Goal: Use online tool/utility: Use online tool/utility

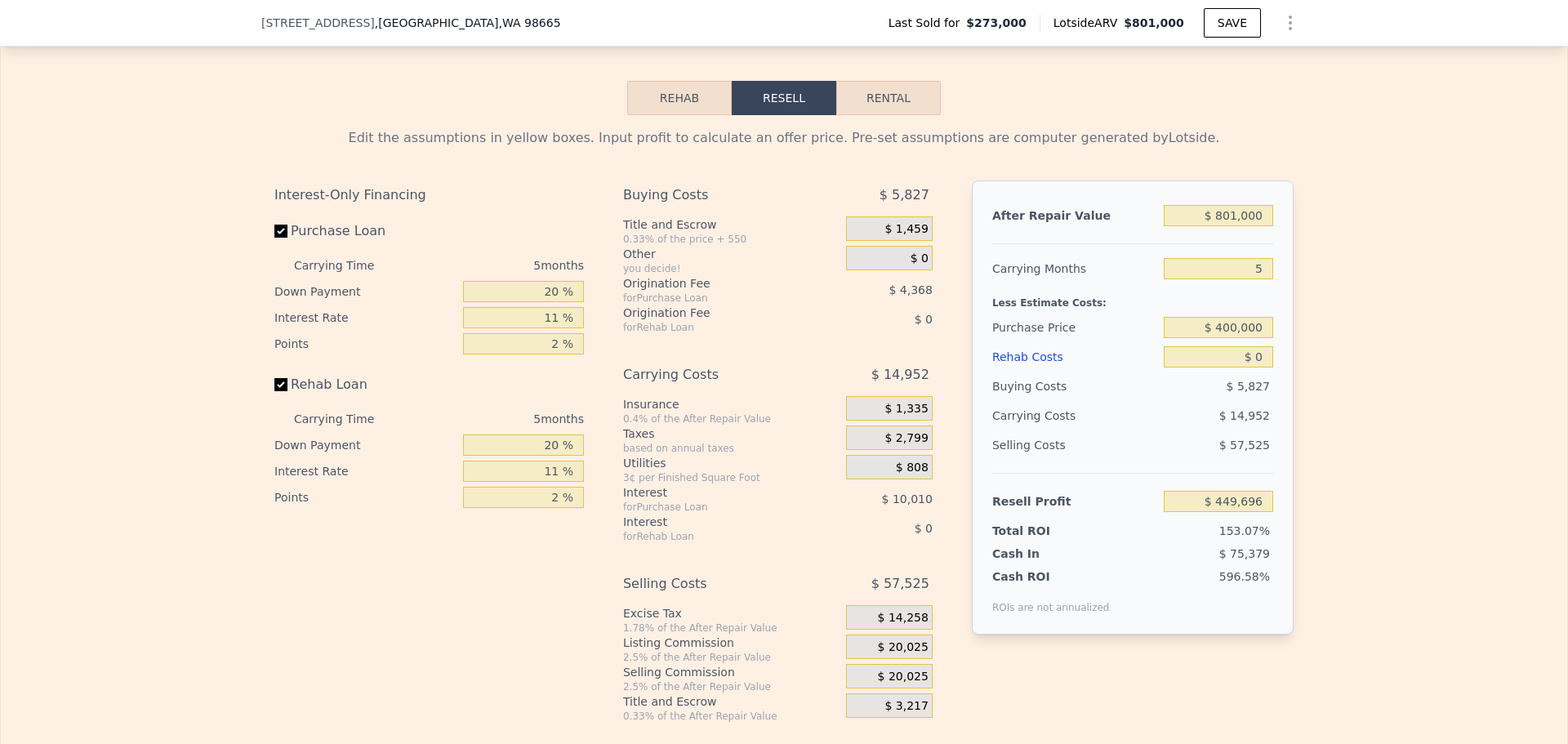
scroll to position [2531, 0]
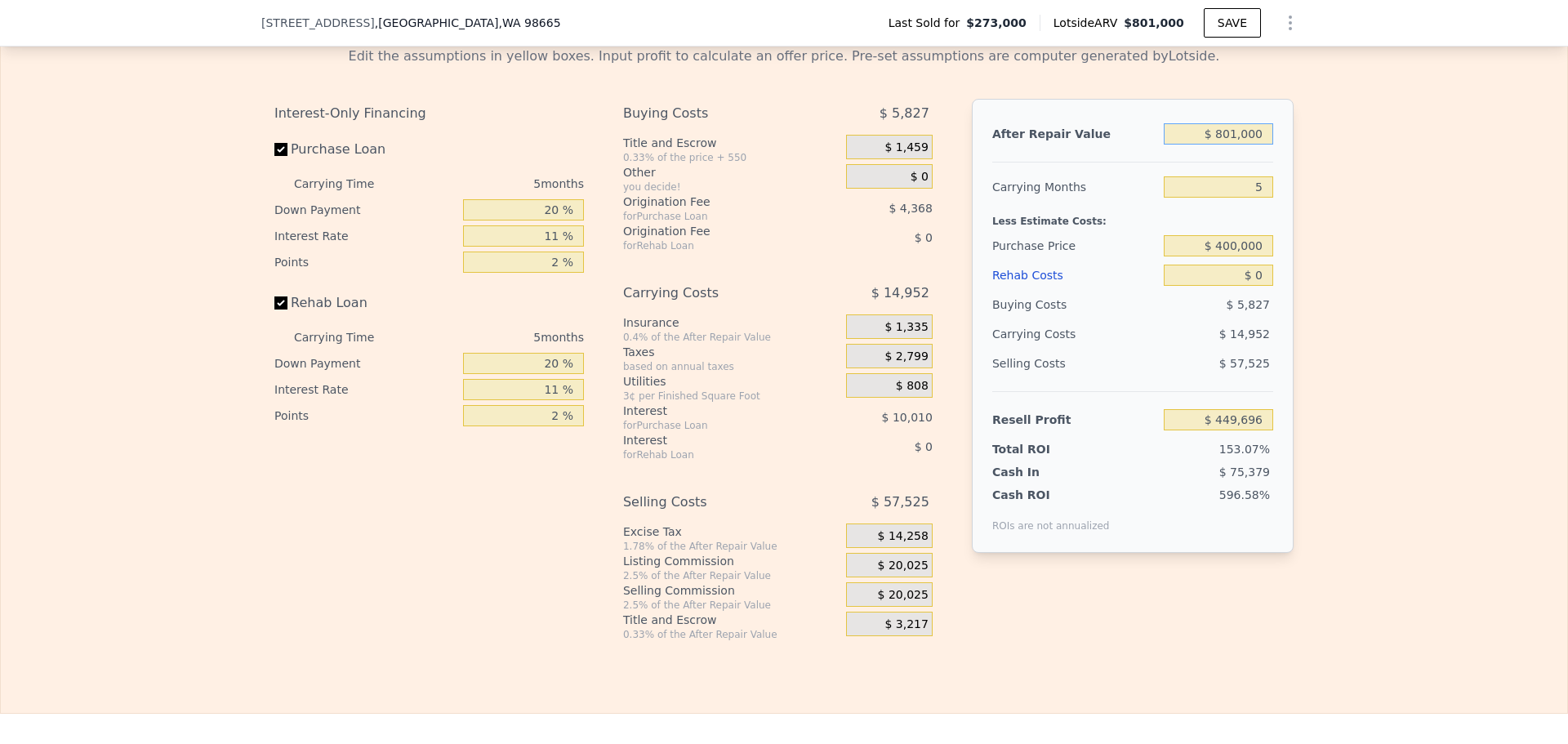
drag, startPoint x: 1255, startPoint y: 151, endPoint x: 1191, endPoint y: 151, distance: 64.0
click at [1191, 145] on input "$ 801,000" at bounding box center [1219, 134] width 110 height 21
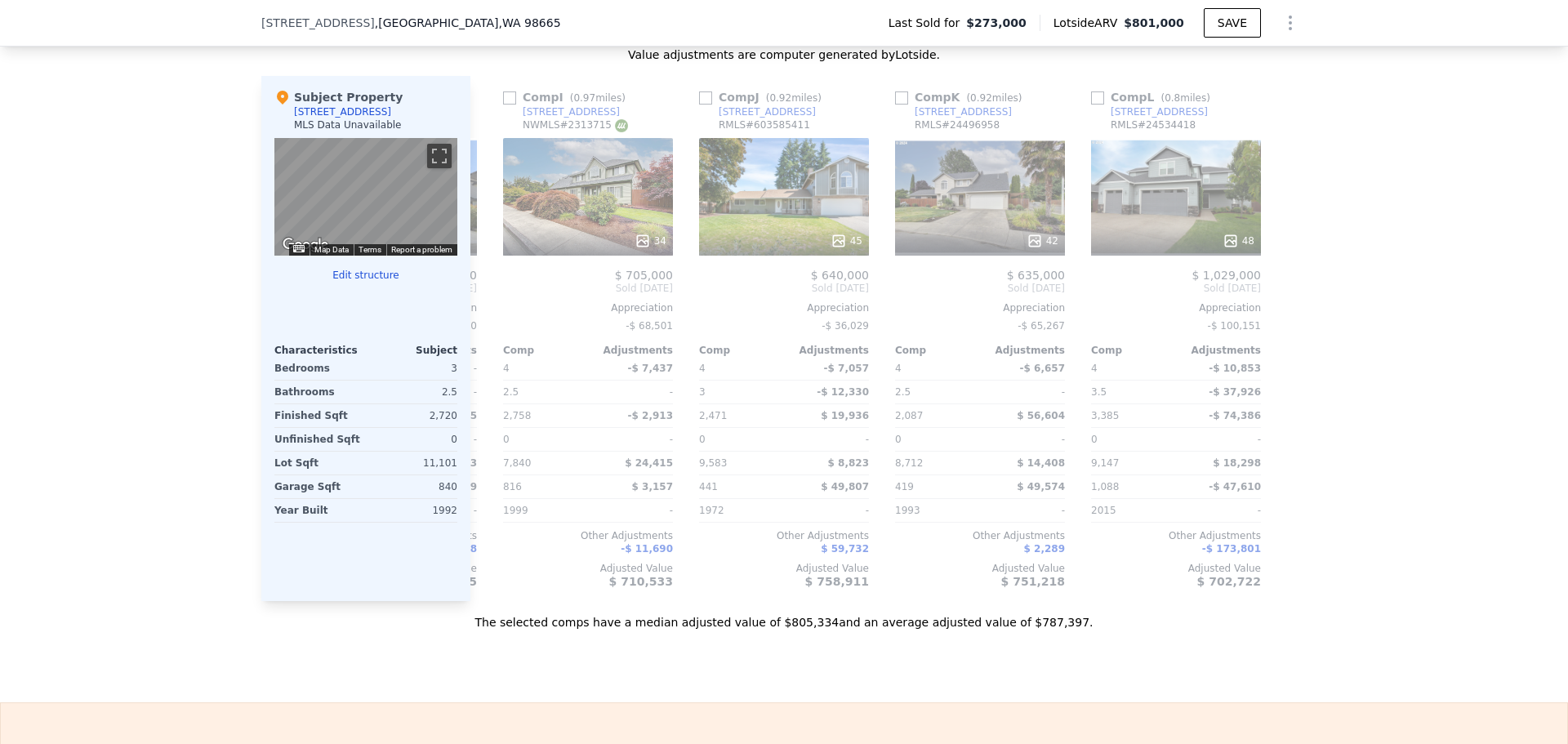
scroll to position [1715, 0]
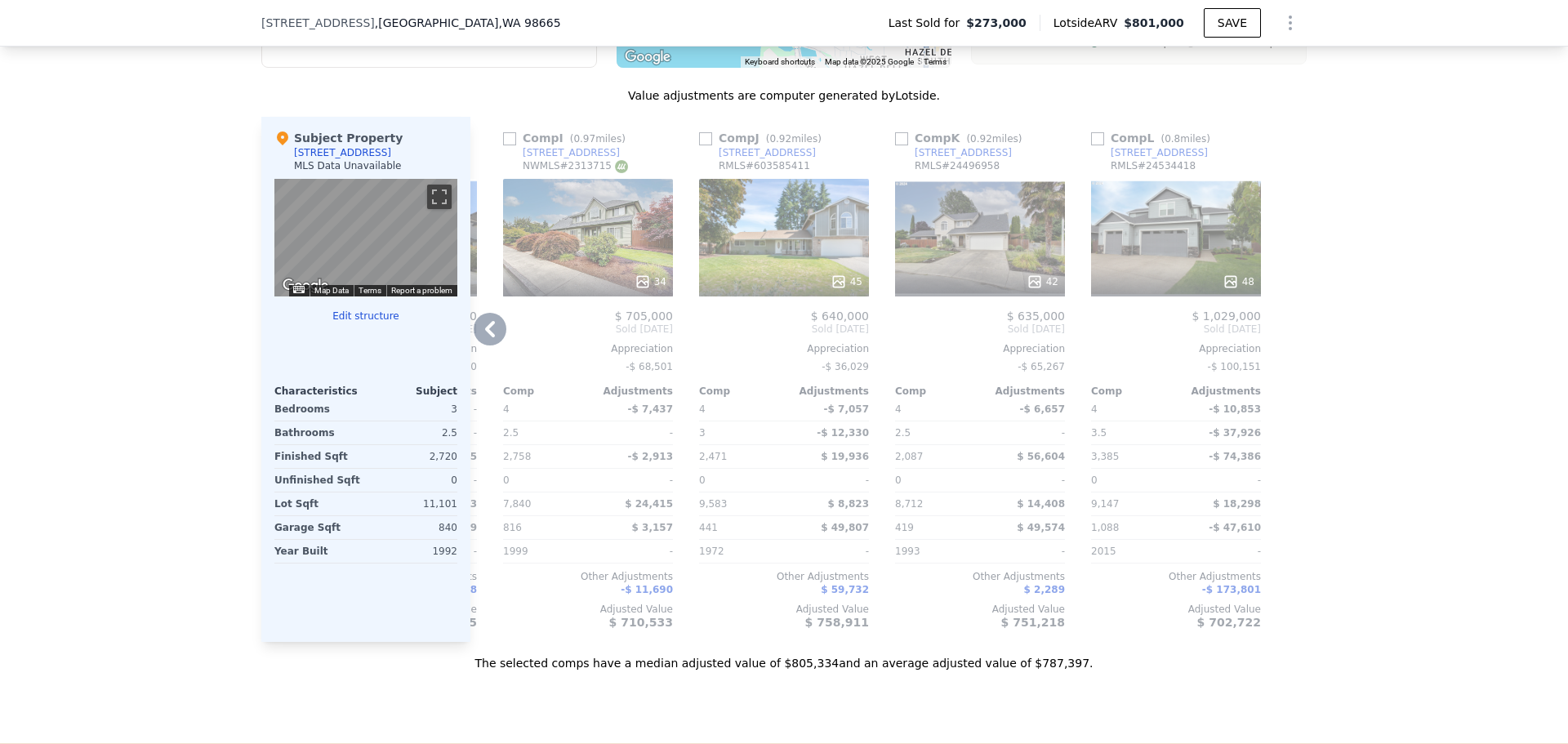
click at [486, 340] on icon at bounding box center [490, 329] width 33 height 33
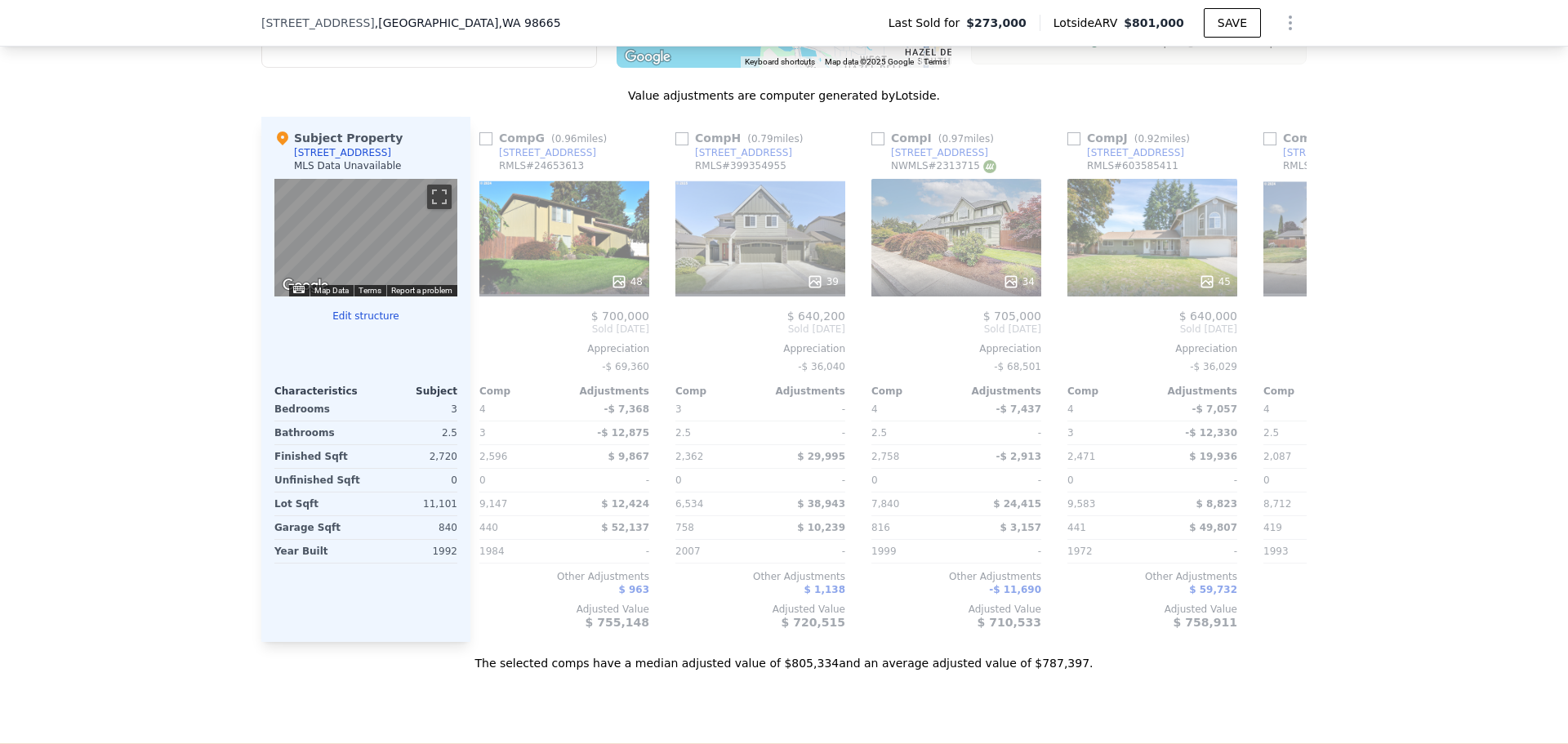
scroll to position [0, 1164]
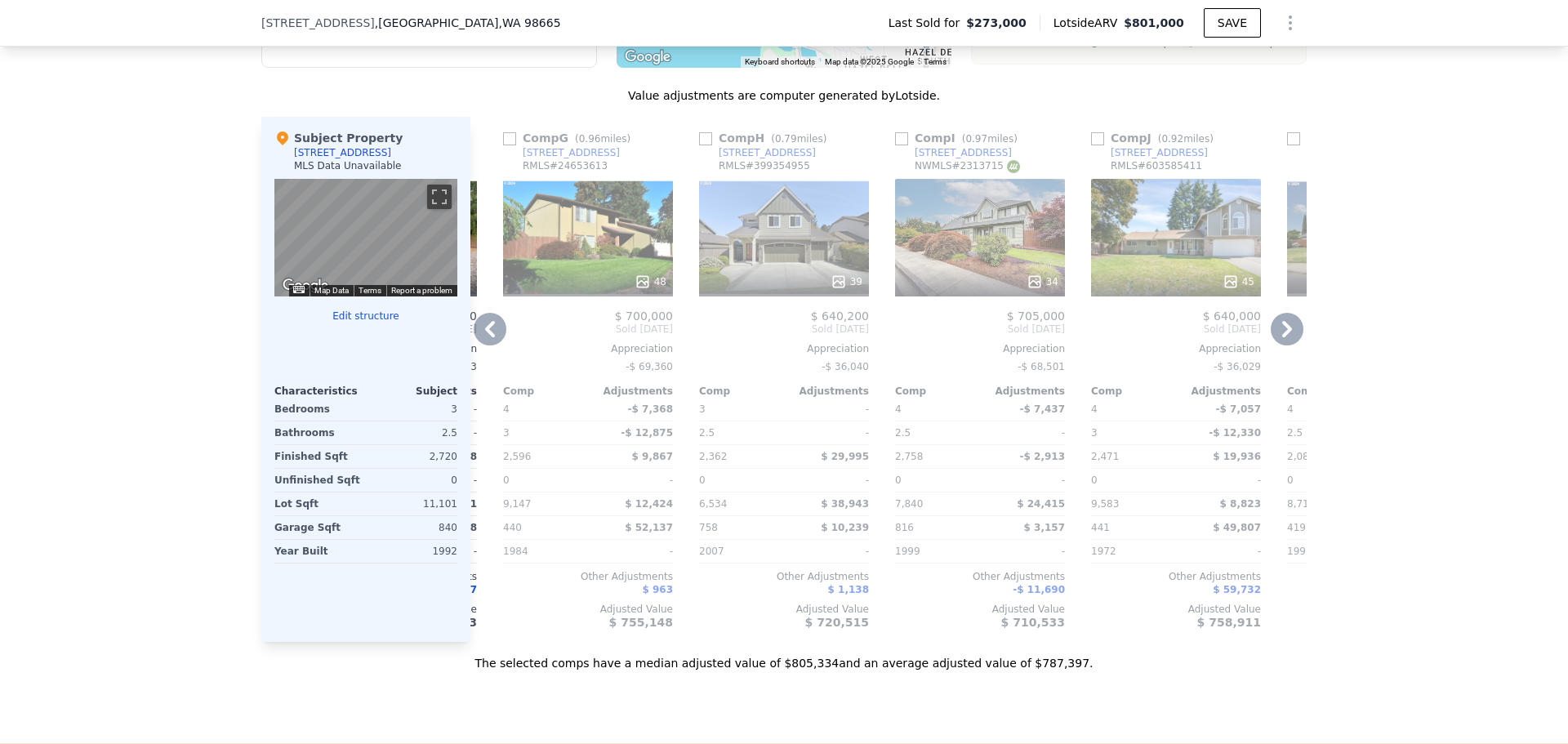
click at [486, 340] on icon at bounding box center [490, 329] width 33 height 33
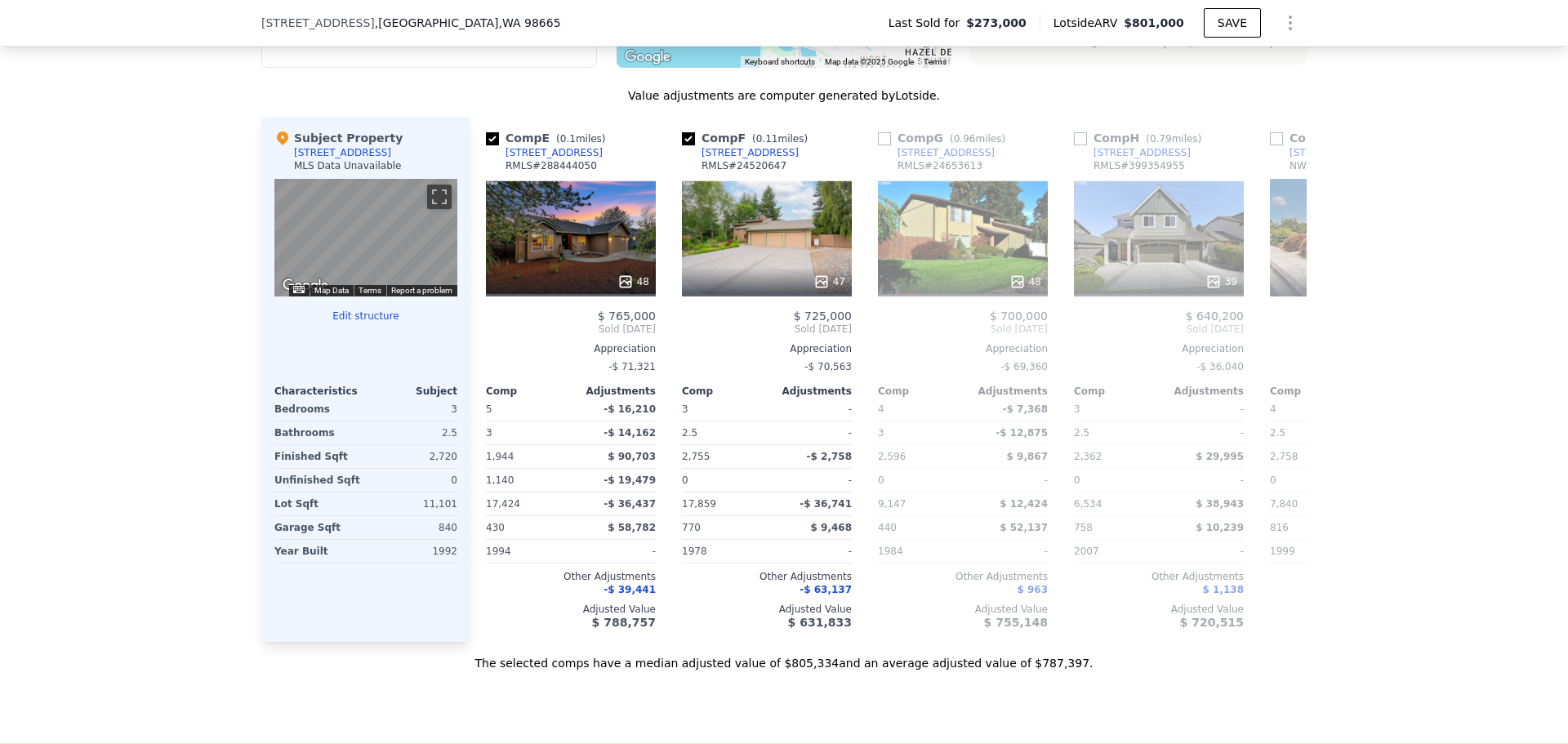
scroll to position [0, 771]
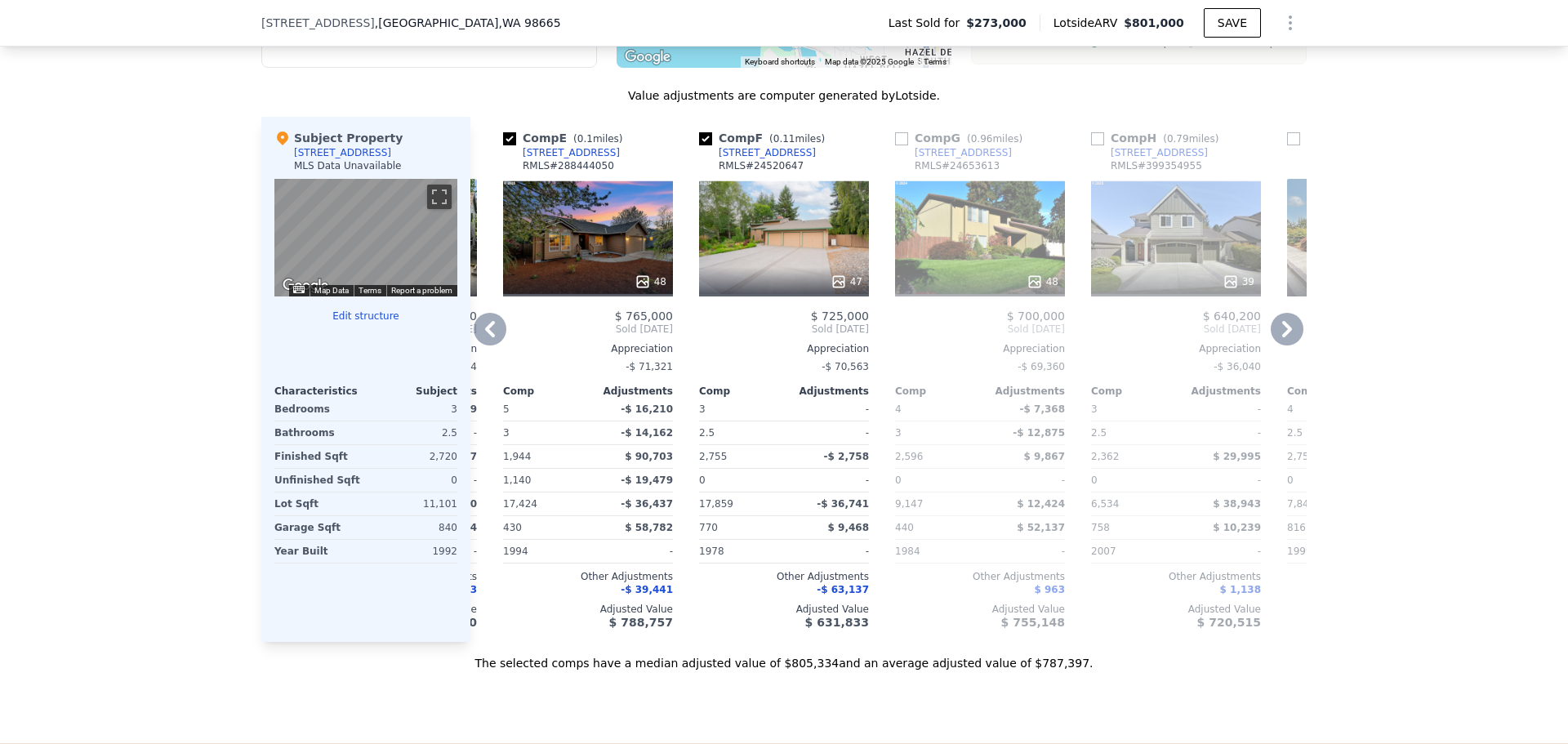
click at [486, 340] on icon at bounding box center [490, 329] width 33 height 33
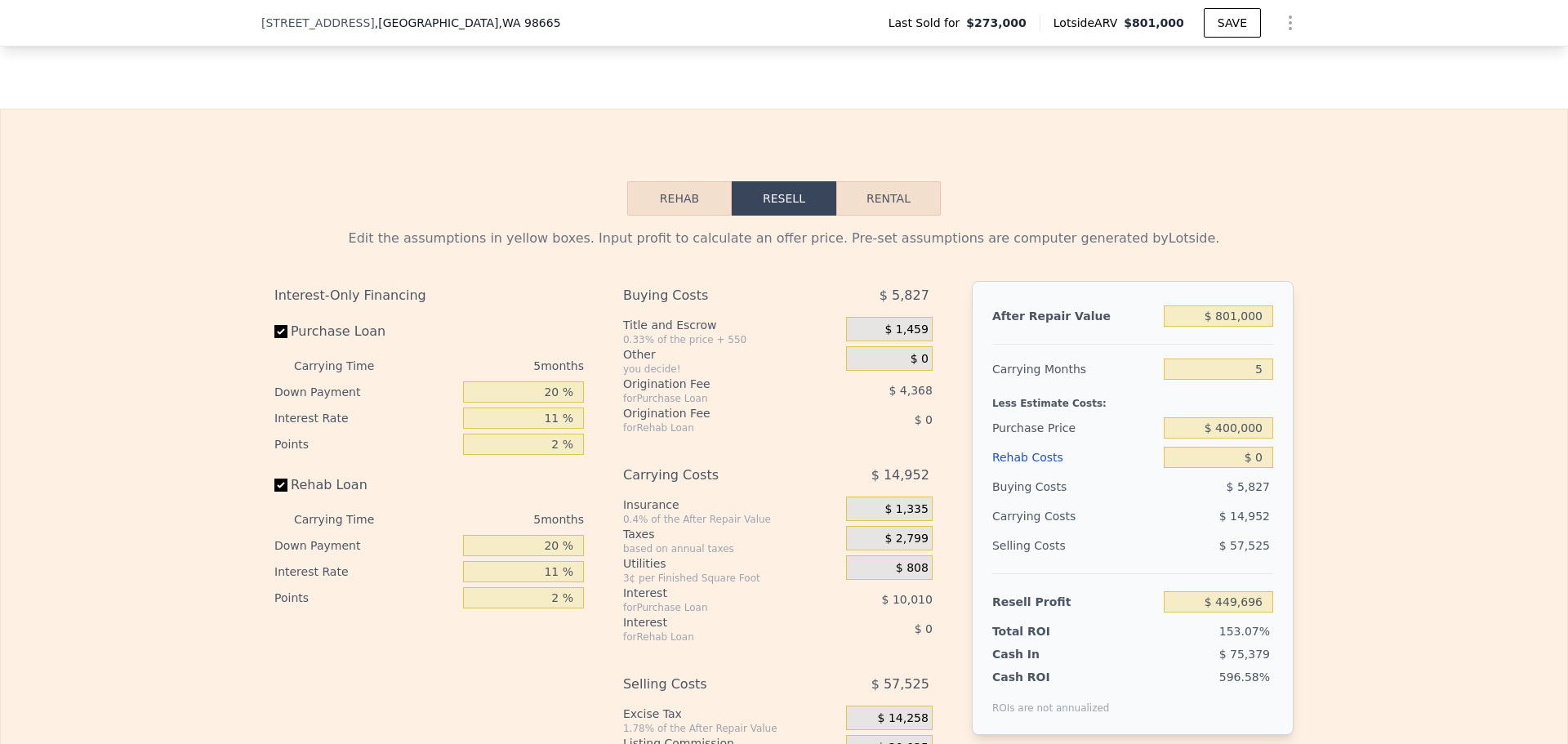
scroll to position [2368, 0]
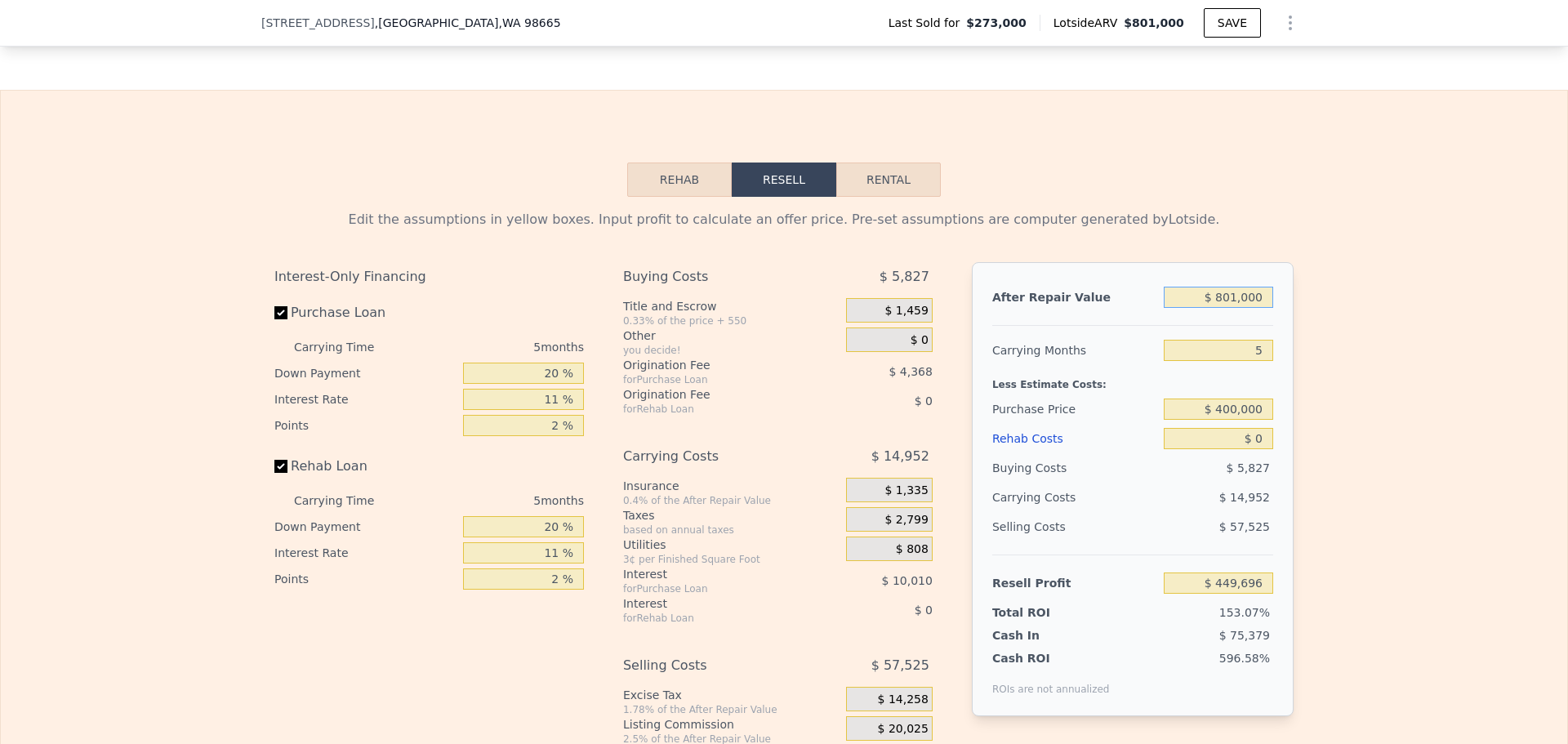
drag, startPoint x: 1258, startPoint y: 317, endPoint x: 1191, endPoint y: 317, distance: 67.0
click at [1191, 308] on input "$ 801,000" at bounding box center [1219, 297] width 110 height 21
type input "$ 6"
type input "-$ 292,988"
type input "$ 65"
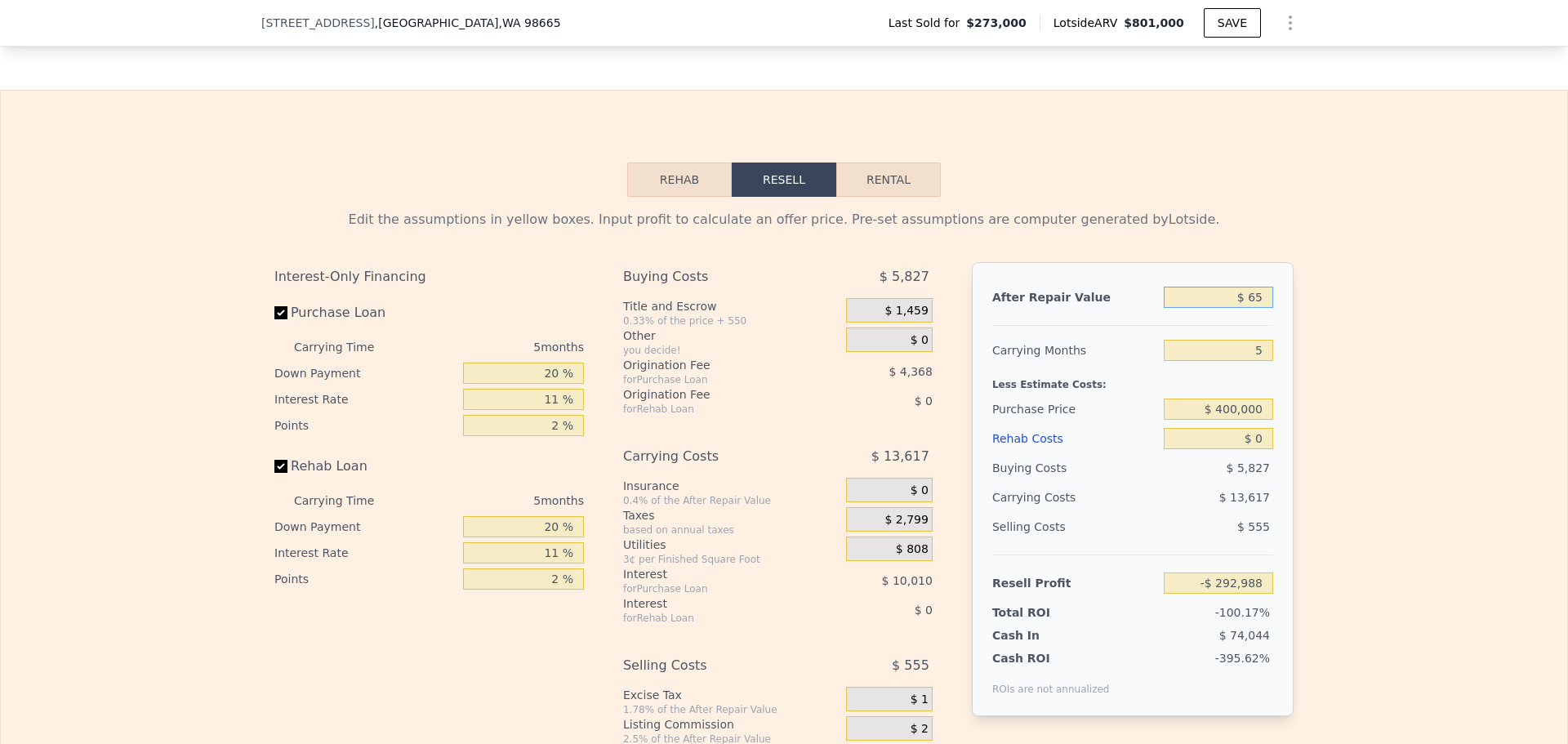
type input "-$ 292,934"
type input "$ 650"
type input "-$ 292,391"
type input "$ 6,500"
type input "-$ 286,969"
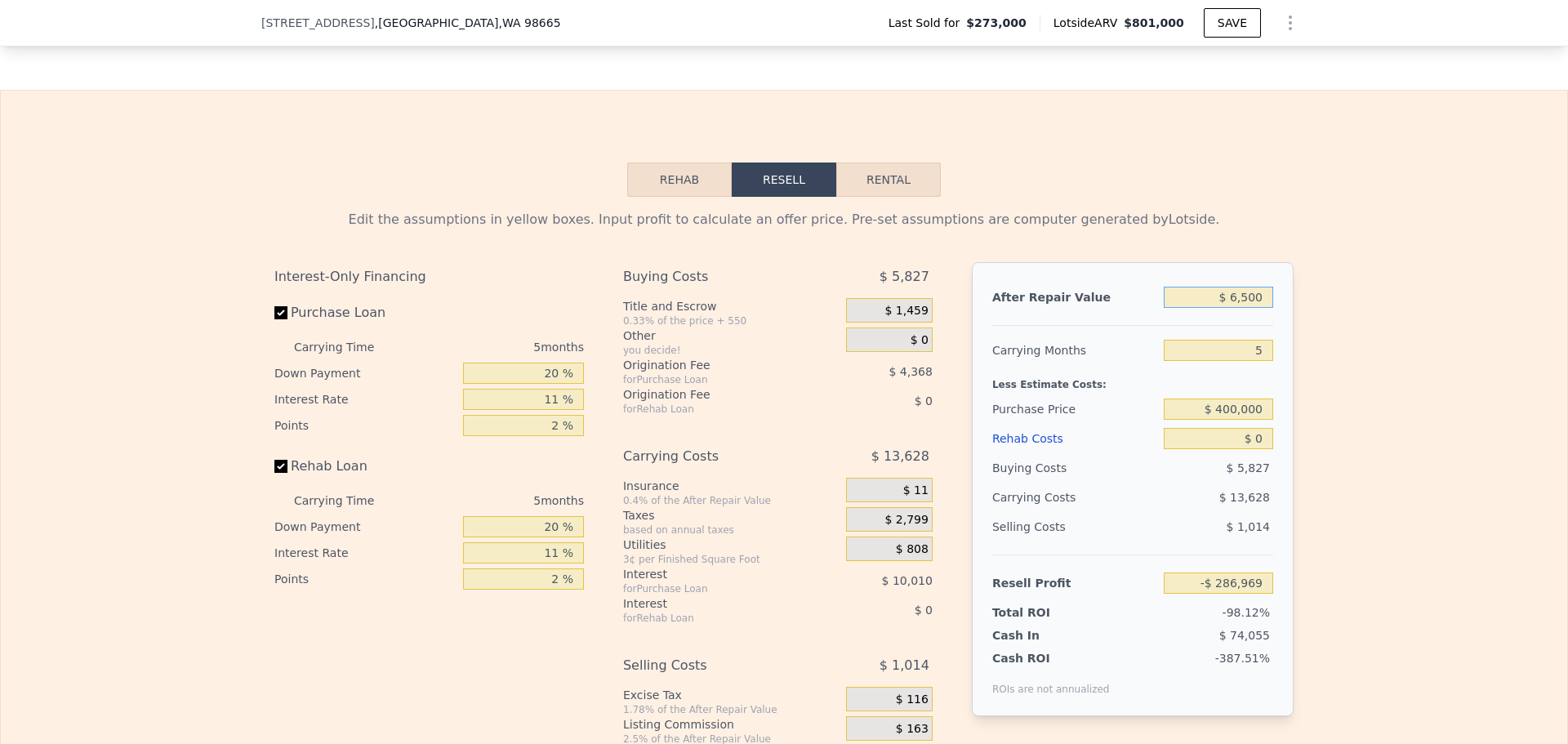
type input "$ 65,000"
type input "-$ 232,725"
type input "$ 650,000"
type input "$ 309,688"
type input "$ 650,000"
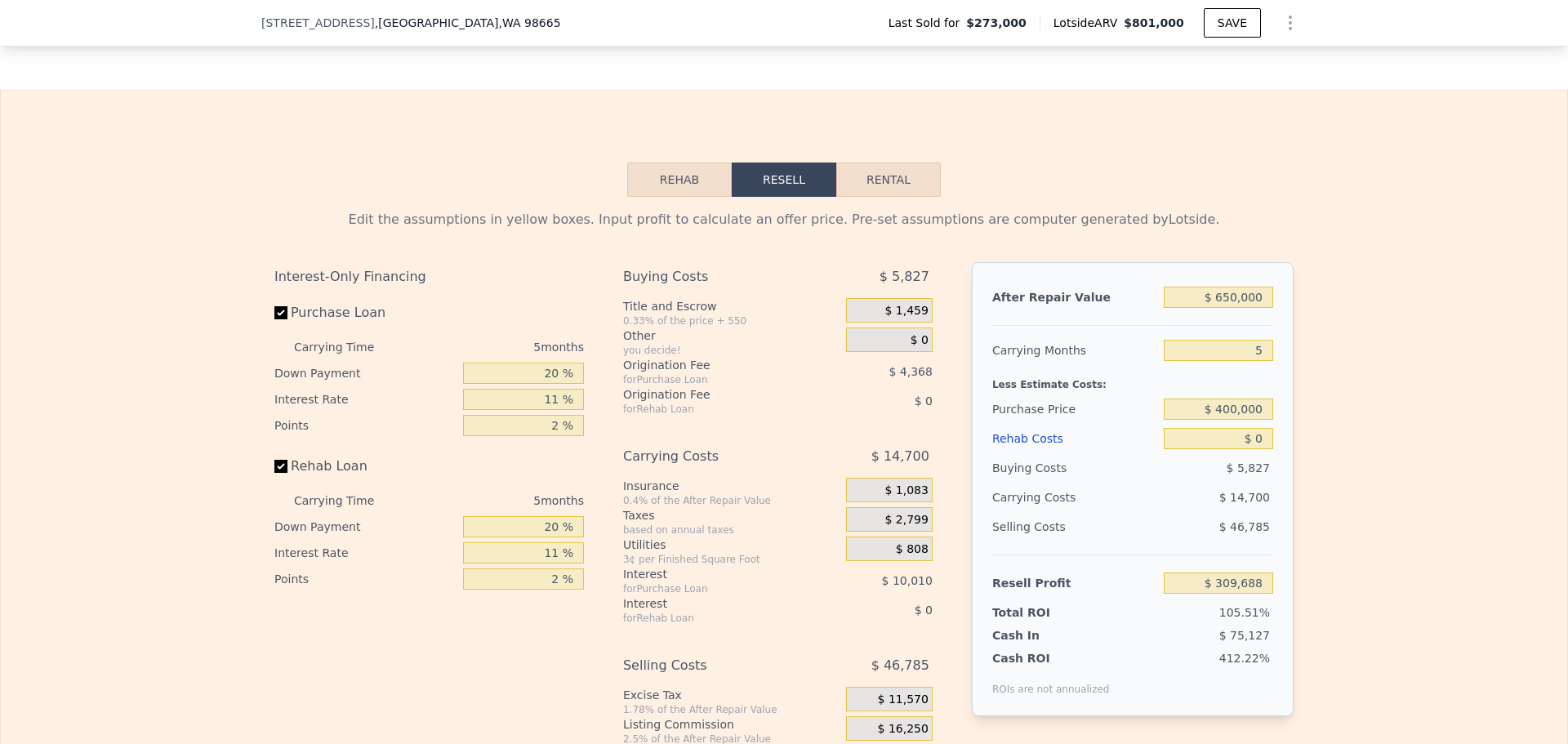
click at [1383, 383] on div "Edit the assumptions in yellow boxes. Input profit to calculate an offer price.…" at bounding box center [784, 500] width 1566 height 607
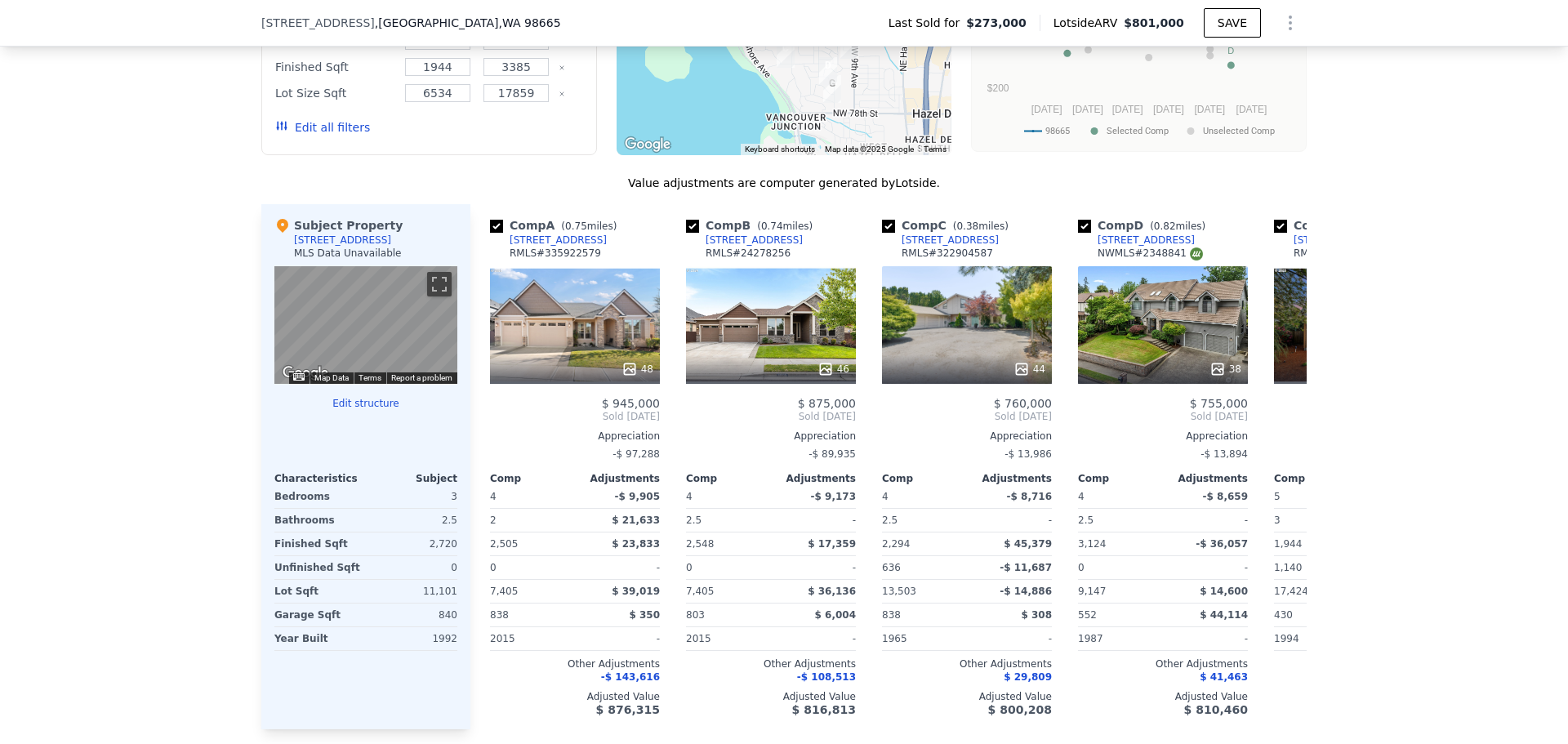
scroll to position [1709, 0]
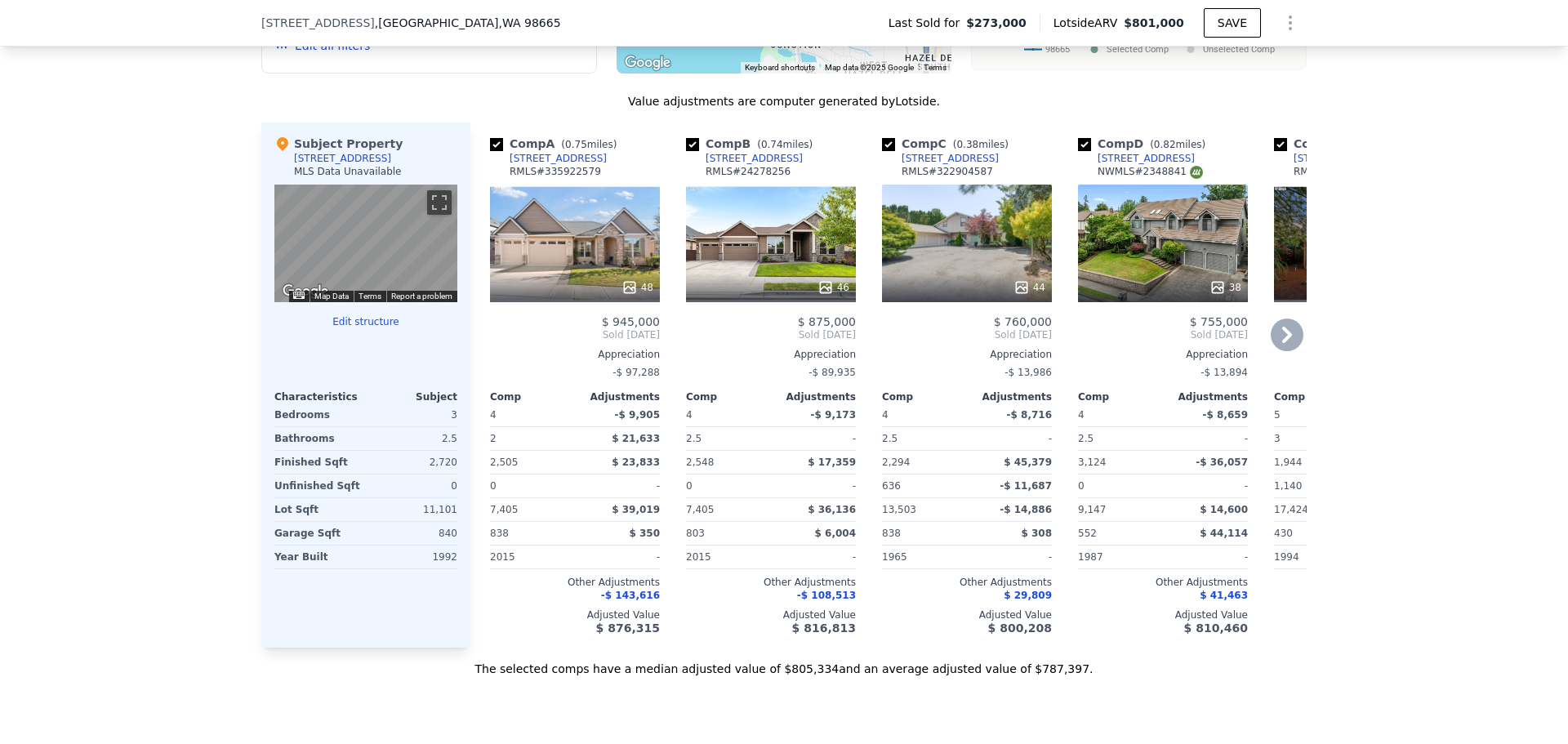
click at [1282, 342] on icon at bounding box center [1287, 335] width 10 height 16
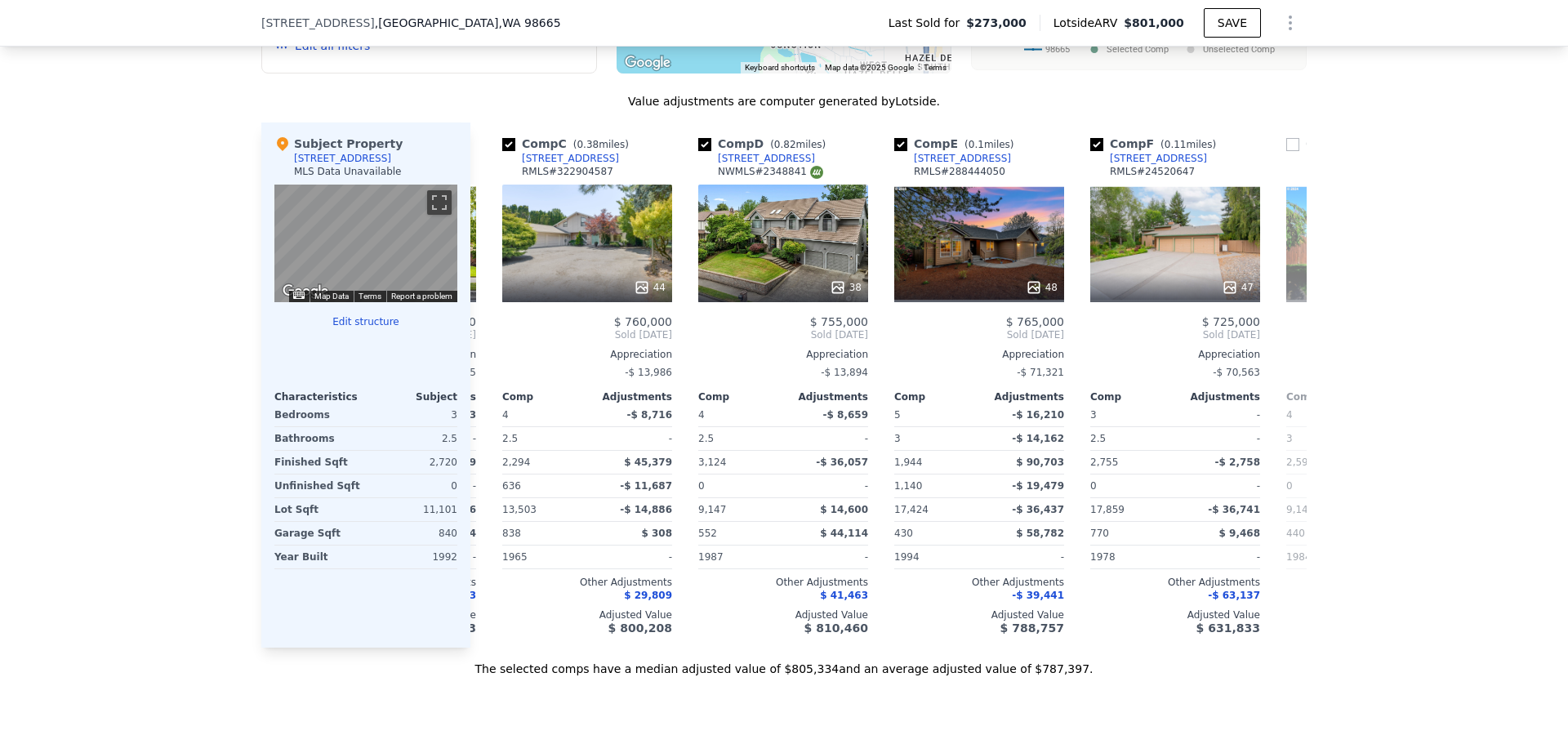
scroll to position [0, 392]
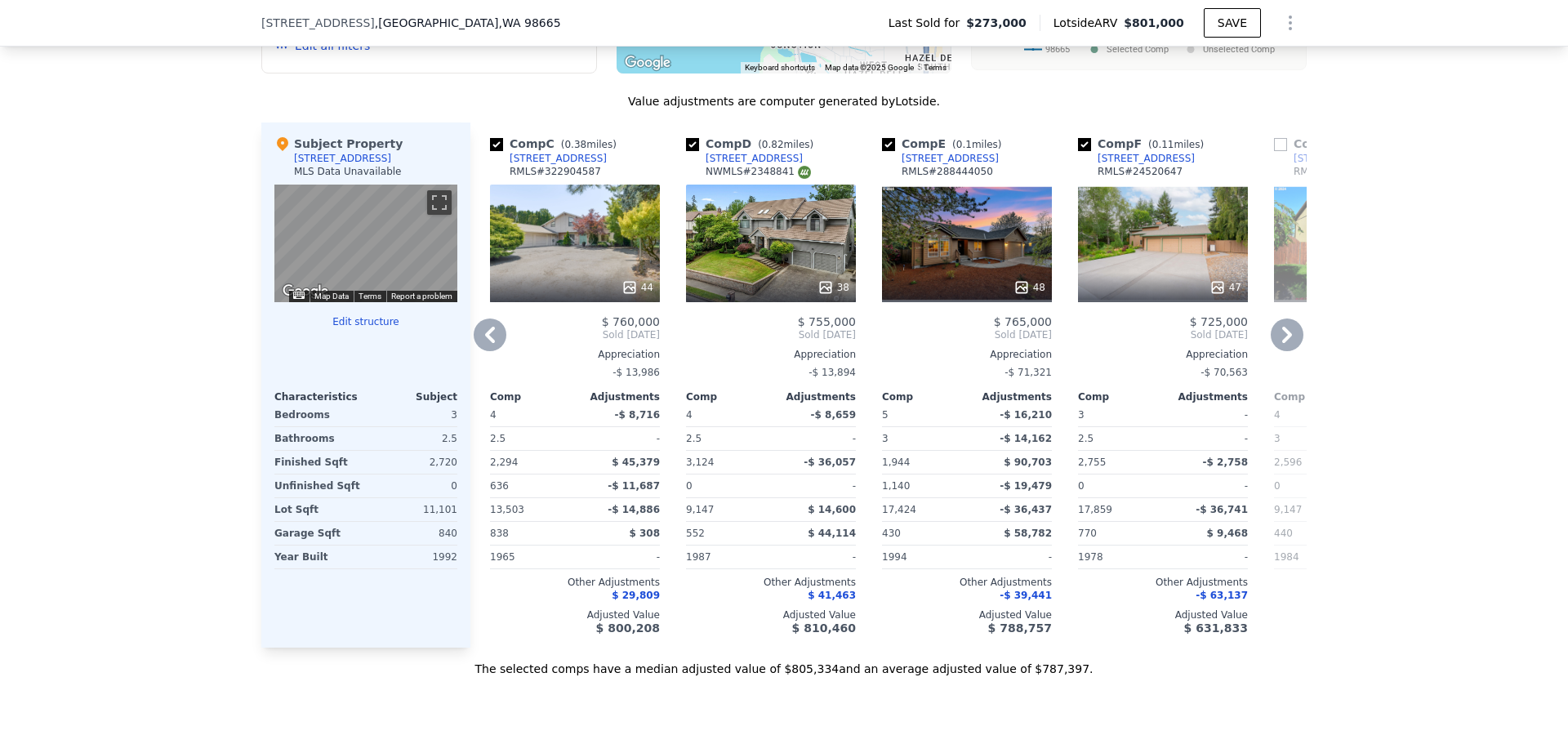
click at [1130, 269] on div "47" at bounding box center [1163, 243] width 169 height 118
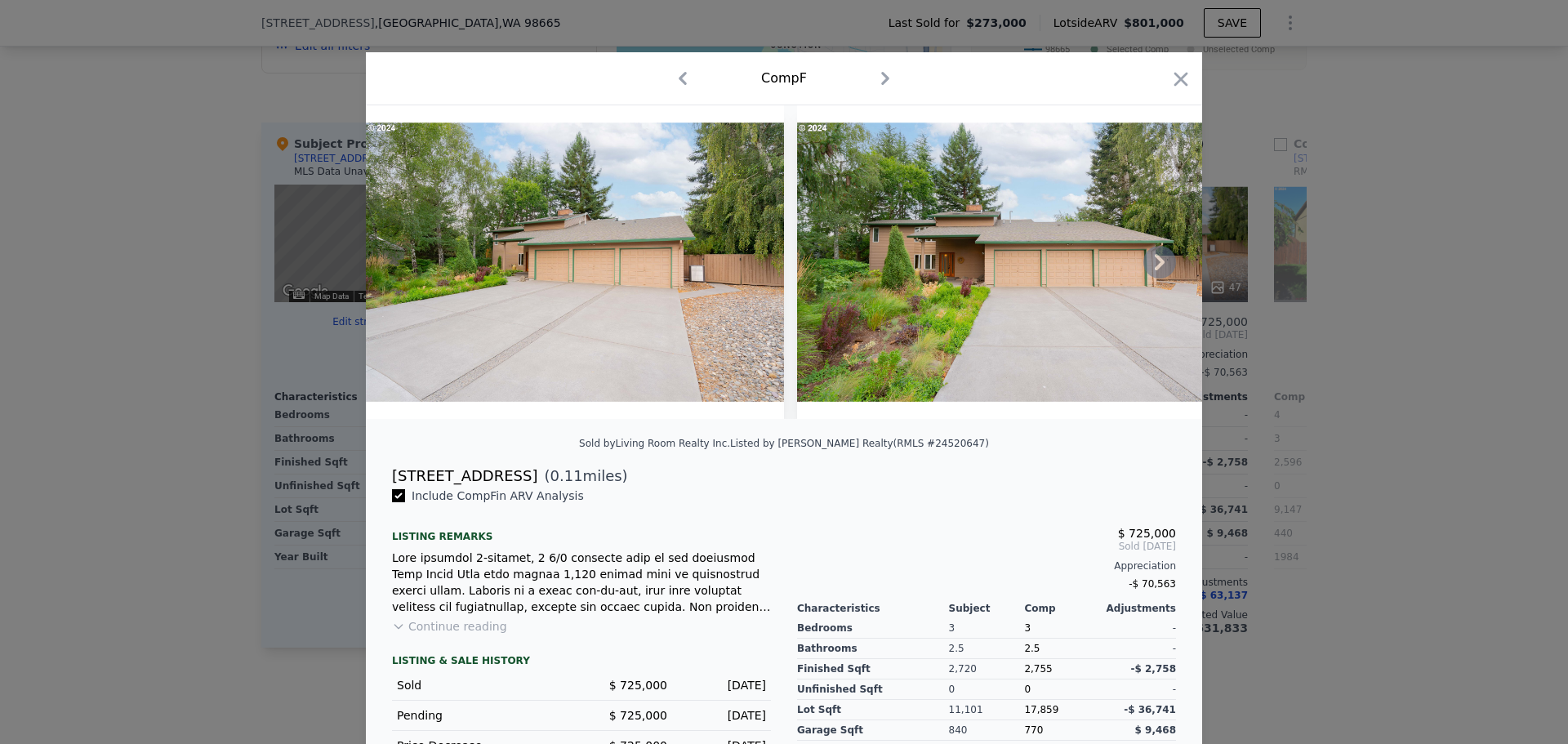
click at [1150, 268] on icon at bounding box center [1160, 262] width 33 height 33
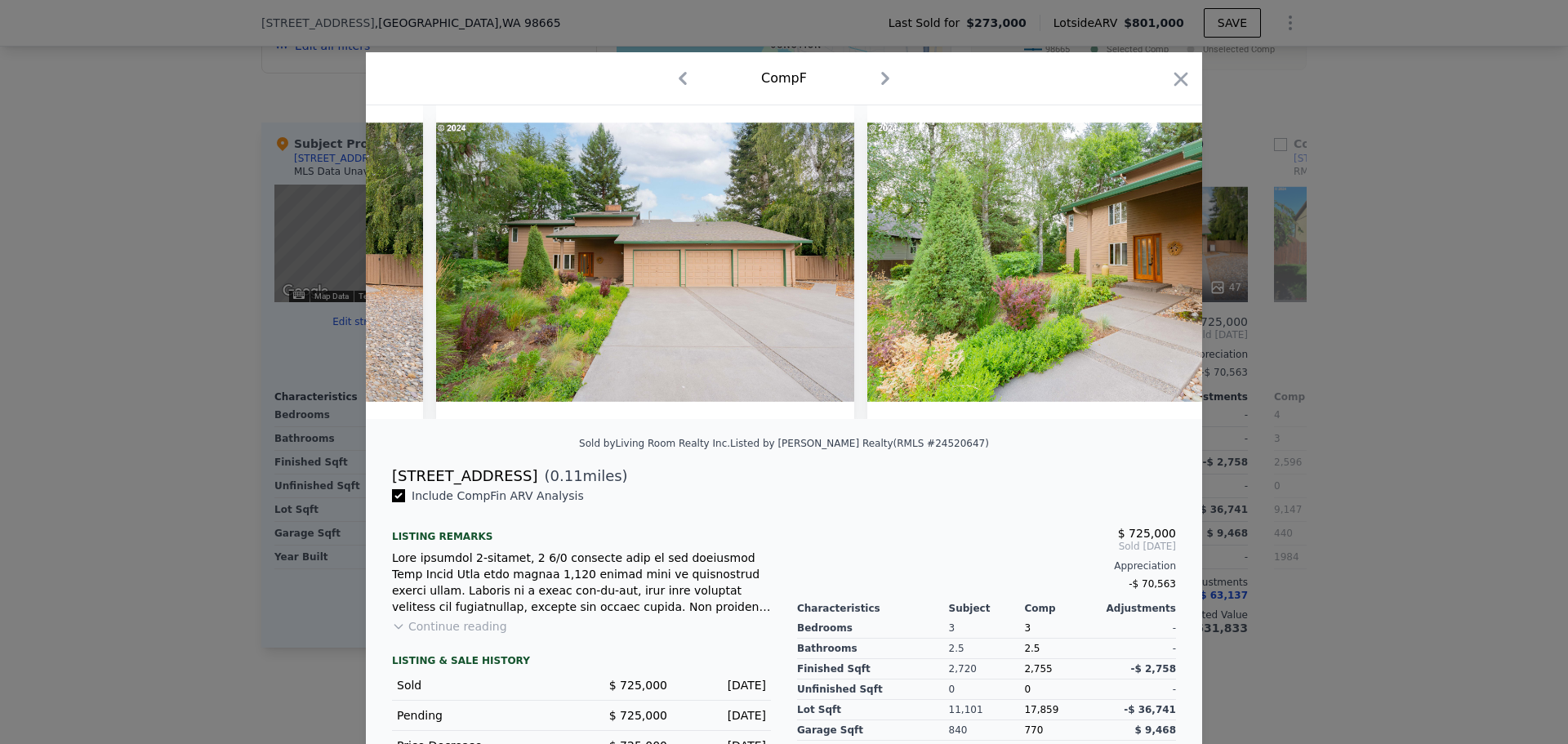
scroll to position [0, 392]
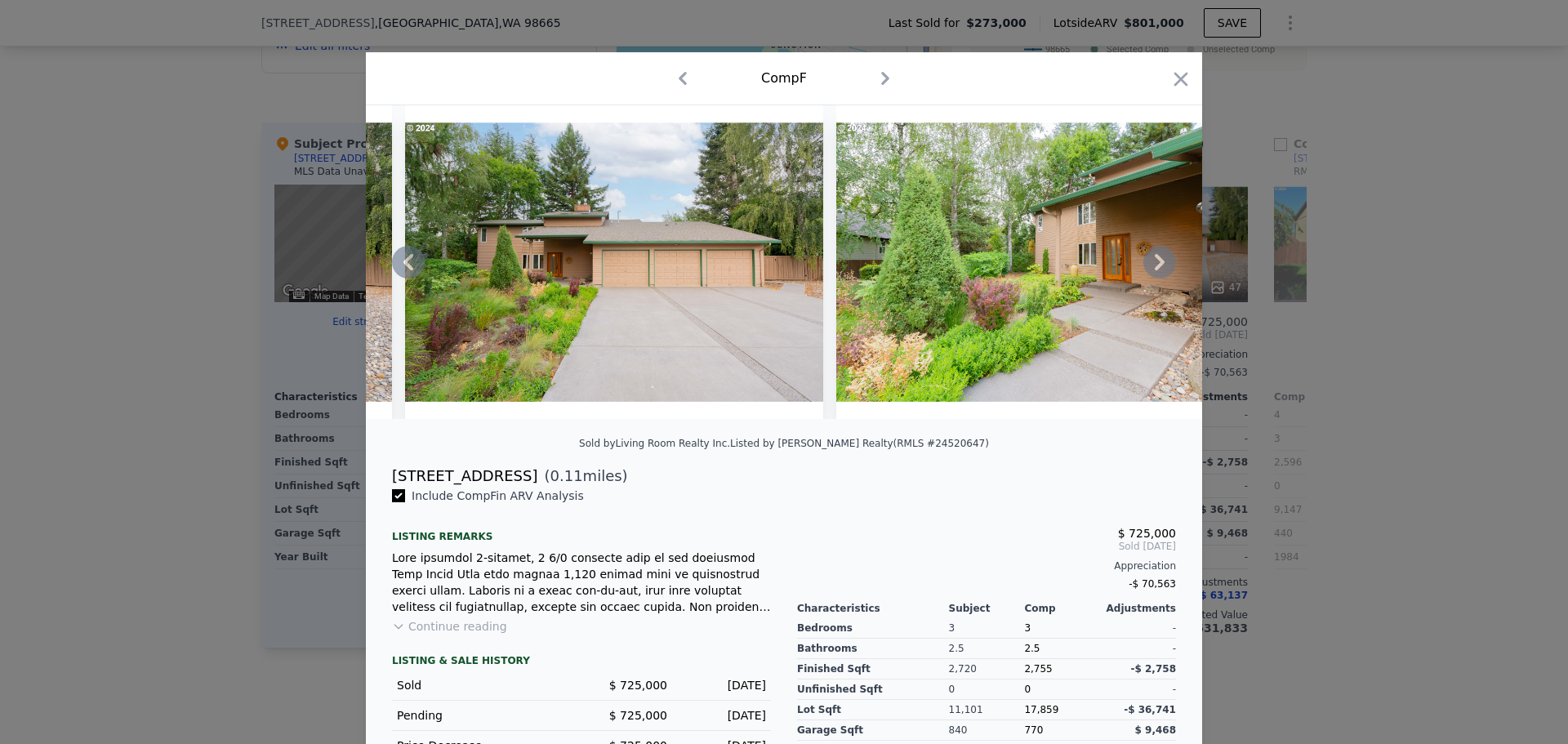
click at [1150, 268] on div at bounding box center [784, 262] width 837 height 313
click at [1150, 268] on icon at bounding box center [1160, 262] width 33 height 33
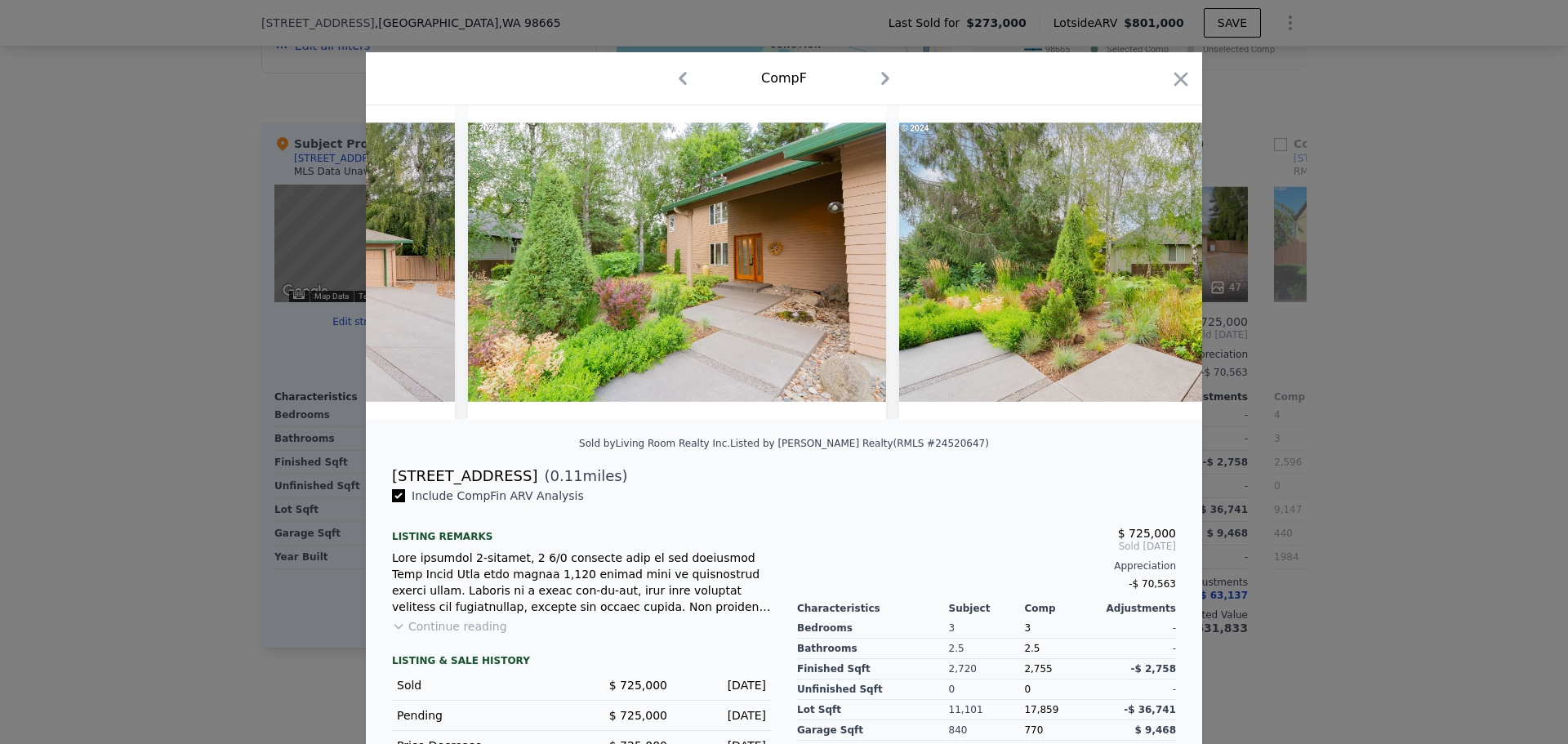
scroll to position [0, 784]
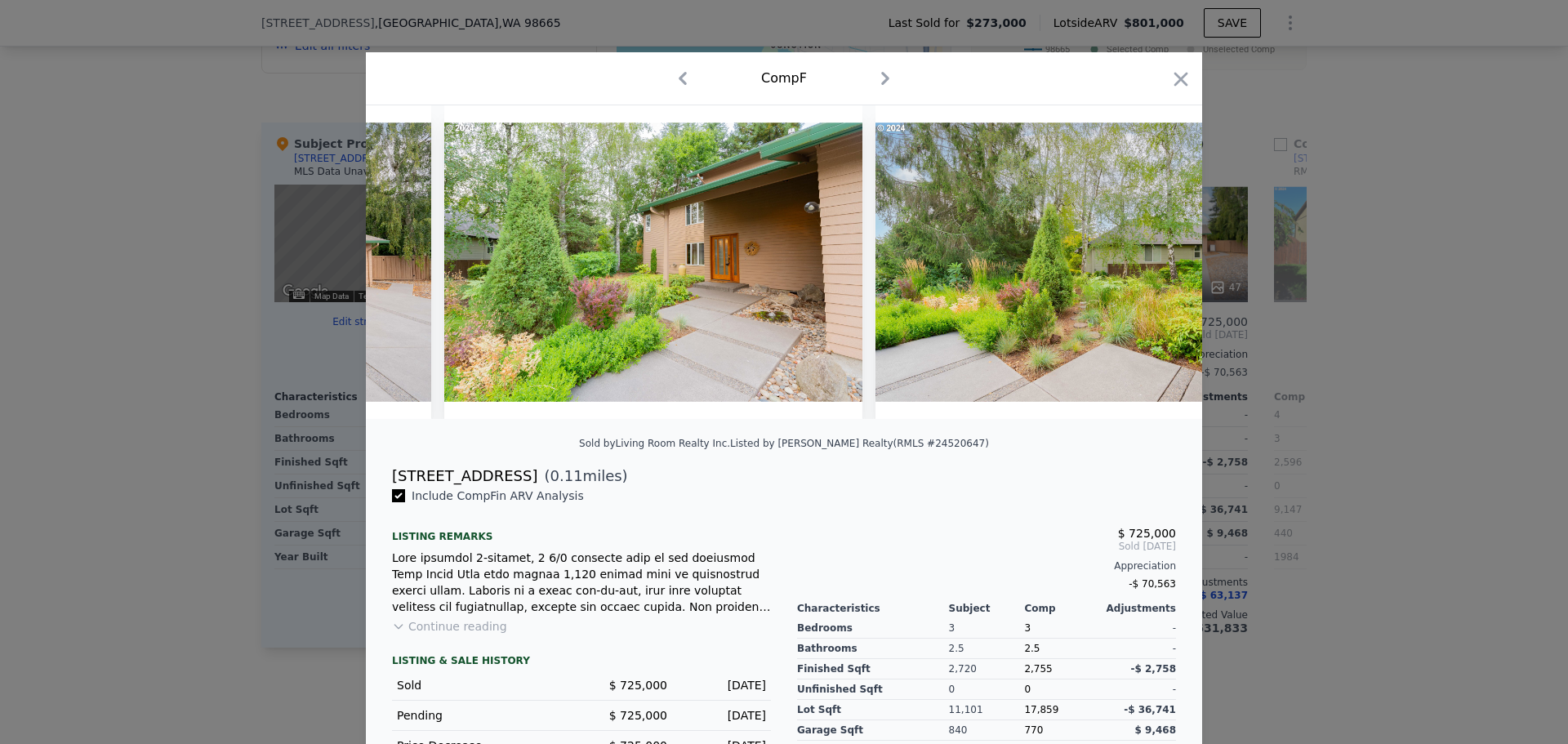
click at [1150, 268] on div at bounding box center [784, 262] width 837 height 313
click at [1150, 268] on icon at bounding box center [1160, 262] width 33 height 33
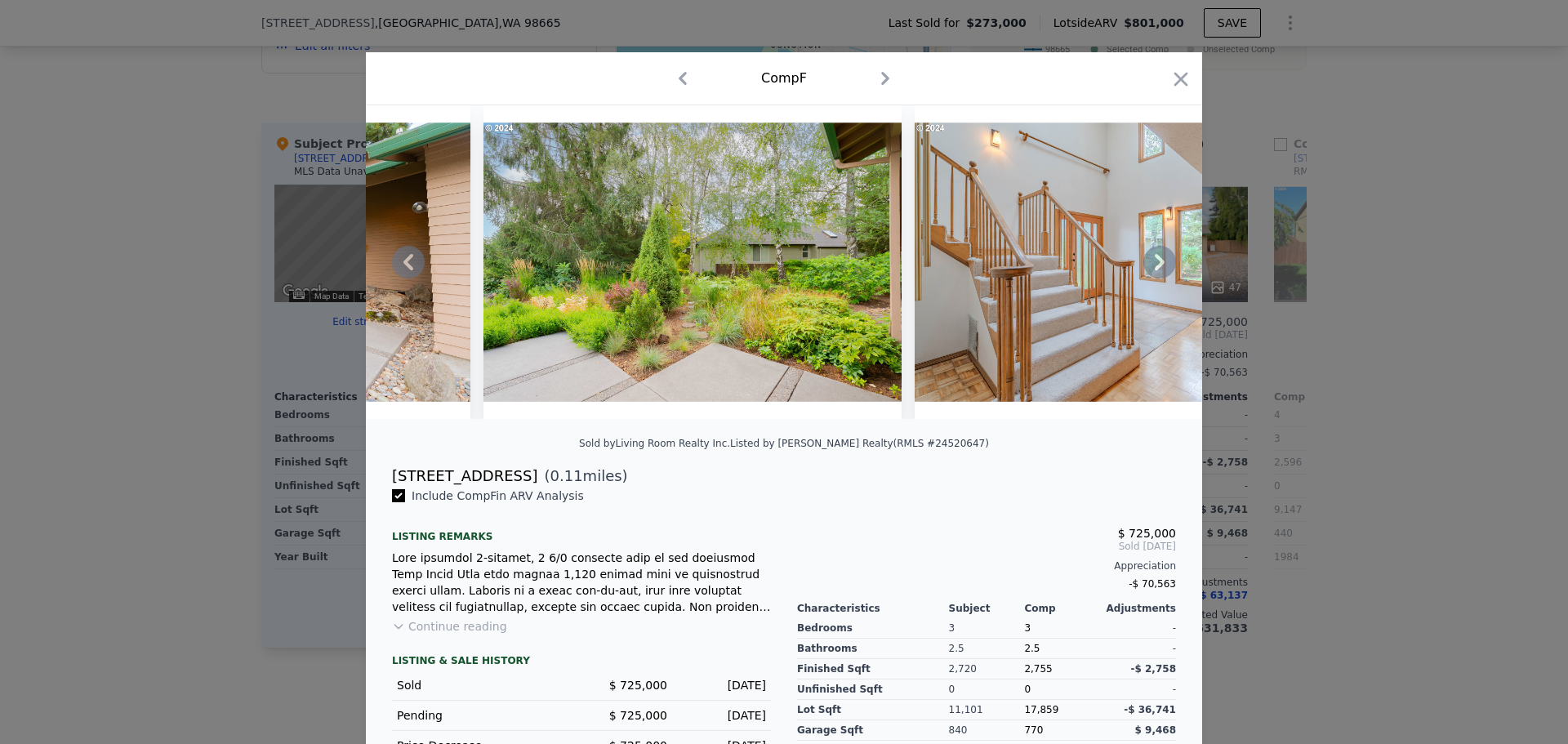
click at [1150, 268] on icon at bounding box center [1160, 262] width 33 height 33
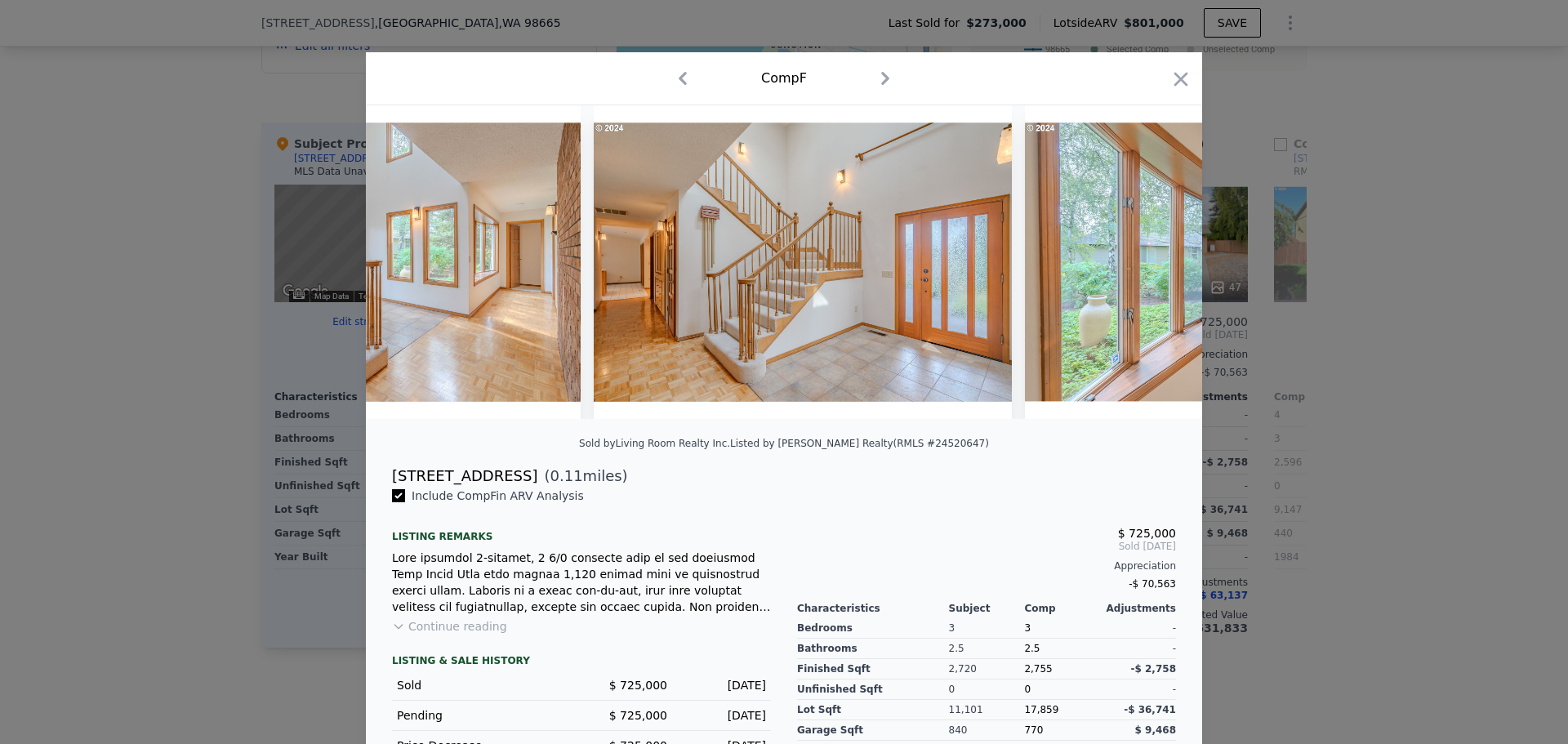
scroll to position [0, 1960]
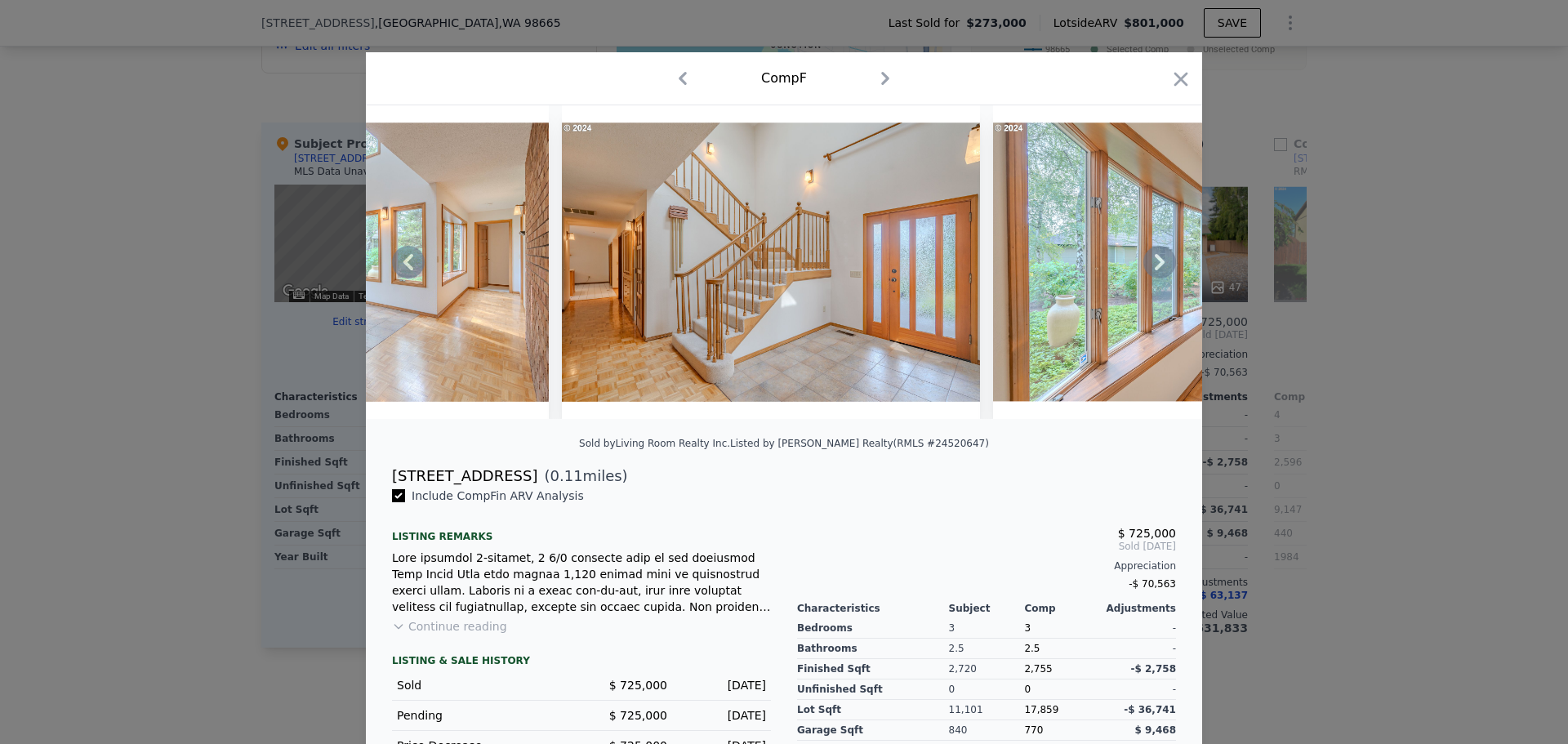
click at [1150, 268] on icon at bounding box center [1160, 262] width 33 height 33
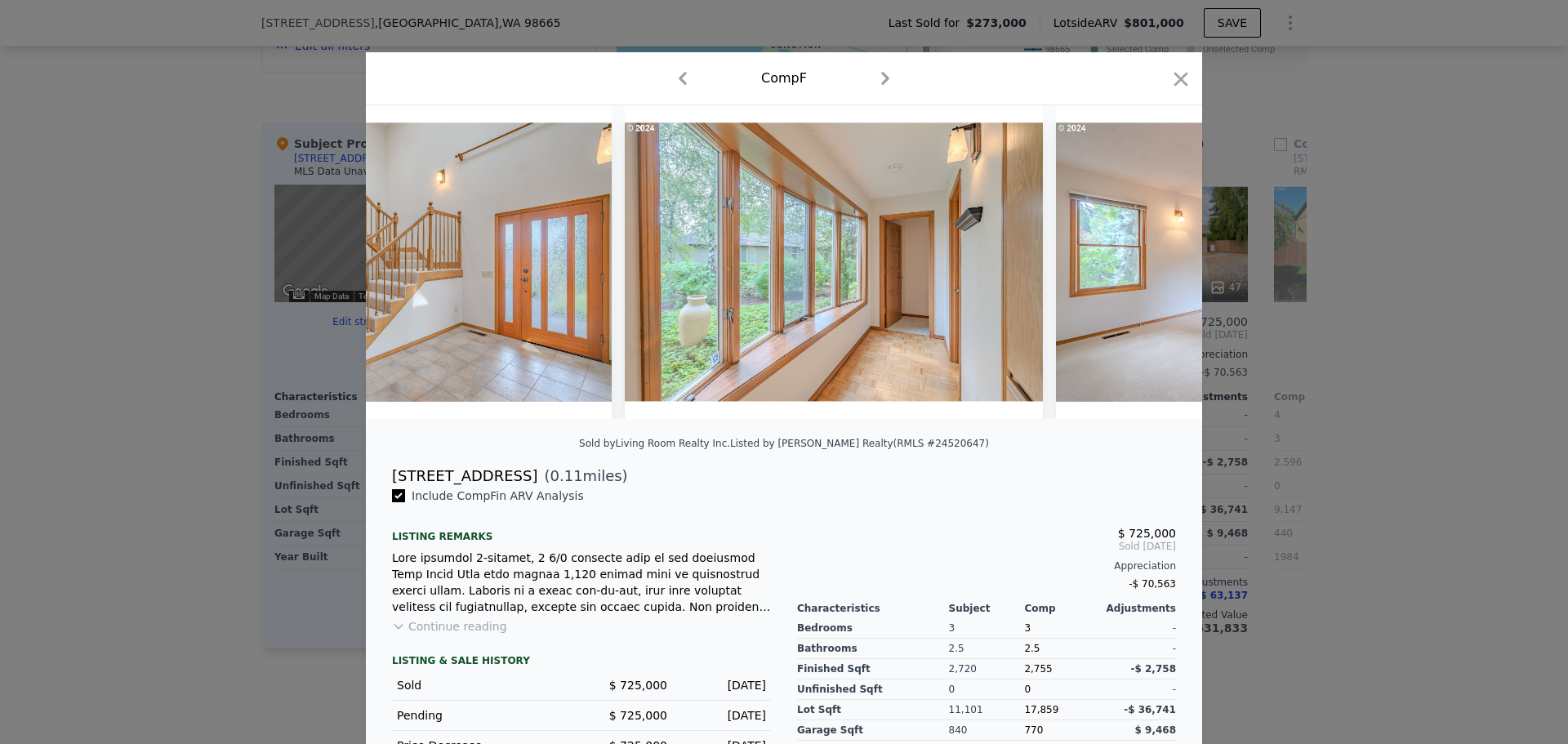
scroll to position [0, 2352]
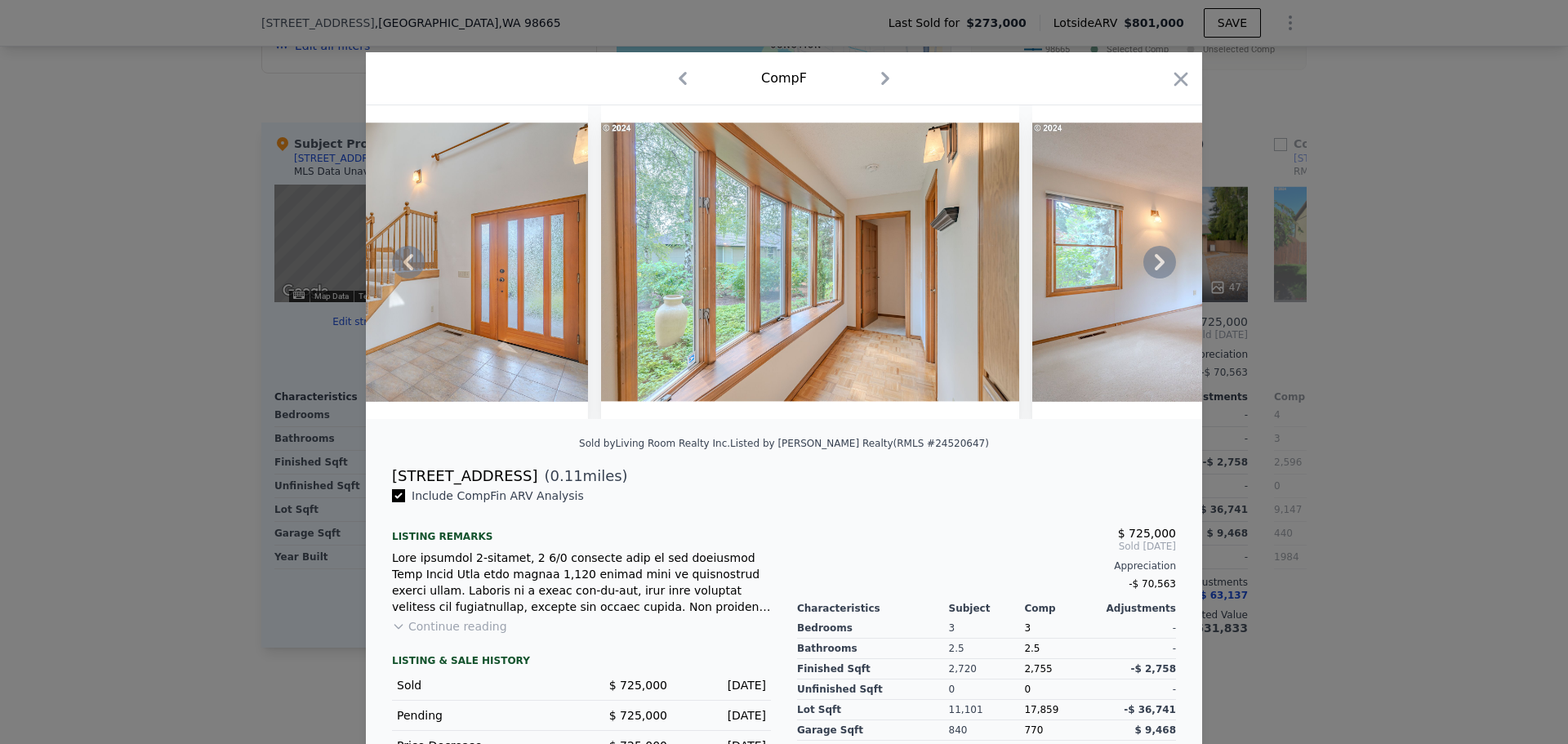
click at [1150, 268] on div at bounding box center [784, 262] width 837 height 313
click at [1170, 87] on icon "button" at bounding box center [1182, 79] width 23 height 23
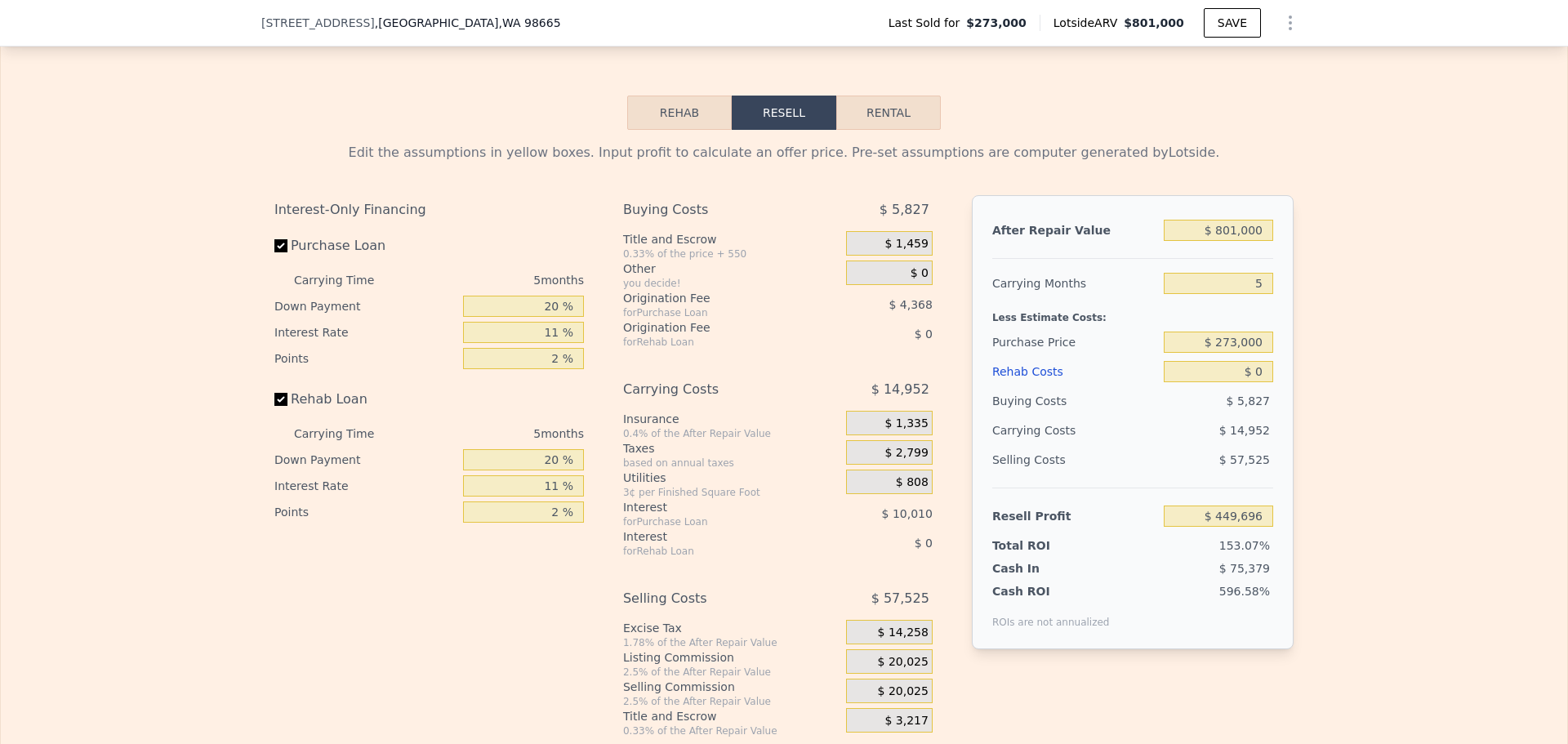
scroll to position [2444, 0]
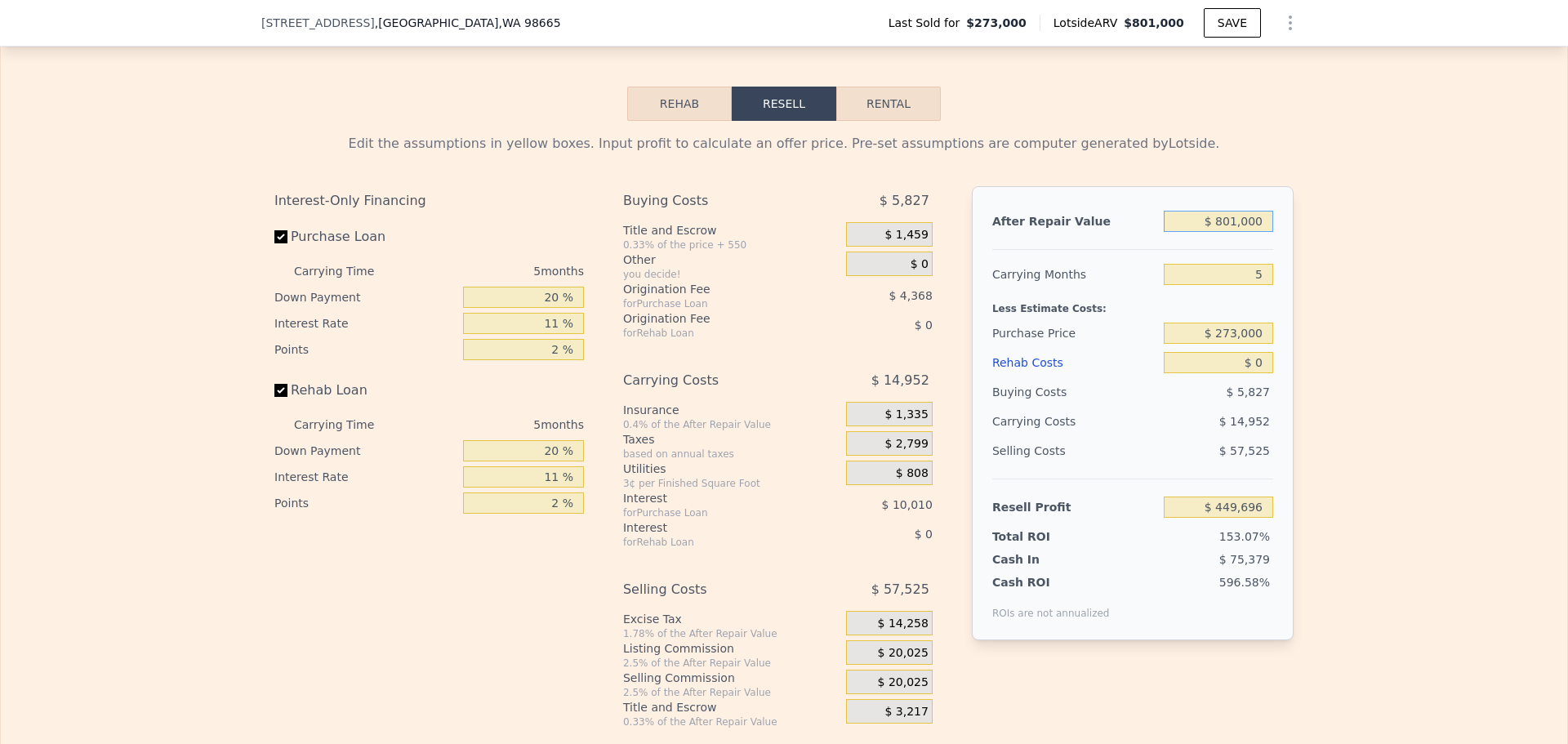
drag, startPoint x: 1254, startPoint y: 246, endPoint x: 1191, endPoint y: 246, distance: 63.0
click at [1191, 232] on input "$ 801,000" at bounding box center [1219, 221] width 110 height 21
type input "$ 6"
type input "-$ 292,988"
type input "$ 67"
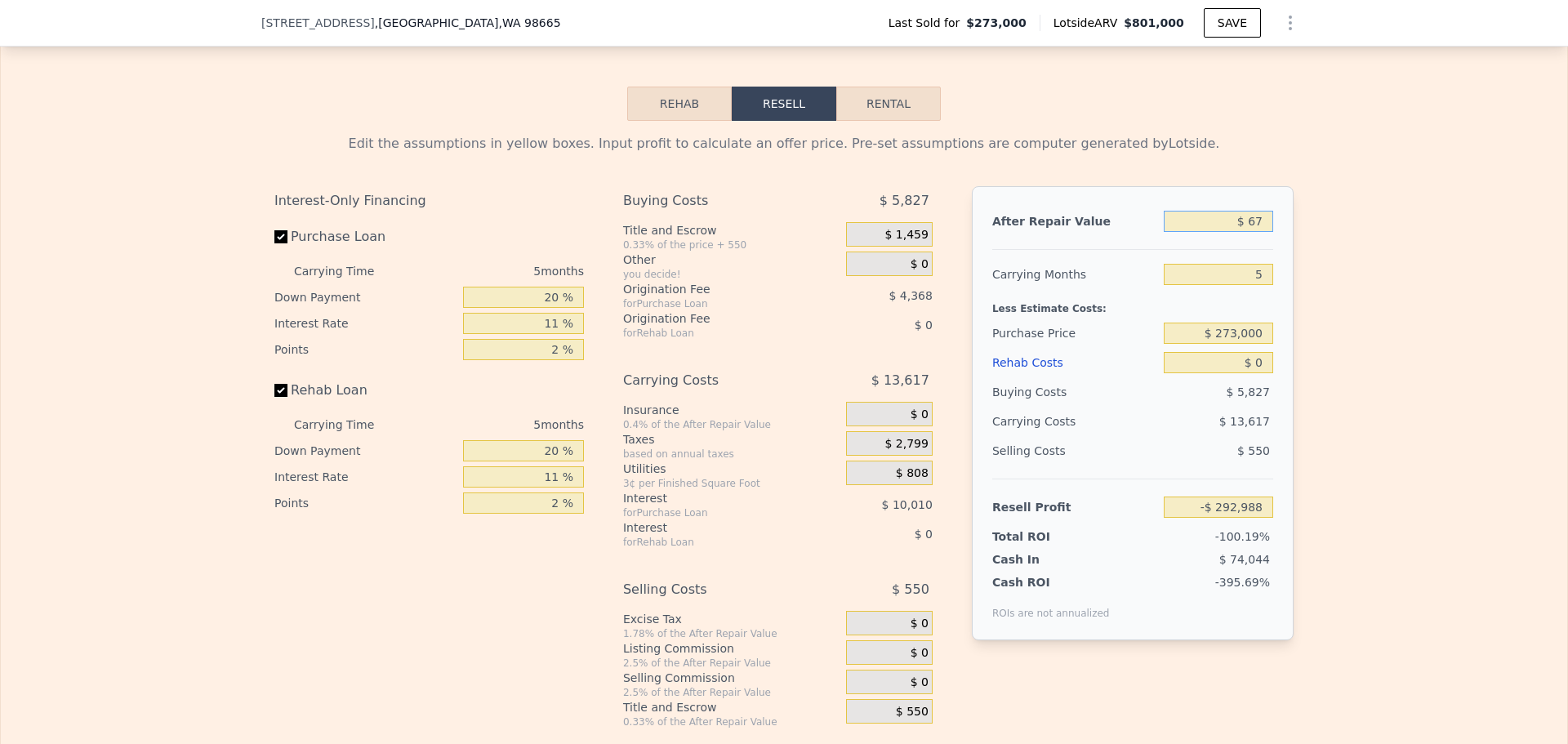
type input "-$ 292,932"
type input "$ 675"
type input "-$ 292,368"
type input "$ 6,750"
type input "-$ 286,735"
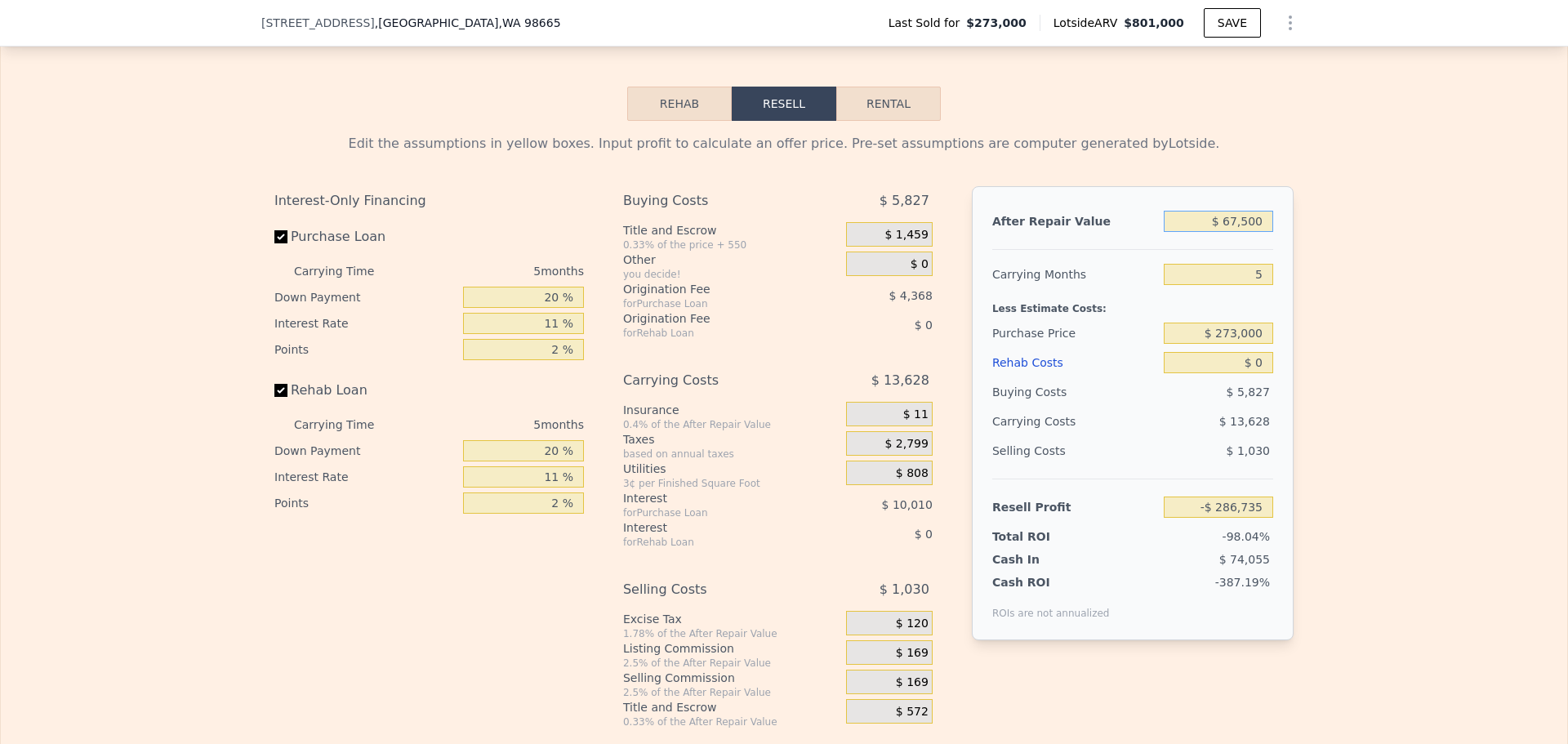
type input "$ 675,000"
type input "$ 332,868"
type input "$ 675,000"
drag, startPoint x: 1258, startPoint y: 359, endPoint x: 1203, endPoint y: 359, distance: 55.0
click at [1203, 344] on input "$ 273,000" at bounding box center [1219, 333] width 110 height 21
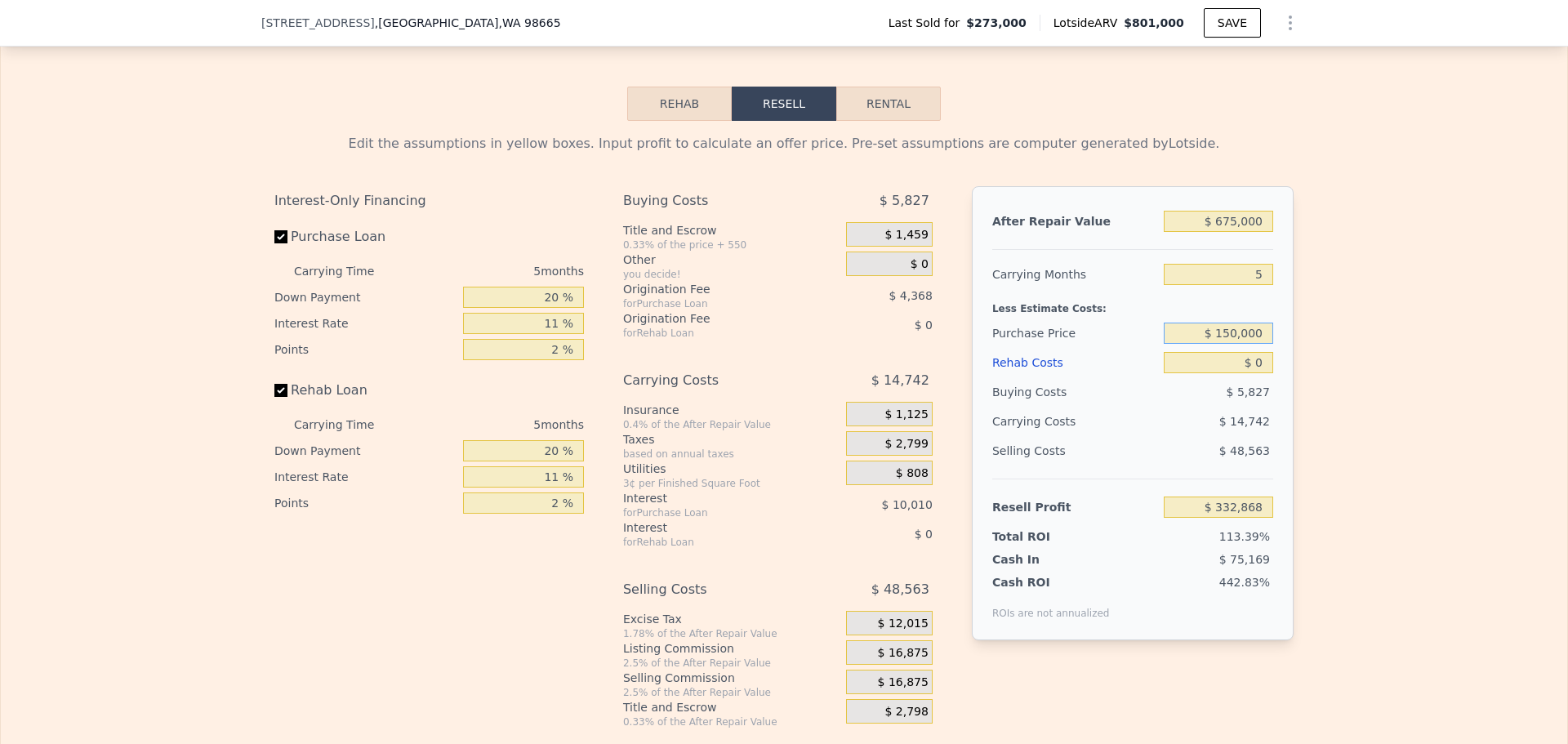
type input "$ 150,000"
click at [1324, 406] on div "Edit the assumptions in yellow boxes. Input profit to calculate an offer price.…" at bounding box center [784, 425] width 1566 height 607
type input "$ 462,755"
drag, startPoint x: 1261, startPoint y: 359, endPoint x: 1194, endPoint y: 359, distance: 67.0
click at [1194, 344] on input "$ 150,000" at bounding box center [1219, 333] width 110 height 21
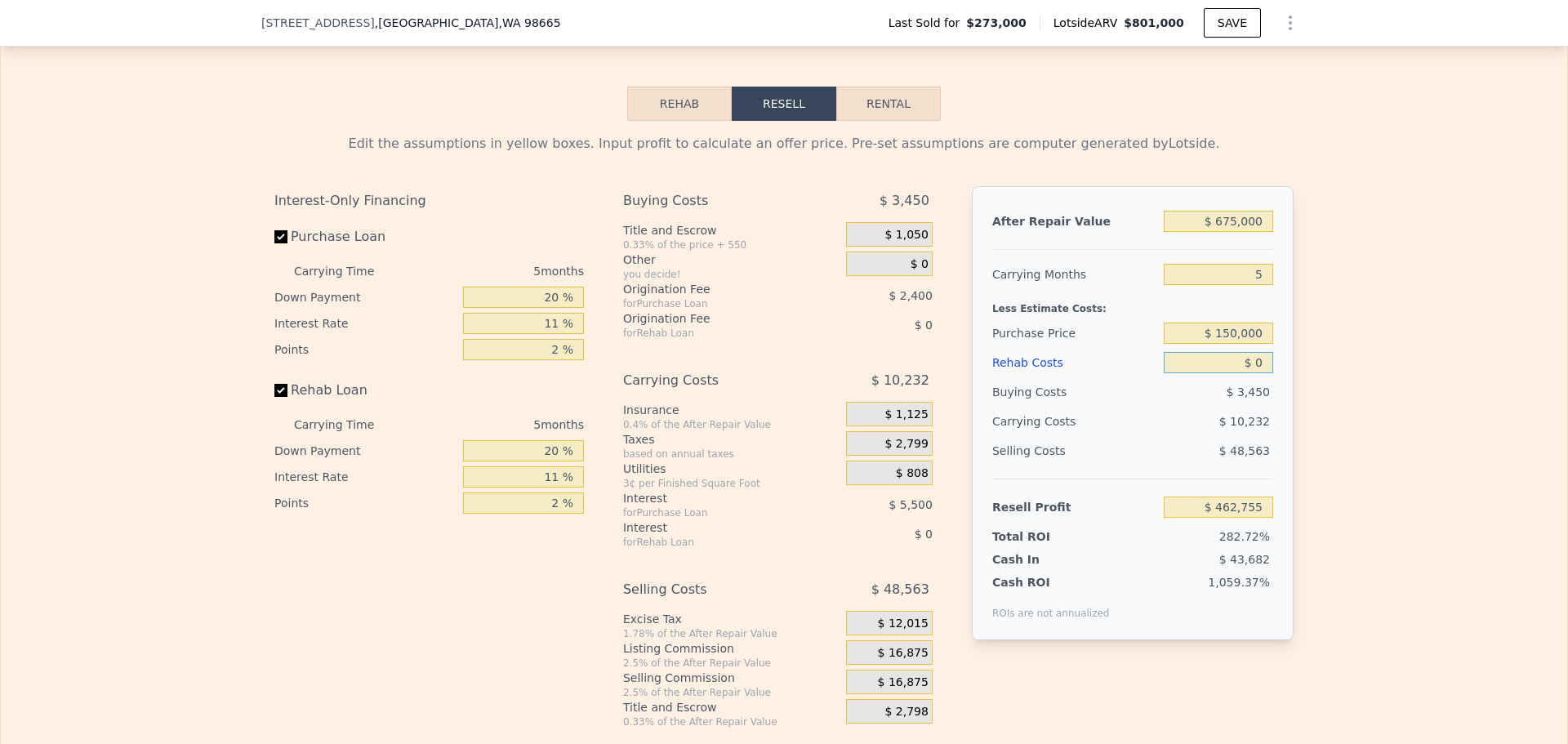
drag, startPoint x: 1259, startPoint y: 382, endPoint x: 1222, endPoint y: 381, distance: 37.0
click at [1222, 373] on input "$ 0" at bounding box center [1219, 363] width 110 height 21
type input "$ 1"
type input "$ 462,754"
type input "$ 15"
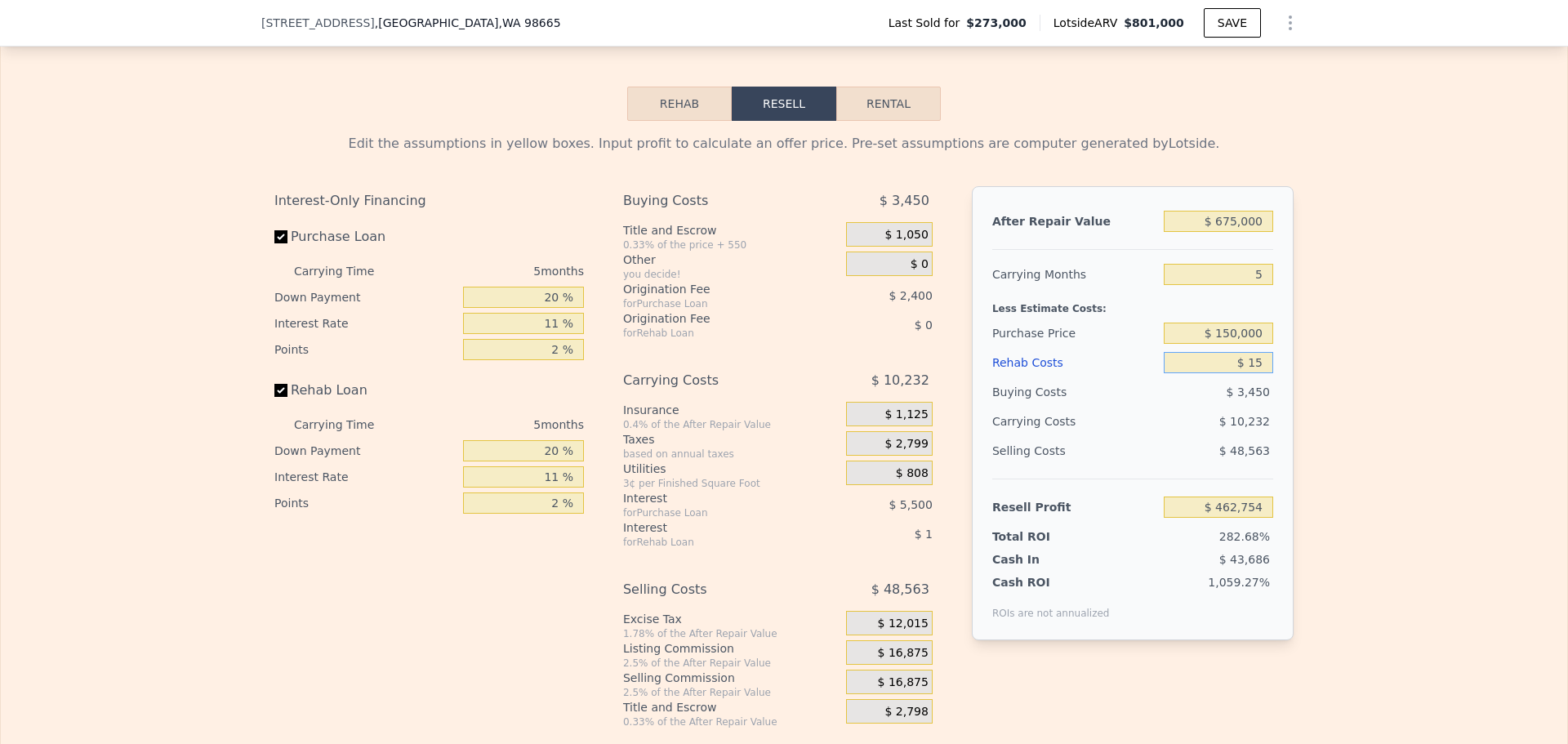
type input "$ 462,740"
type input "$ 150"
type input "$ 462,598"
type input "$ 1,500"
type input "$ 461,176"
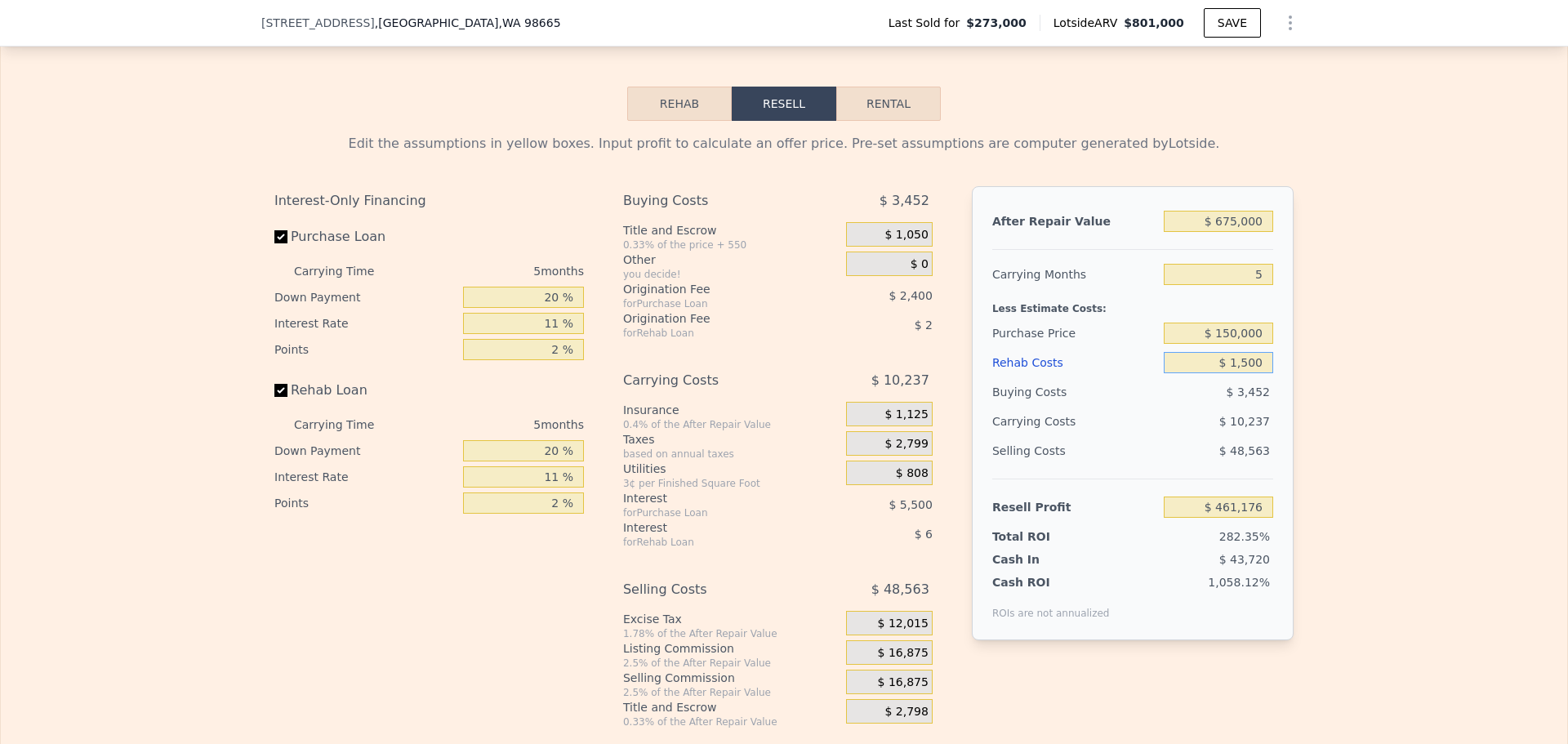
type input "$ 15,000"
type input "$ 446,965"
type input "$ 150,000"
type input "$ 304,855"
type input "$ 150,000"
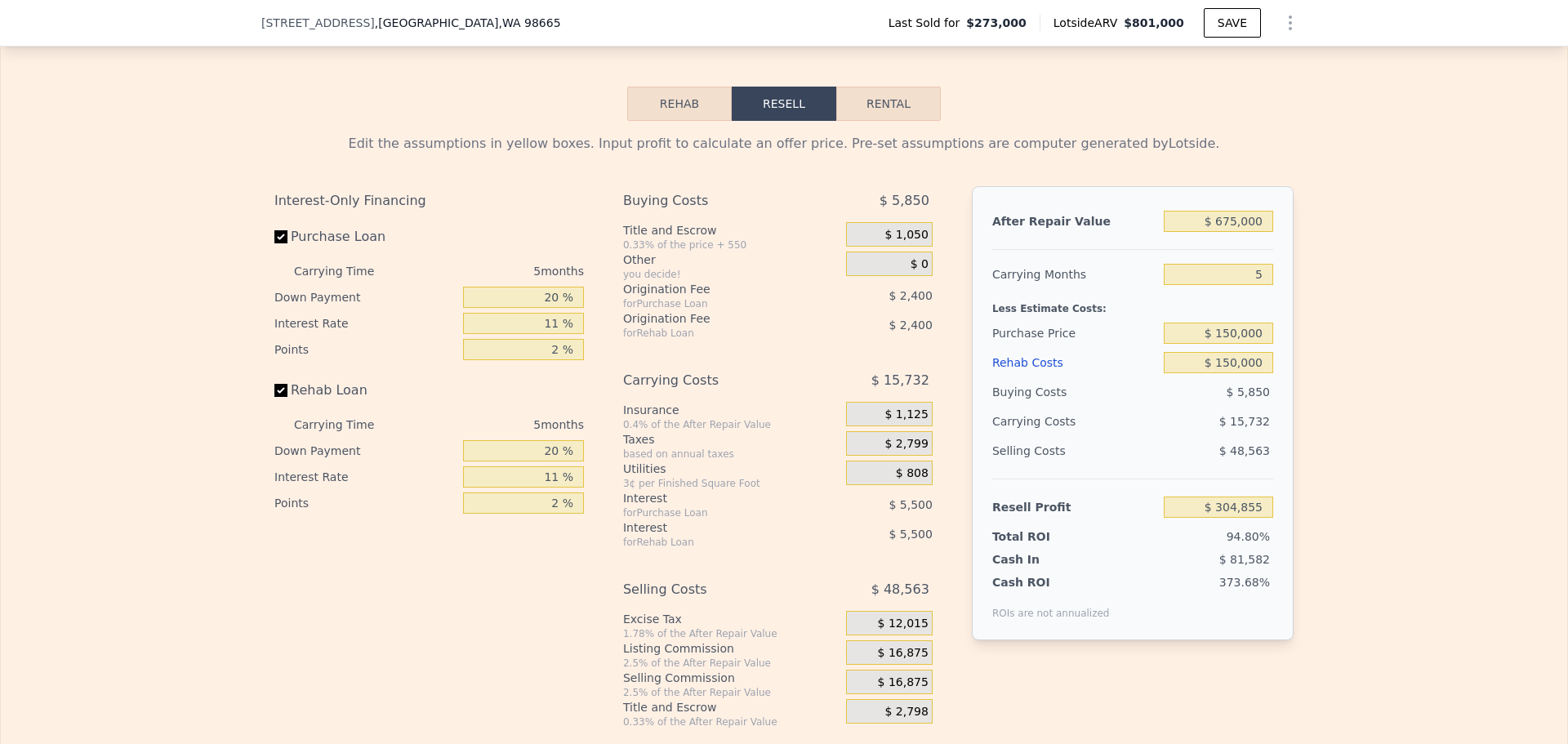
click at [1345, 432] on div "Edit the assumptions in yellow boxes. Input profit to calculate an offer price.…" at bounding box center [784, 425] width 1566 height 607
drag, startPoint x: 1260, startPoint y: 359, endPoint x: 1207, endPoint y: 358, distance: 53.0
click at [1207, 344] on input "$ 150,000" at bounding box center [1219, 333] width 110 height 21
type input "$ 350,000"
click at [1314, 381] on div "Edit the assumptions in yellow boxes. Input profit to calculate an offer price.…" at bounding box center [784, 425] width 1566 height 607
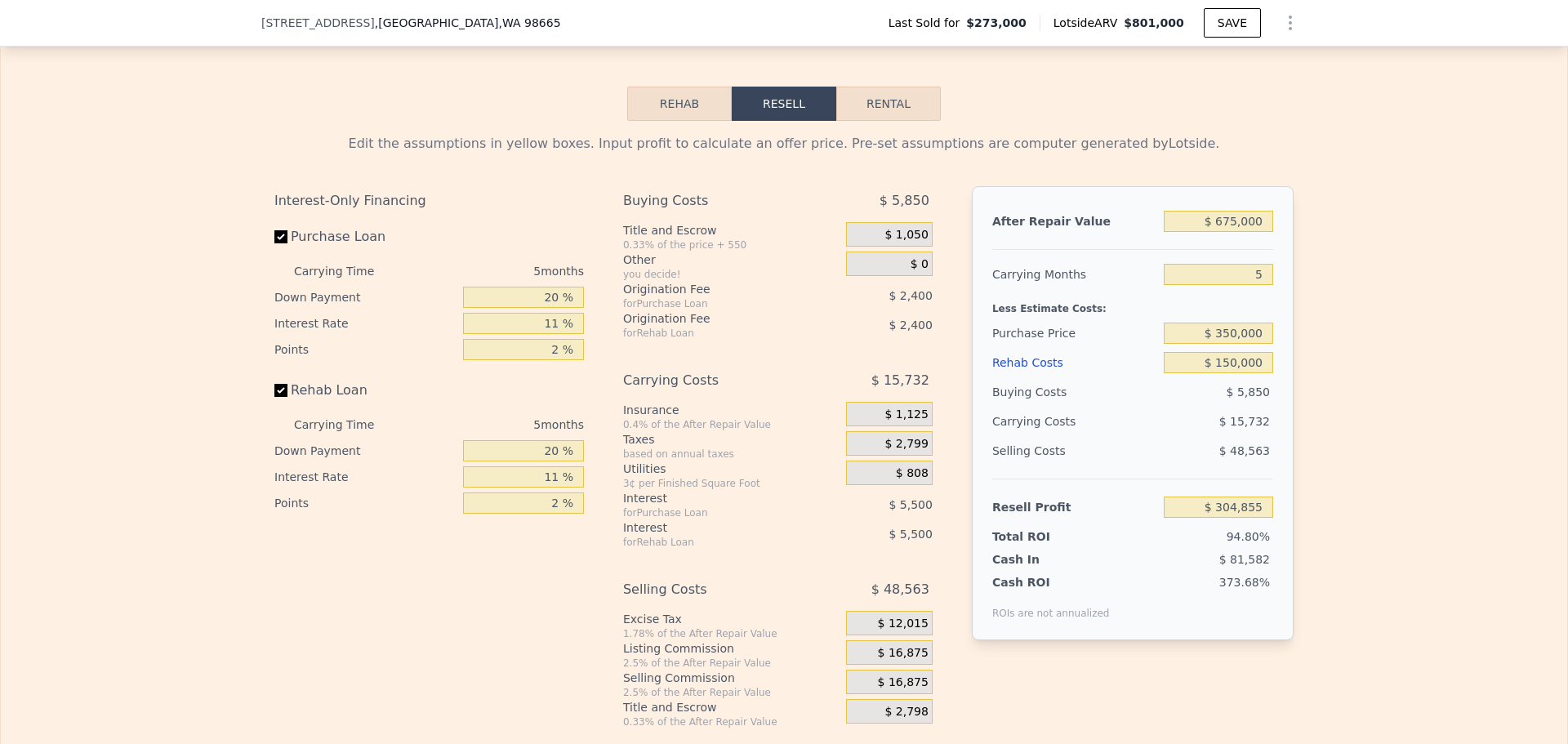
type input "$ 93,654"
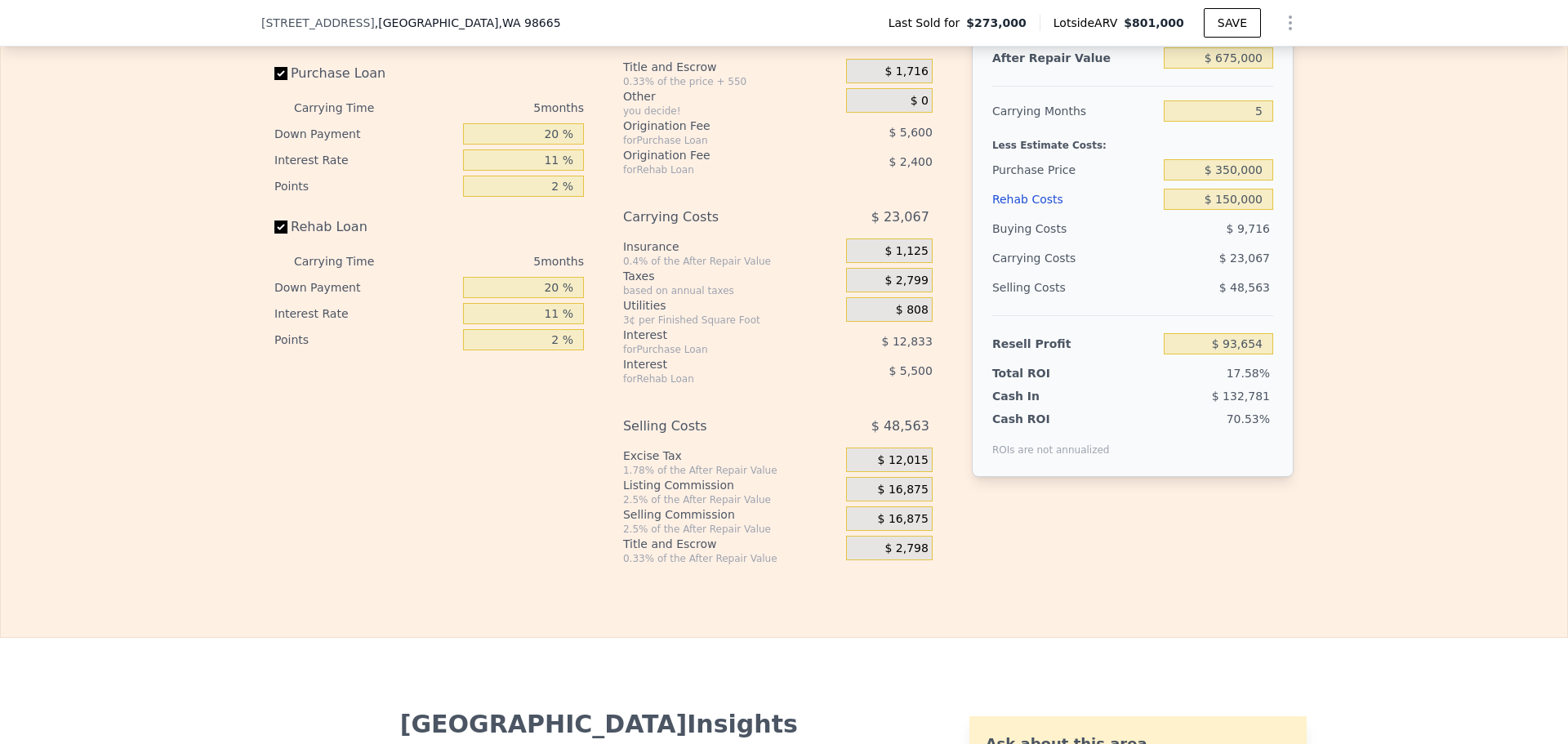
scroll to position [2525, 0]
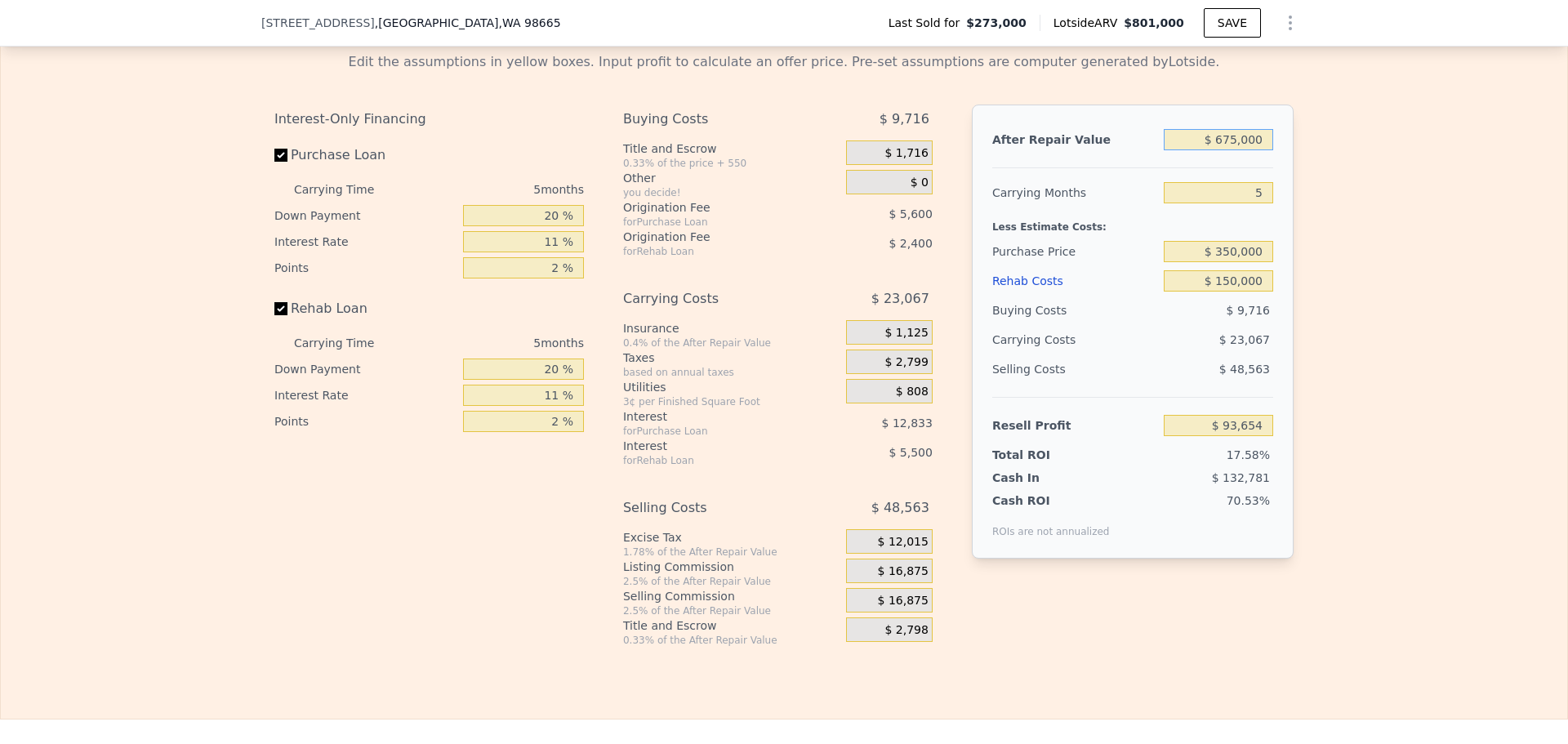
drag, startPoint x: 1259, startPoint y: 157, endPoint x: 1185, endPoint y: 159, distance: 74.0
click at [1185, 151] on input "$ 675,000" at bounding box center [1219, 140] width 110 height 21
type input "$ 7"
type input "-$ 532,201"
type input "$ 70"
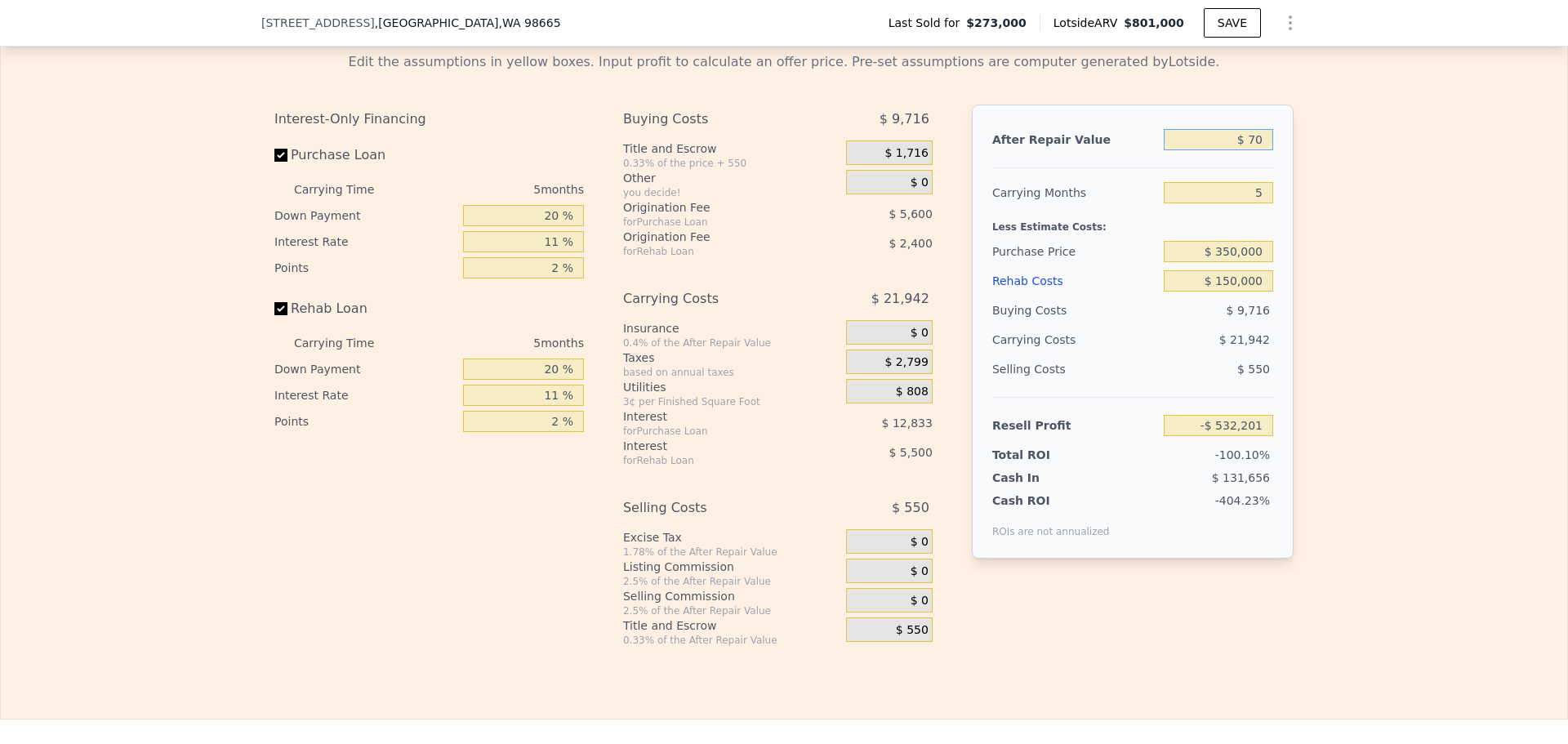
type input "-$ 532,143"
type input "$ 700"
type input "-$ 531,559"
type input "$ 7,000"
type input "-$ 525,718"
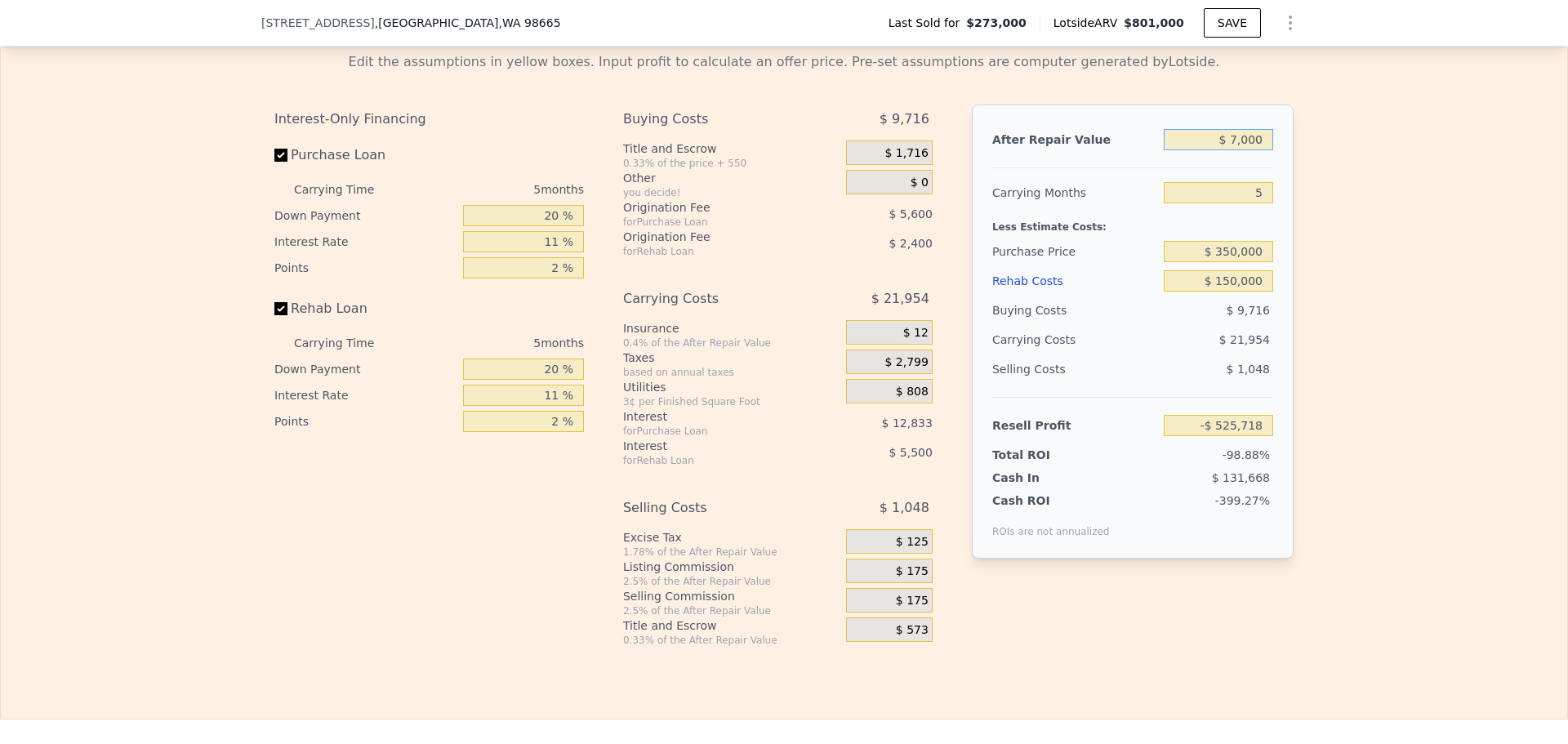
type input "$ 70,000"
type input "-$ 467,304"
type input "$ 700,000"
type input "$ 116,834"
type input "$ 700,000"
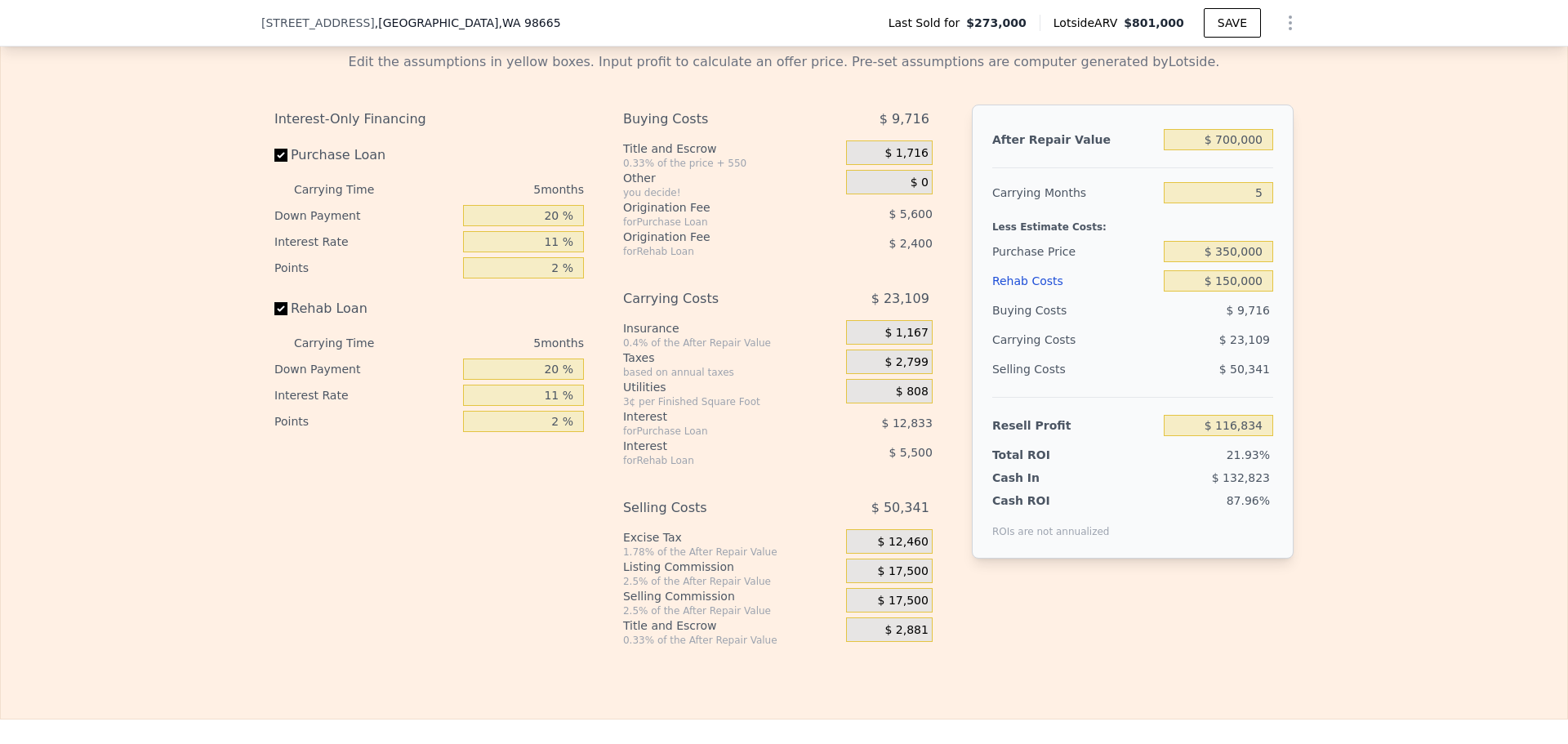
click at [1358, 353] on div "Edit the assumptions in yellow boxes. Input profit to calculate an offer price.…" at bounding box center [784, 343] width 1566 height 607
drag, startPoint x: 1262, startPoint y: 268, endPoint x: 1209, endPoint y: 273, distance: 53.2
click at [1209, 262] on input "$ 350,000" at bounding box center [1219, 251] width 110 height 21
type input "$ 400,000"
click at [1349, 408] on div "Edit the assumptions in yellow boxes. Input profit to calculate an offer price.…" at bounding box center [784, 343] width 1566 height 607
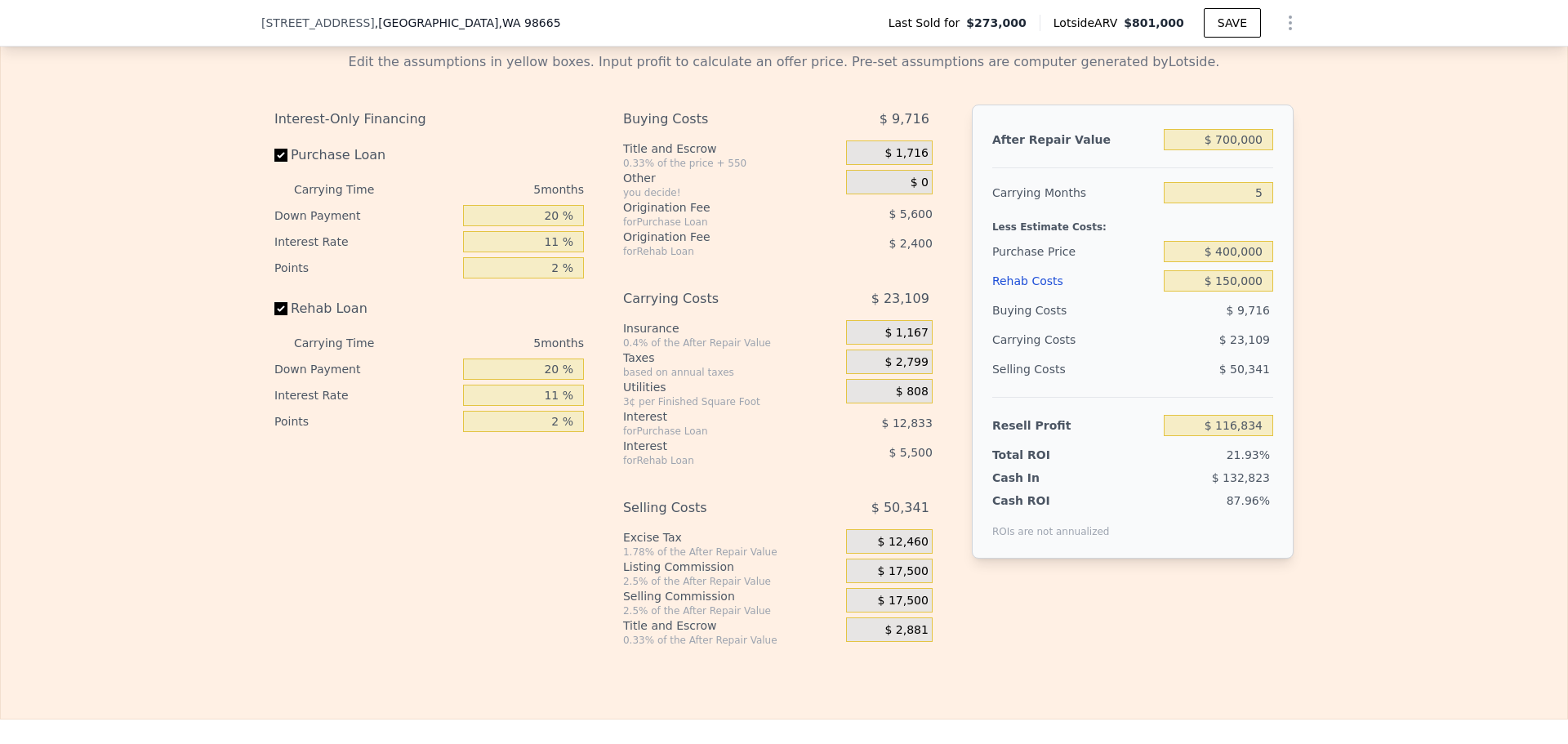
type input "$ 64,038"
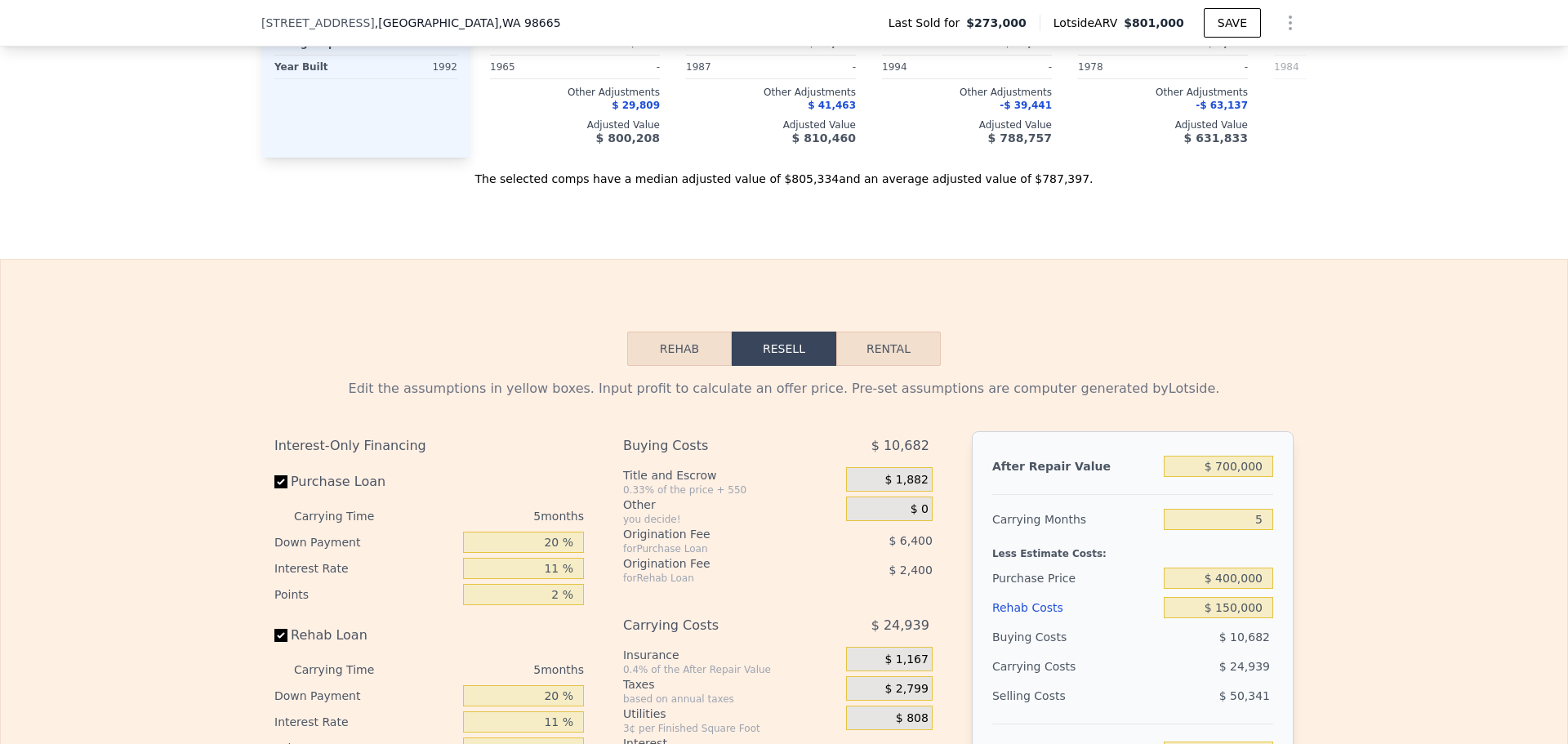
scroll to position [2362, 0]
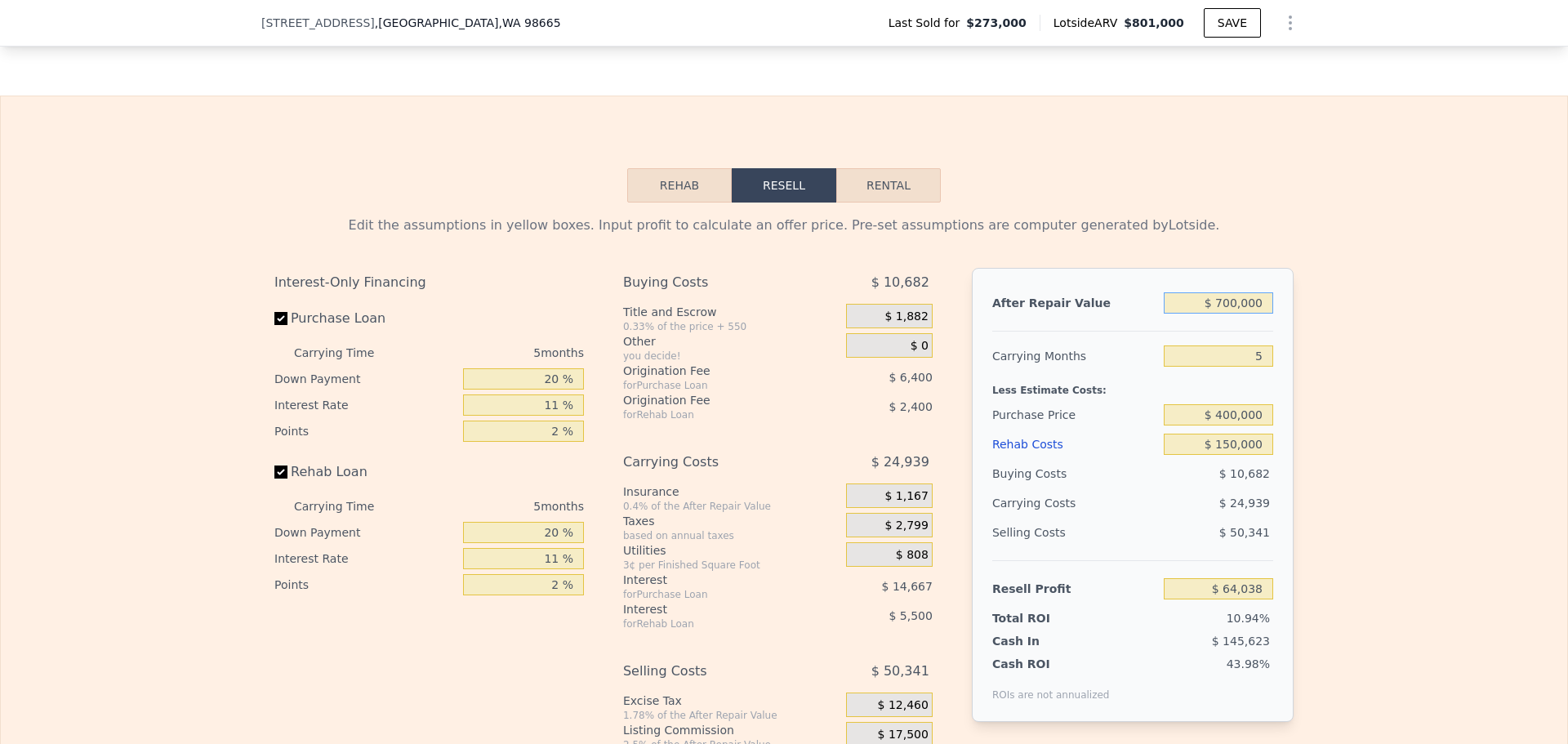
drag, startPoint x: 1255, startPoint y: 328, endPoint x: 1193, endPoint y: 328, distance: 62.0
click at [1193, 313] on input "$ 700,000" at bounding box center [1219, 303] width 110 height 21
type input "$ 6"
type input "-$ 584,998"
type input "$ 65"
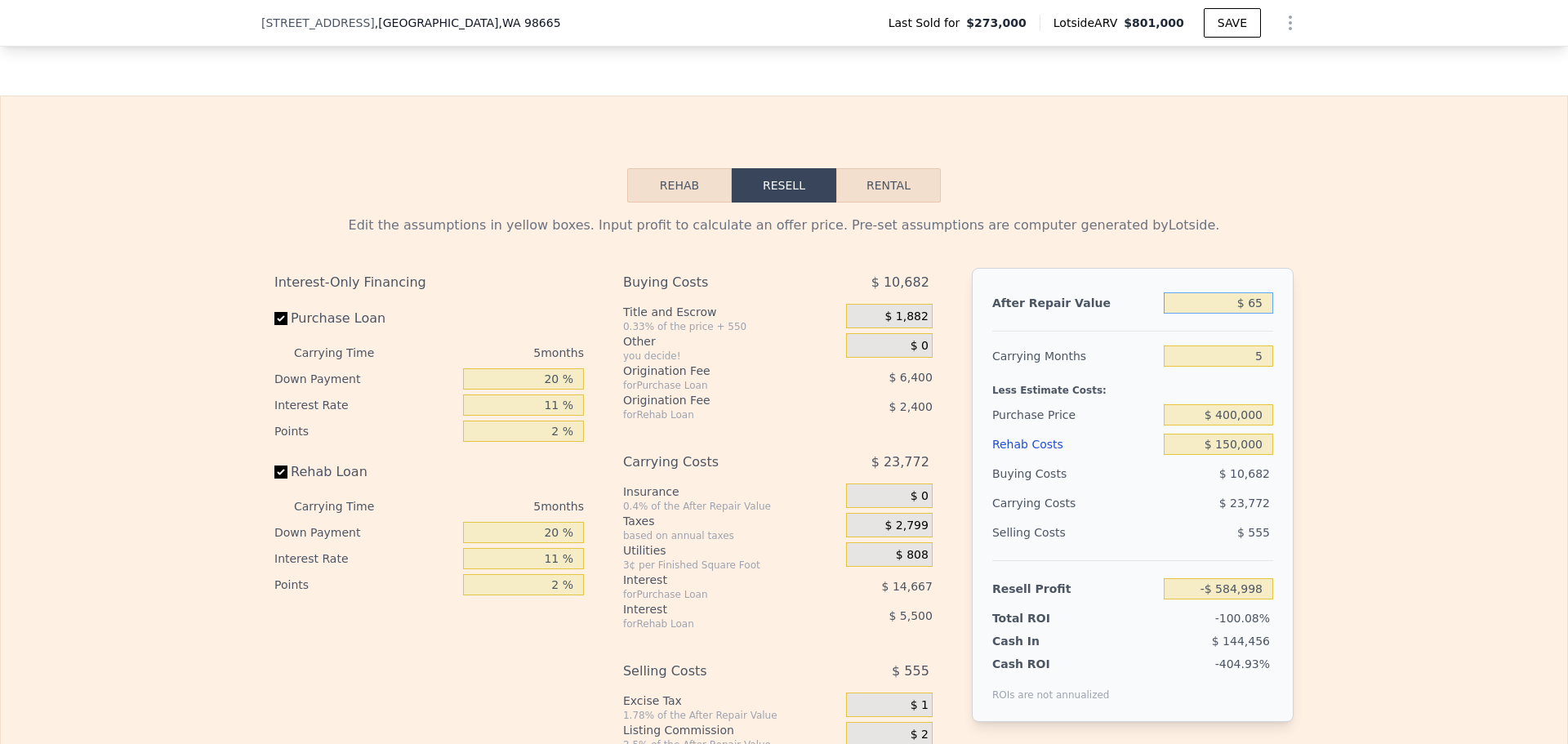
type input "-$ 584,944"
type input "$ 650"
type input "-$ 584,401"
type input "$ 6,500"
type input "-$ 578,979"
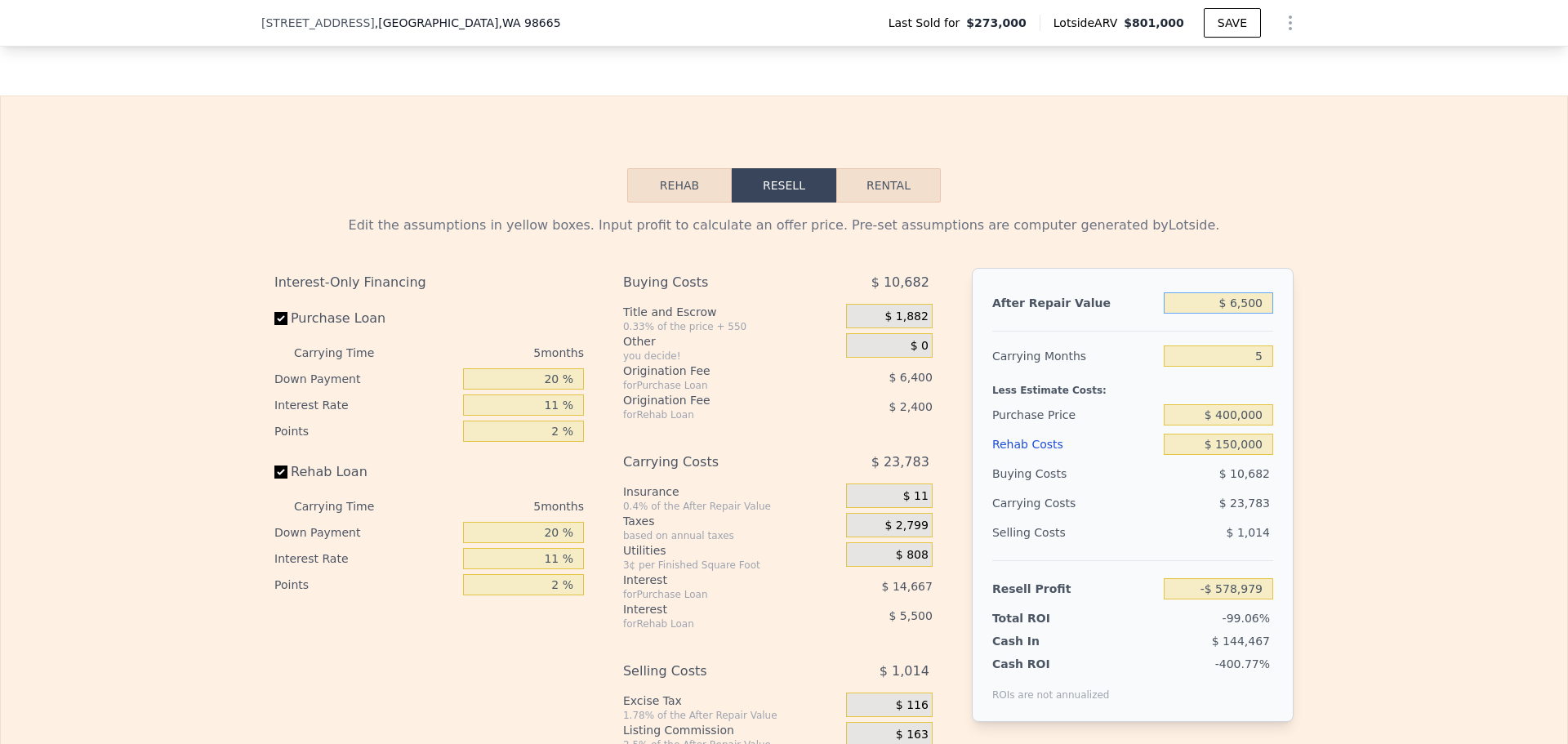
type input "$ 65,000"
type input "-$ 524,735"
type input "$ 650,000"
type input "$ 17,678"
type input "$ 650,000"
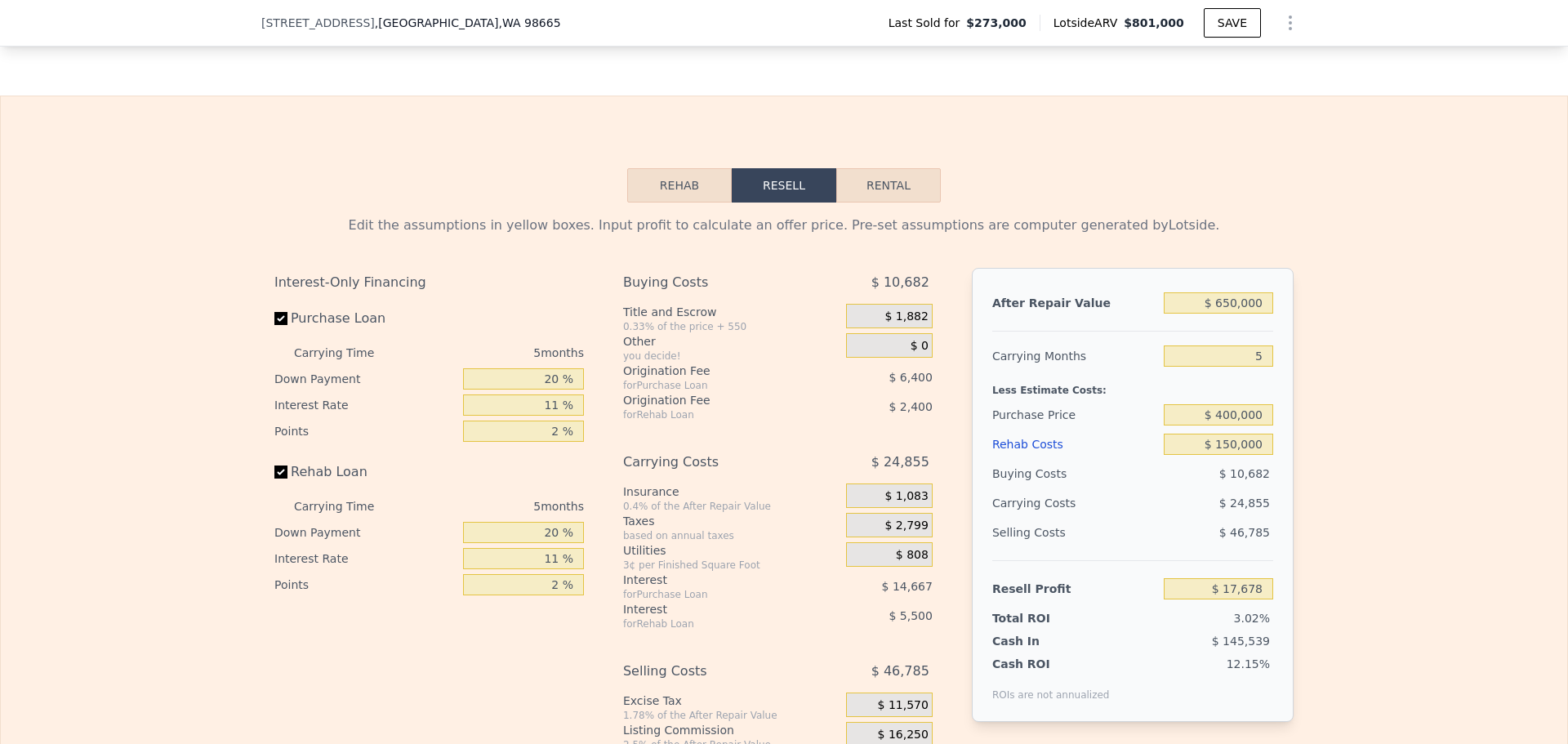
click at [1317, 404] on div "Edit the assumptions in yellow boxes. Input profit to calculate an offer price.…" at bounding box center [784, 506] width 1566 height 607
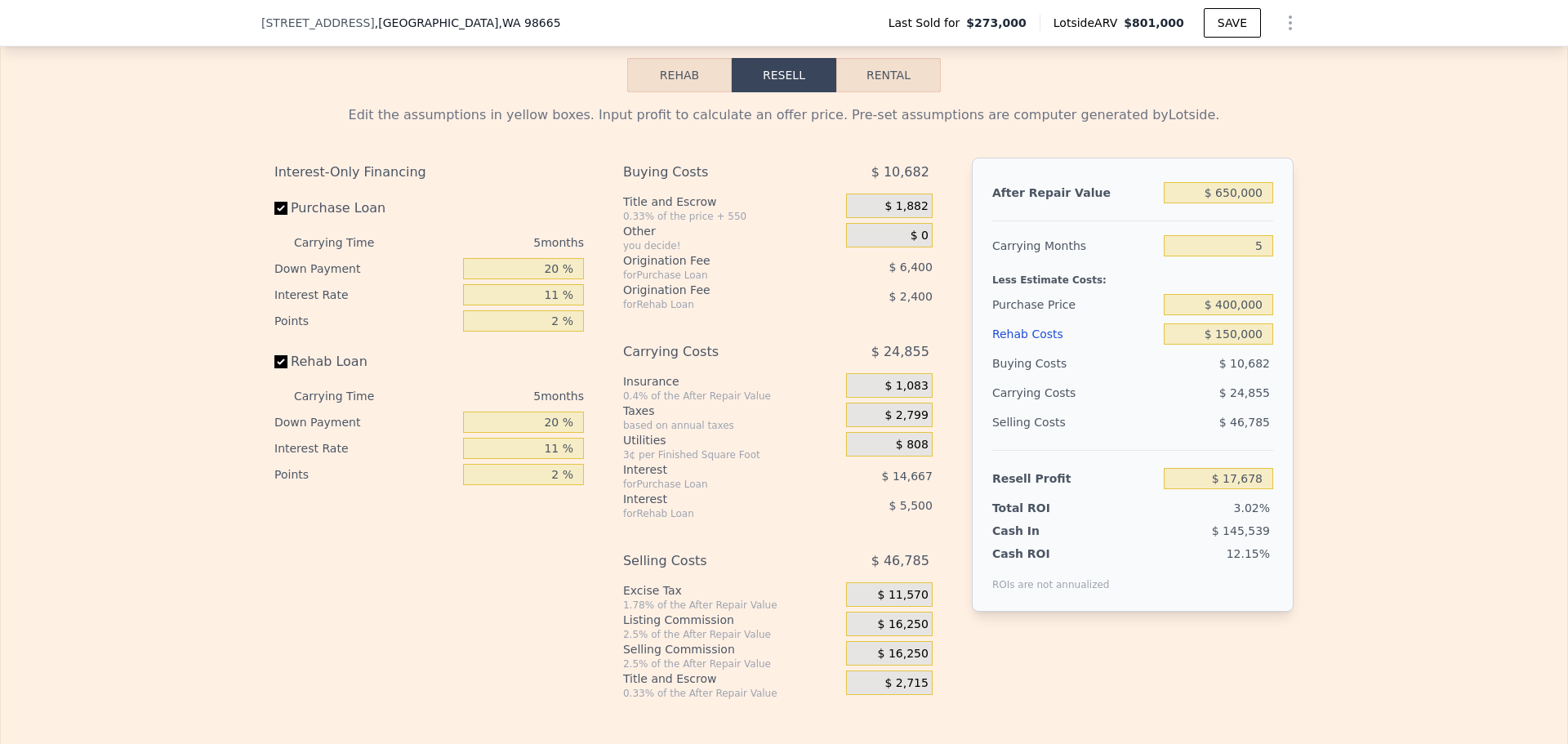
scroll to position [2444, 0]
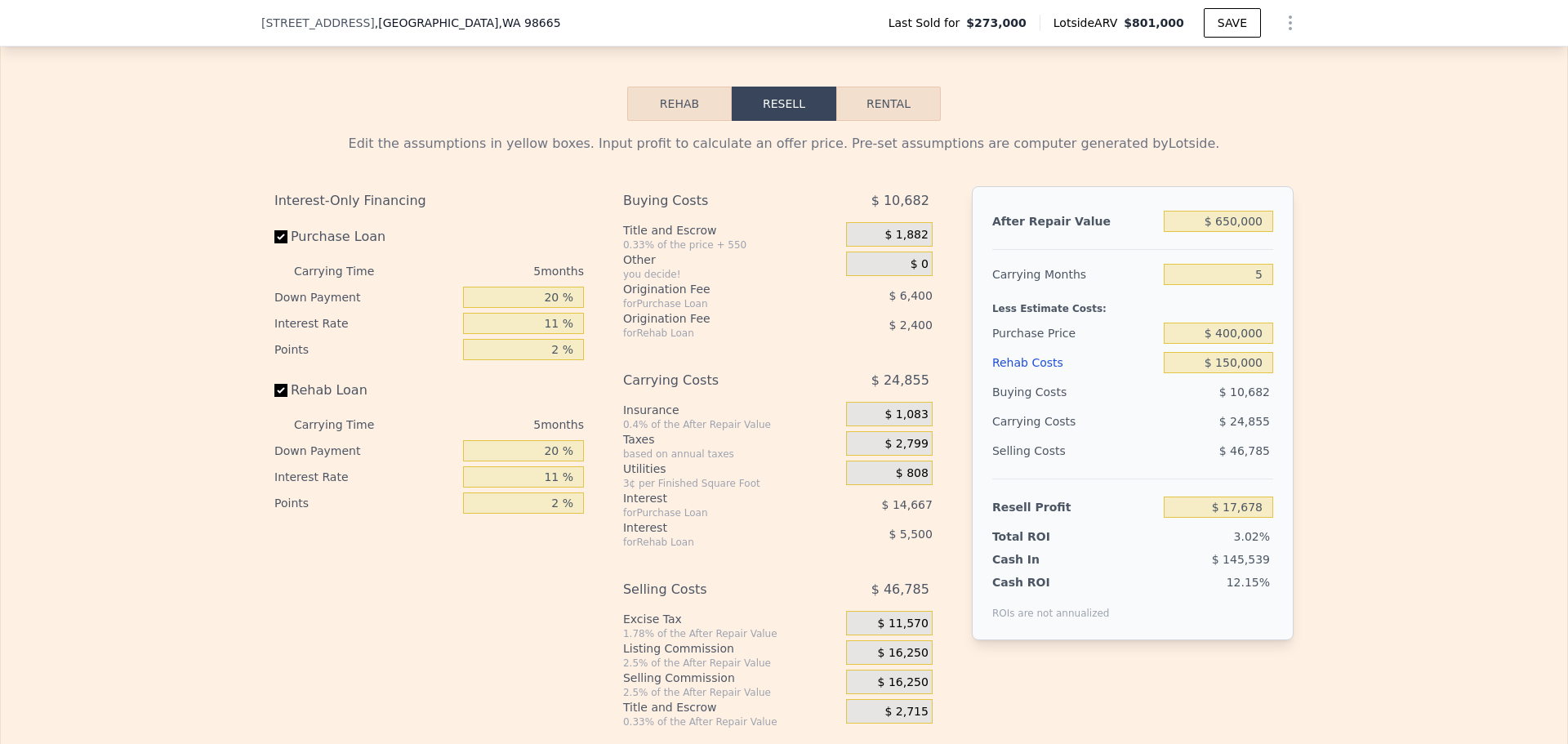
click at [683, 121] on button "Rehab" at bounding box center [680, 104] width 105 height 34
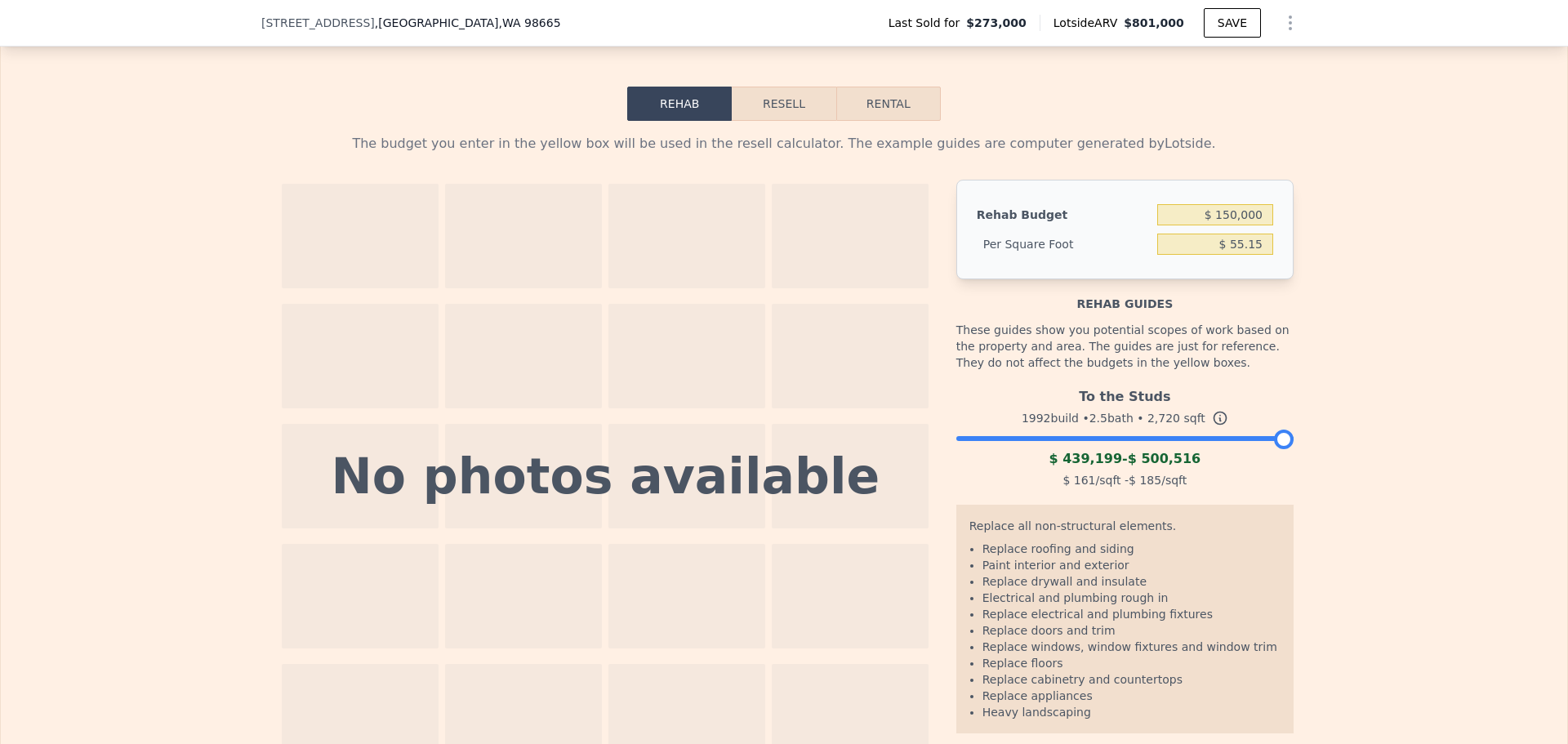
click at [787, 121] on button "Resell" at bounding box center [784, 104] width 104 height 34
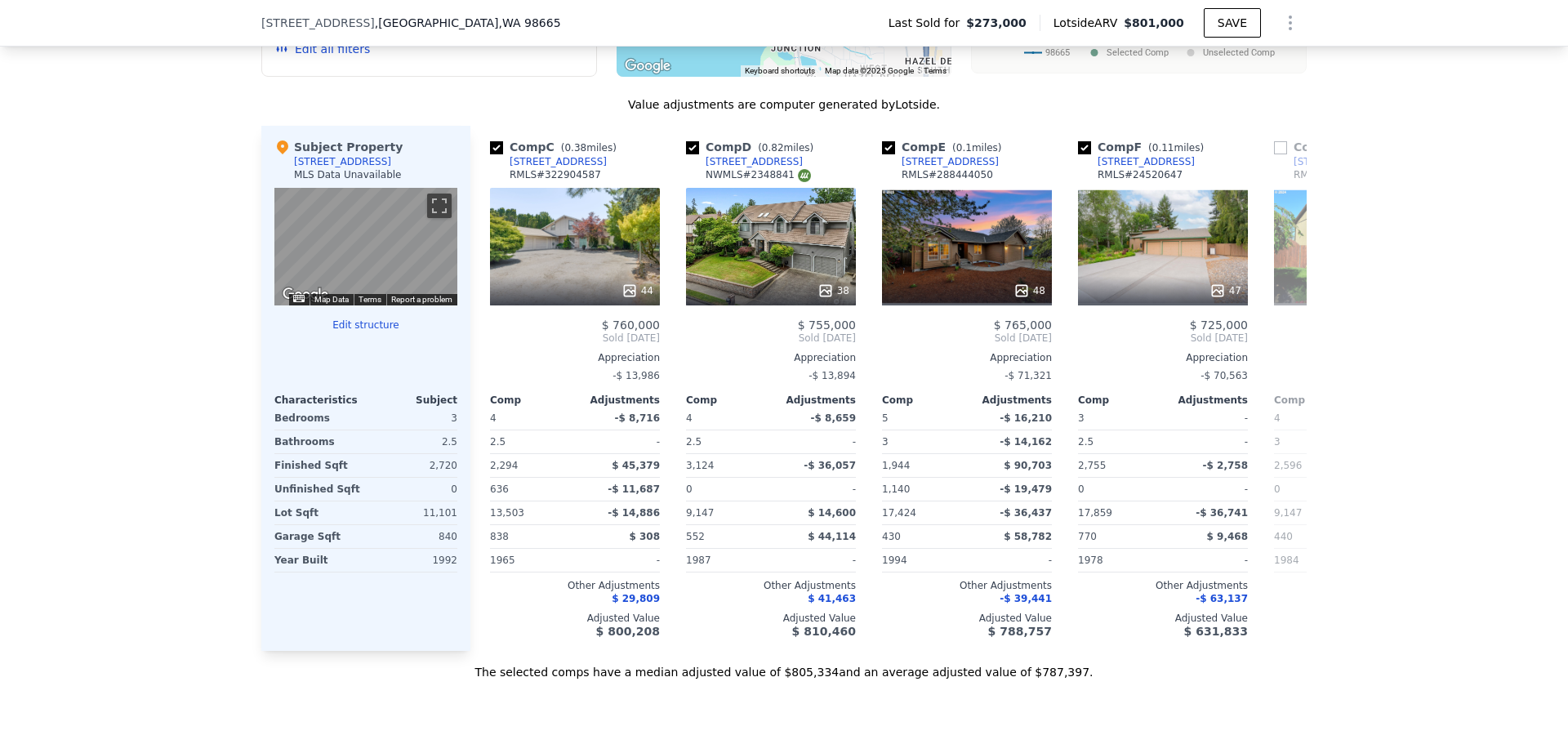
scroll to position [1709, 0]
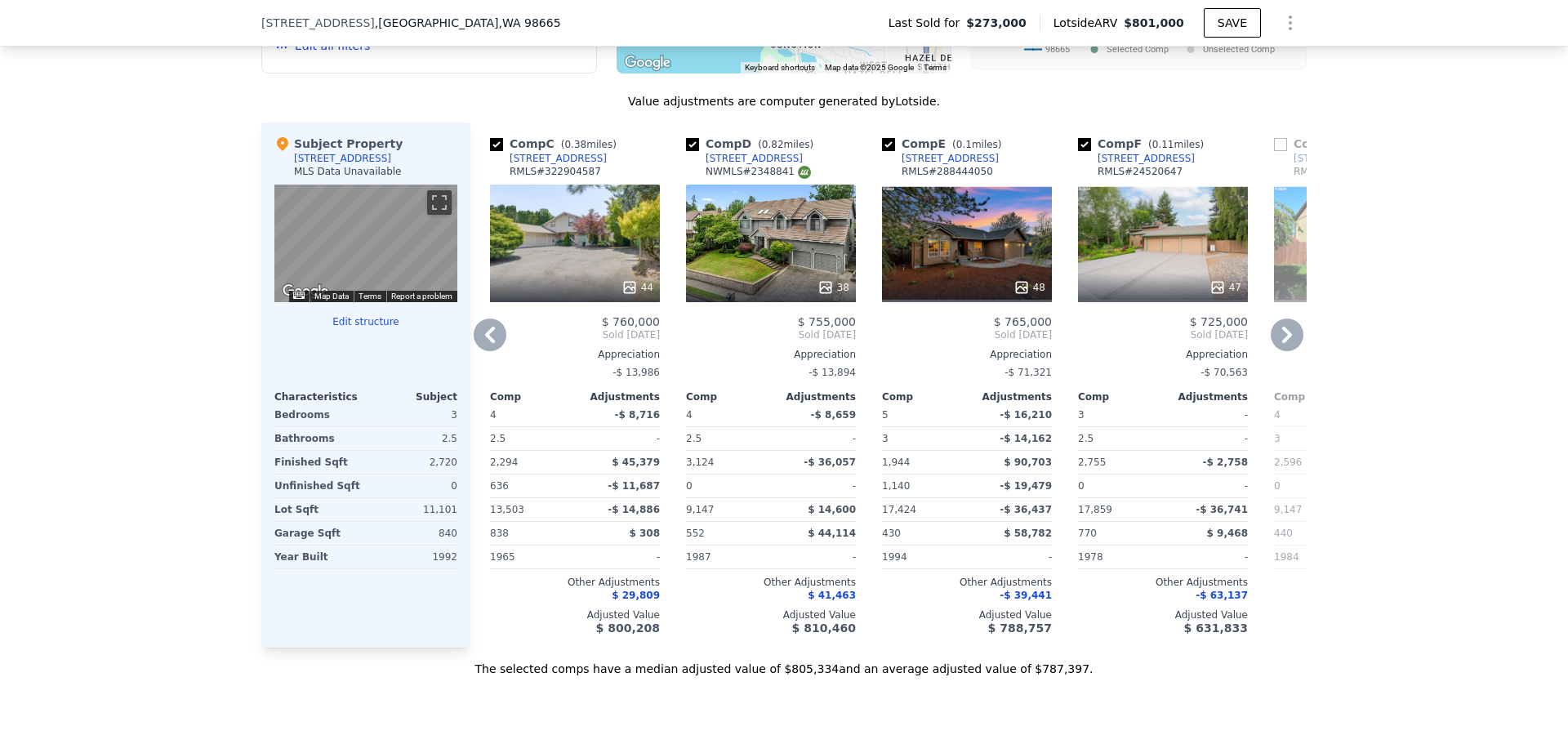
click at [486, 351] on icon at bounding box center [490, 335] width 33 height 33
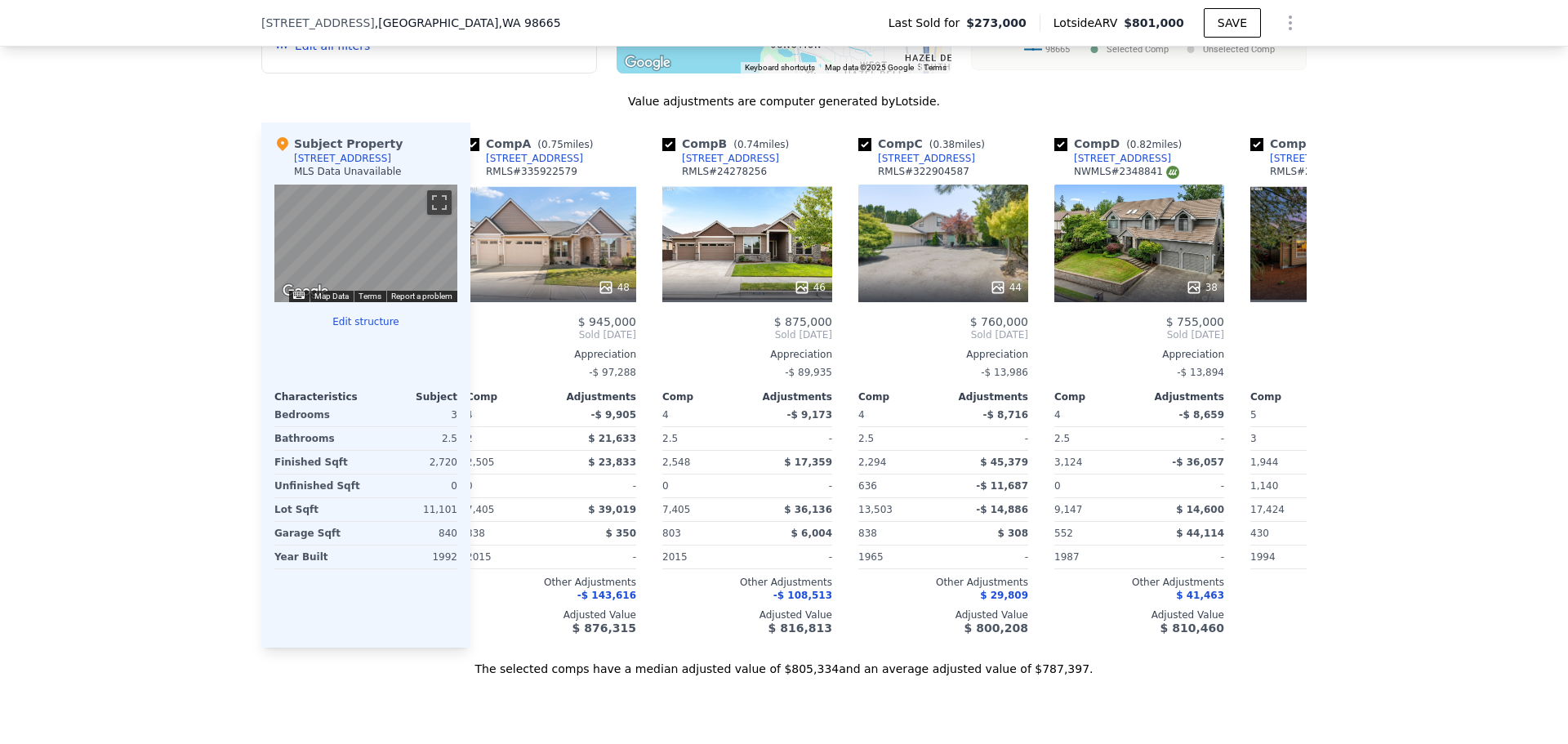
scroll to position [0, 0]
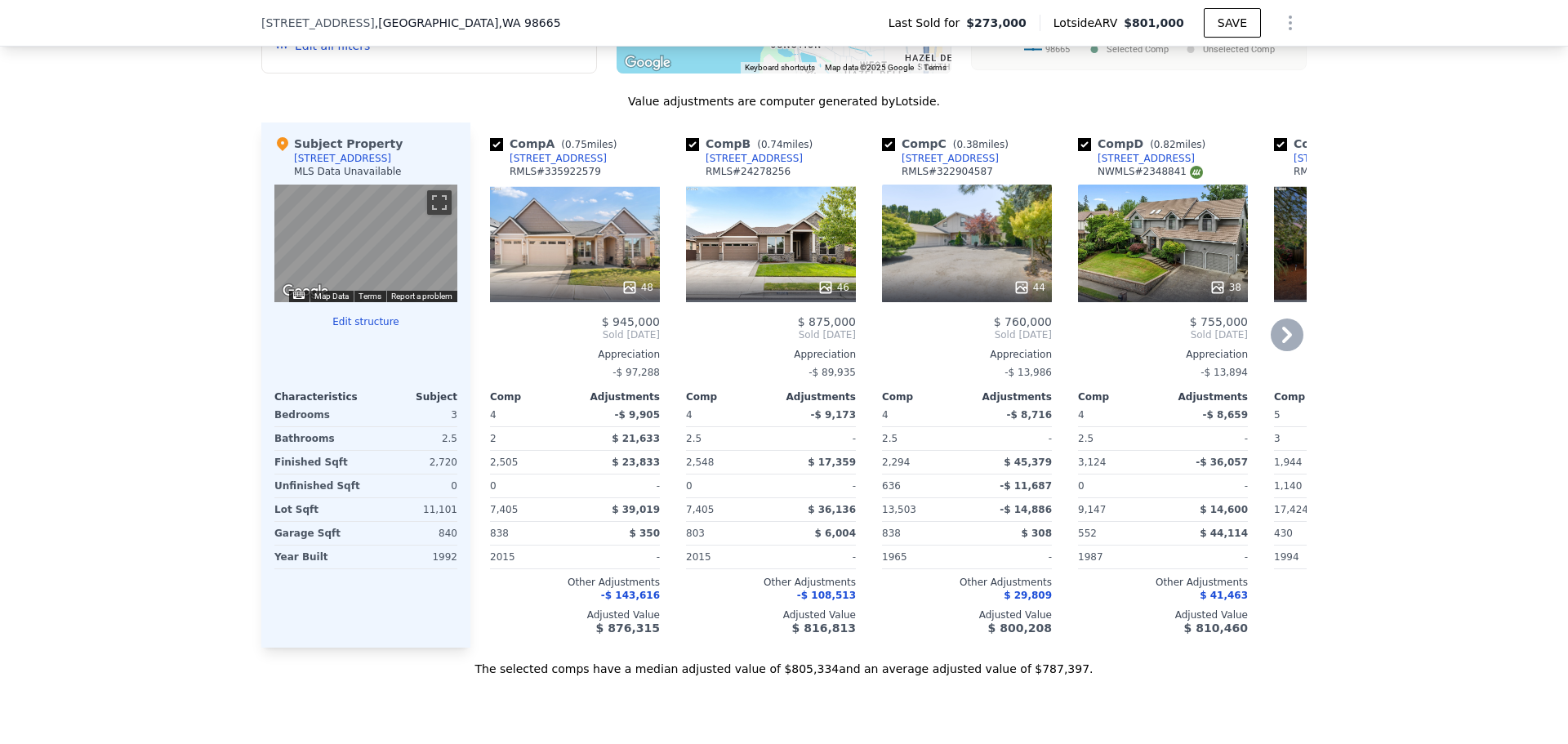
click at [554, 284] on div "48" at bounding box center [575, 243] width 169 height 118
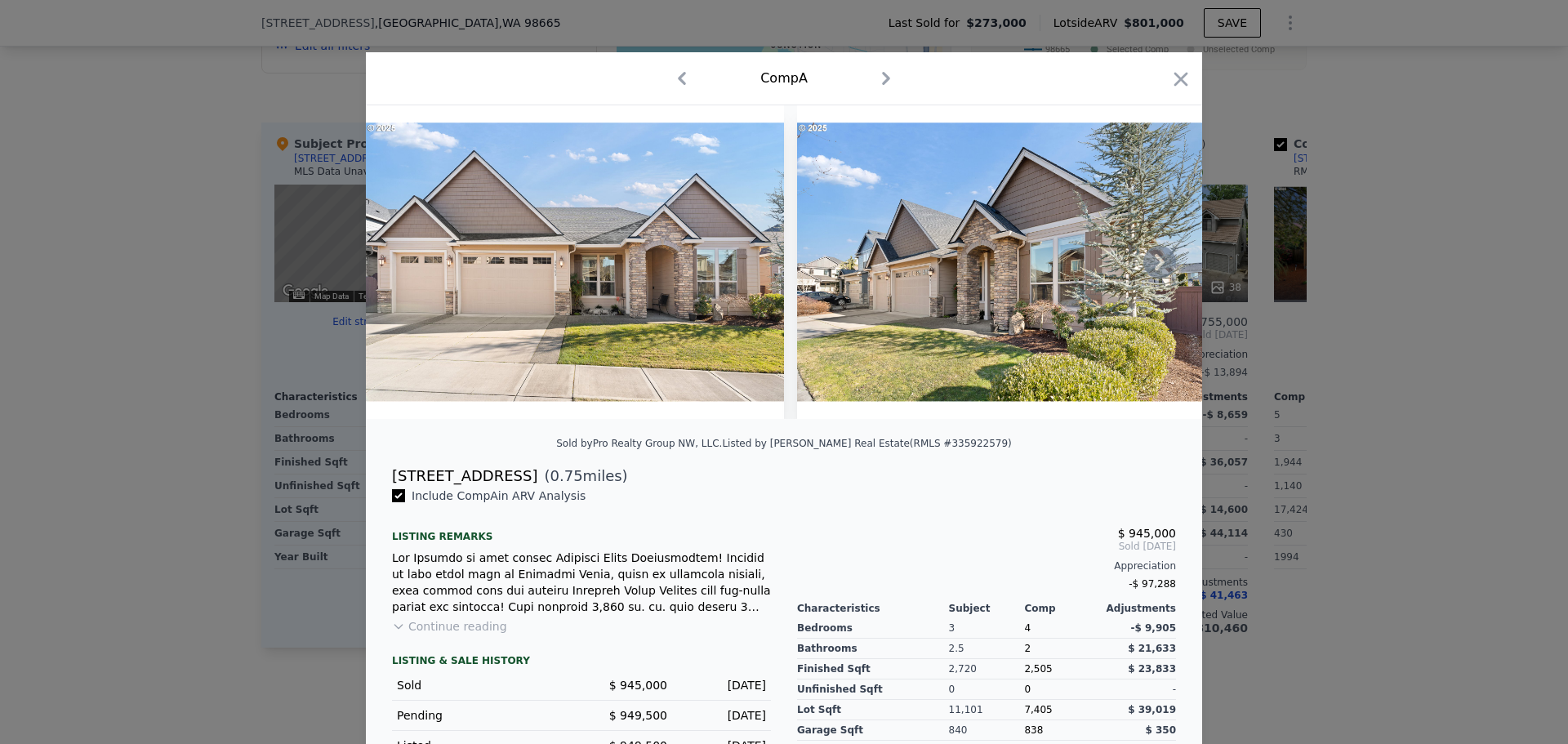
click at [1147, 264] on icon at bounding box center [1160, 262] width 33 height 33
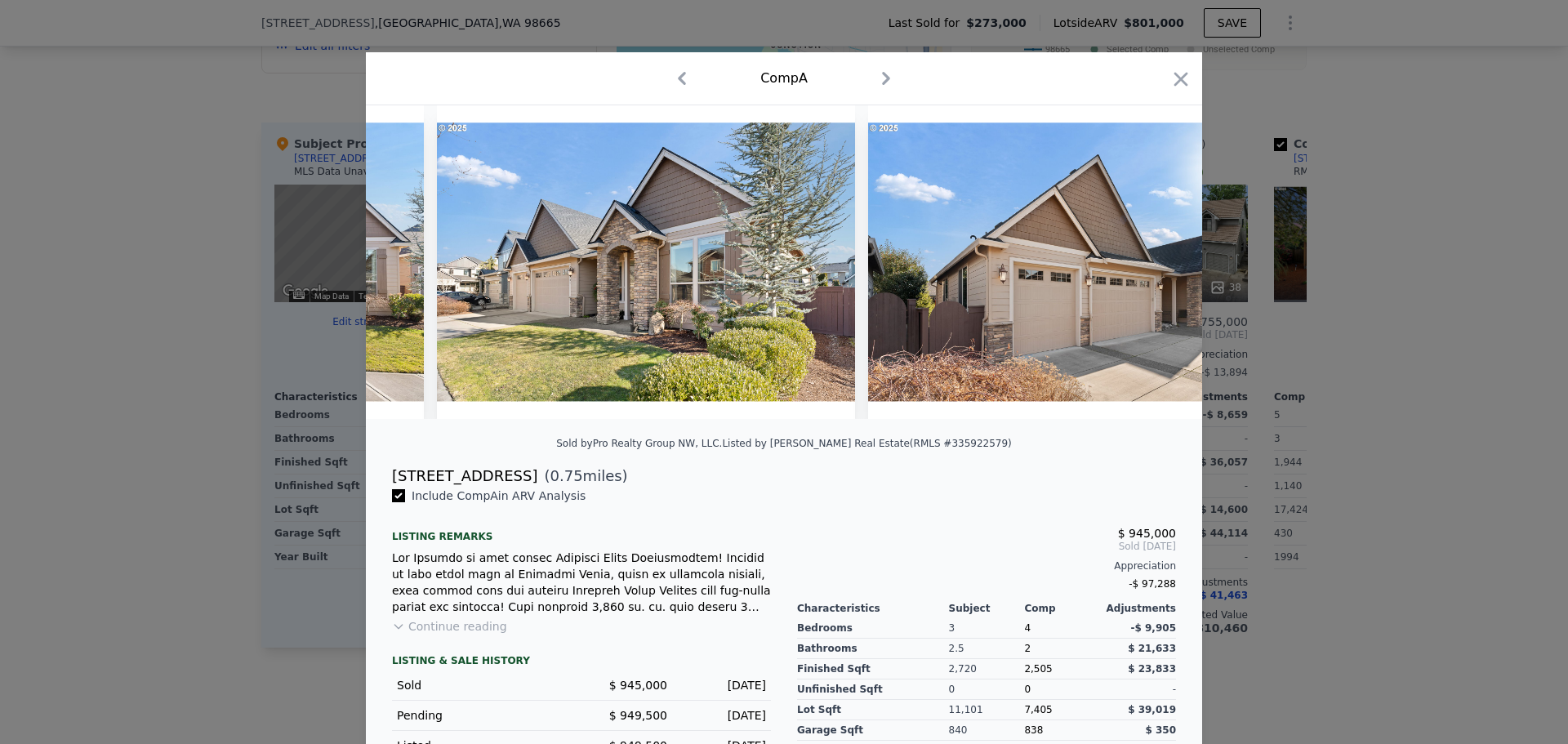
scroll to position [0, 392]
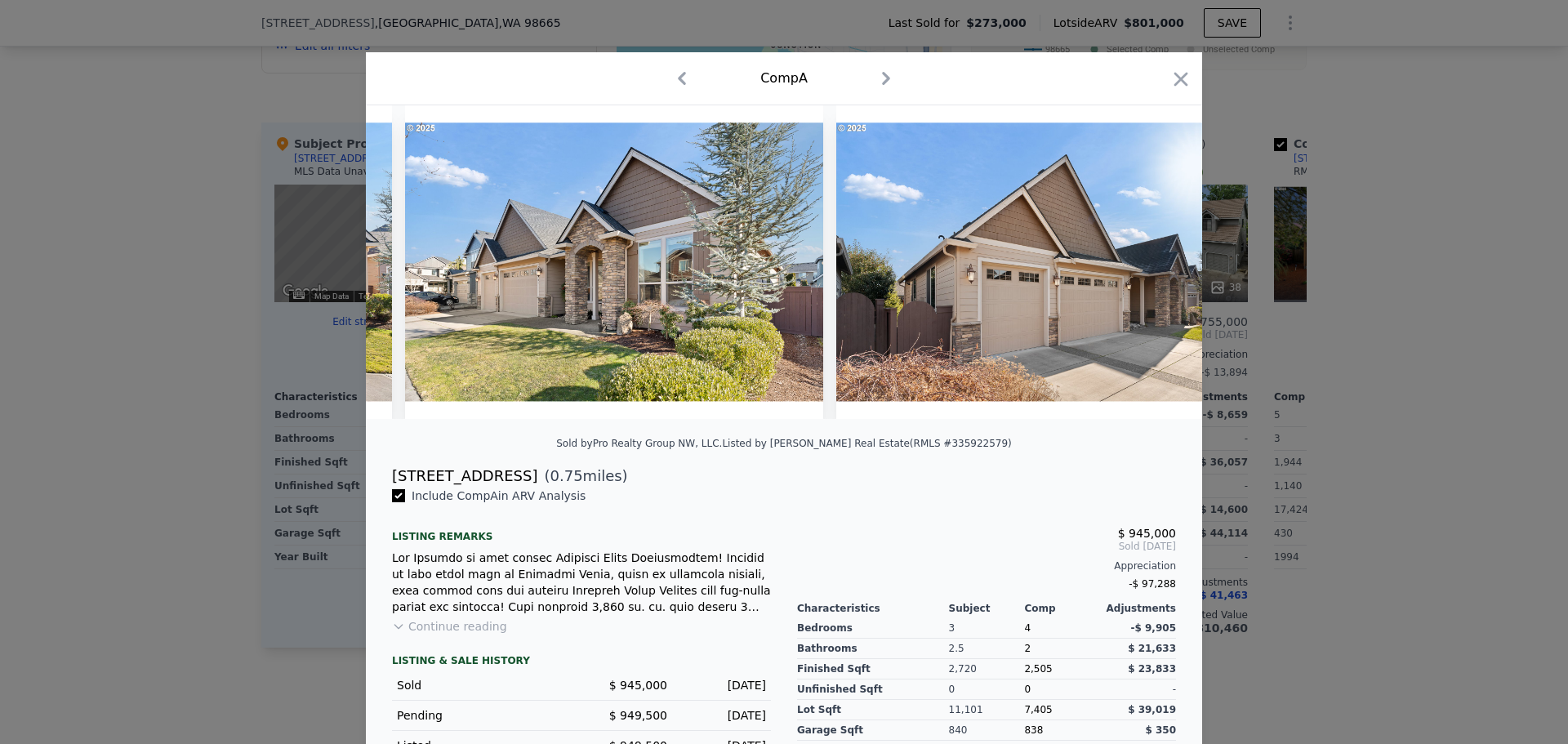
click at [1147, 264] on div at bounding box center [784, 262] width 837 height 313
click at [1149, 265] on icon at bounding box center [1160, 262] width 33 height 33
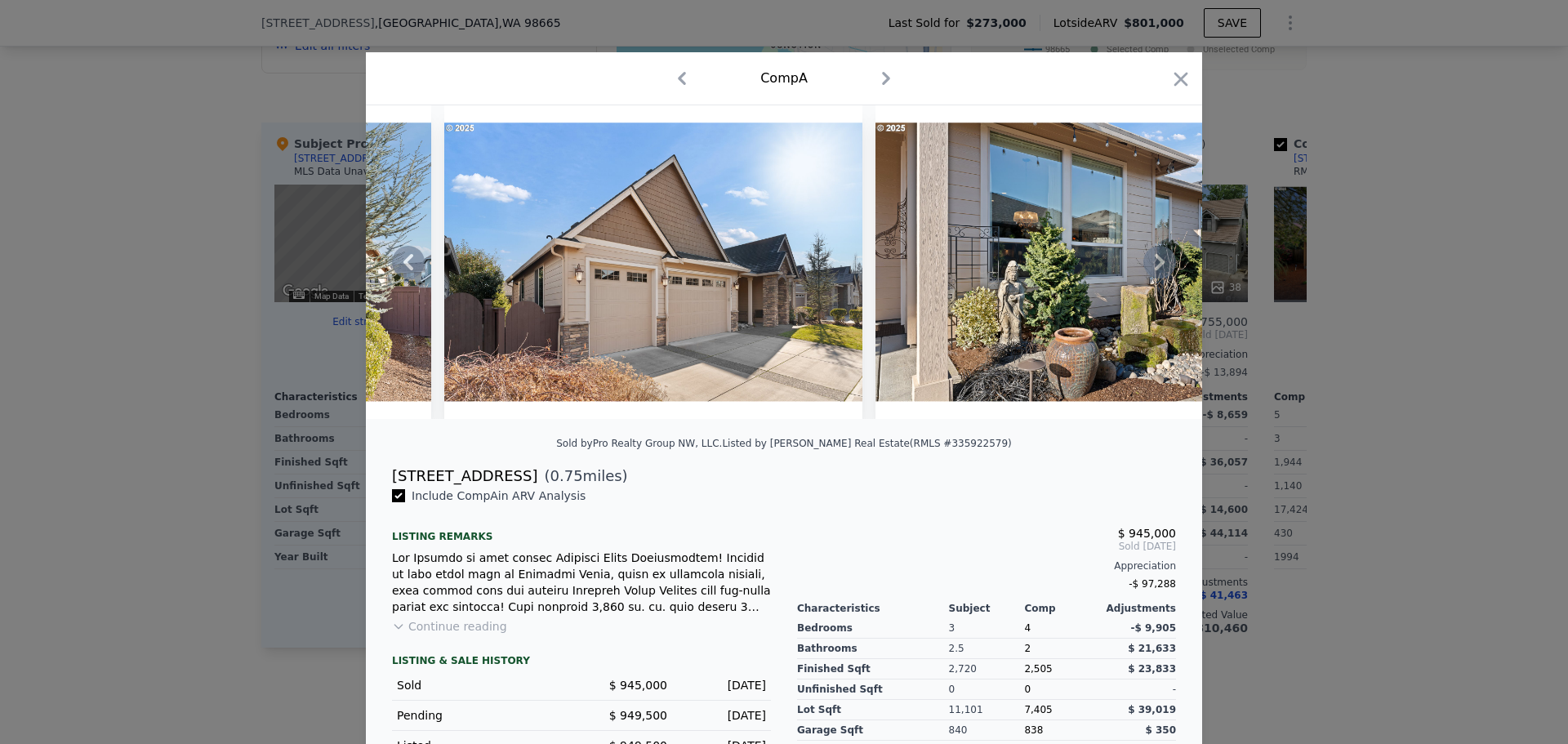
click at [1149, 265] on icon at bounding box center [1160, 262] width 33 height 33
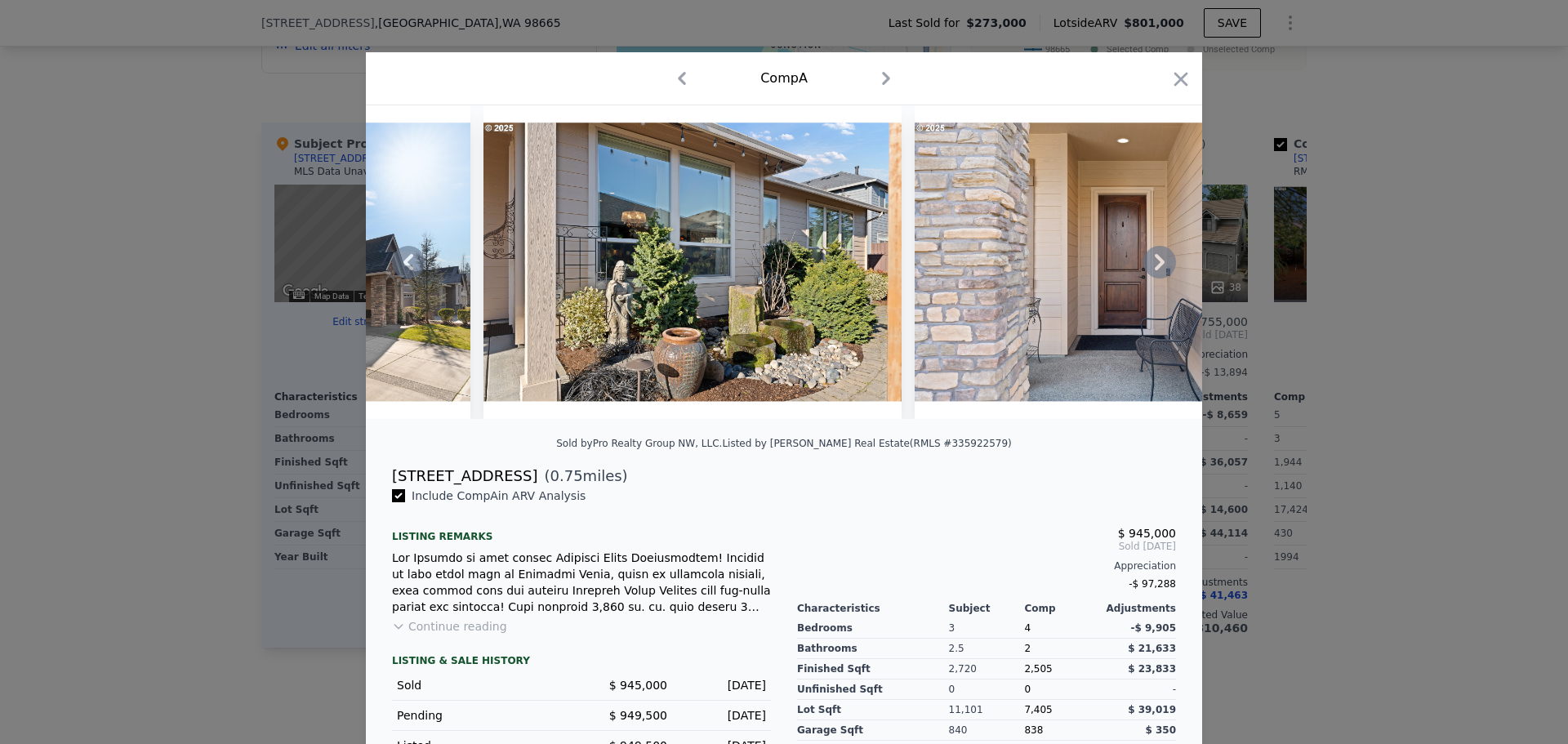
click at [1149, 265] on icon at bounding box center [1160, 262] width 33 height 33
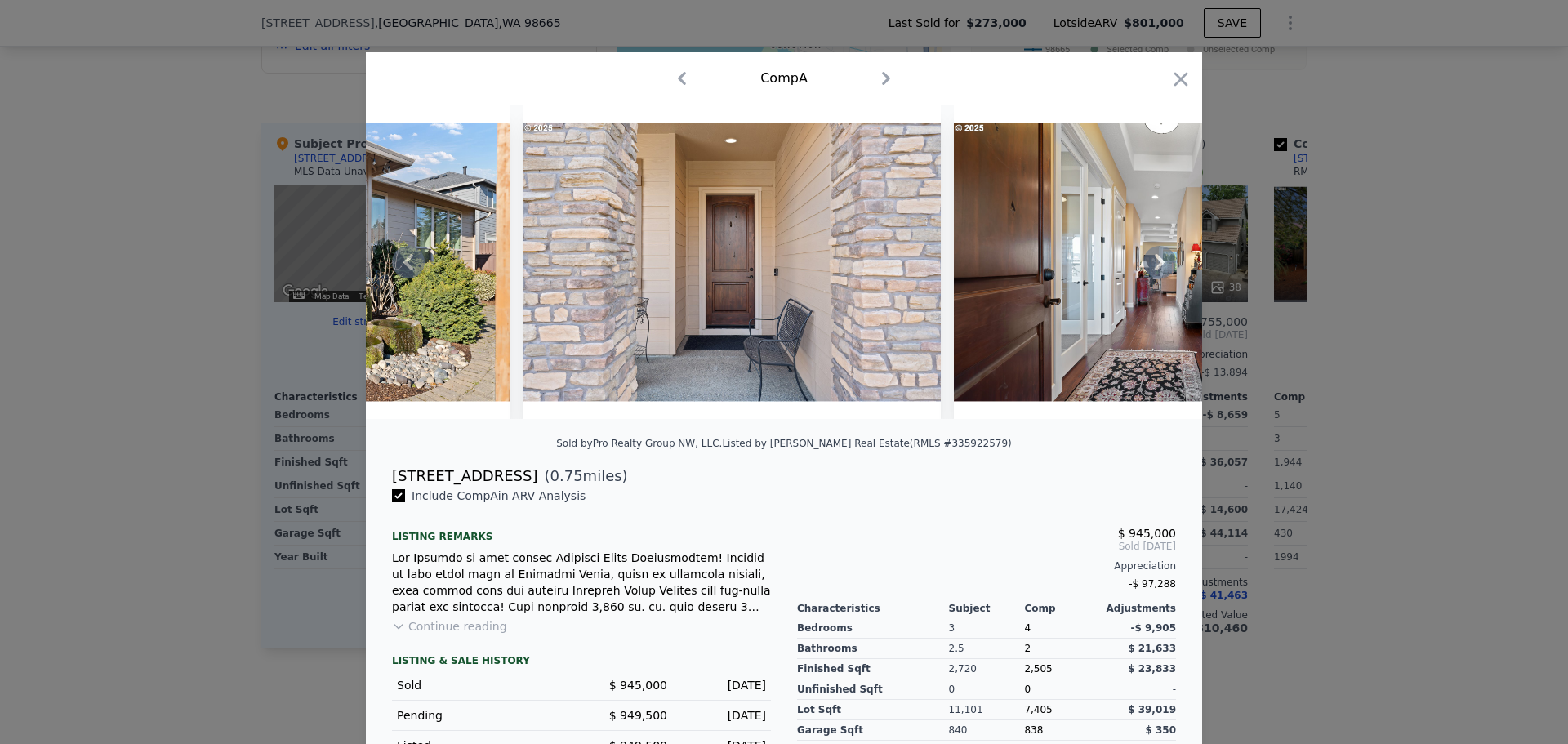
click at [1149, 265] on icon at bounding box center [1160, 262] width 33 height 33
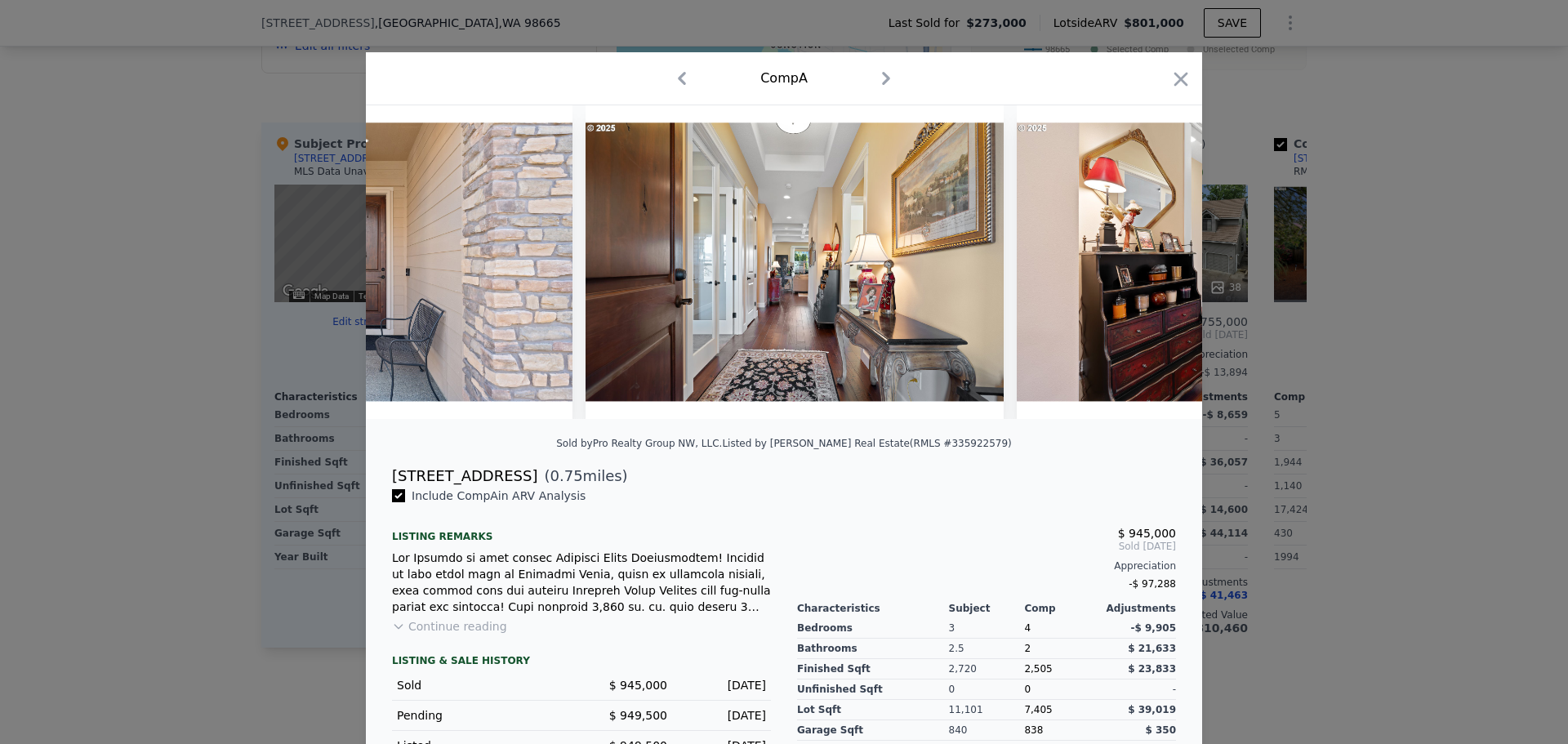
scroll to position [0, 1960]
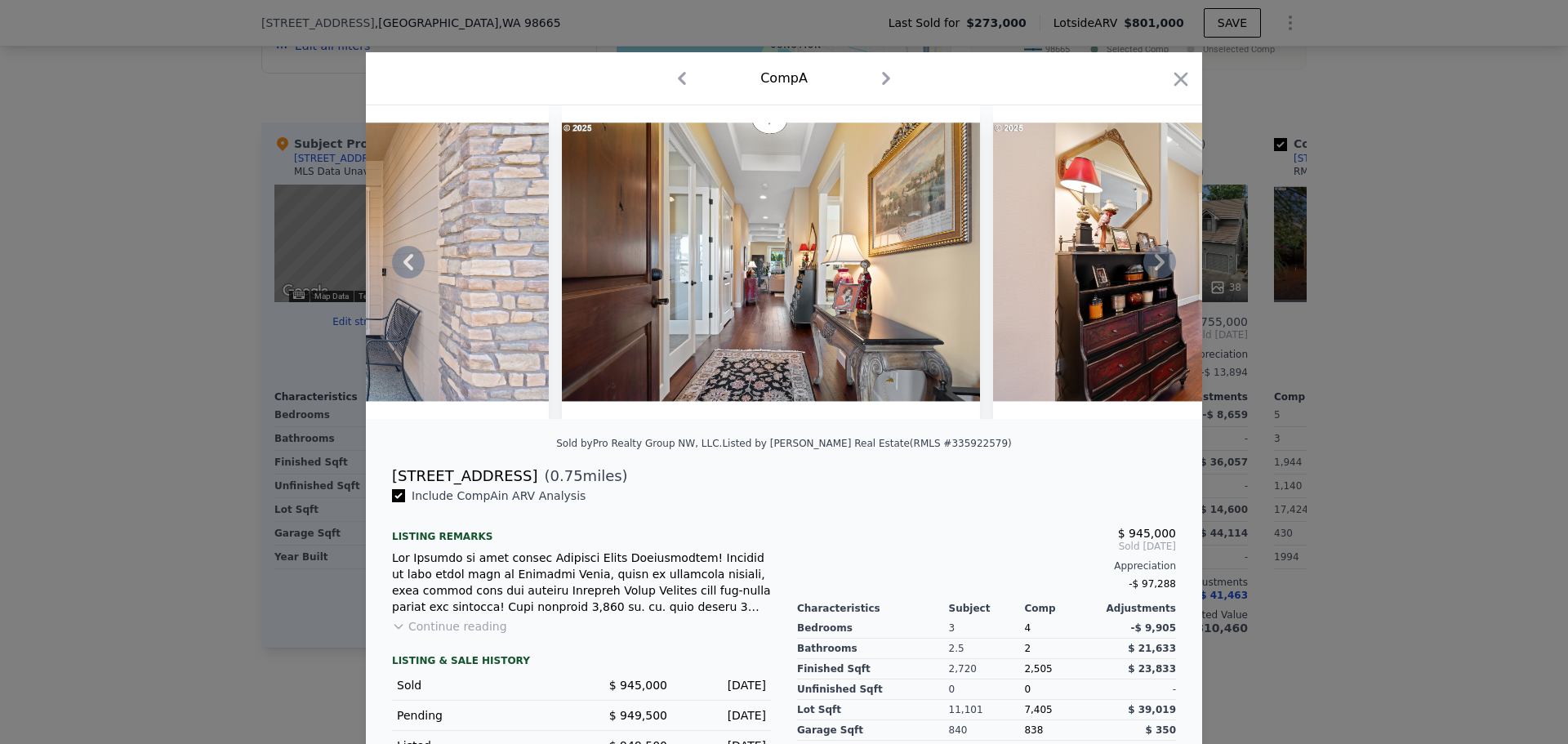
click at [1149, 265] on icon at bounding box center [1160, 262] width 33 height 33
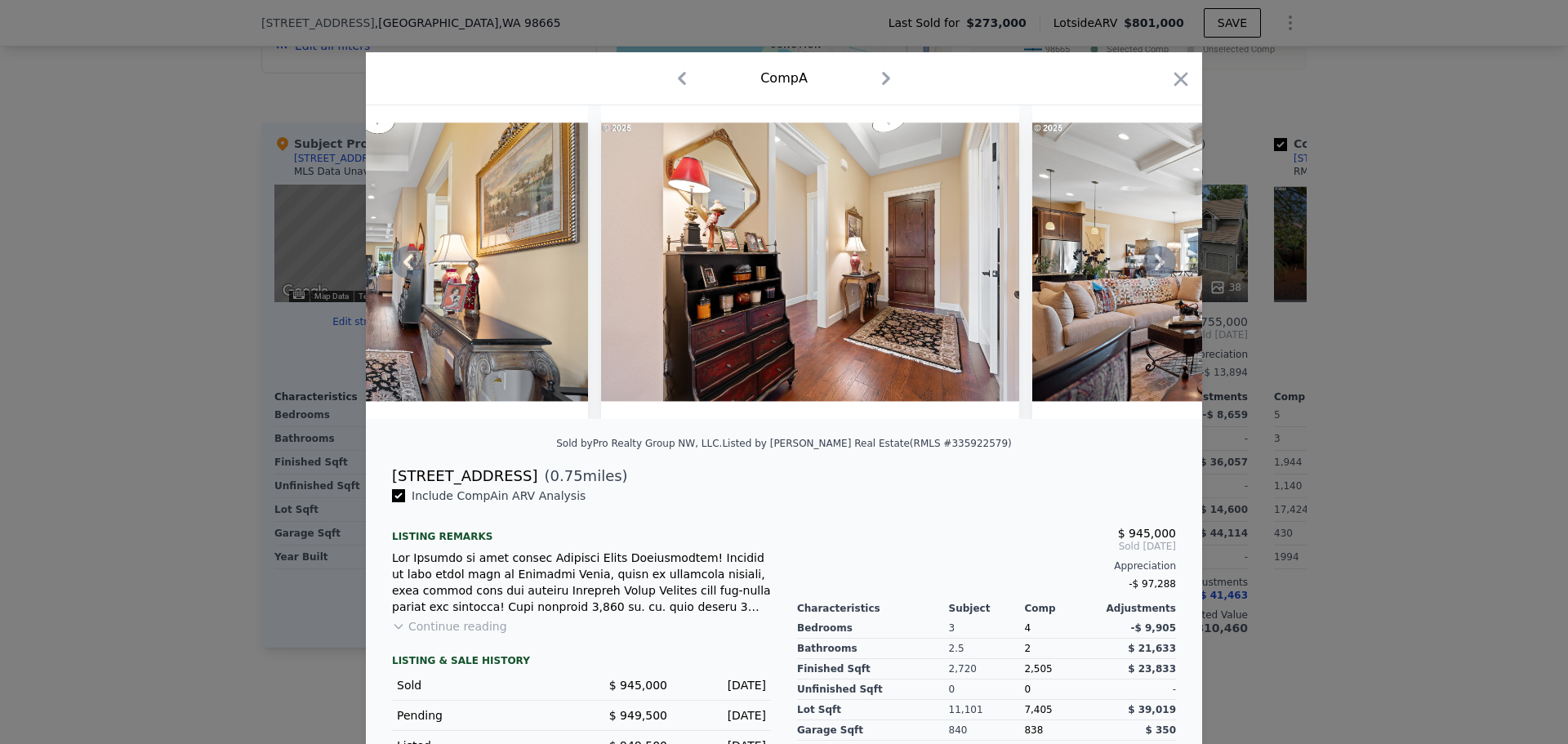
click at [1149, 265] on icon at bounding box center [1160, 262] width 33 height 33
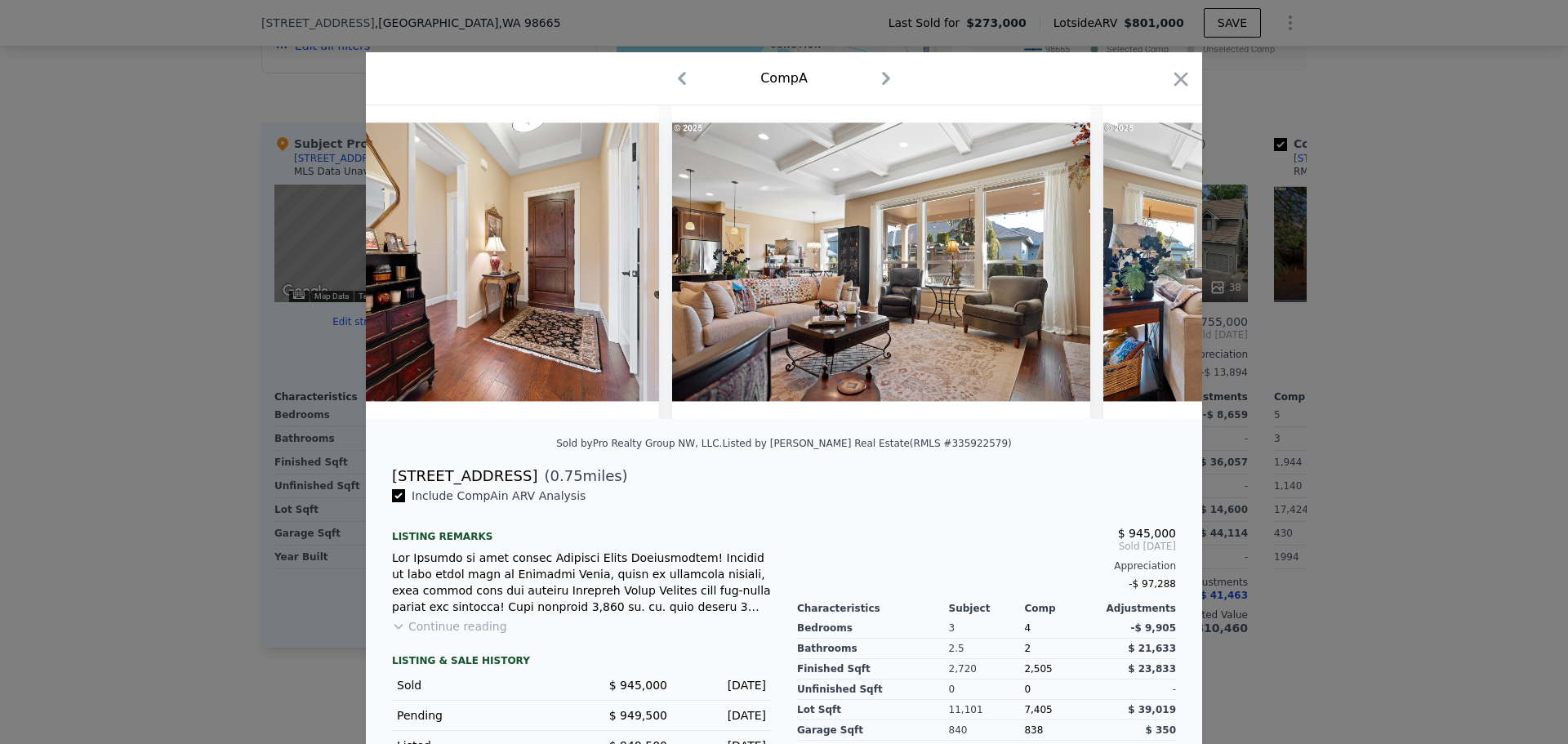
scroll to position [0, 2745]
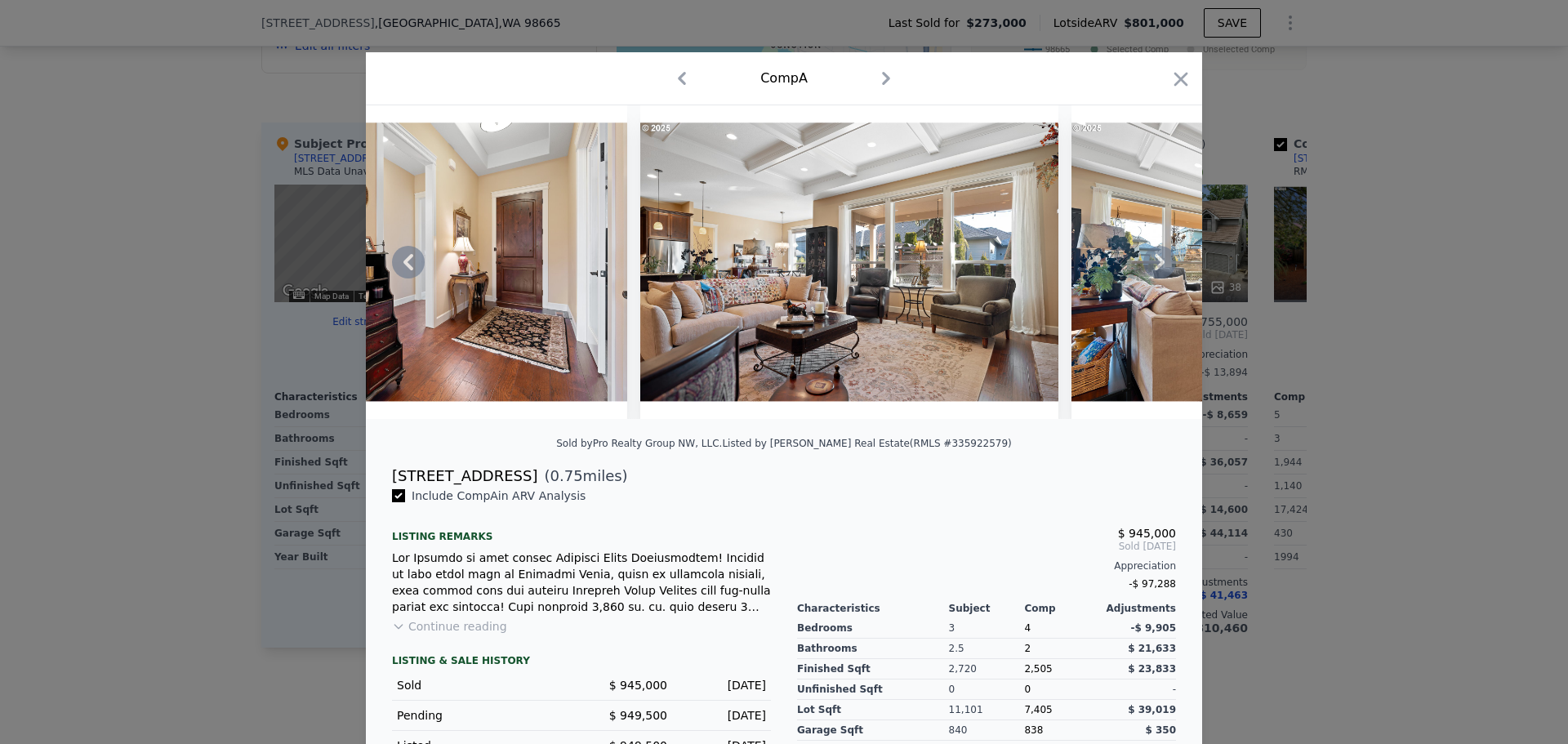
click at [1149, 265] on icon at bounding box center [1160, 262] width 33 height 33
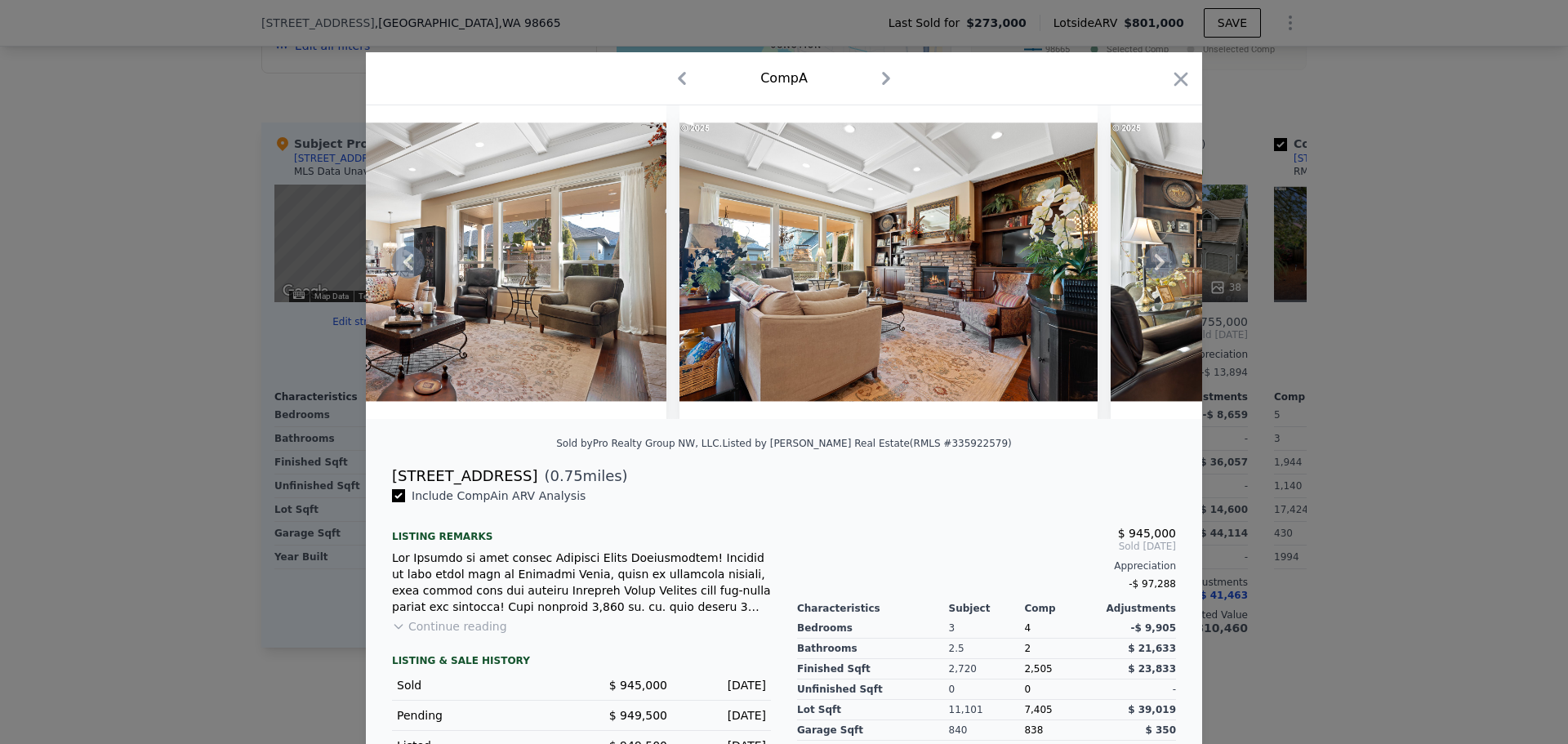
click at [1149, 265] on icon at bounding box center [1160, 262] width 33 height 33
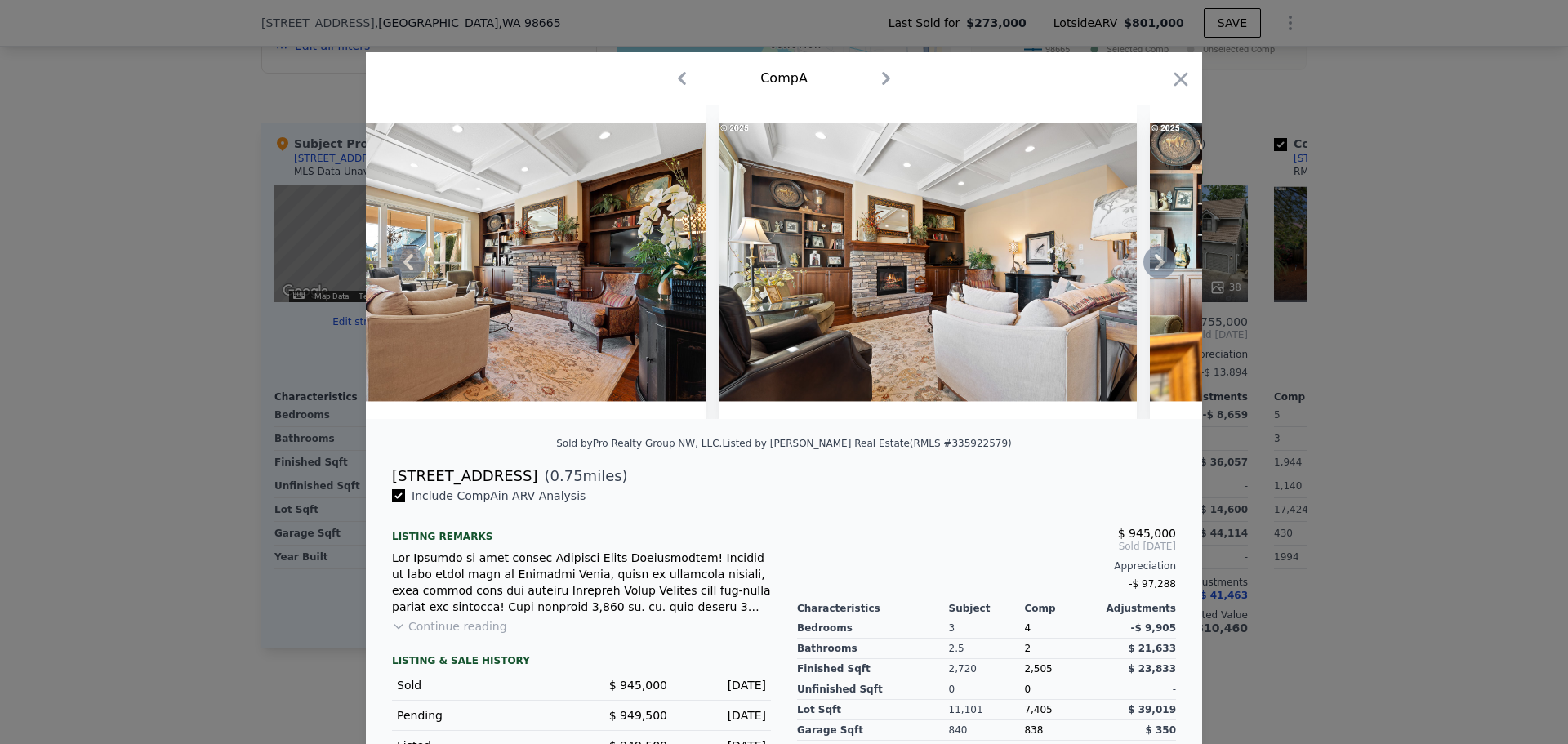
click at [1149, 265] on icon at bounding box center [1160, 262] width 33 height 33
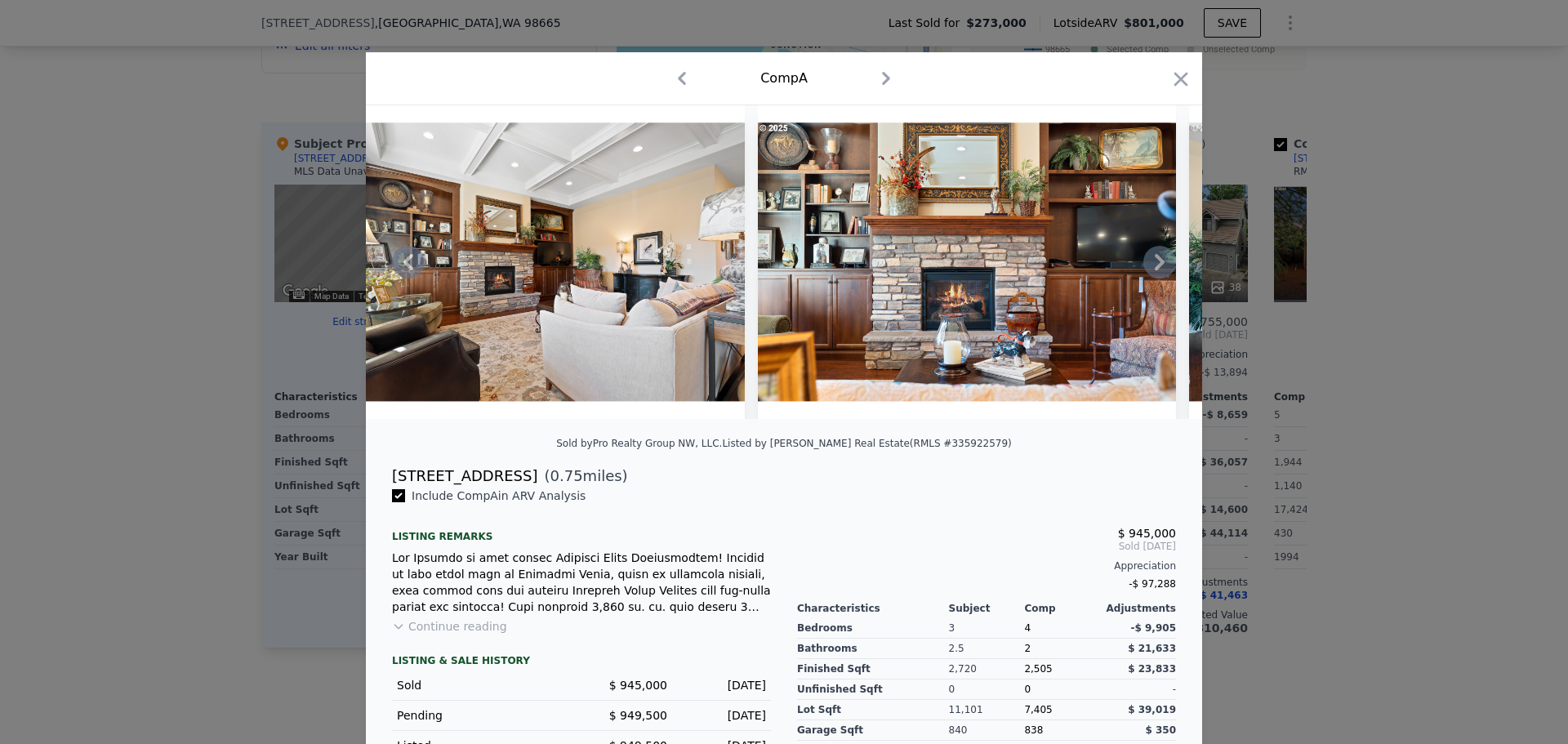
click at [1149, 265] on icon at bounding box center [1160, 262] width 33 height 33
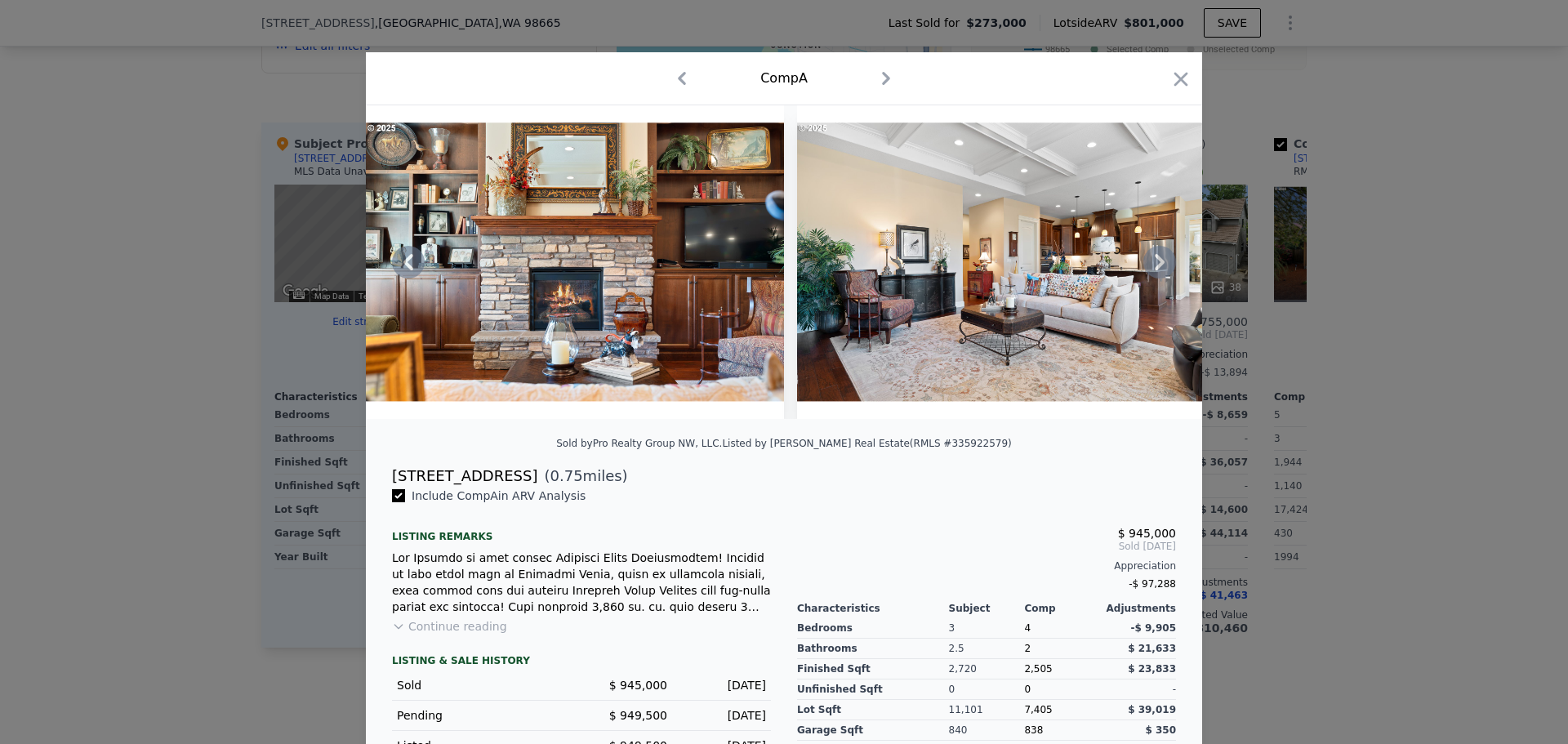
click at [1149, 265] on icon at bounding box center [1160, 262] width 33 height 33
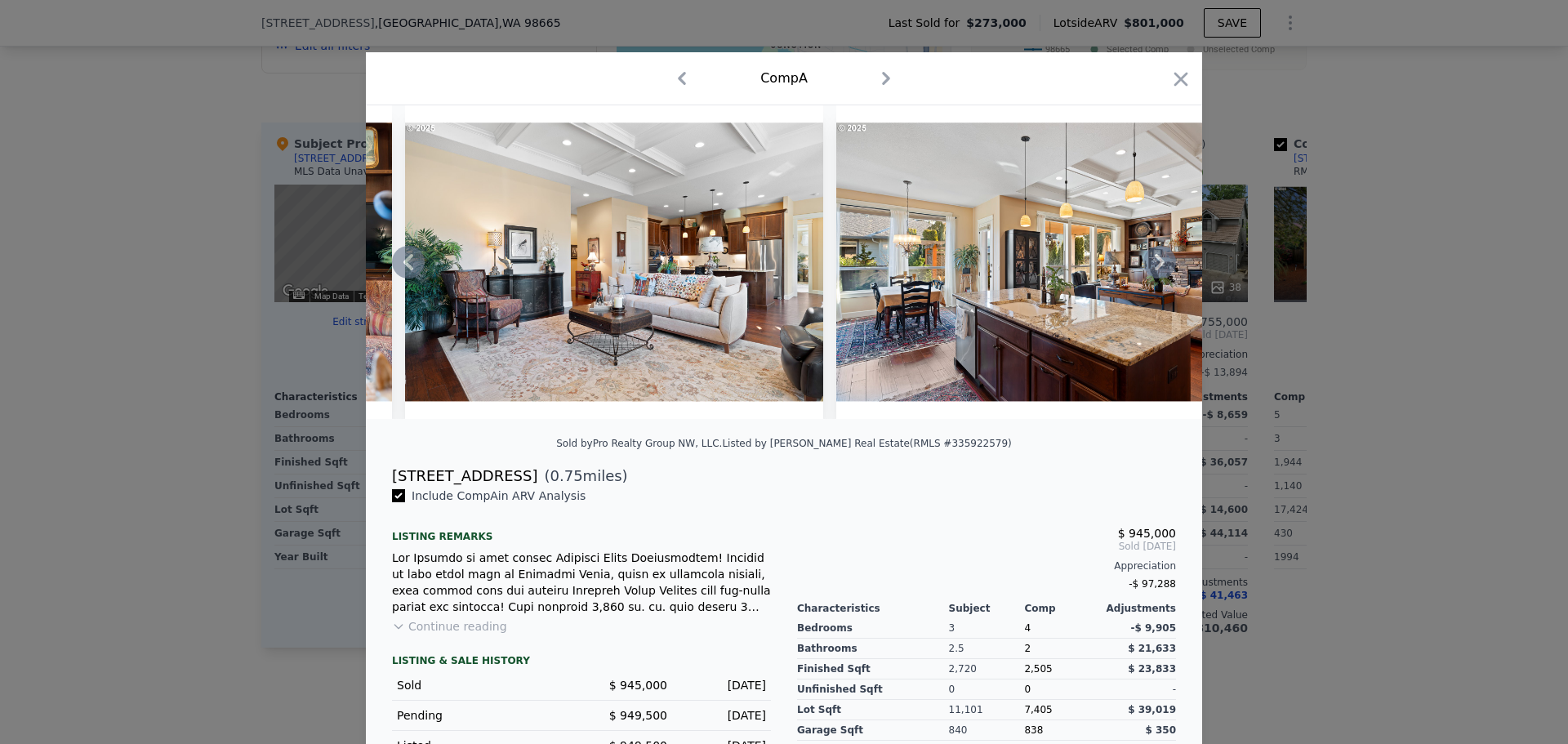
click at [1149, 265] on icon at bounding box center [1160, 262] width 33 height 33
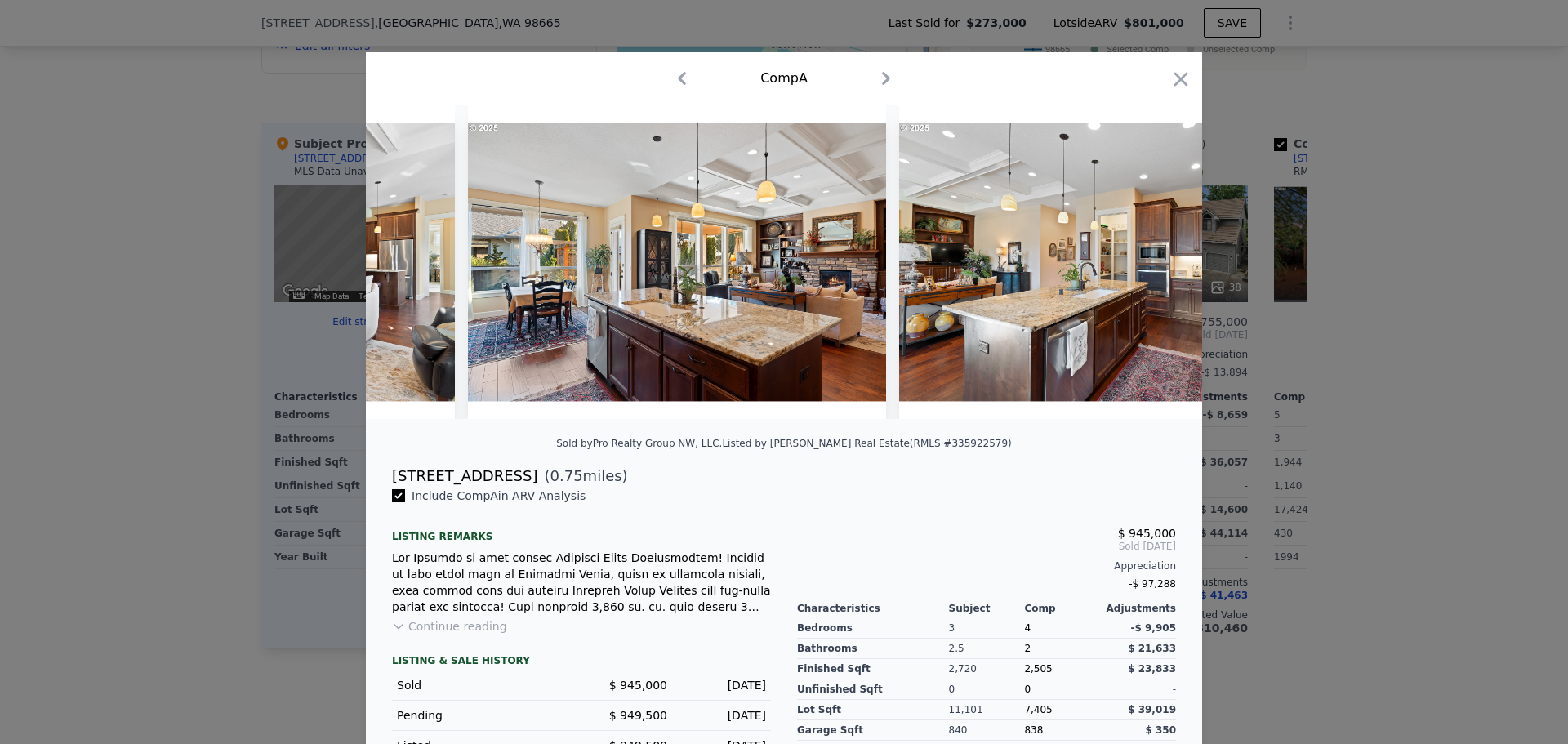
scroll to position [0, 5097]
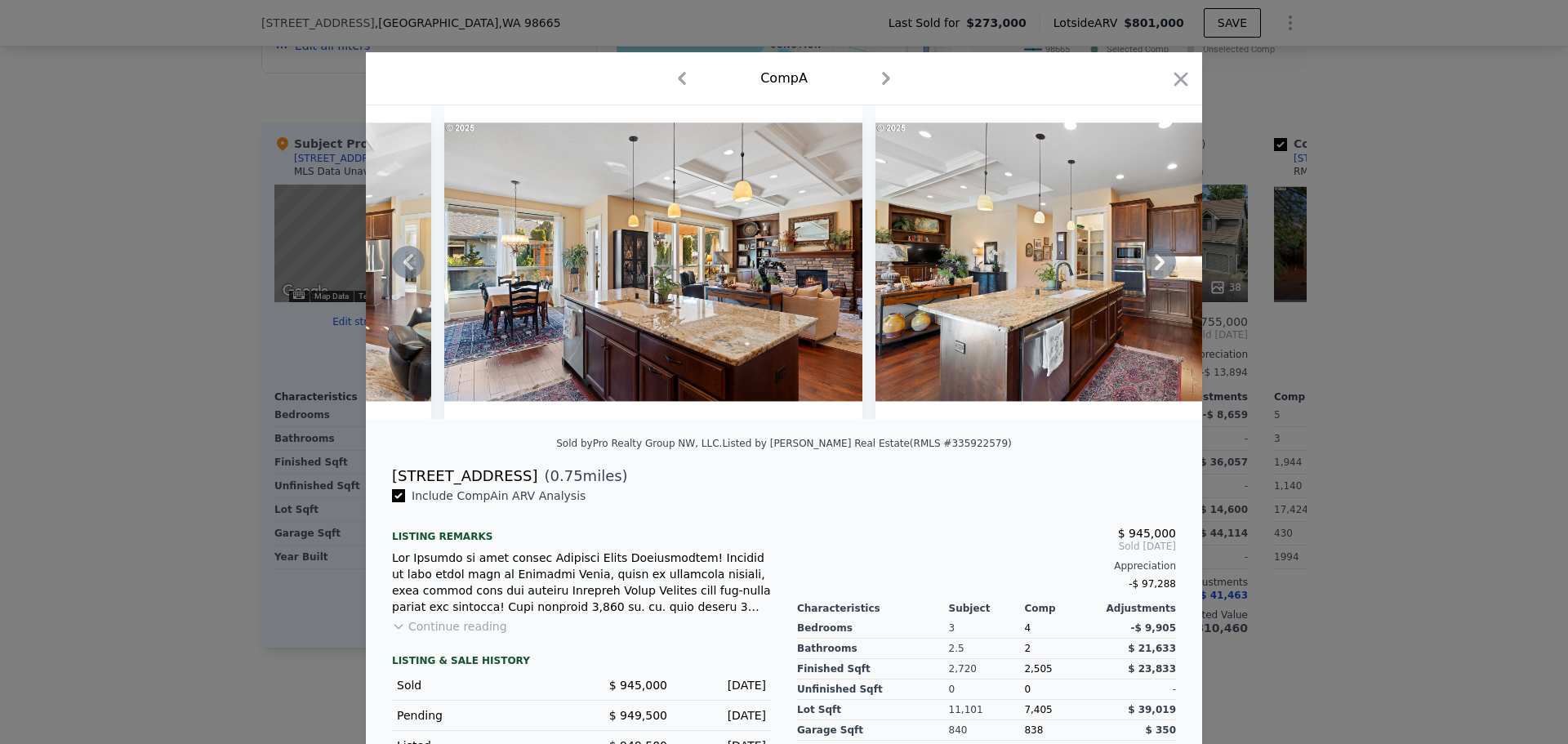
click at [1149, 265] on icon at bounding box center [1160, 262] width 33 height 33
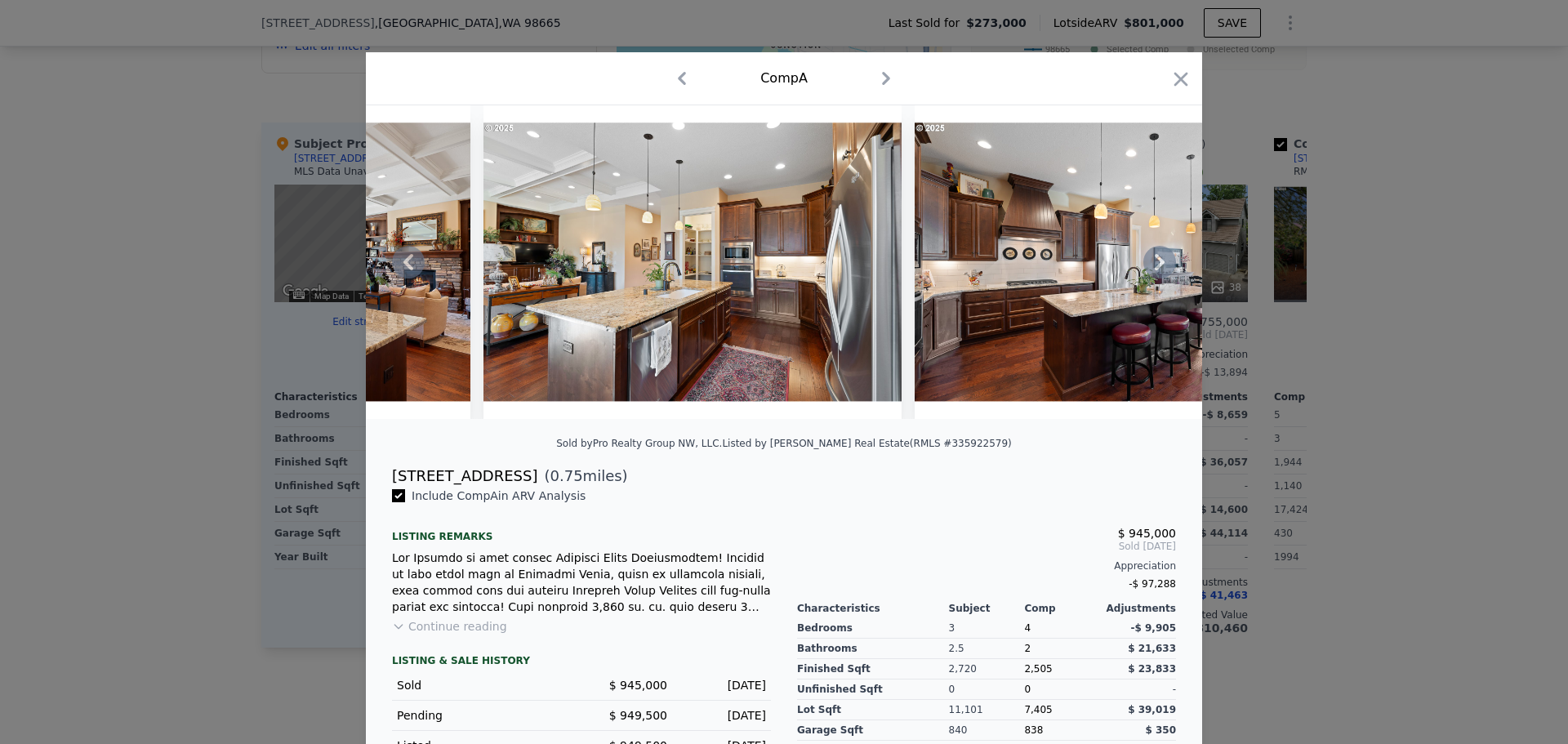
click at [1149, 265] on icon at bounding box center [1160, 262] width 33 height 33
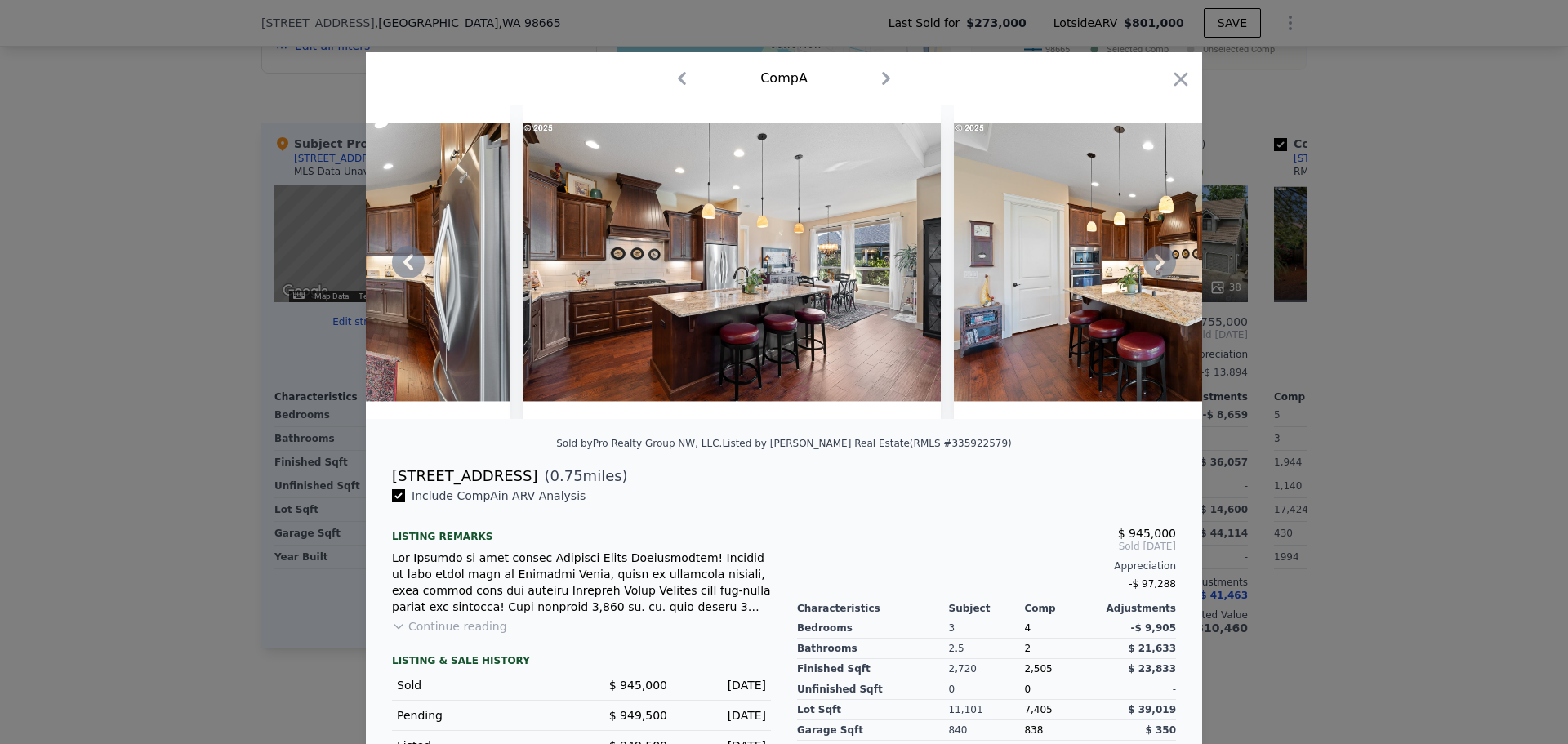
click at [1149, 265] on icon at bounding box center [1160, 262] width 33 height 33
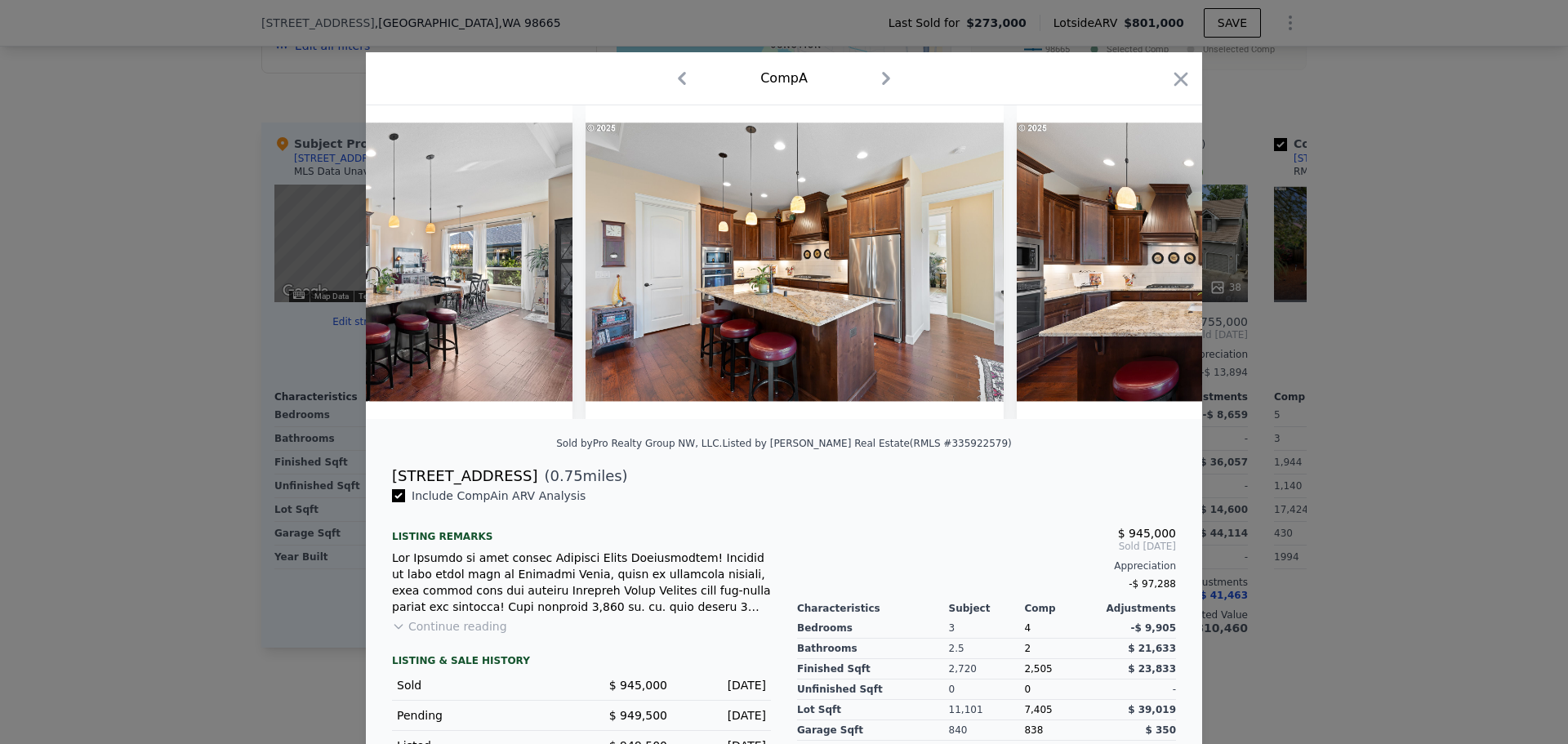
scroll to position [0, 6273]
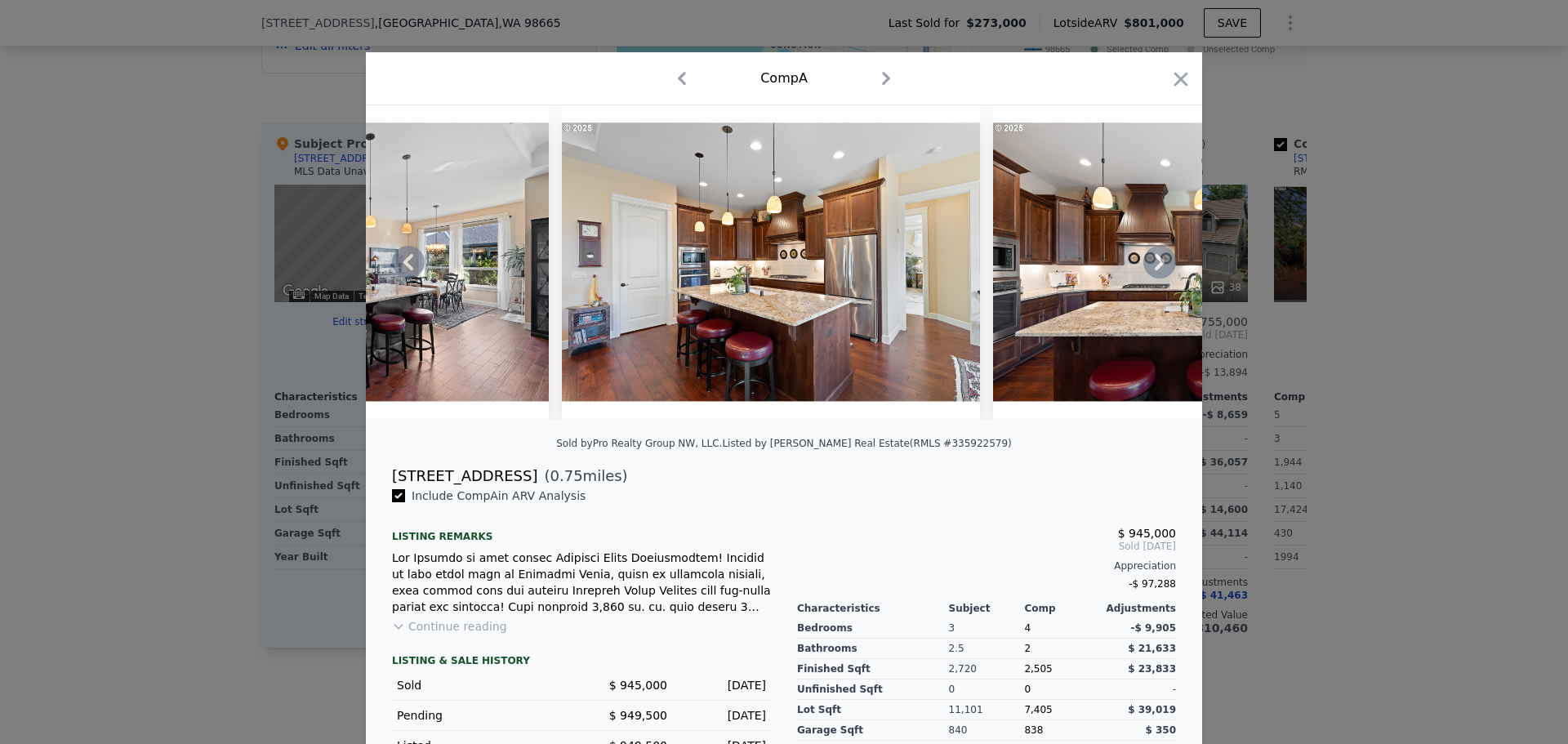
click at [1149, 265] on div at bounding box center [784, 262] width 837 height 313
click at [1149, 265] on icon at bounding box center [1160, 262] width 33 height 33
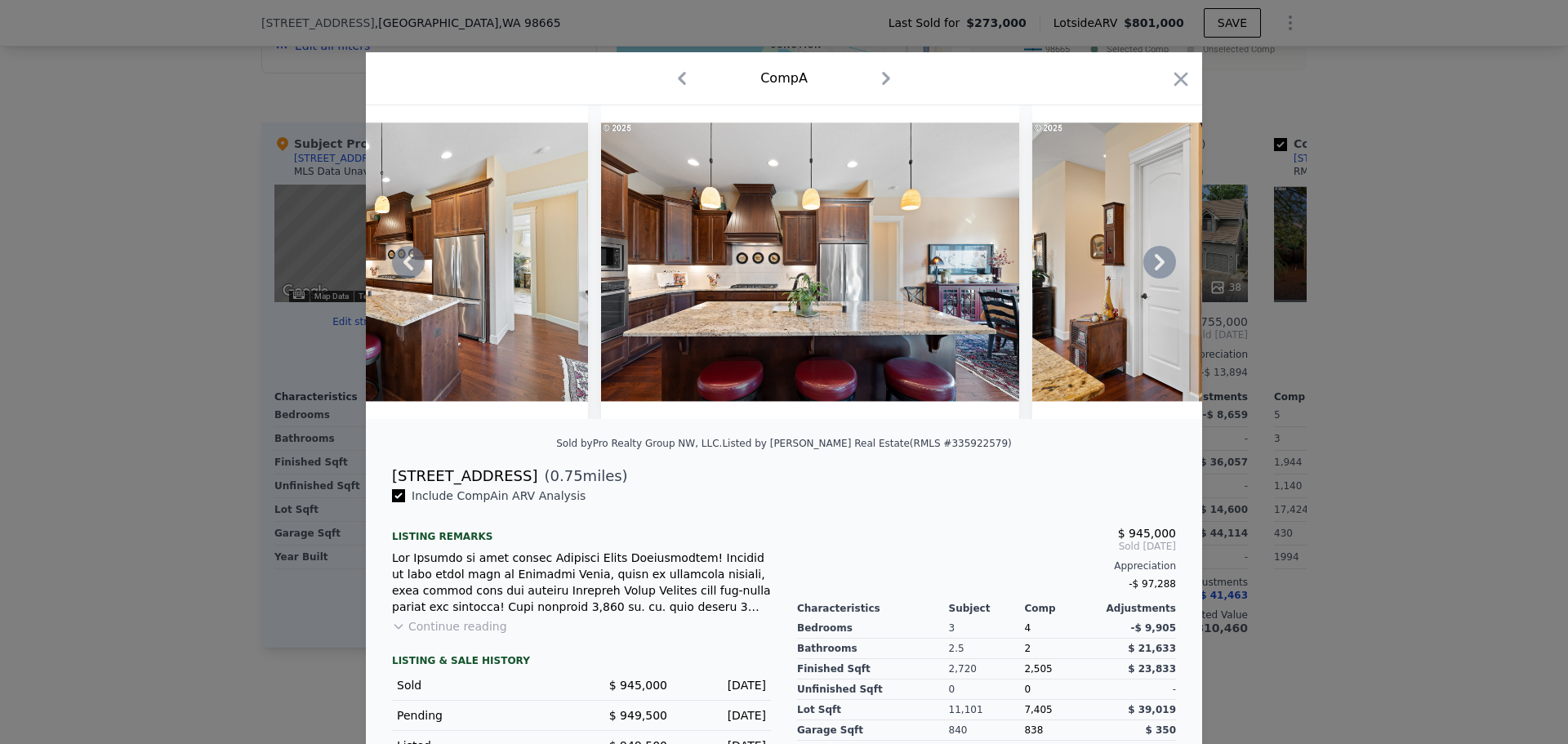
click at [1149, 265] on icon at bounding box center [1160, 262] width 33 height 33
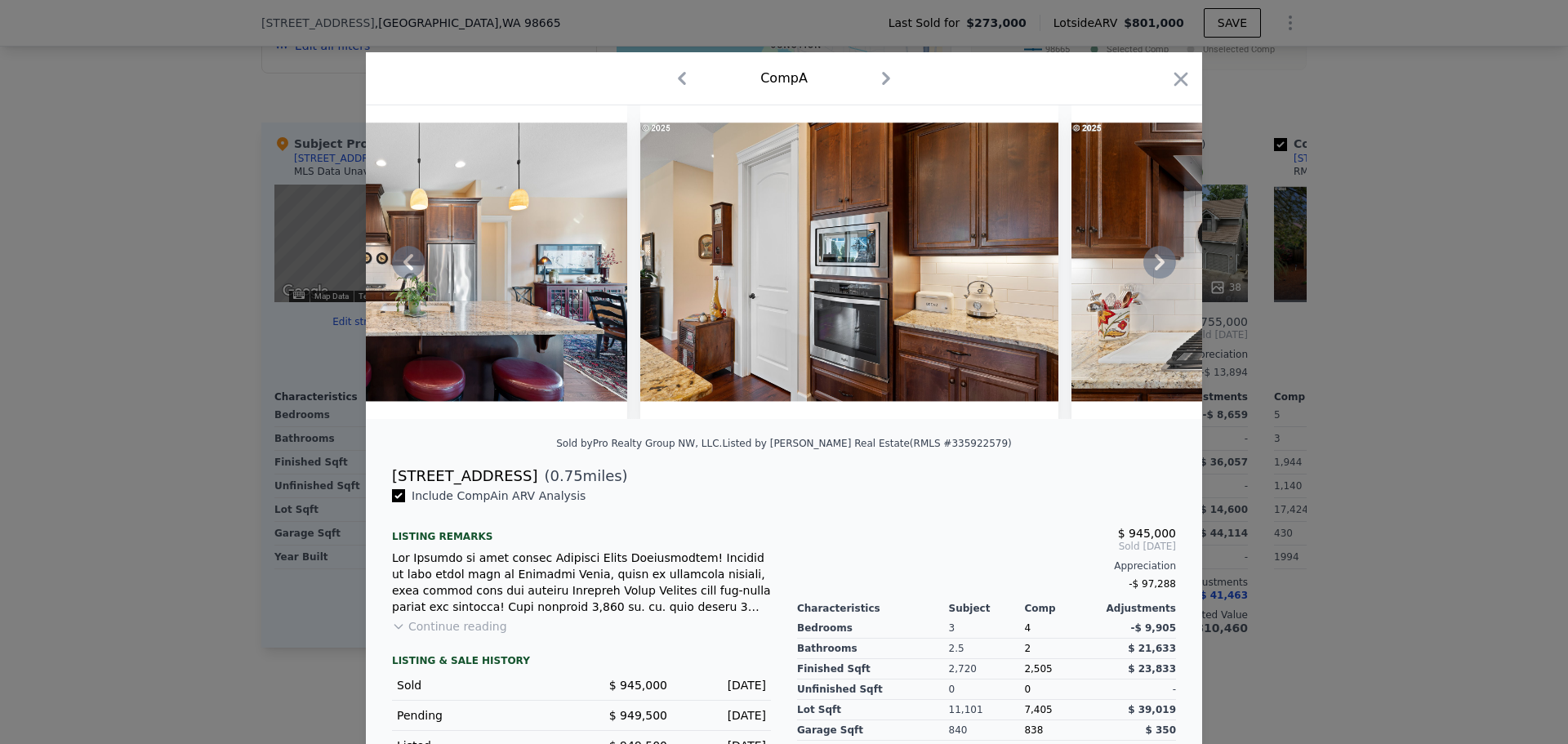
click at [1149, 265] on icon at bounding box center [1160, 262] width 33 height 33
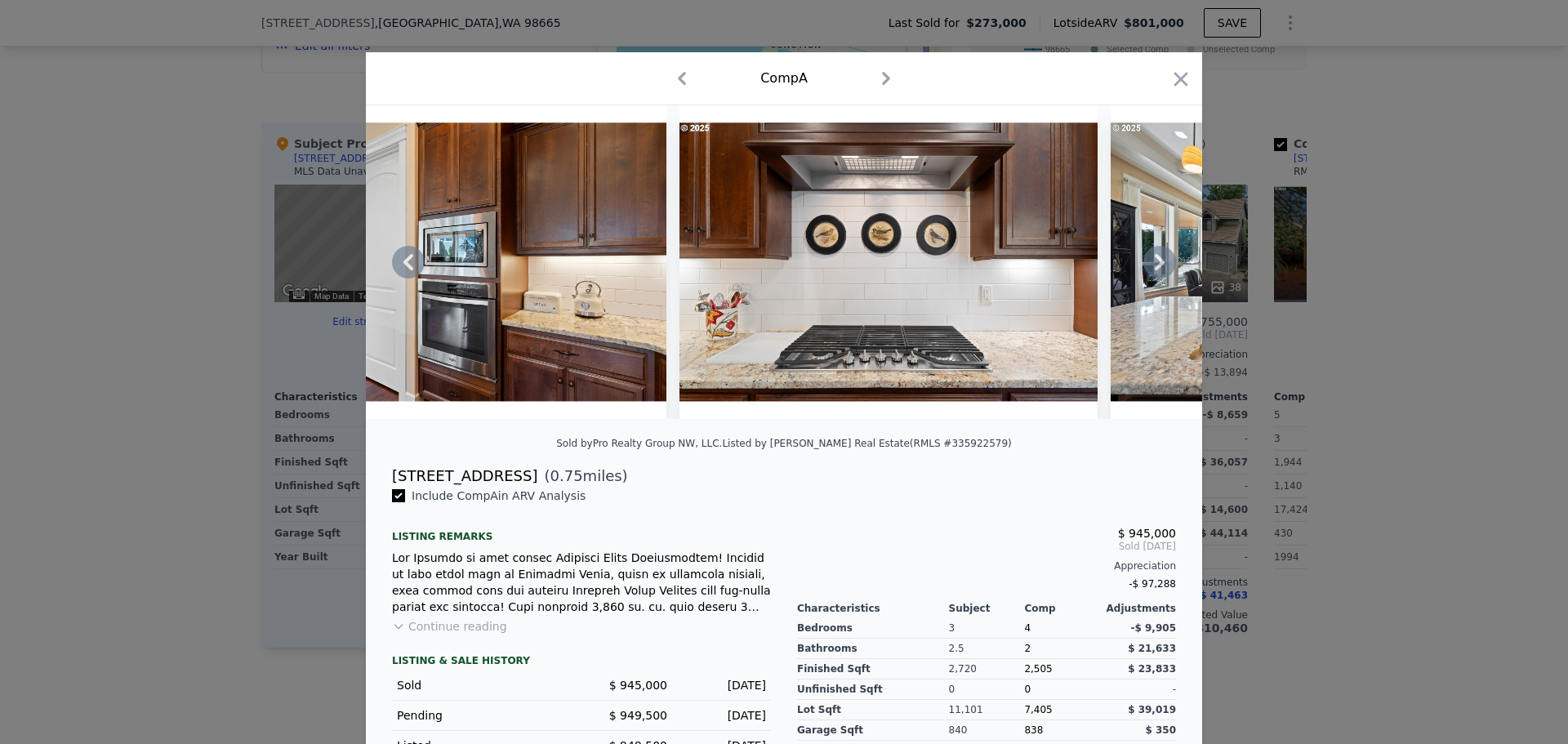
click at [1149, 265] on icon at bounding box center [1160, 262] width 33 height 33
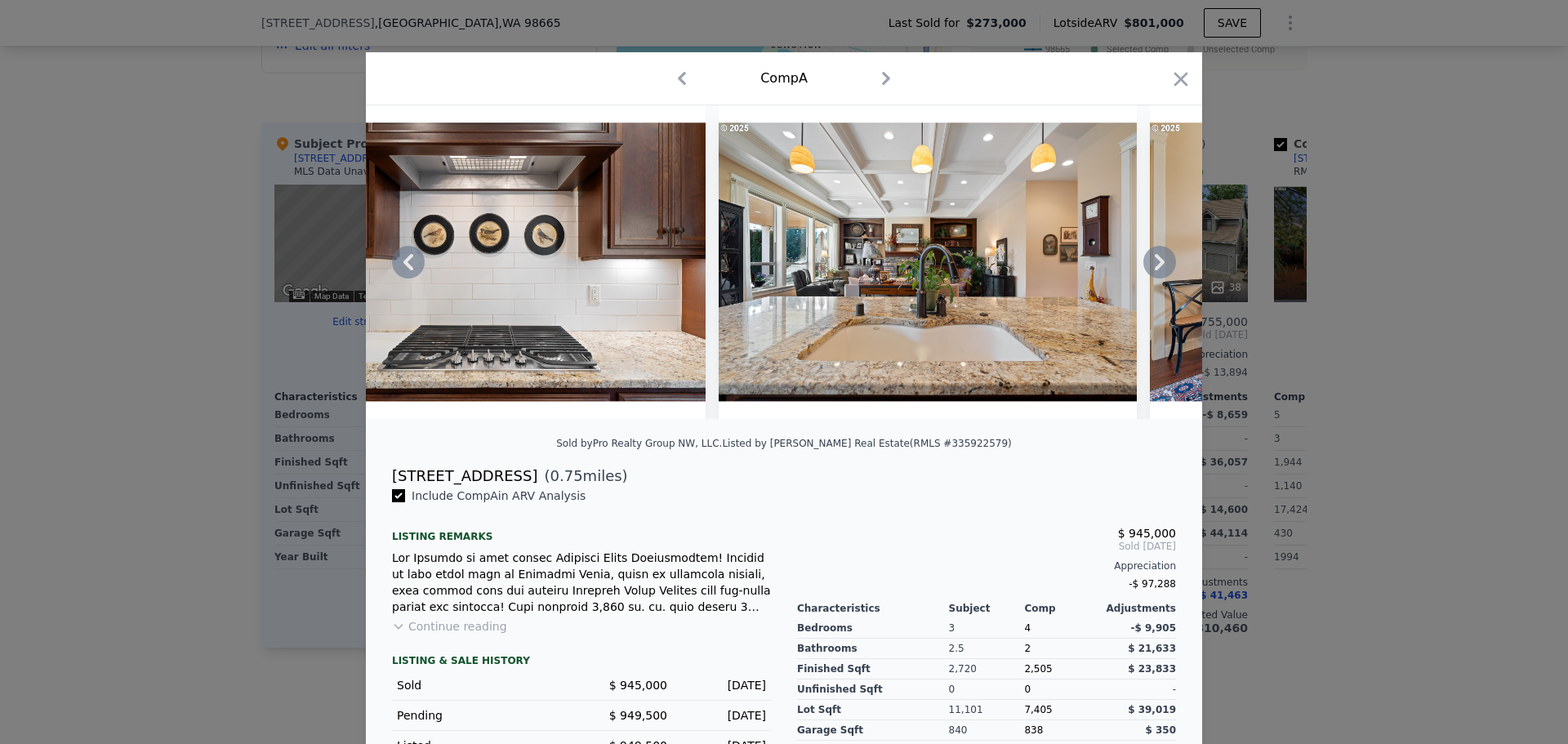
click at [1149, 265] on icon at bounding box center [1160, 262] width 33 height 33
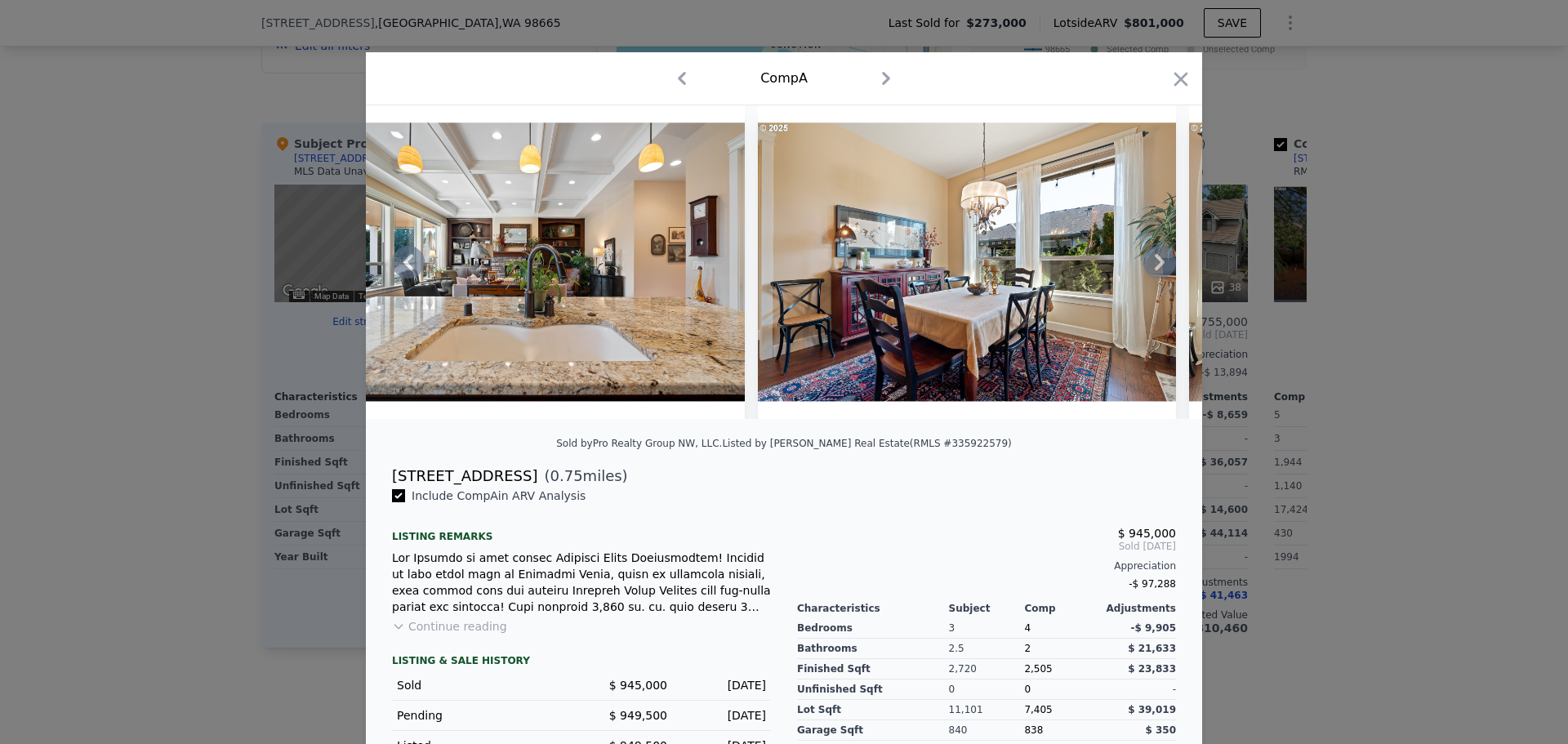
click at [1149, 265] on icon at bounding box center [1160, 262] width 33 height 33
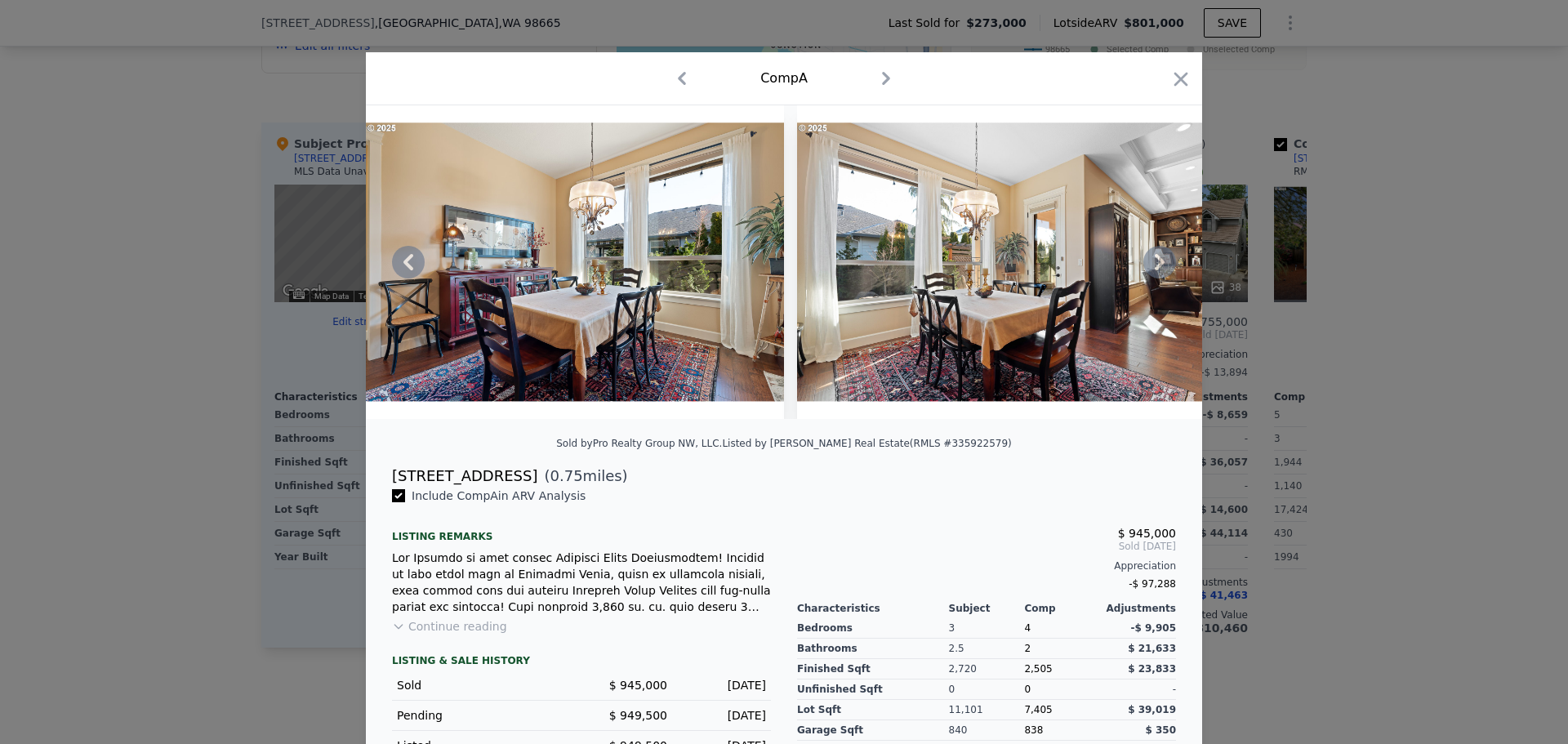
click at [1149, 265] on icon at bounding box center [1160, 262] width 33 height 33
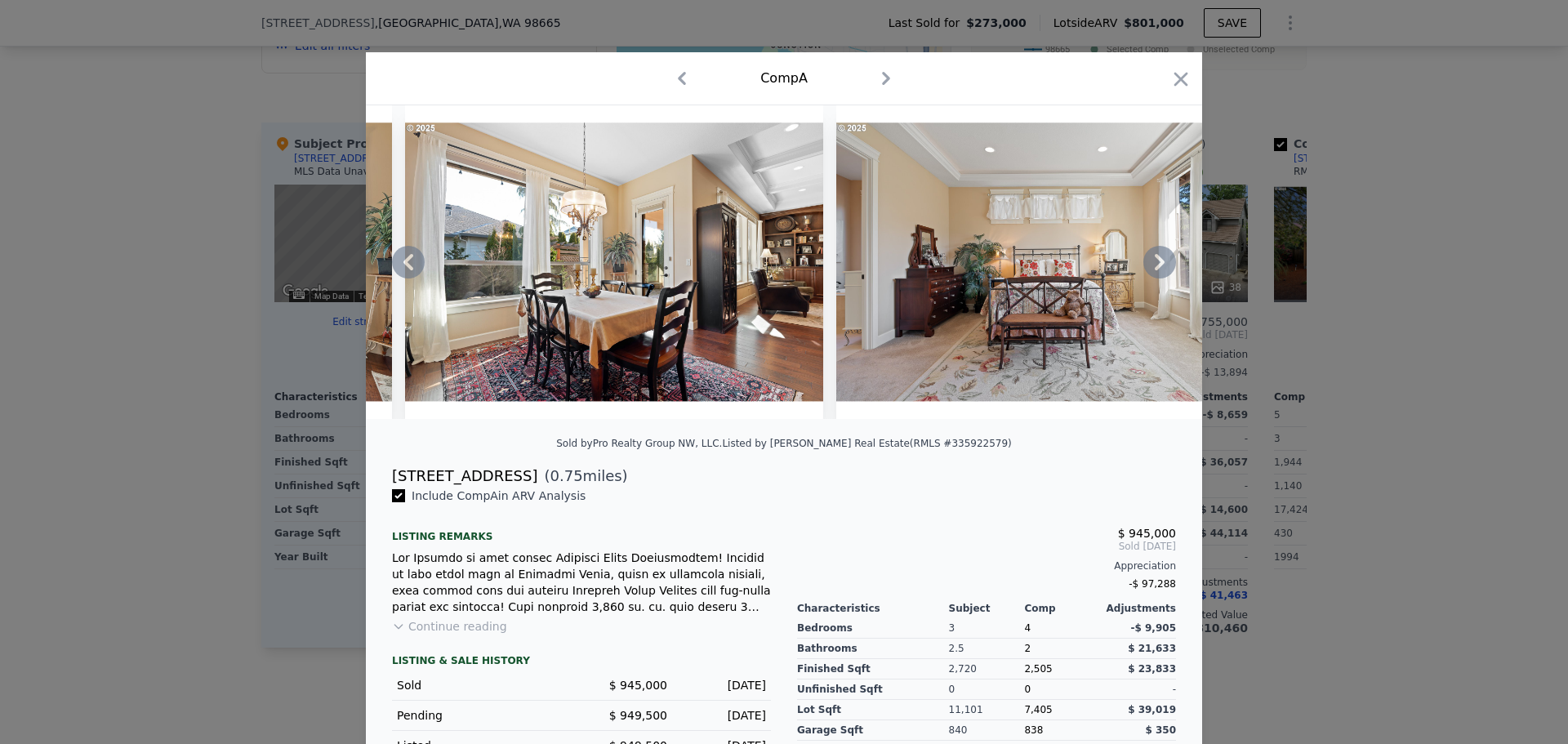
click at [1149, 265] on icon at bounding box center [1160, 262] width 33 height 33
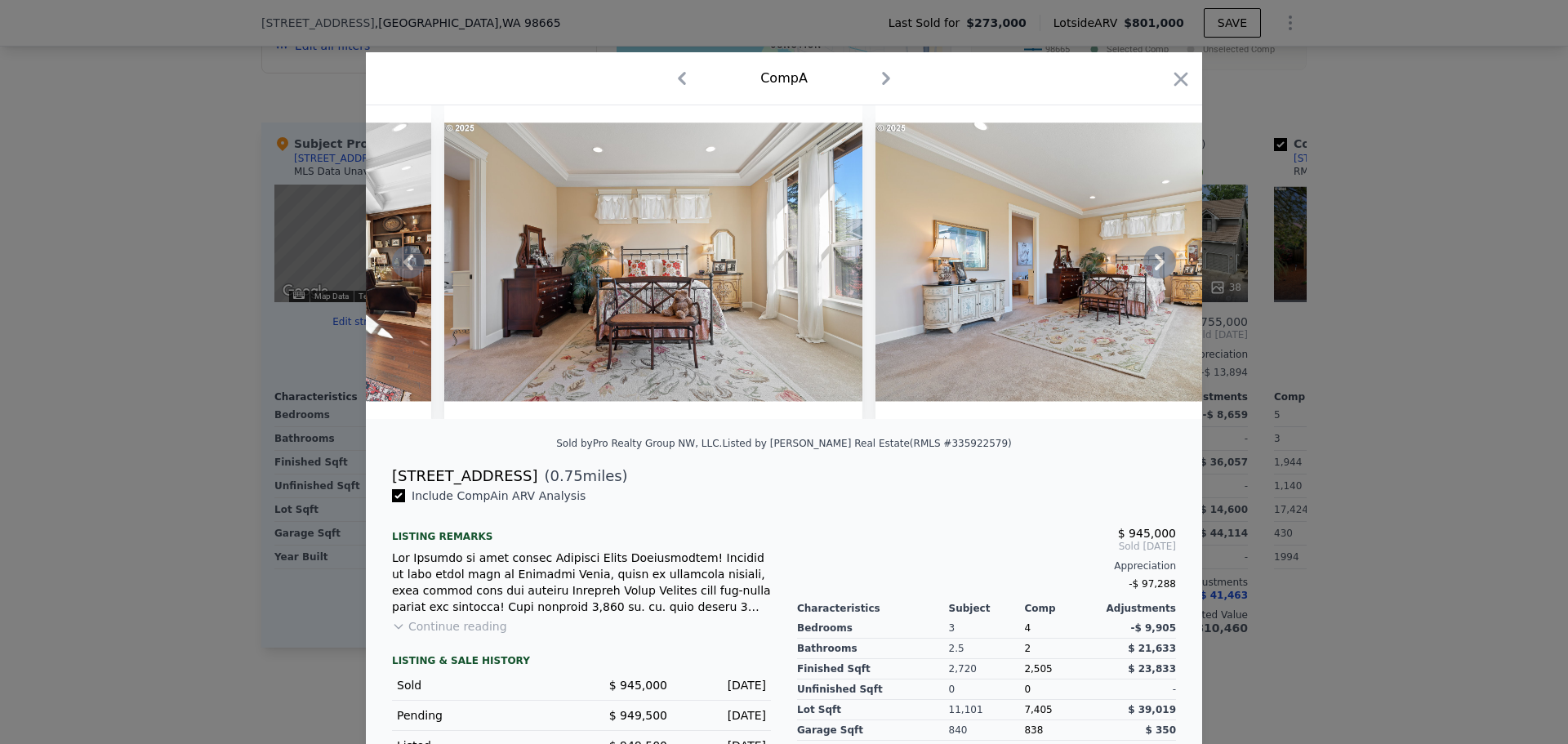
click at [1149, 265] on icon at bounding box center [1160, 262] width 33 height 33
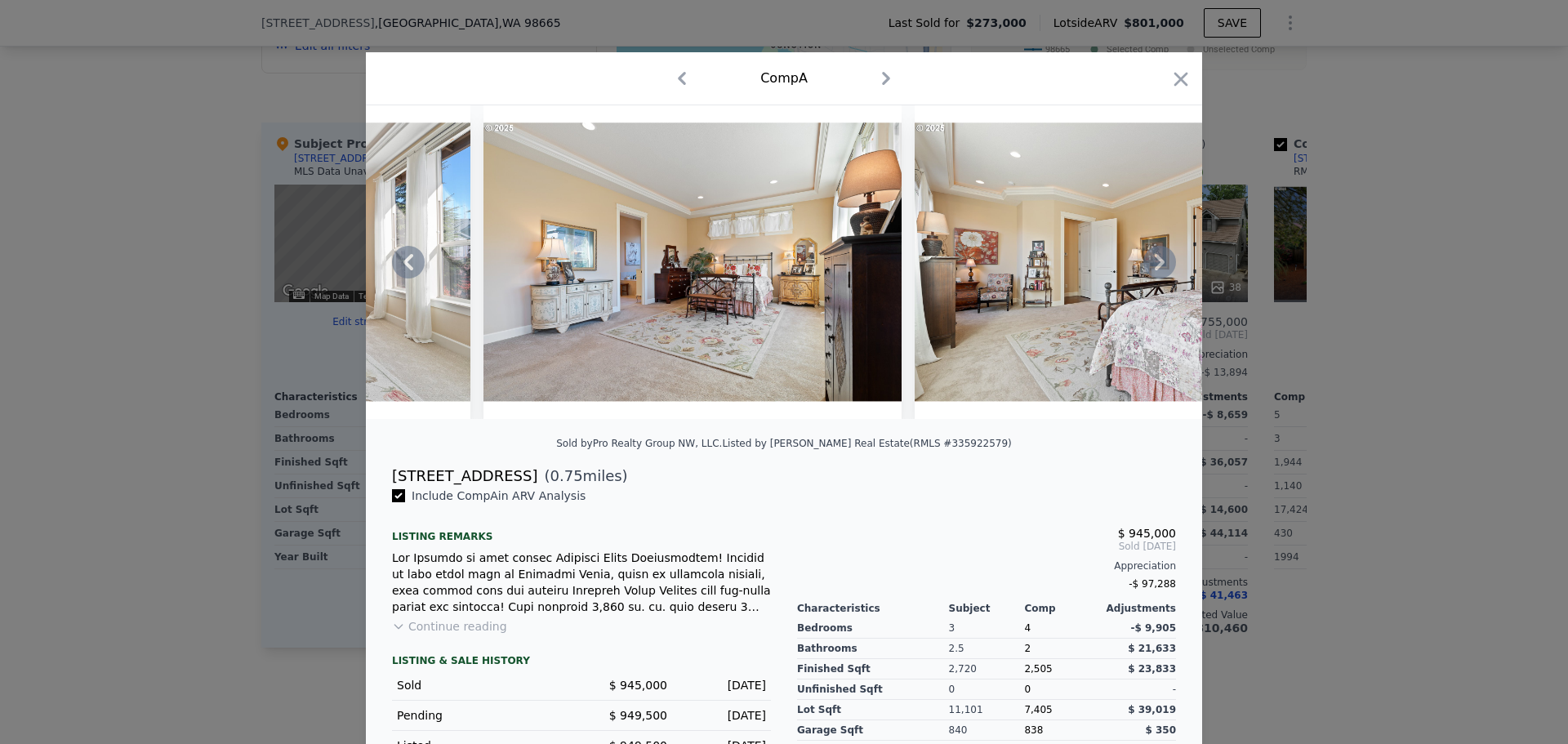
click at [1149, 265] on icon at bounding box center [1160, 262] width 33 height 33
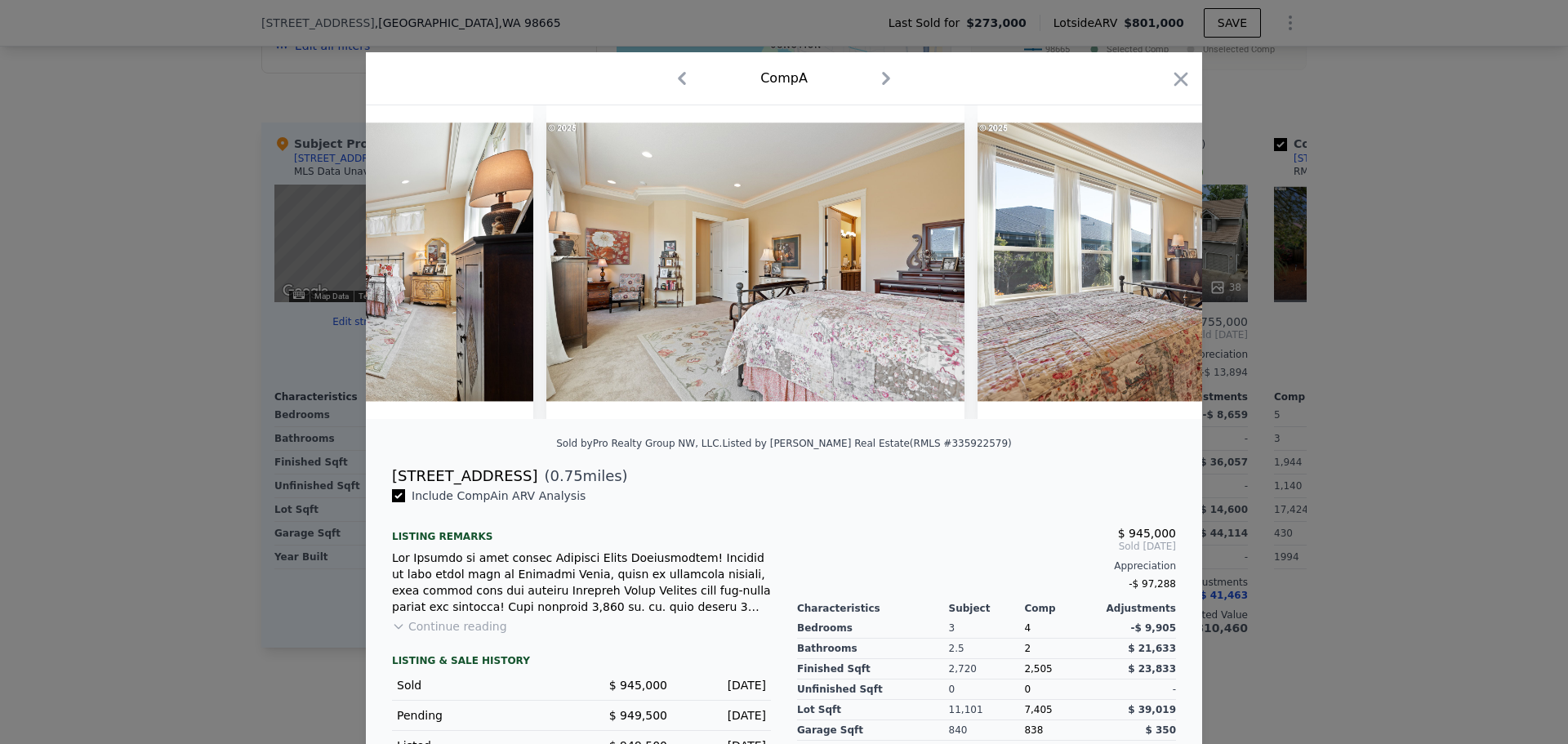
scroll to position [0, 10194]
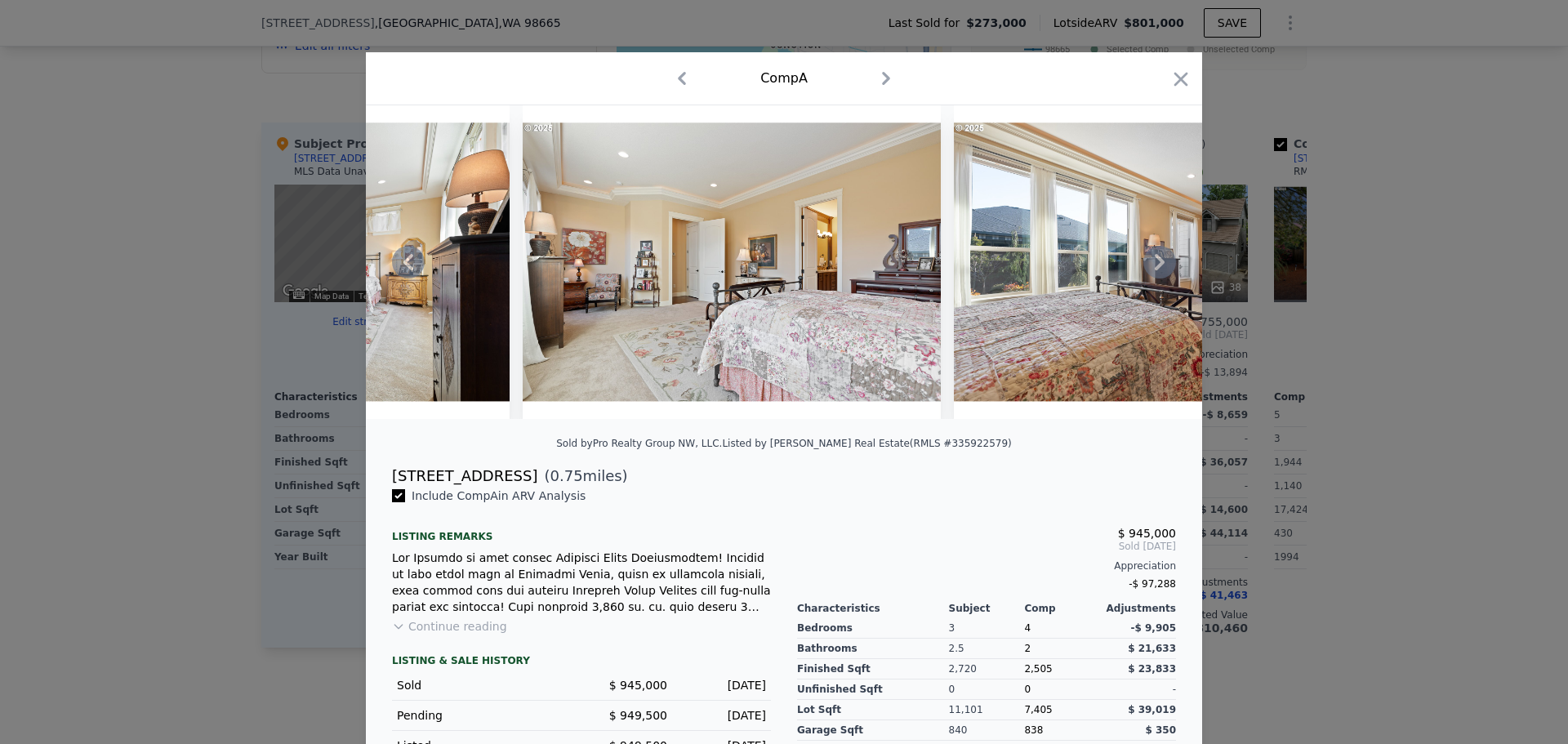
click at [1149, 265] on icon at bounding box center [1160, 262] width 33 height 33
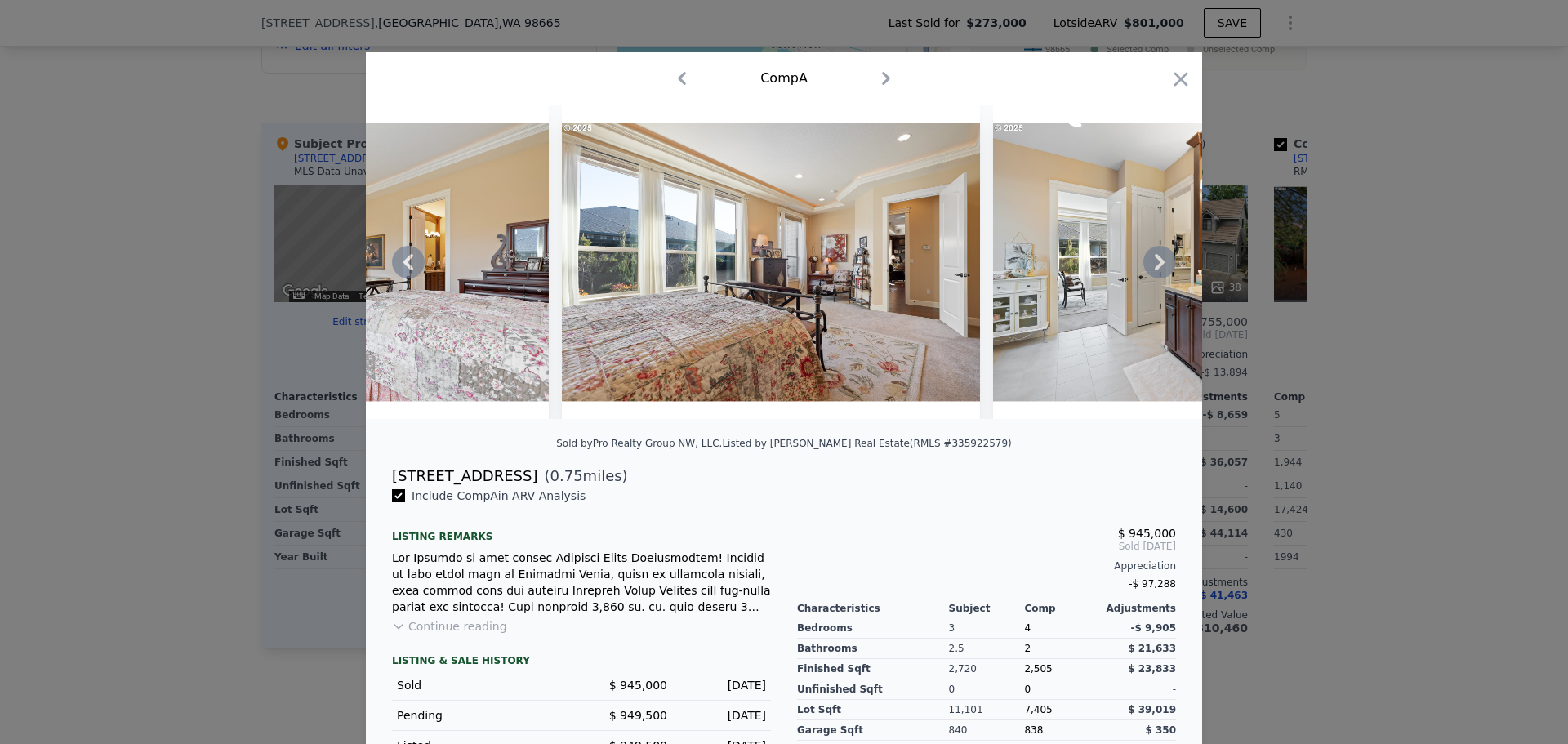
click at [1149, 265] on icon at bounding box center [1160, 262] width 33 height 33
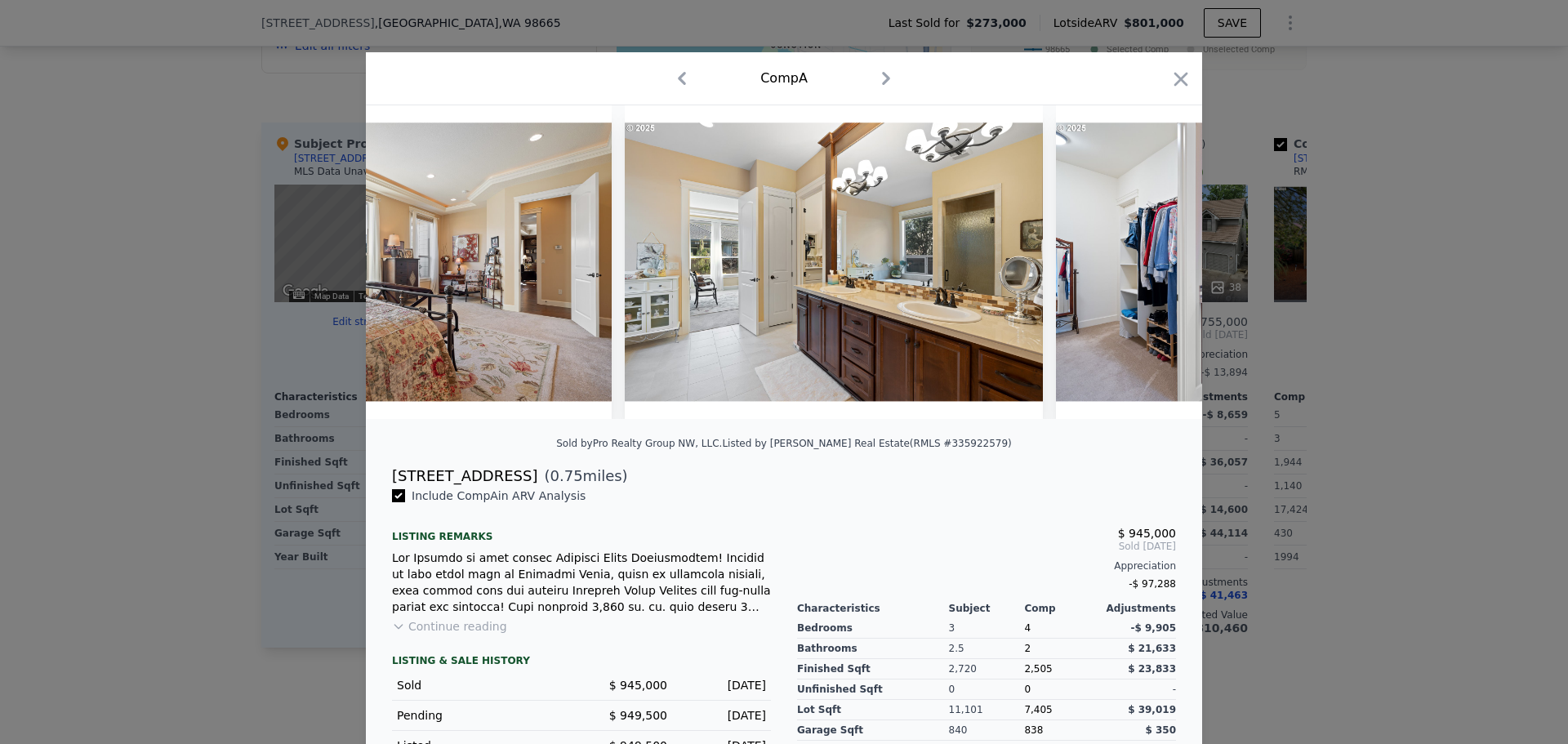
scroll to position [0, 10978]
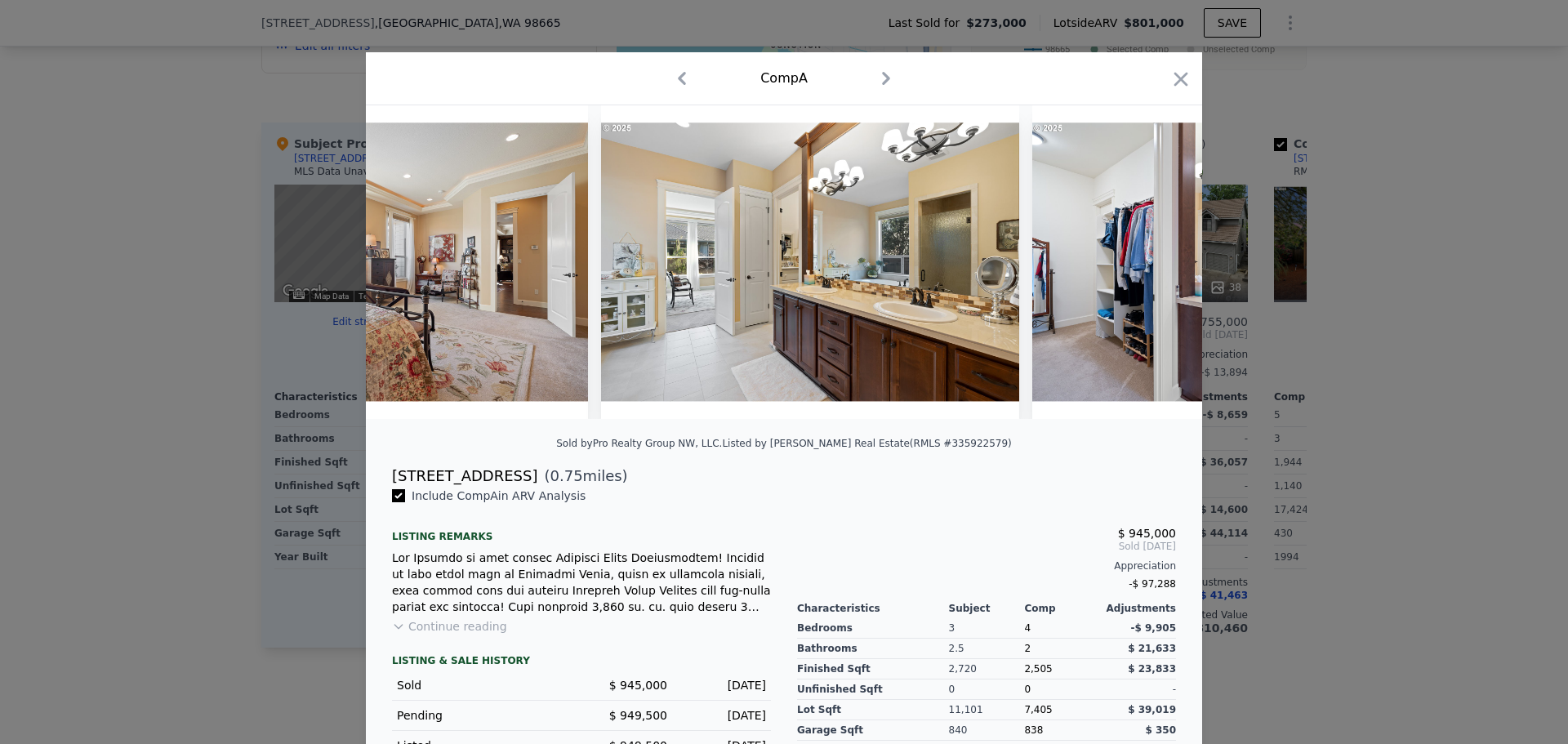
click at [1149, 265] on img at bounding box center [1241, 262] width 418 height 313
click at [1149, 265] on icon at bounding box center [1160, 262] width 33 height 33
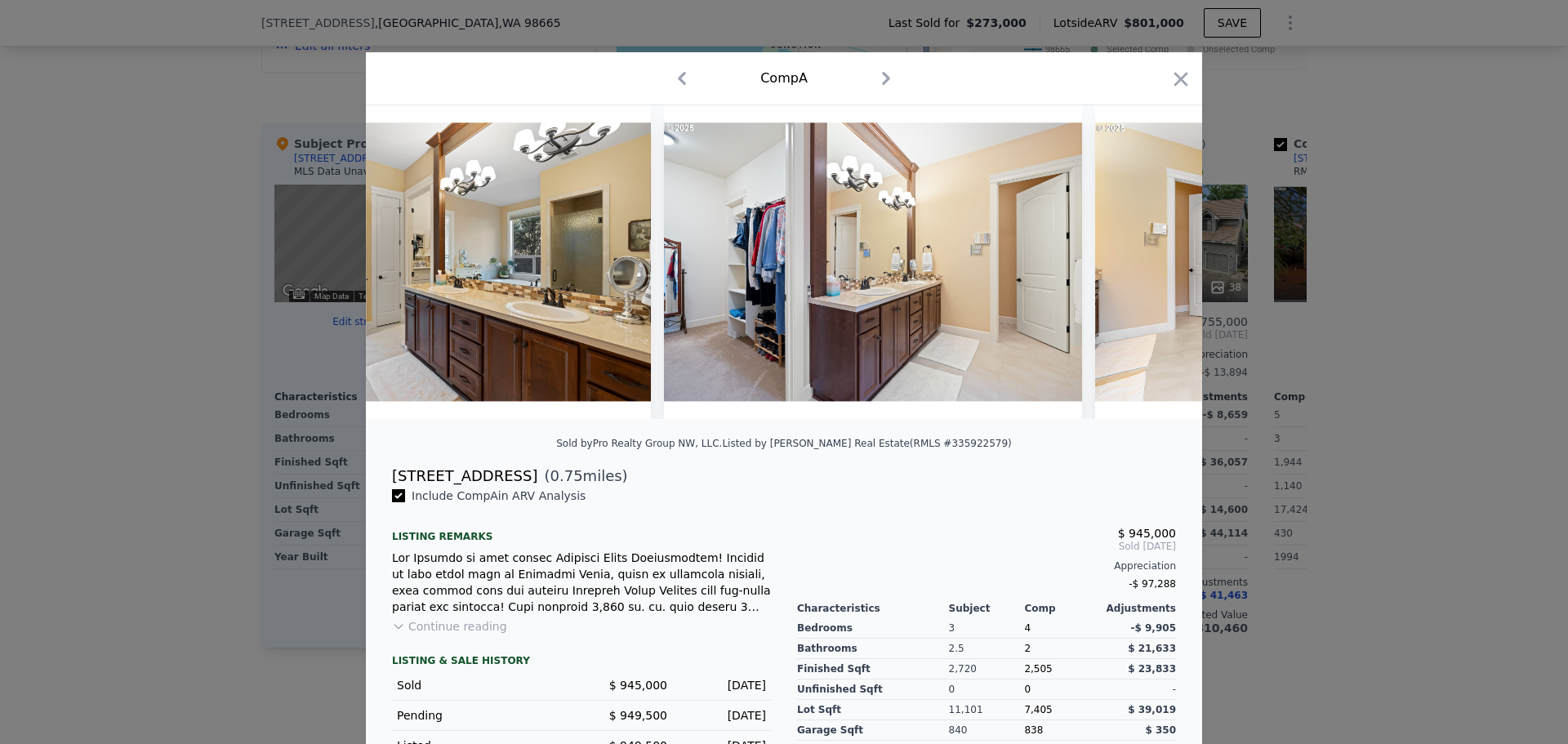
scroll to position [0, 11370]
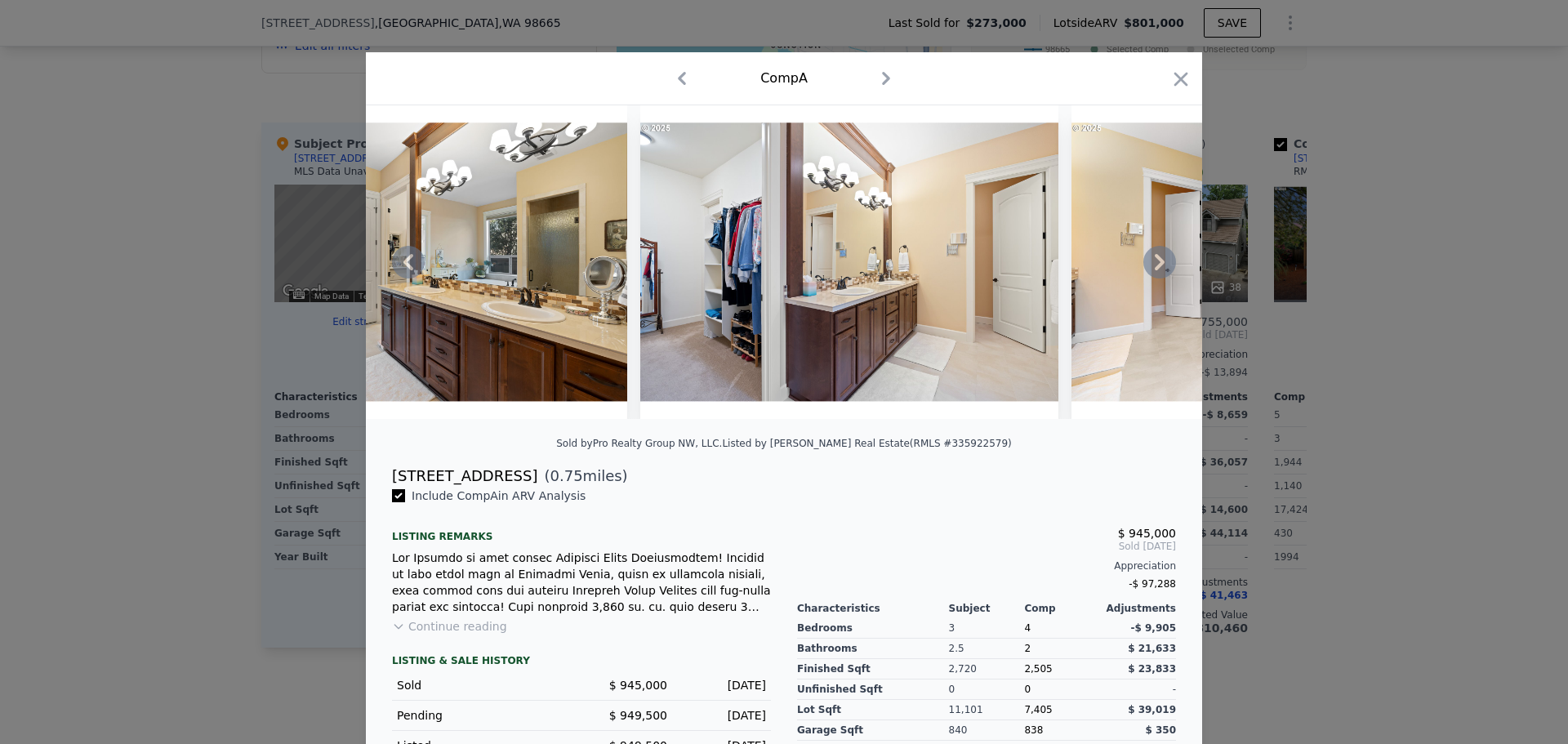
click at [1149, 265] on div at bounding box center [784, 262] width 837 height 313
click at [1149, 265] on icon at bounding box center [1160, 262] width 33 height 33
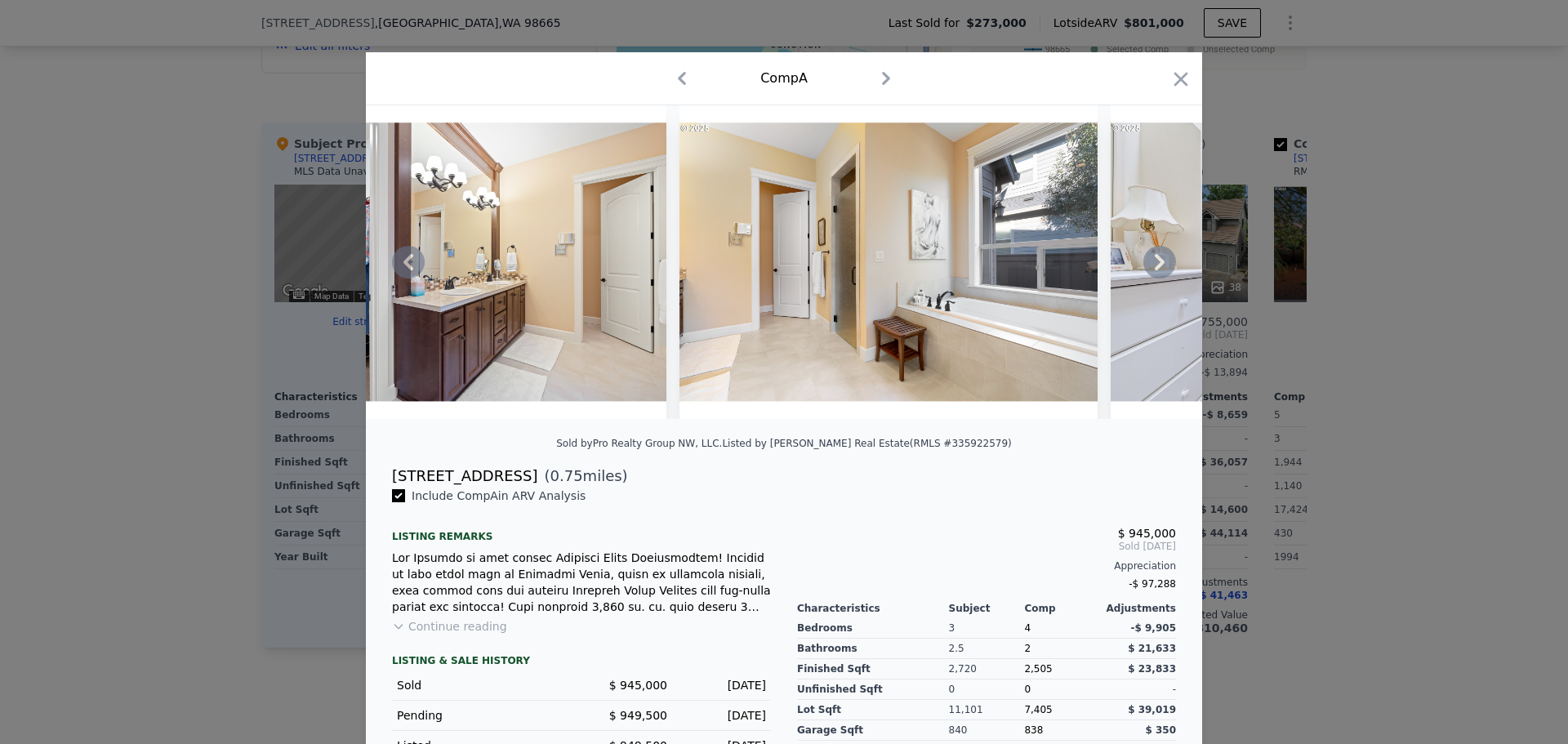
click at [1149, 265] on icon at bounding box center [1160, 262] width 33 height 33
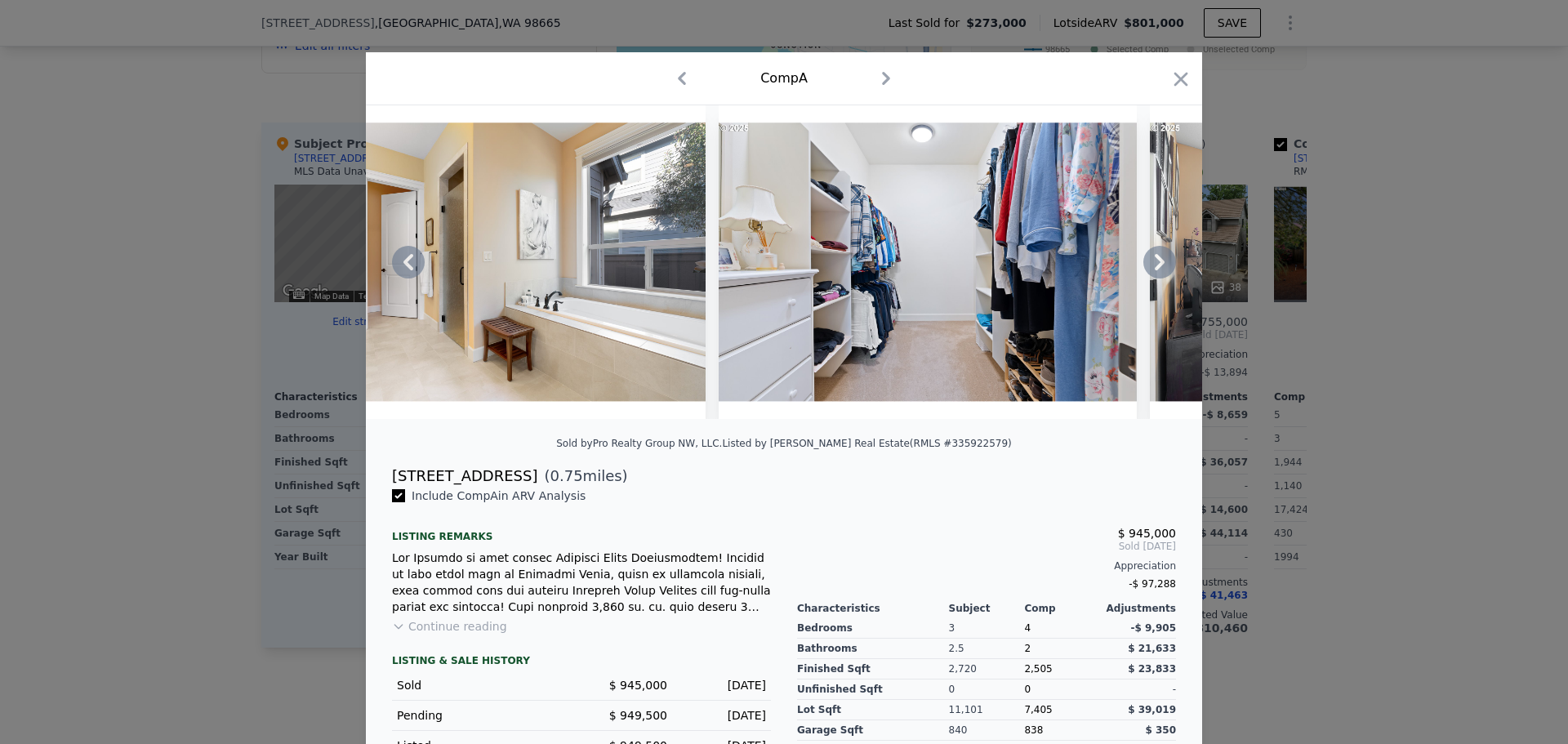
click at [1149, 265] on icon at bounding box center [1160, 262] width 33 height 33
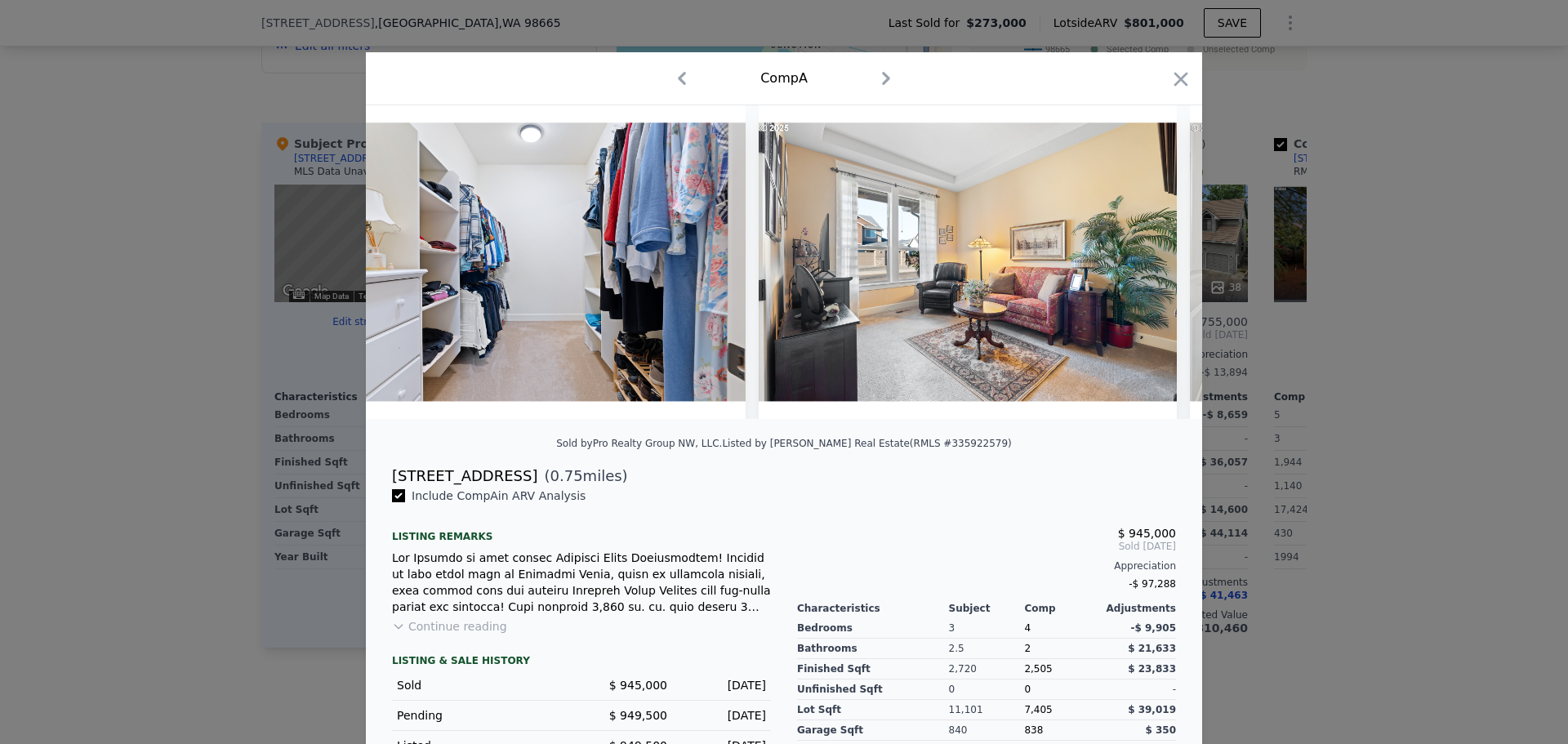
scroll to position [0, 12546]
click at [1149, 265] on div at bounding box center [784, 262] width 837 height 313
click at [1149, 265] on icon at bounding box center [1160, 262] width 33 height 33
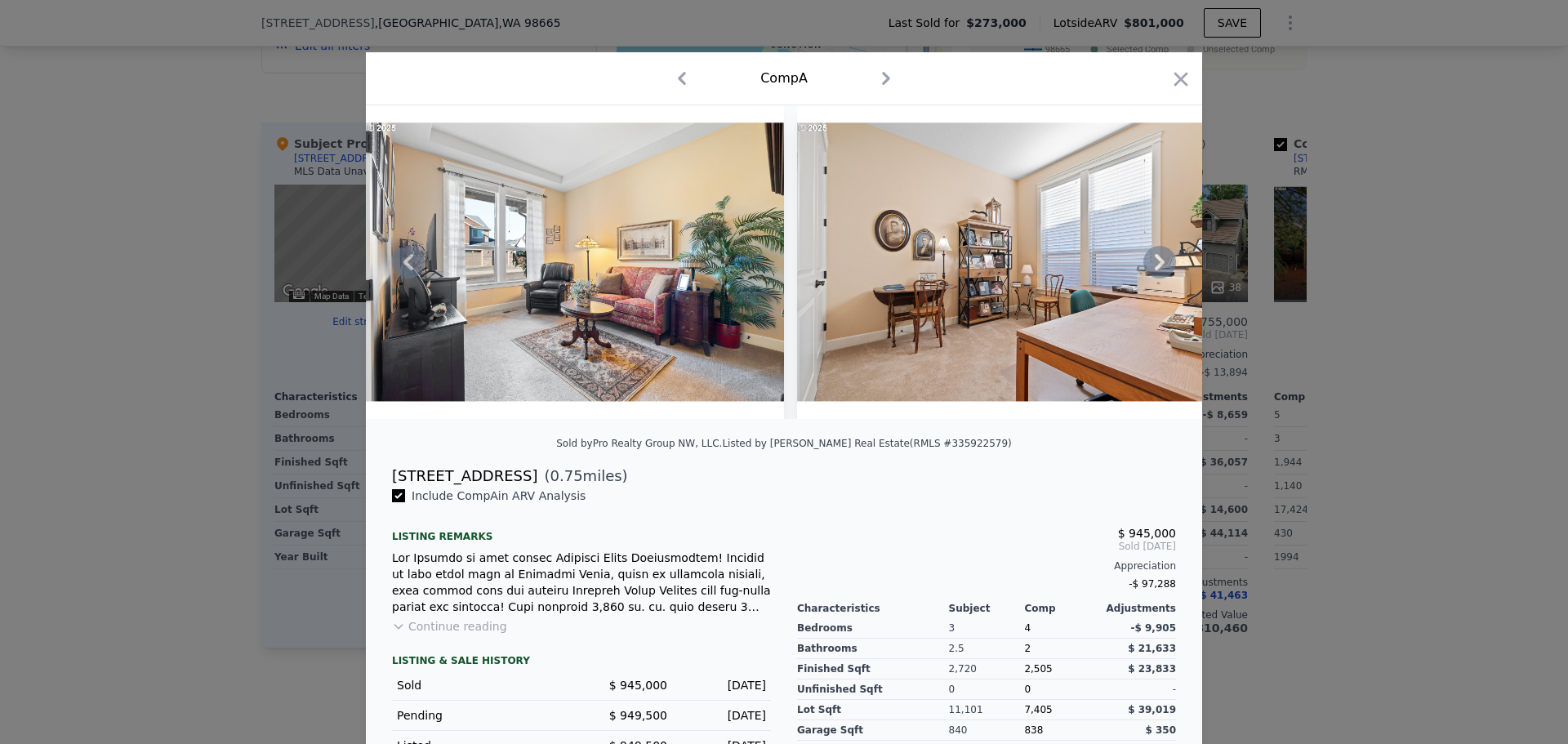
click at [1149, 265] on icon at bounding box center [1160, 262] width 33 height 33
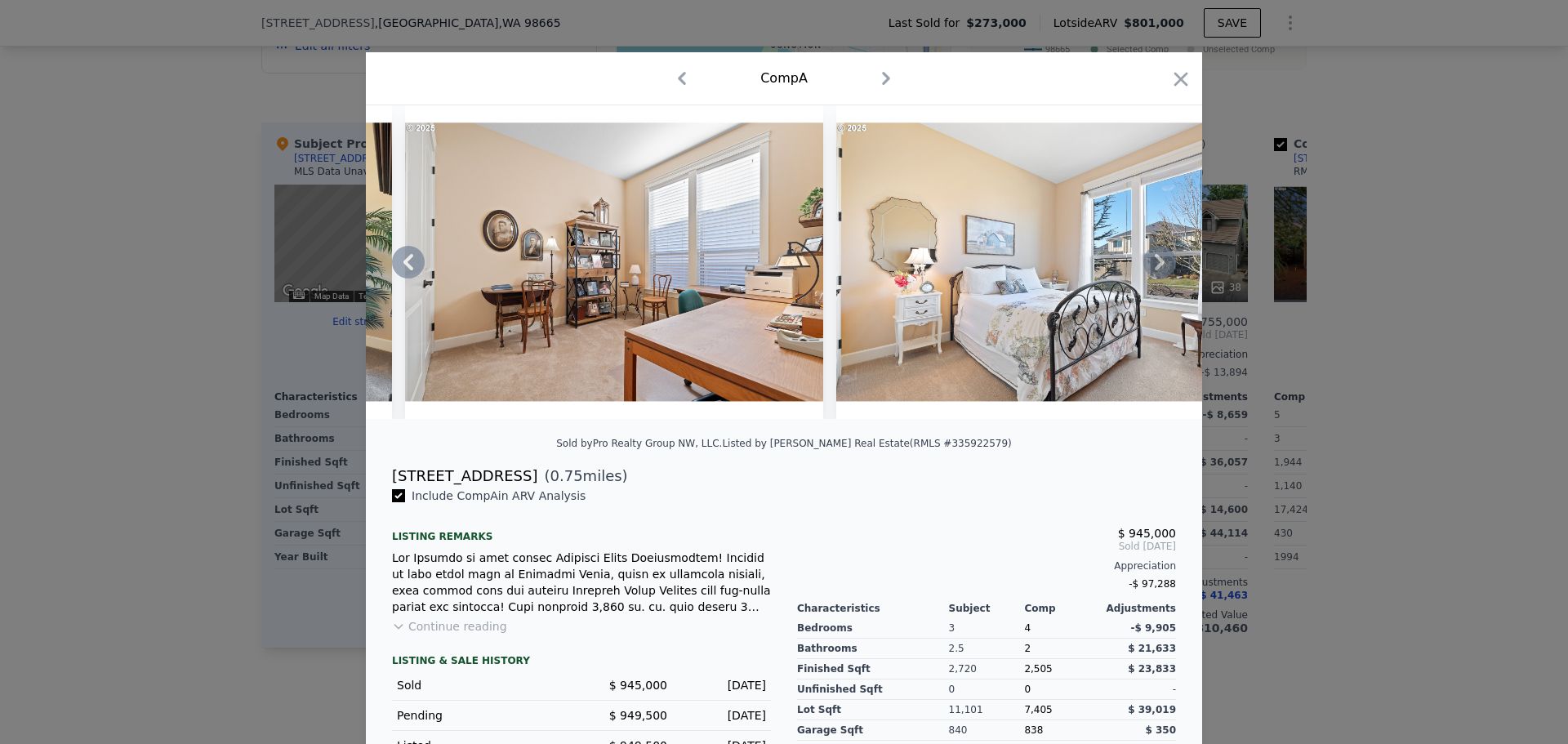
click at [1149, 265] on icon at bounding box center [1160, 262] width 33 height 33
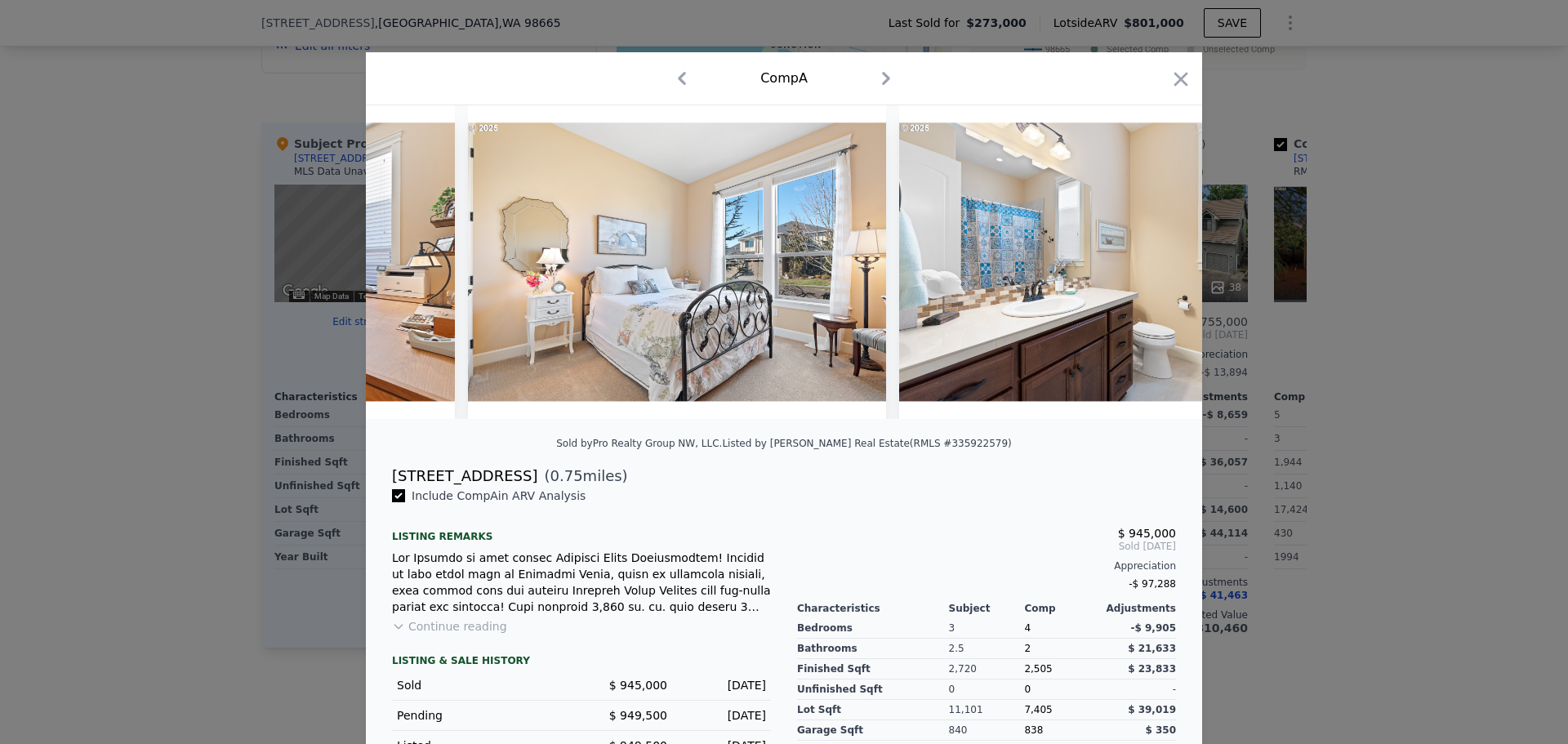
scroll to position [0, 13722]
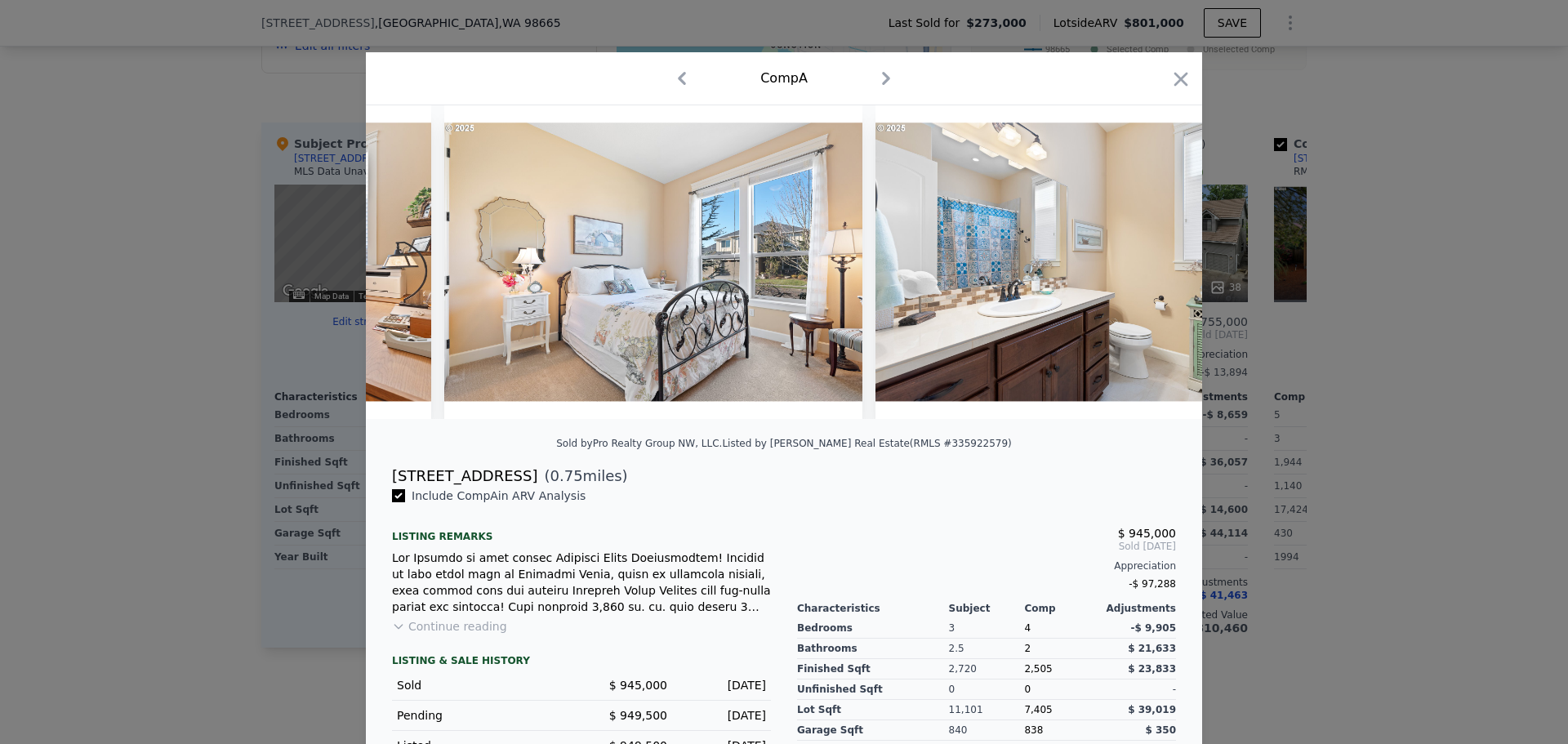
click at [1149, 265] on div at bounding box center [784, 262] width 837 height 313
click at [1149, 265] on icon at bounding box center [1160, 262] width 33 height 33
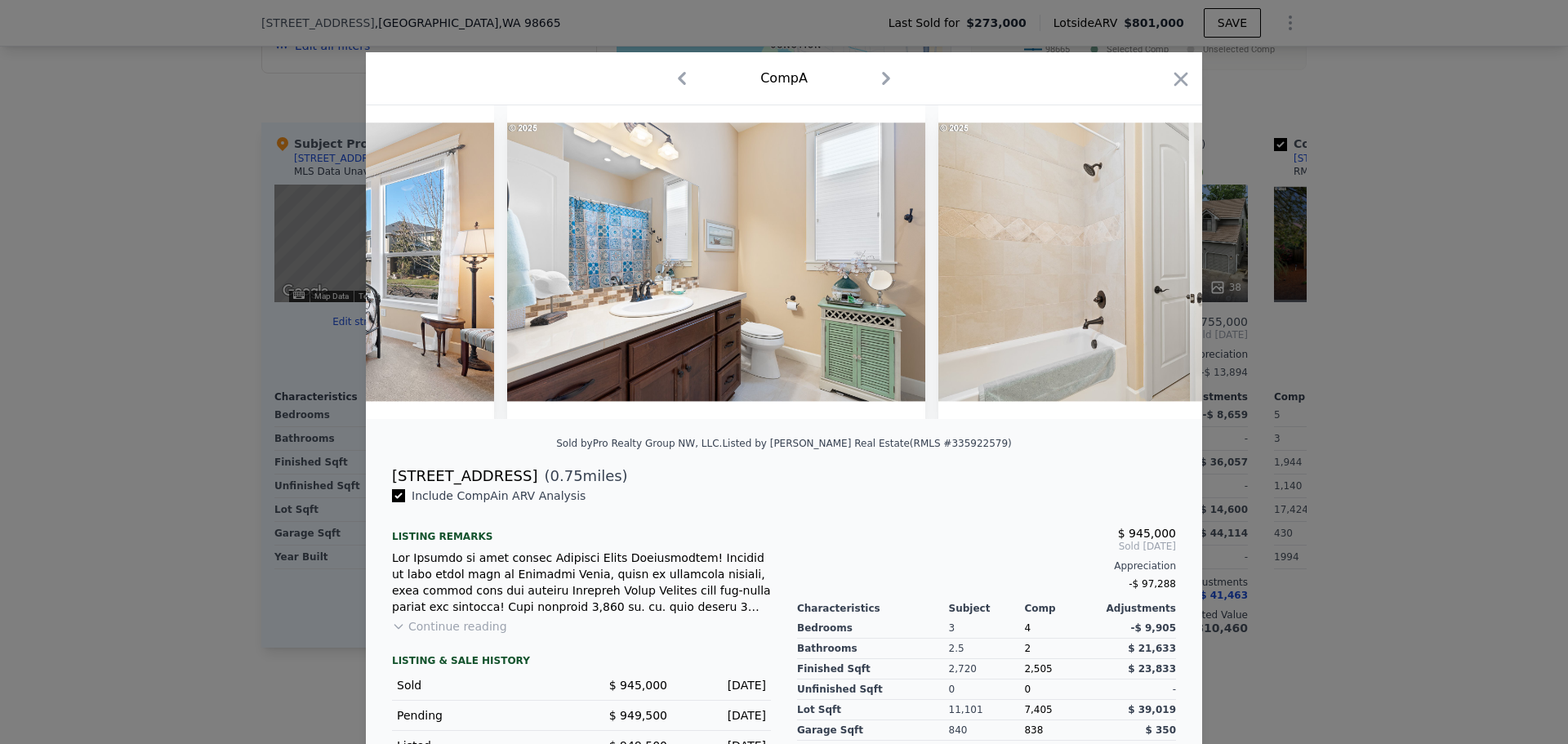
scroll to position [0, 14114]
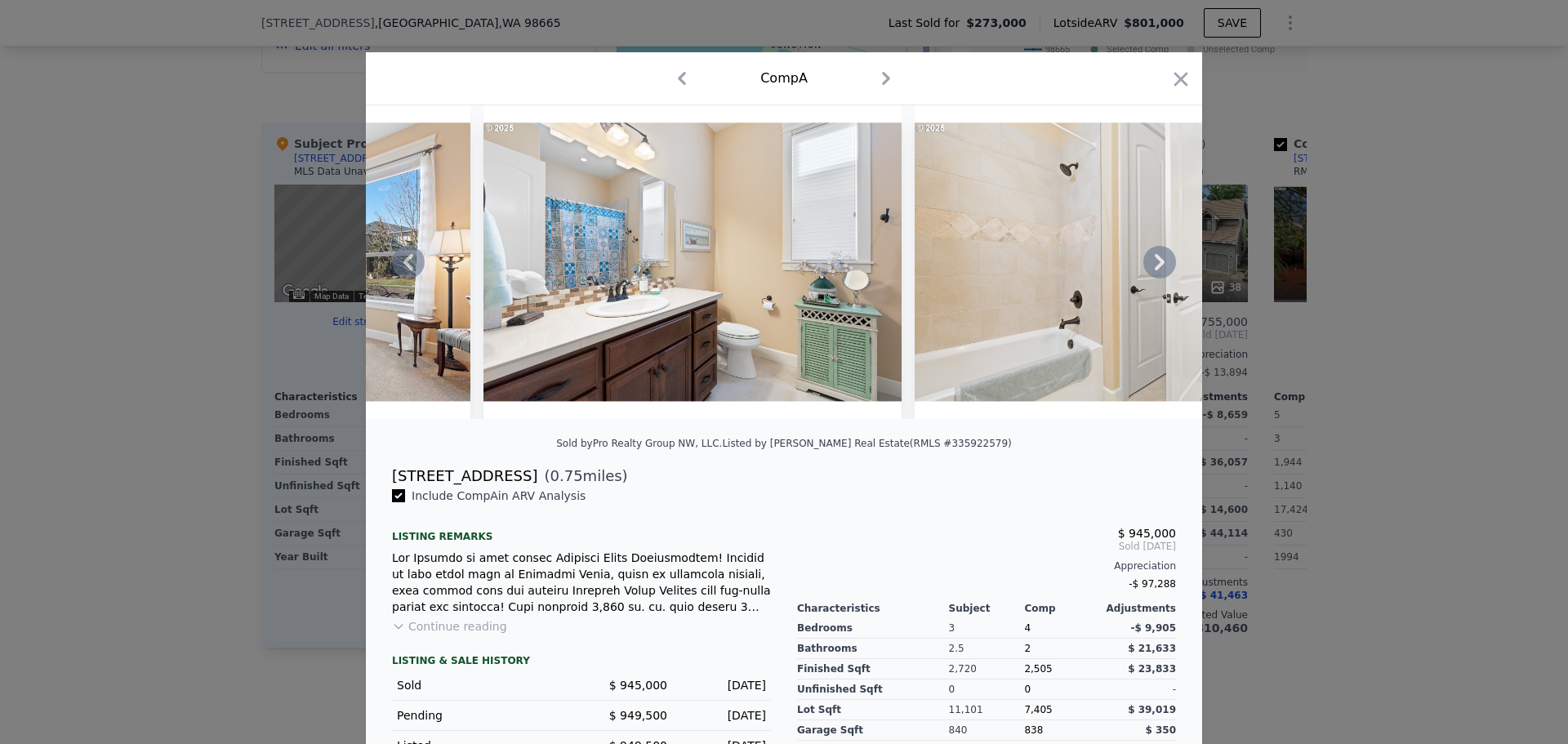
click at [1149, 265] on div at bounding box center [784, 262] width 837 height 313
click at [1149, 265] on icon at bounding box center [1160, 262] width 33 height 33
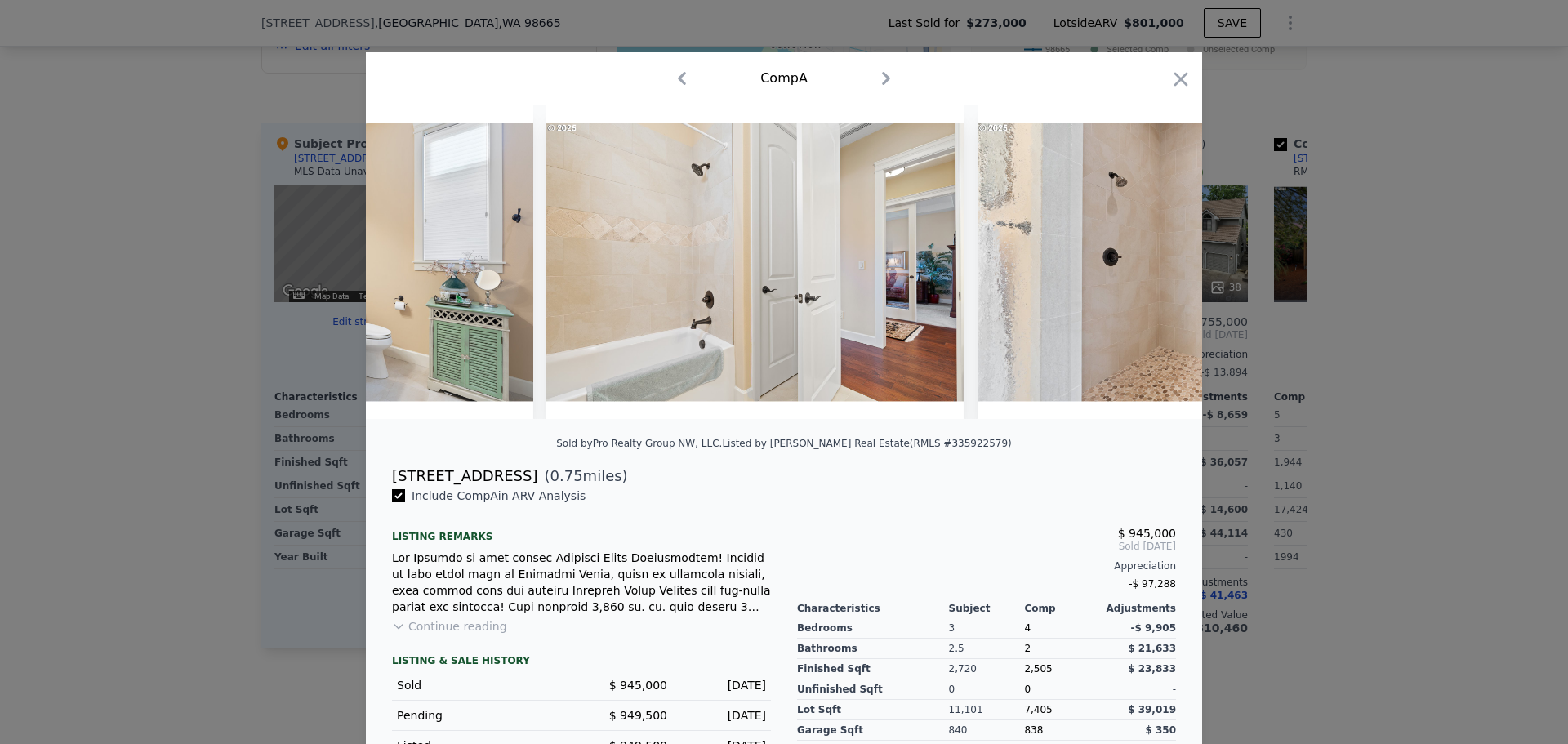
scroll to position [0, 14507]
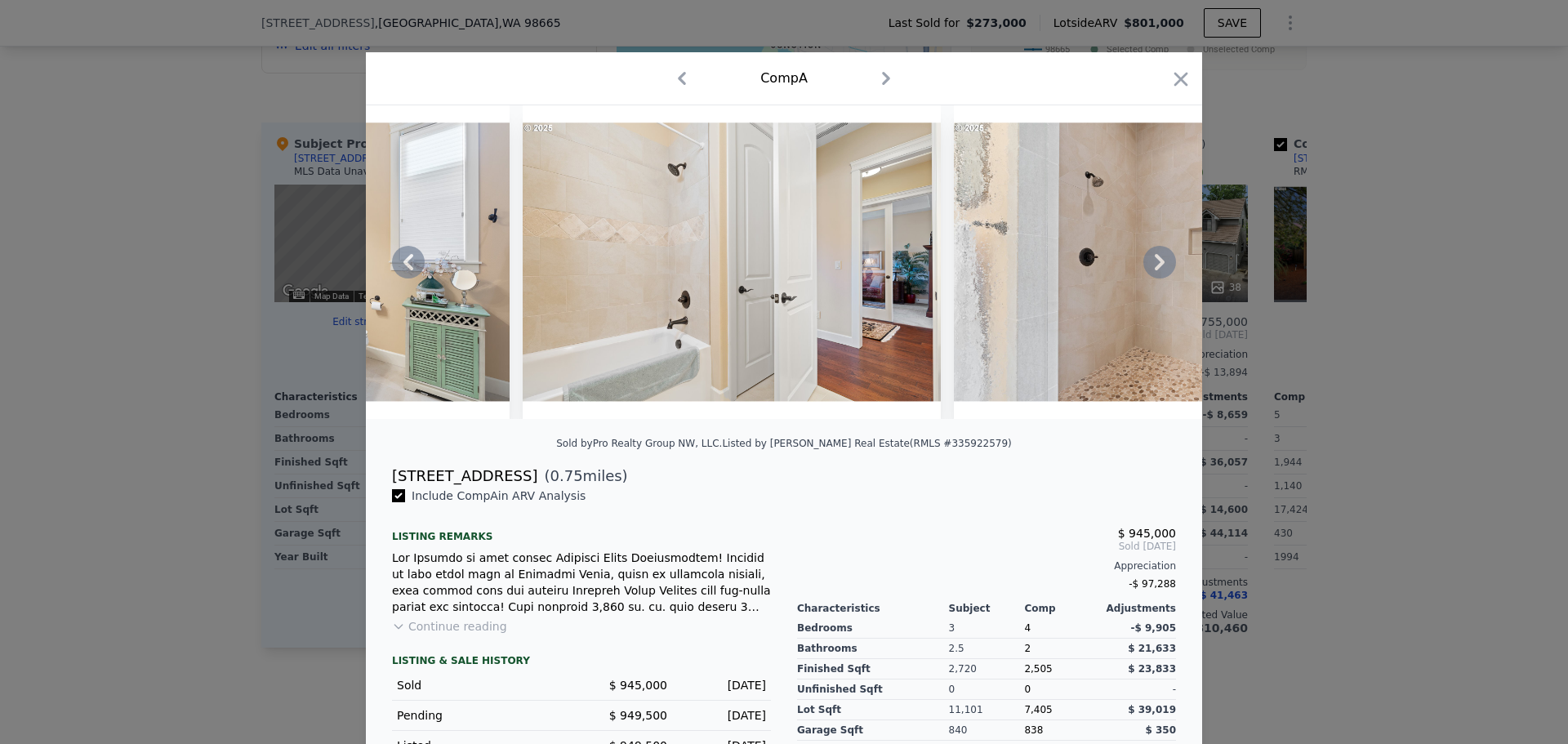
click at [1149, 265] on div at bounding box center [784, 262] width 837 height 313
click at [1149, 265] on icon at bounding box center [1160, 262] width 33 height 33
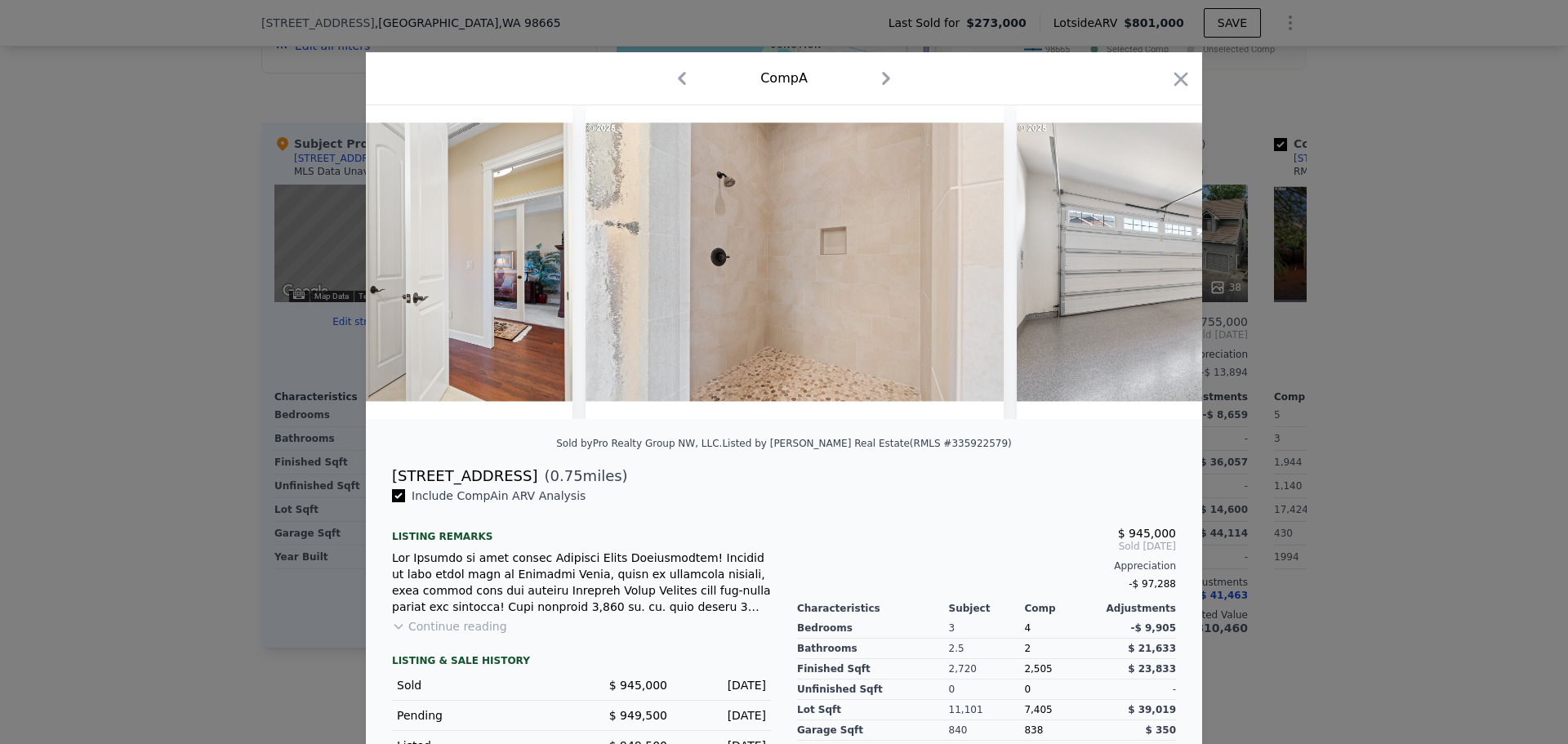
scroll to position [0, 14899]
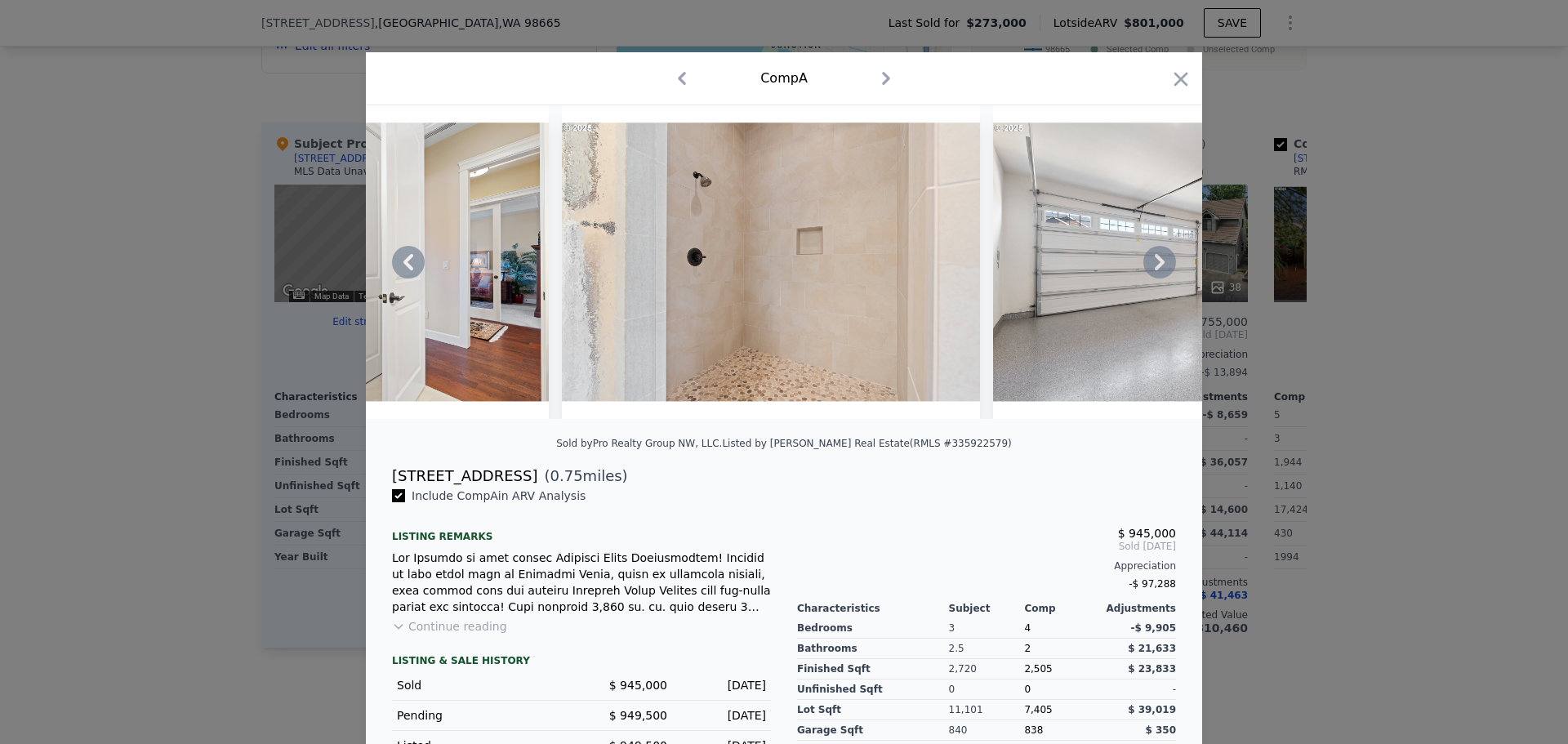
click at [1149, 265] on icon at bounding box center [1160, 262] width 33 height 33
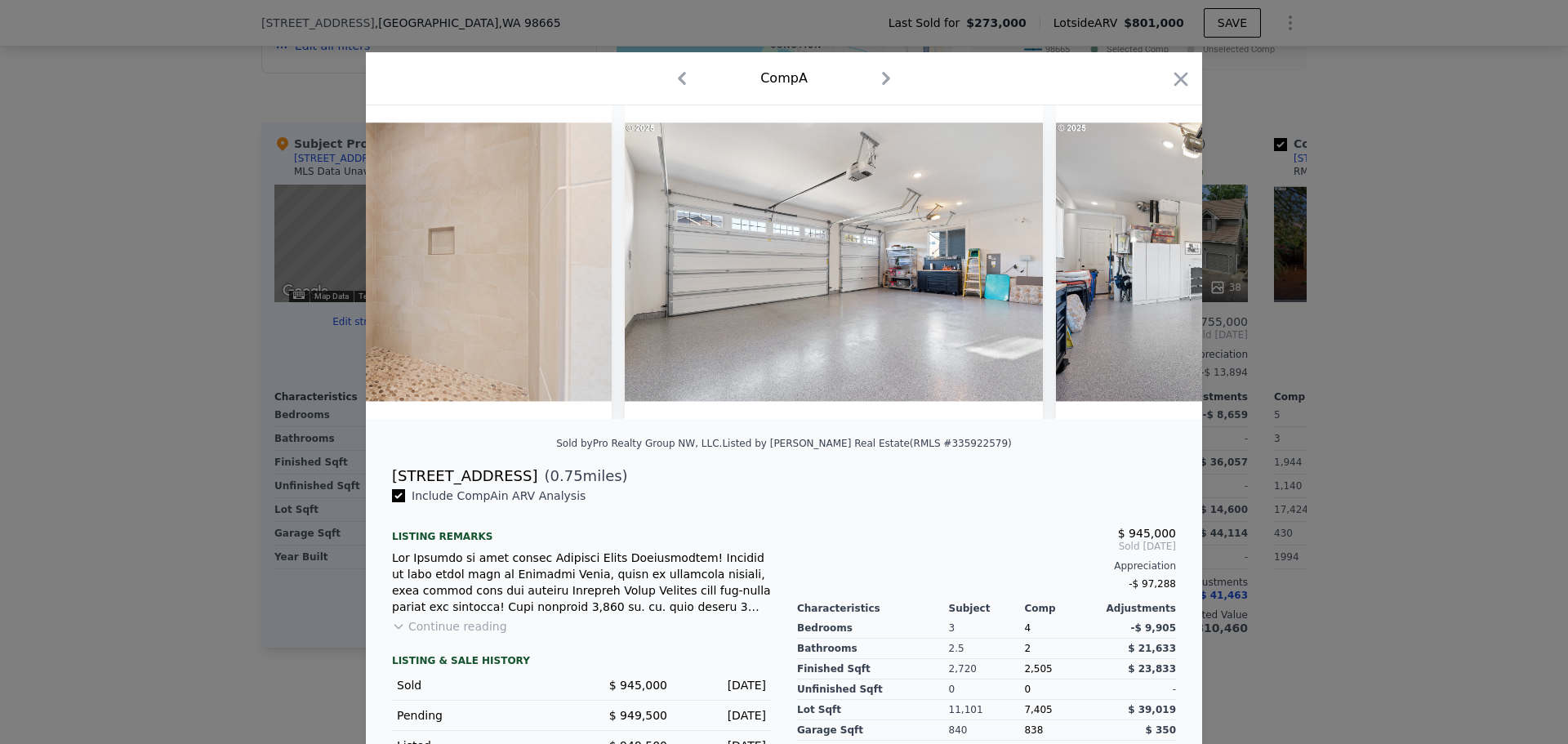
scroll to position [0, 15291]
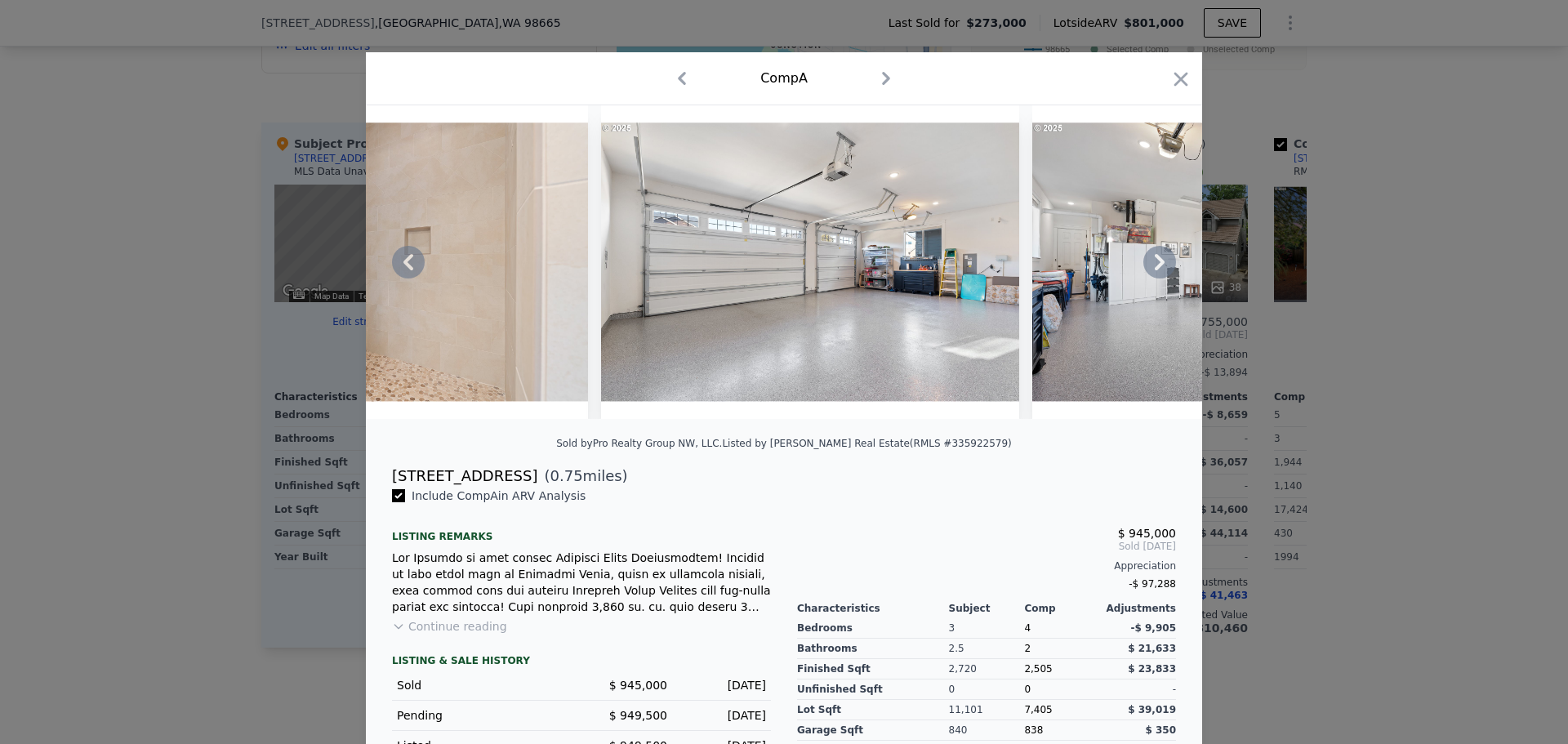
click at [1149, 265] on icon at bounding box center [1160, 262] width 33 height 33
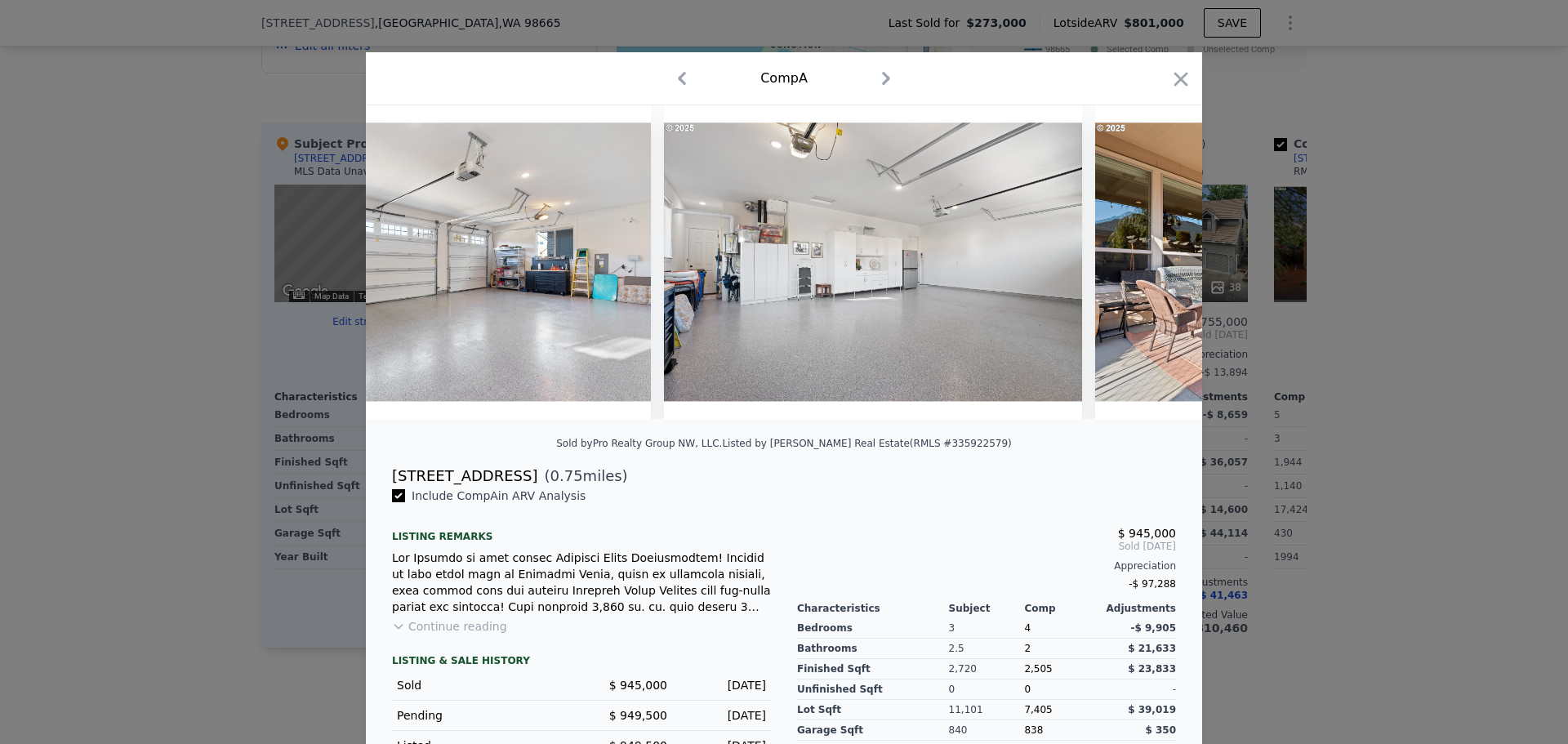
scroll to position [0, 15682]
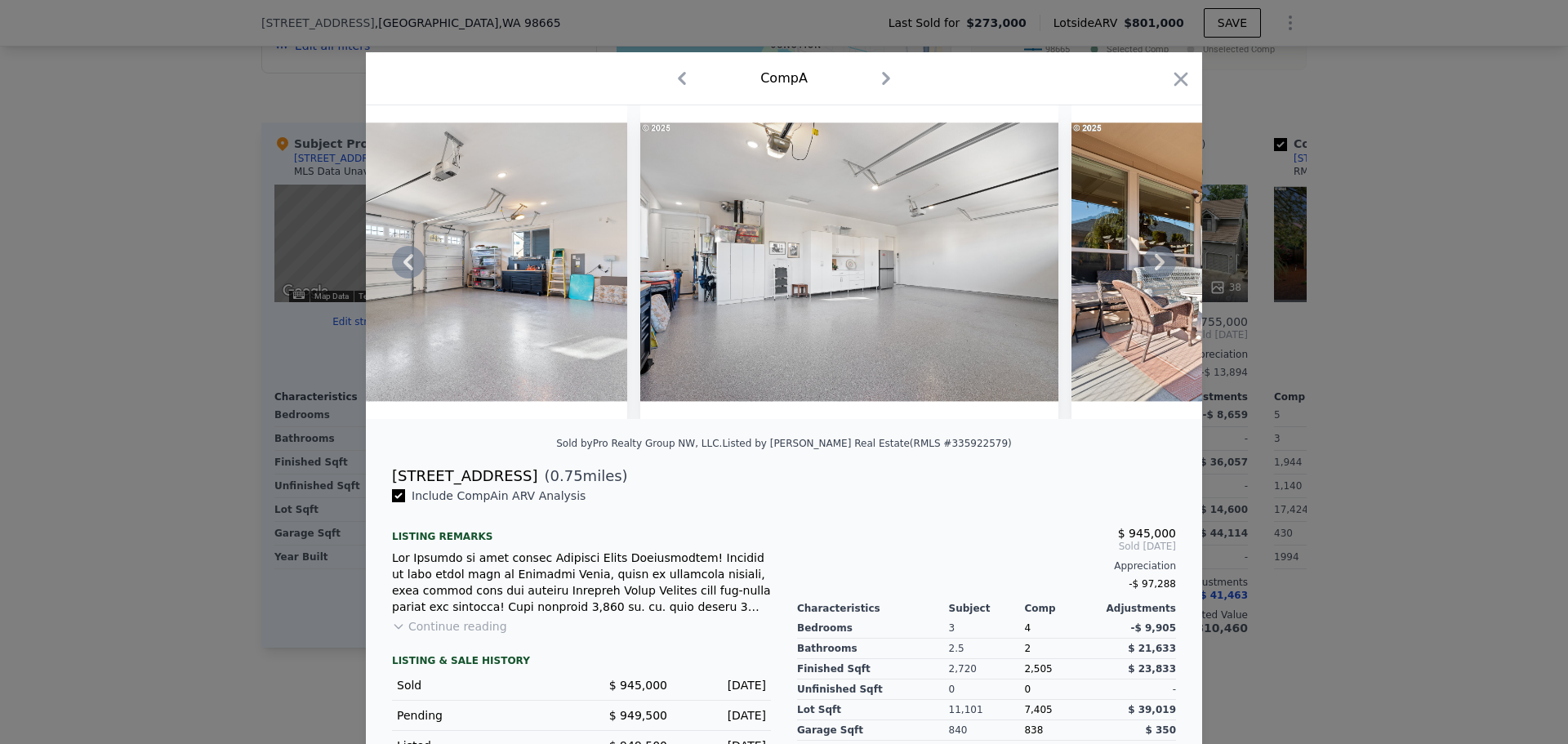
click at [1149, 265] on div at bounding box center [784, 262] width 837 height 313
click at [1149, 265] on icon at bounding box center [1160, 262] width 33 height 33
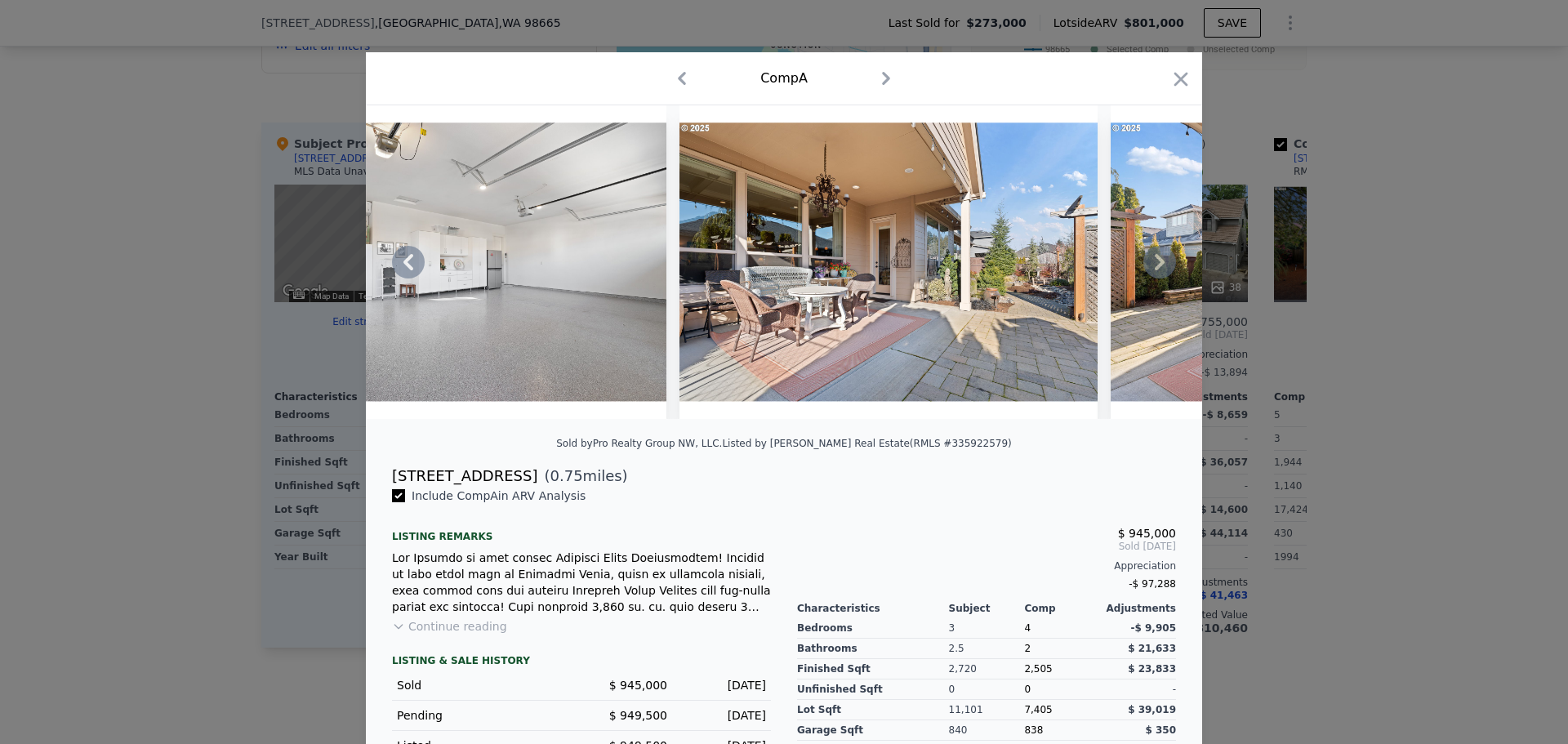
click at [1149, 265] on icon at bounding box center [1160, 262] width 33 height 33
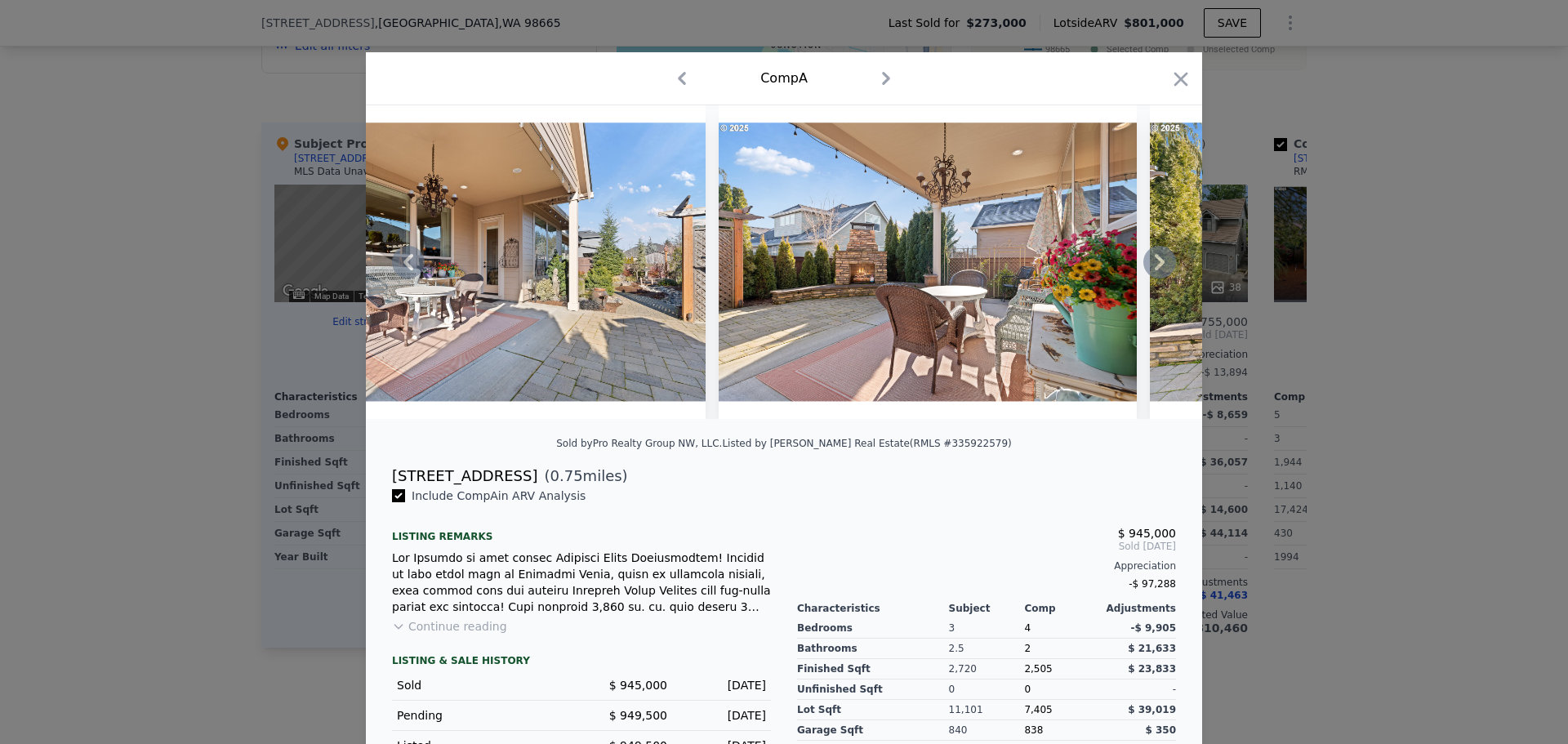
click at [1149, 265] on icon at bounding box center [1160, 262] width 33 height 33
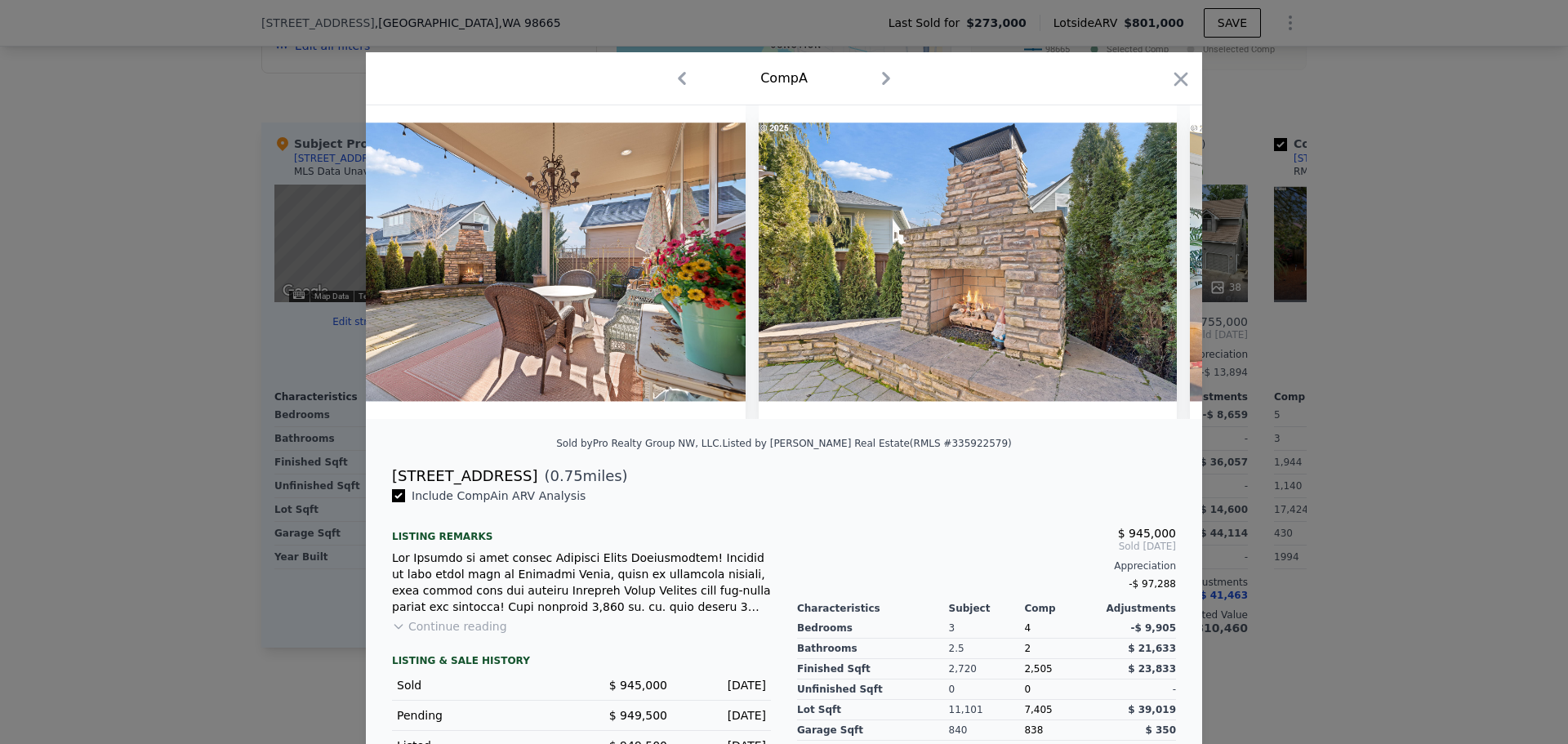
scroll to position [0, 16859]
click at [1149, 265] on icon at bounding box center [1160, 262] width 33 height 33
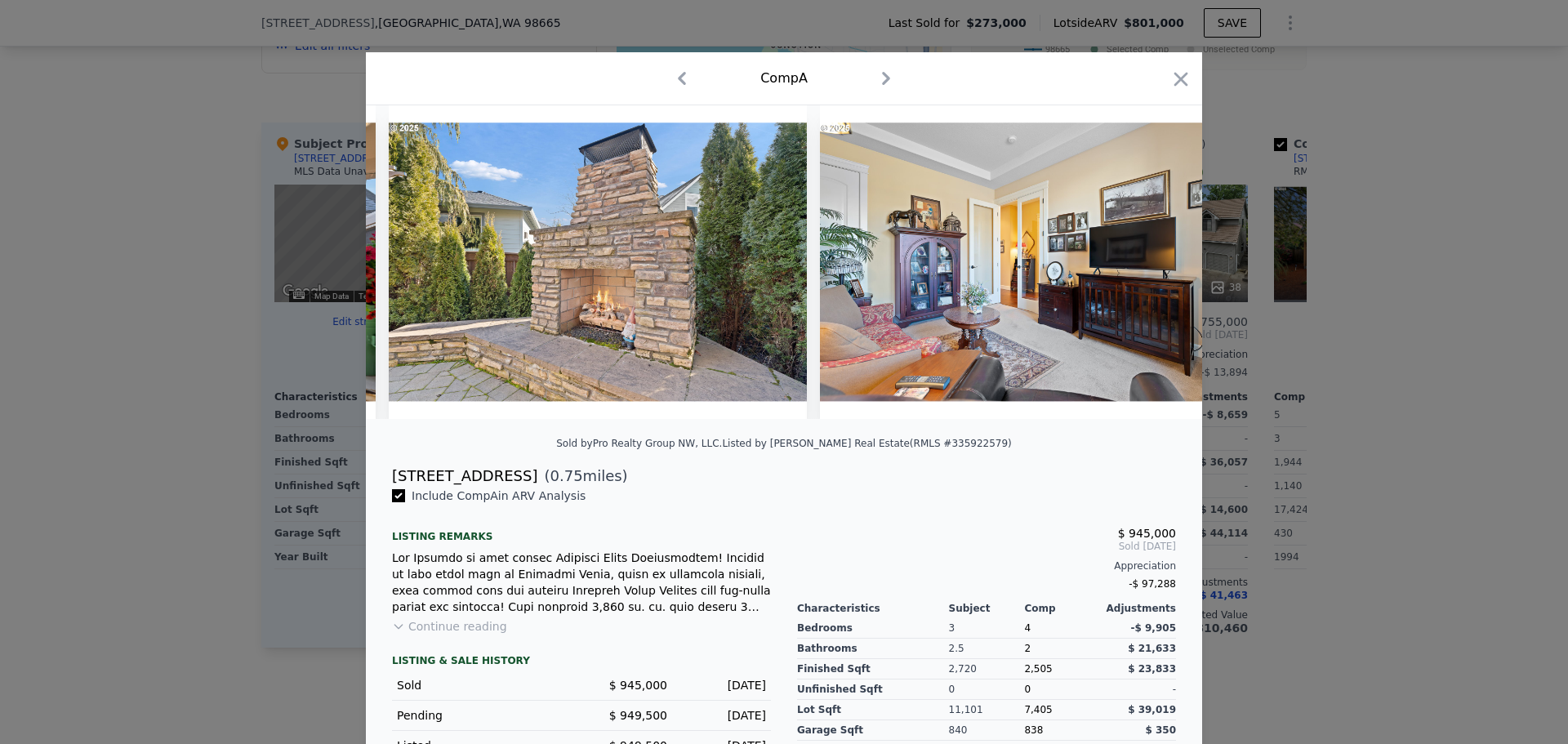
scroll to position [0, 17251]
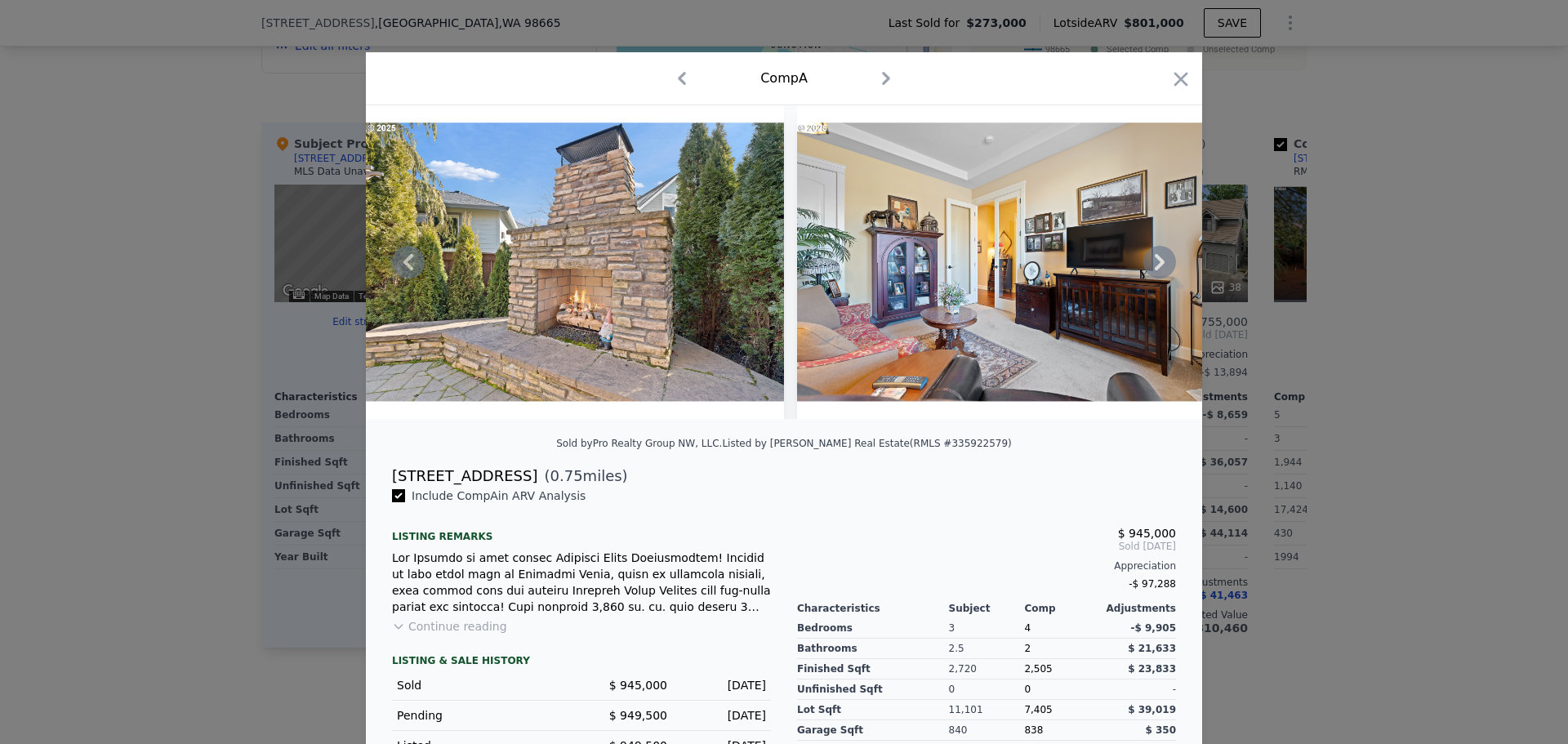
click at [1149, 265] on icon at bounding box center [1160, 262] width 33 height 33
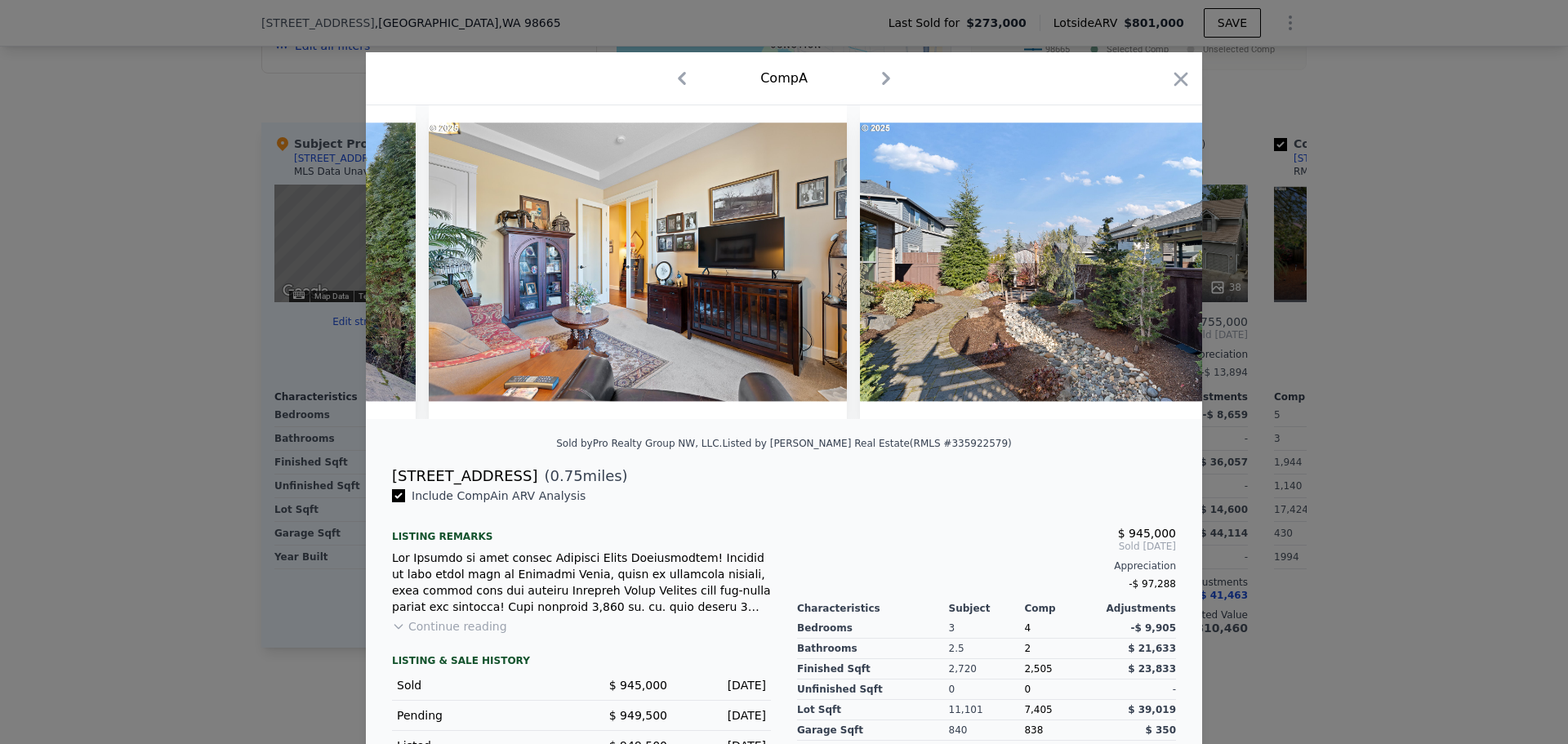
scroll to position [0, 17643]
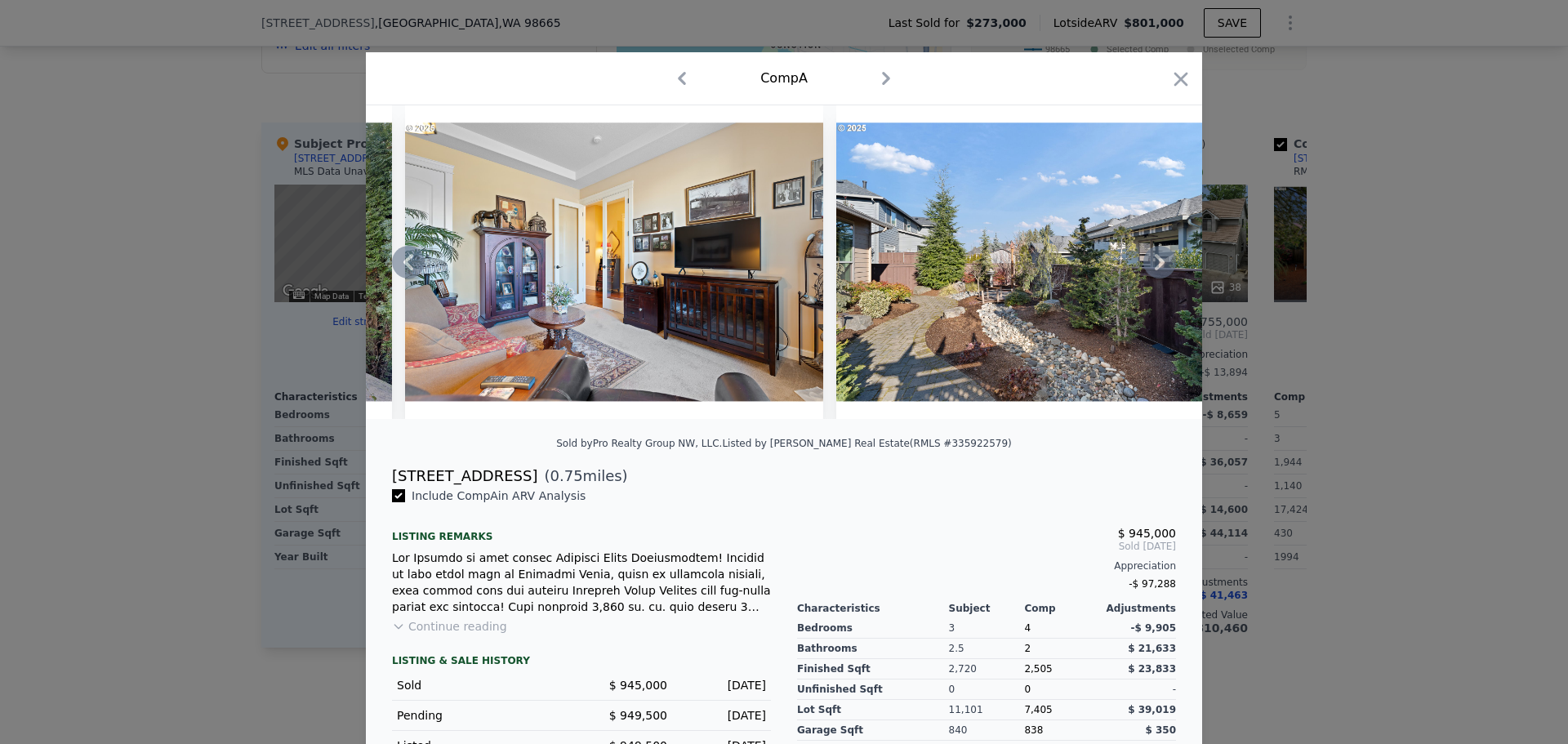
click at [1149, 265] on icon at bounding box center [1160, 262] width 33 height 33
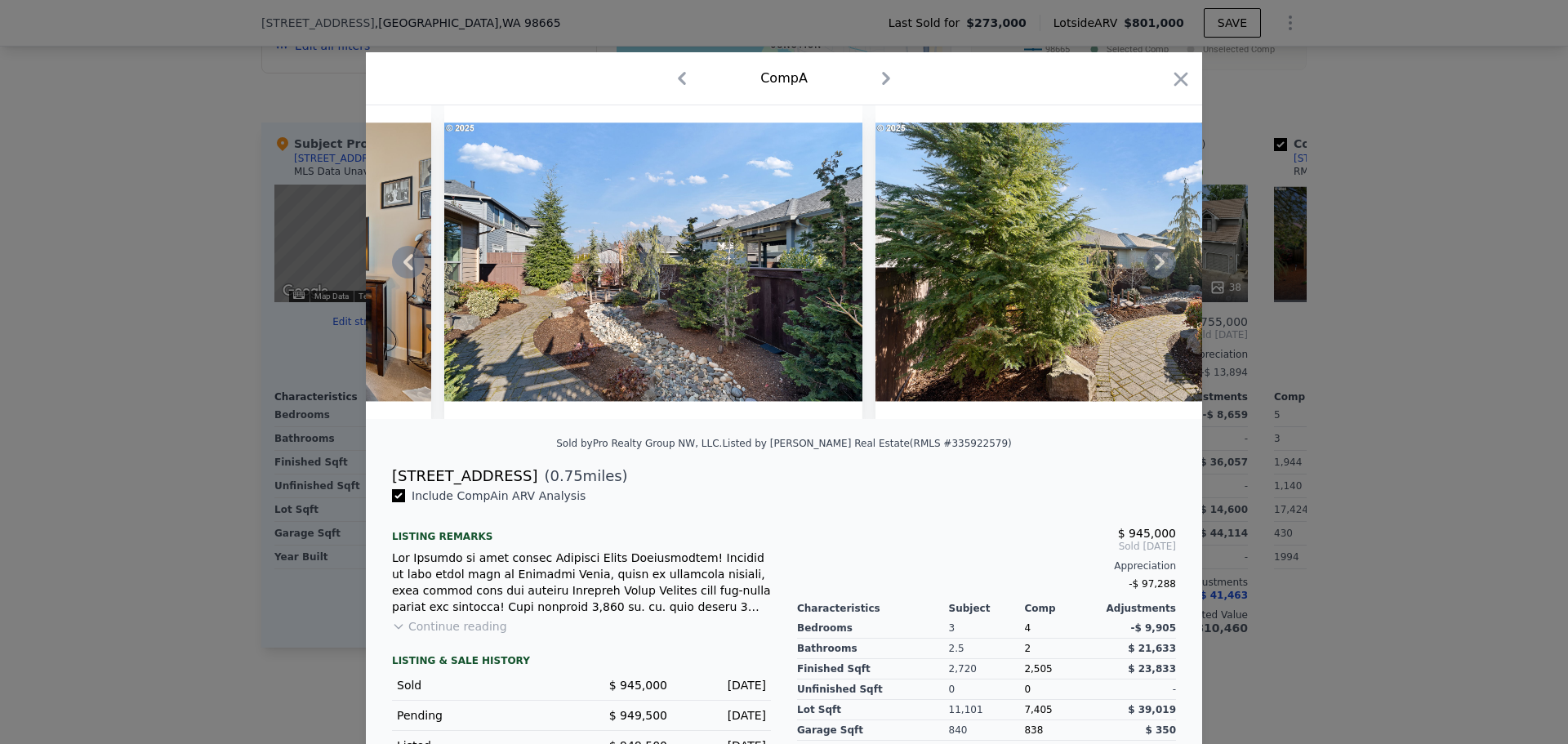
click at [1149, 265] on icon at bounding box center [1160, 262] width 33 height 33
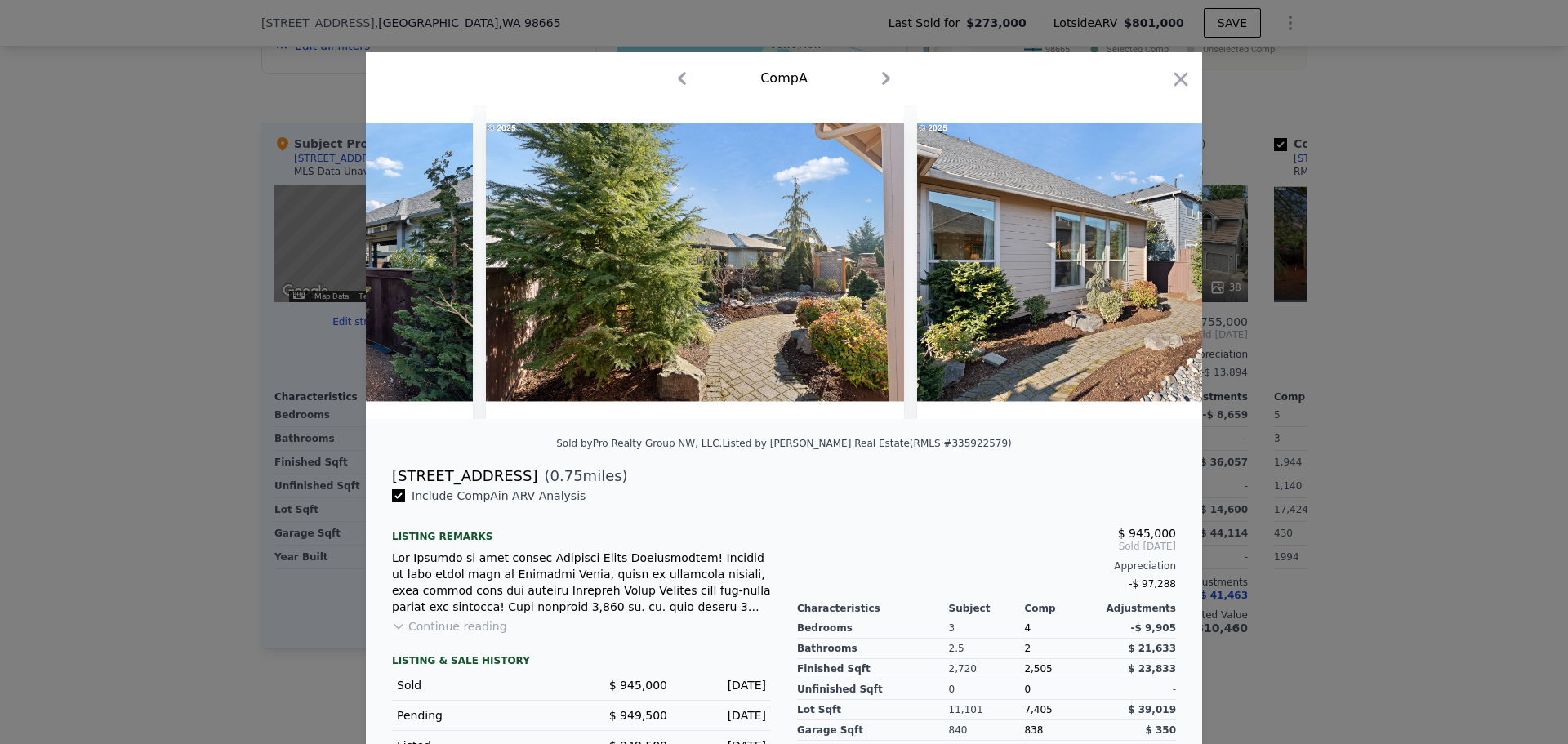
scroll to position [0, 18427]
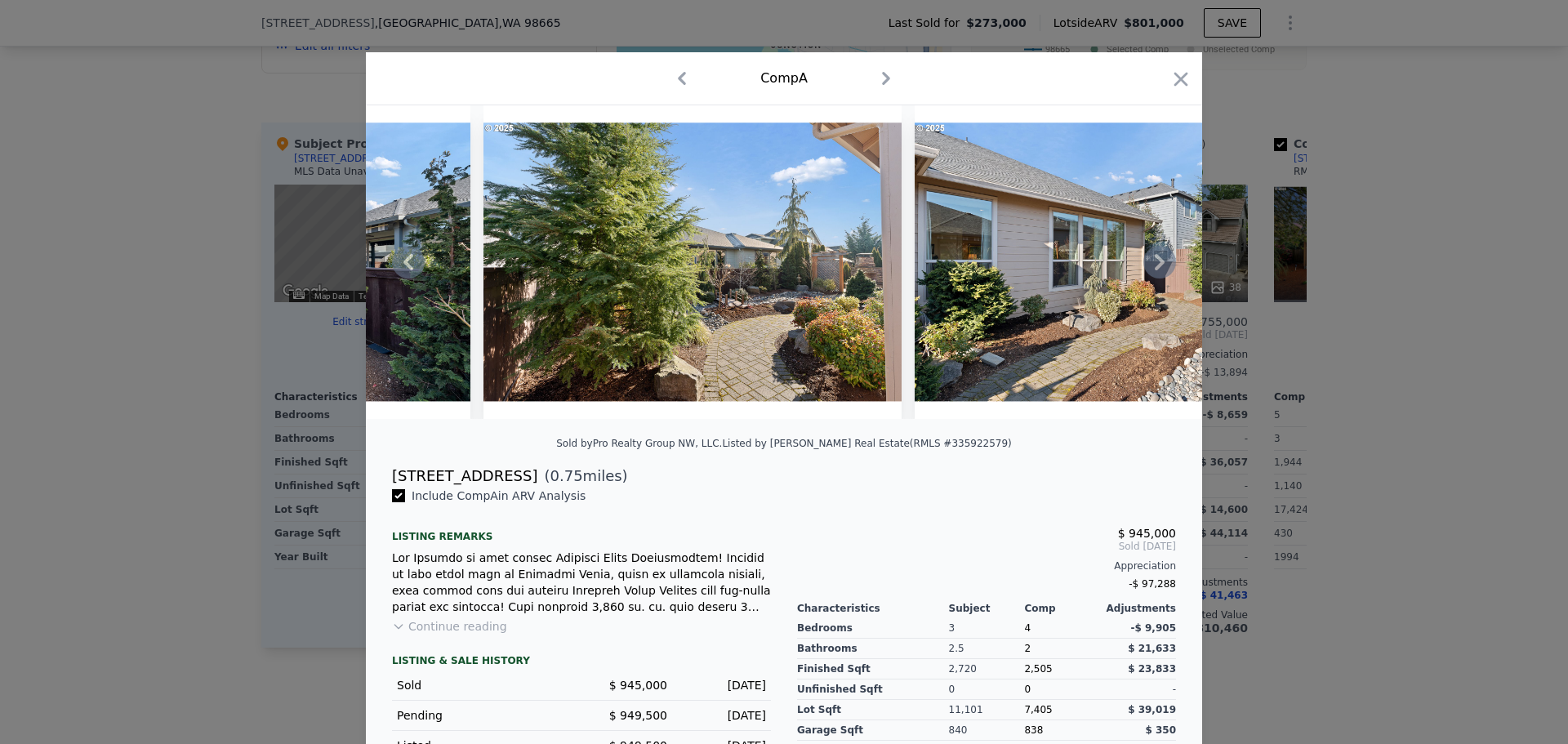
click at [1149, 265] on icon at bounding box center [1160, 262] width 33 height 33
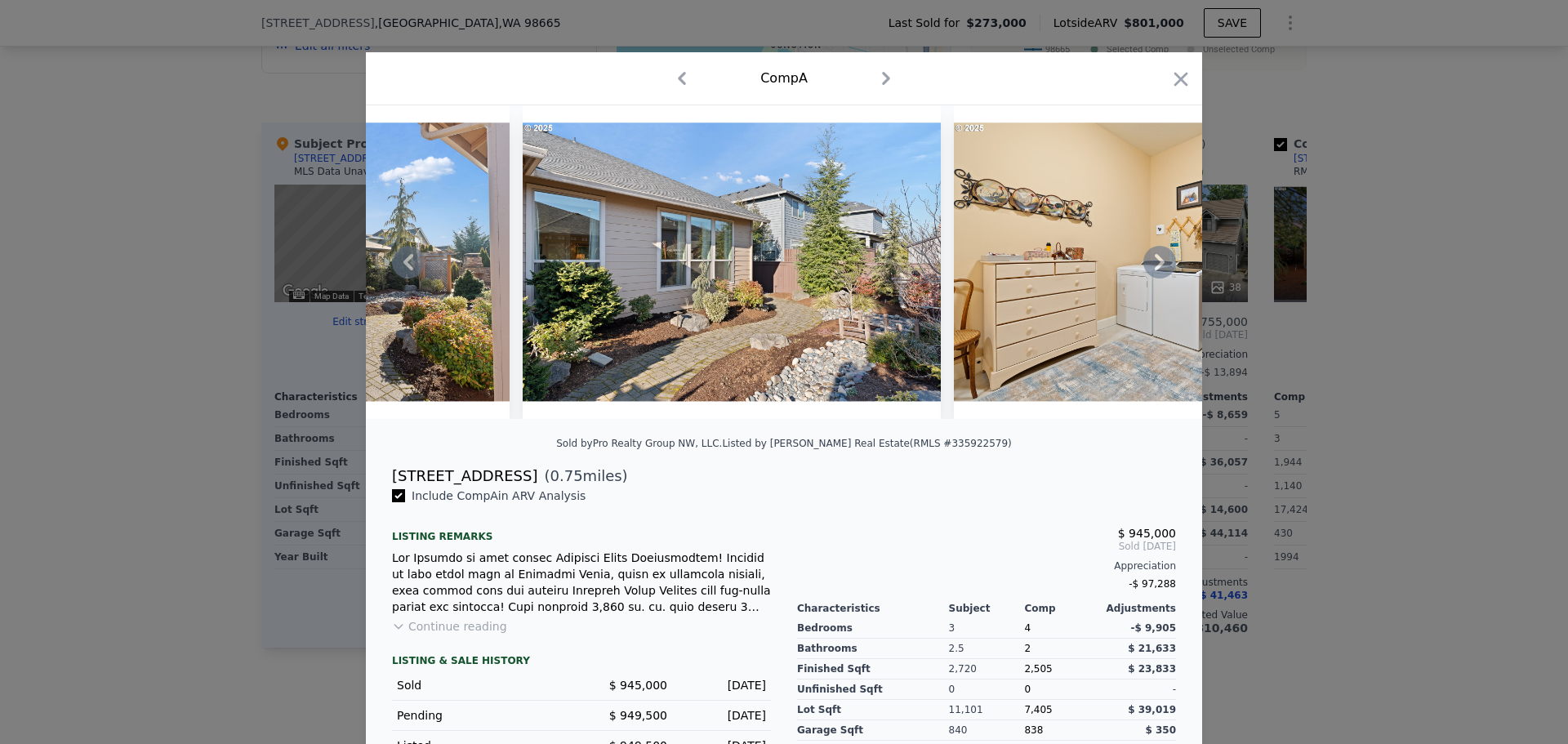
click at [1149, 265] on icon at bounding box center [1160, 262] width 33 height 33
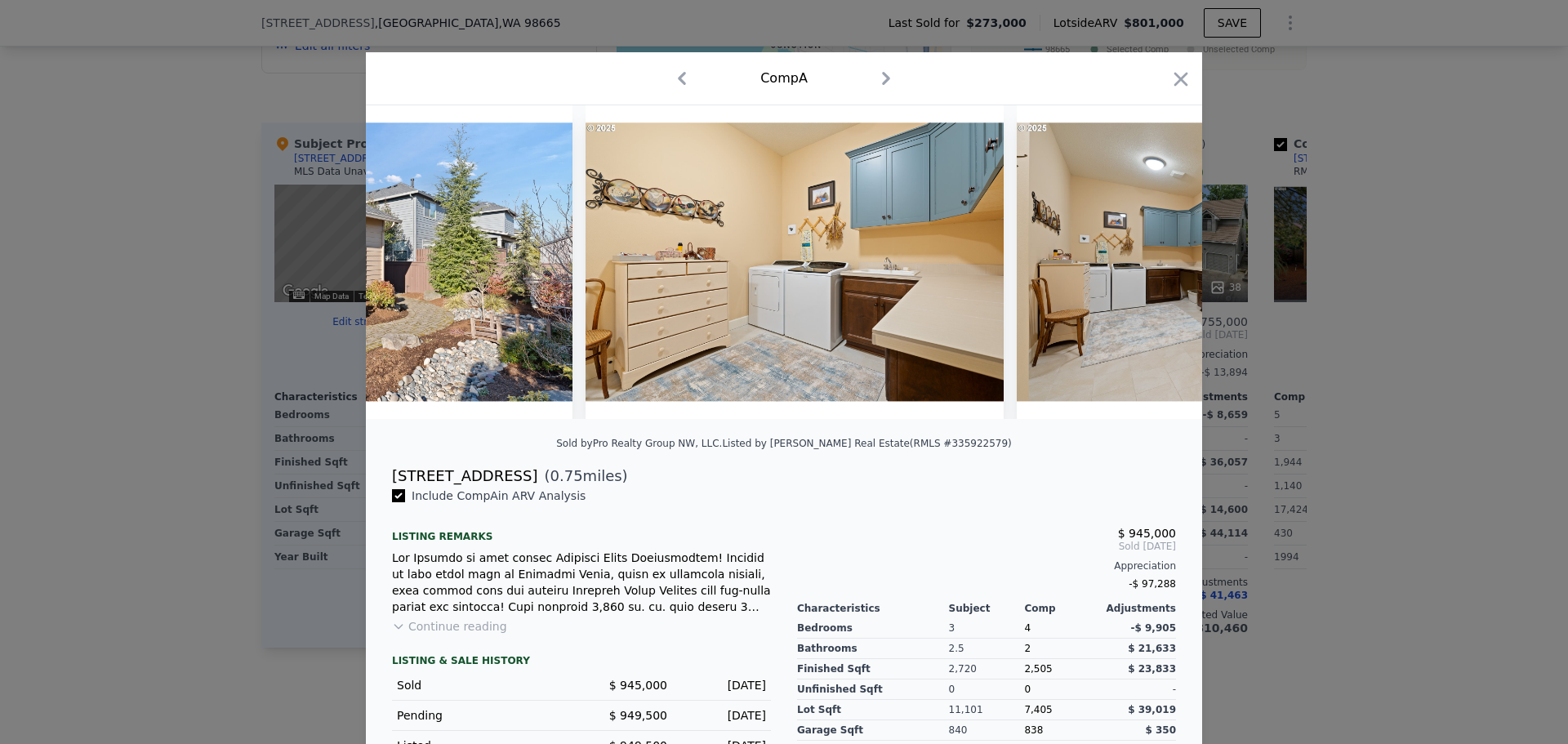
scroll to position [0, 19211]
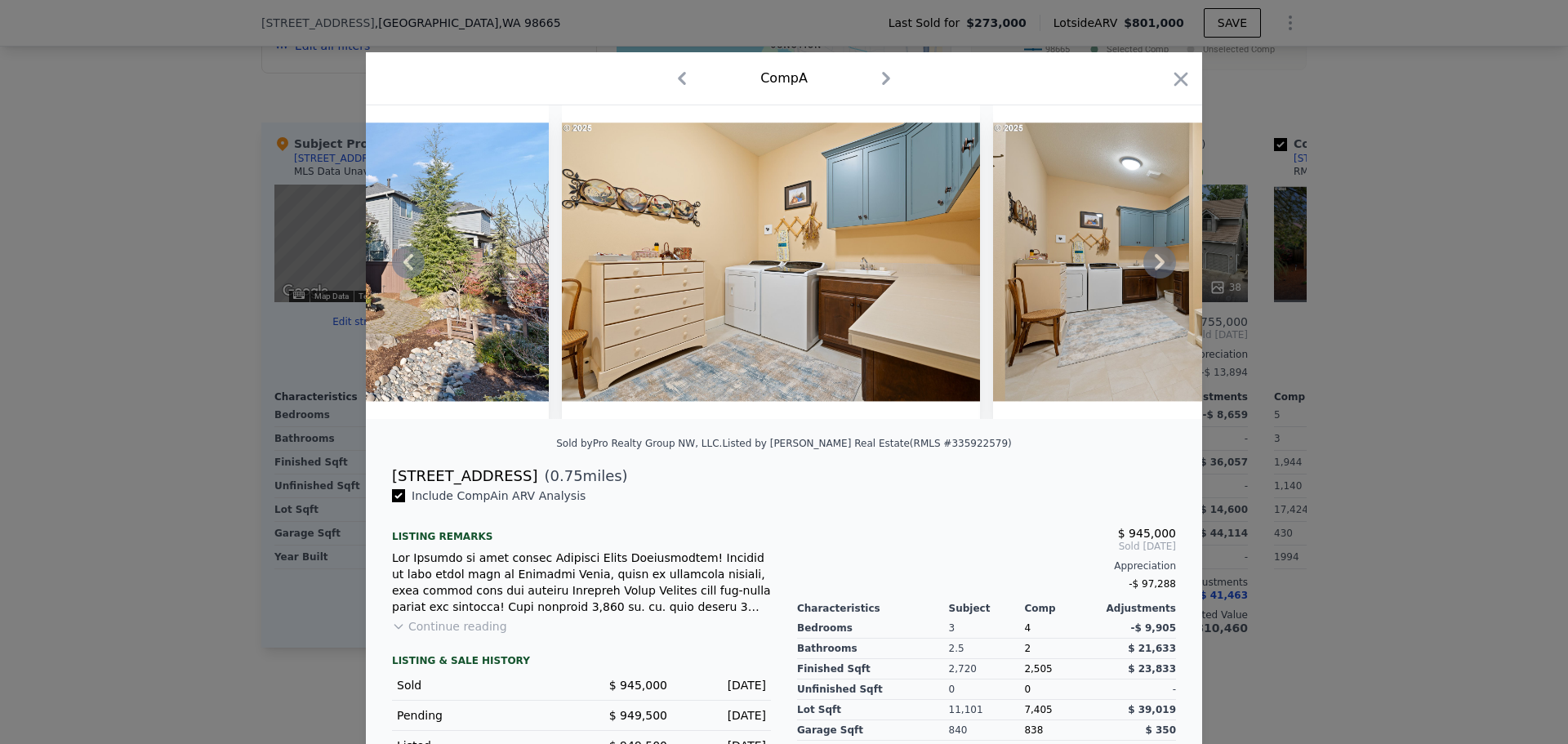
click at [1149, 265] on icon at bounding box center [1160, 262] width 33 height 33
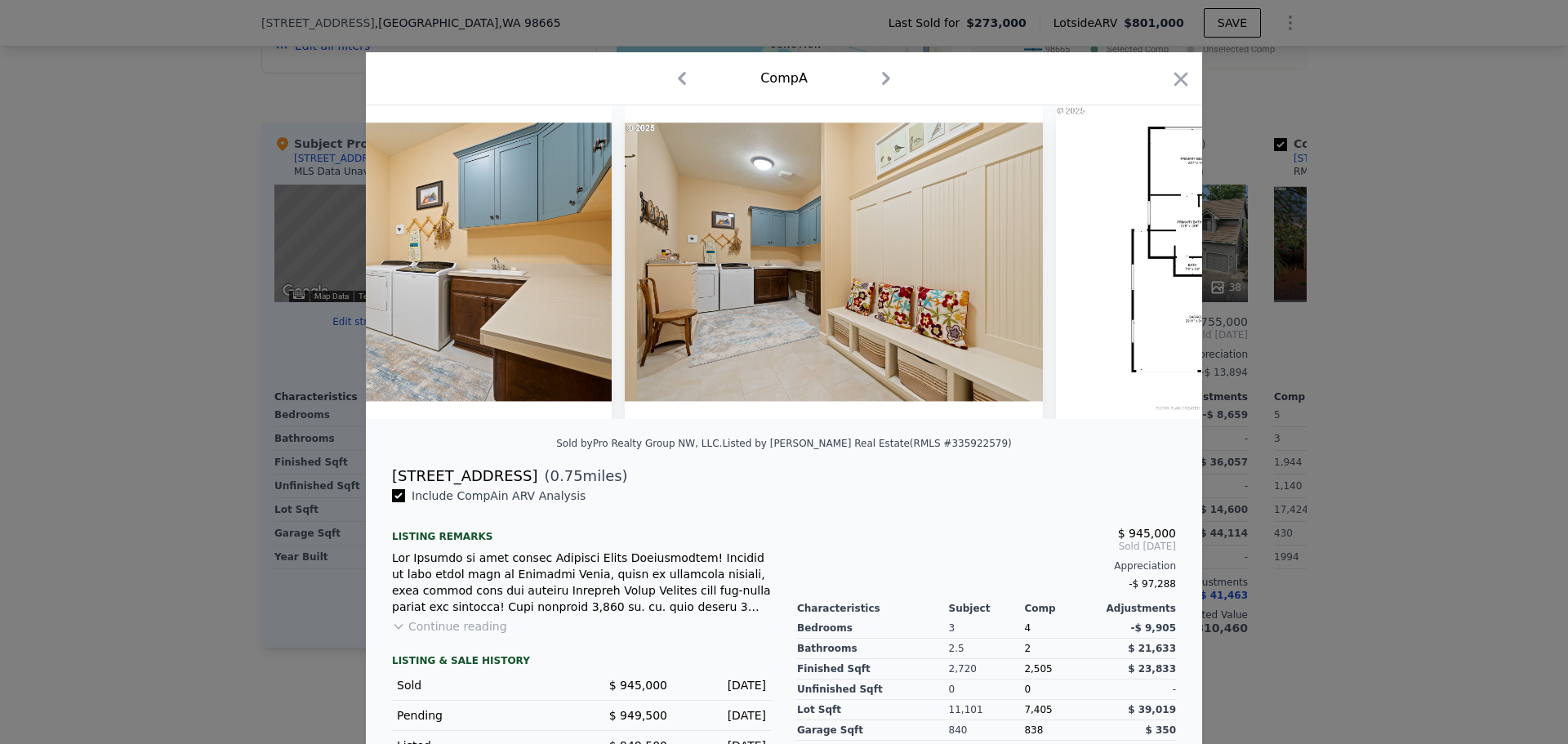
scroll to position [0, 19604]
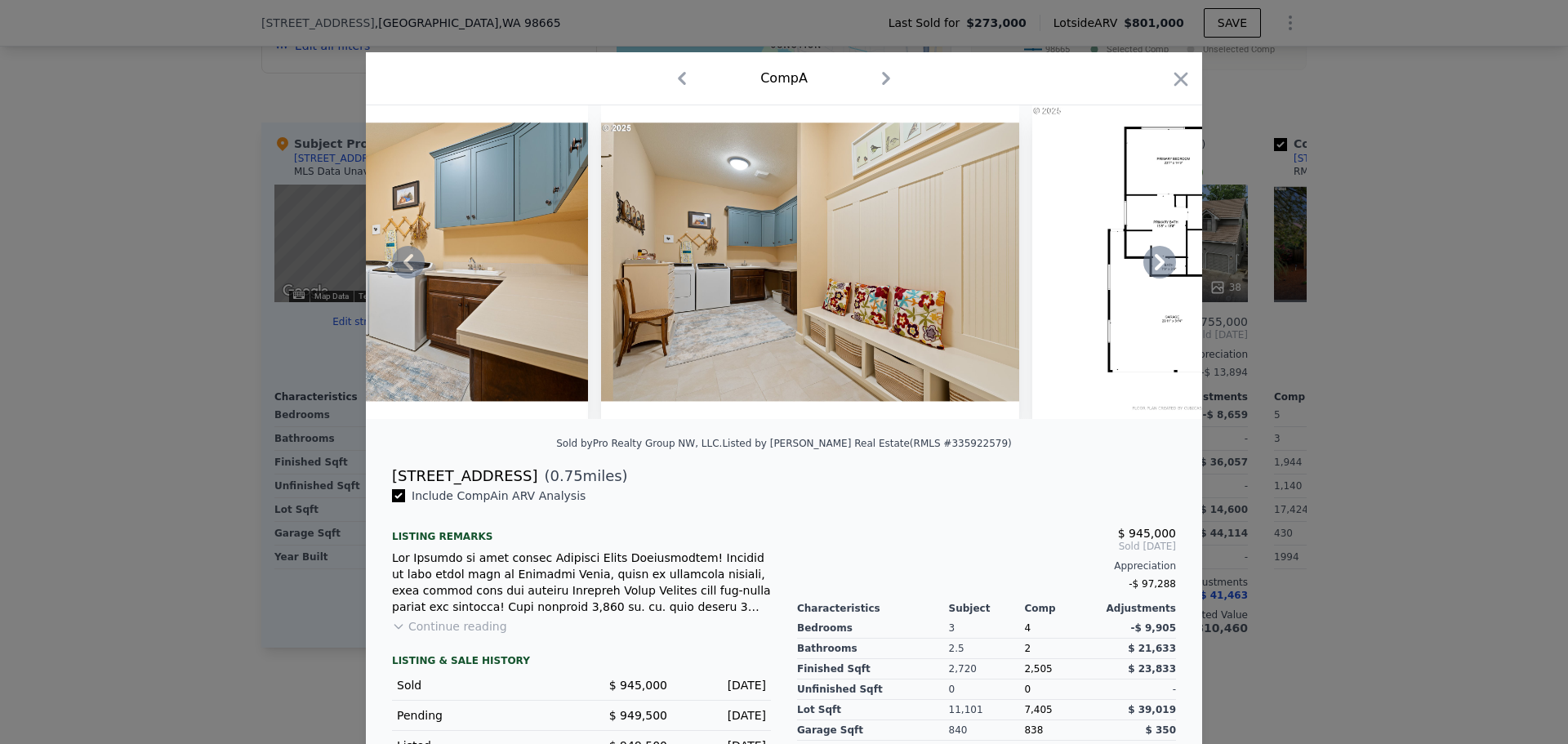
click at [1149, 265] on div at bounding box center [784, 262] width 837 height 313
click at [1149, 265] on icon at bounding box center [1160, 262] width 33 height 33
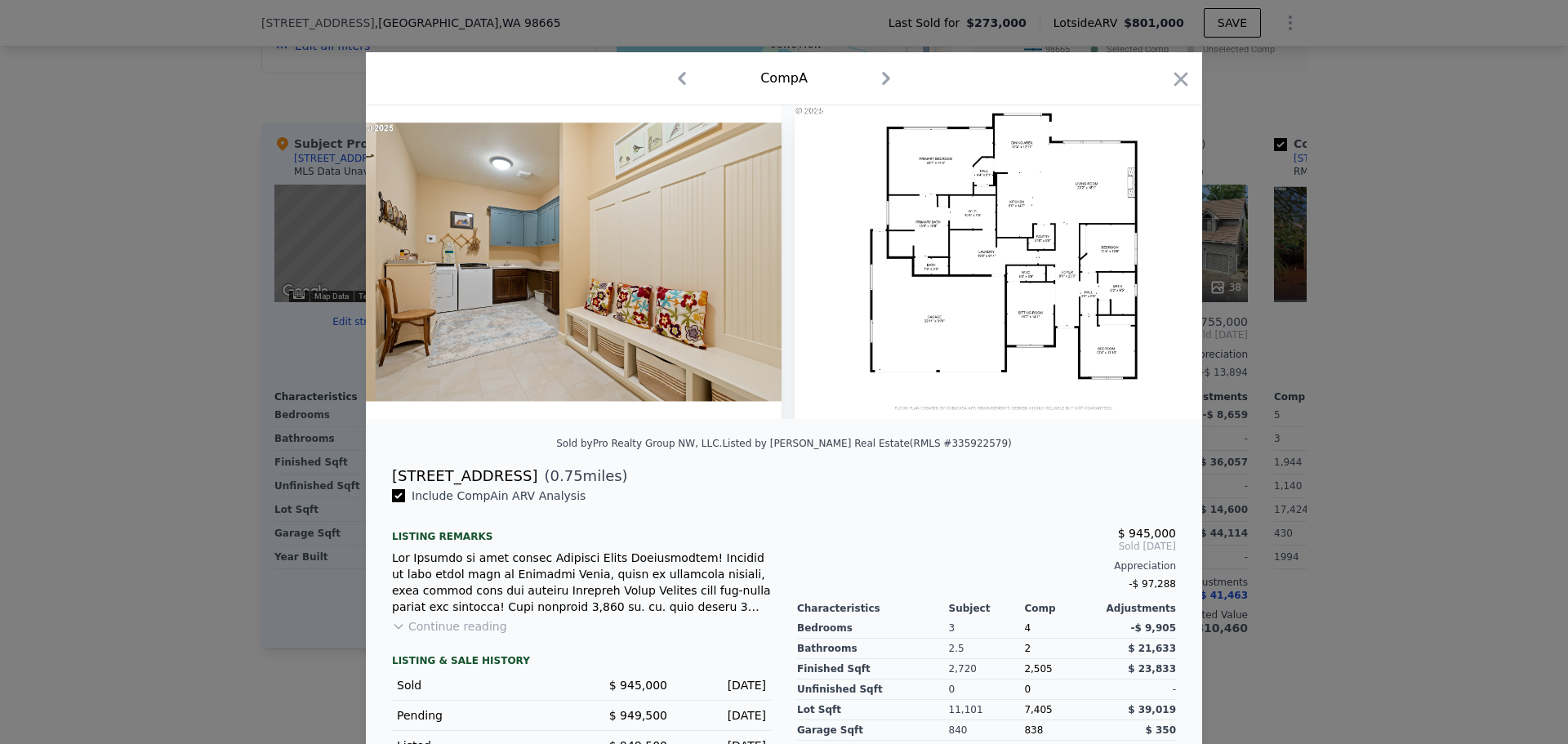
scroll to position [0, 19852]
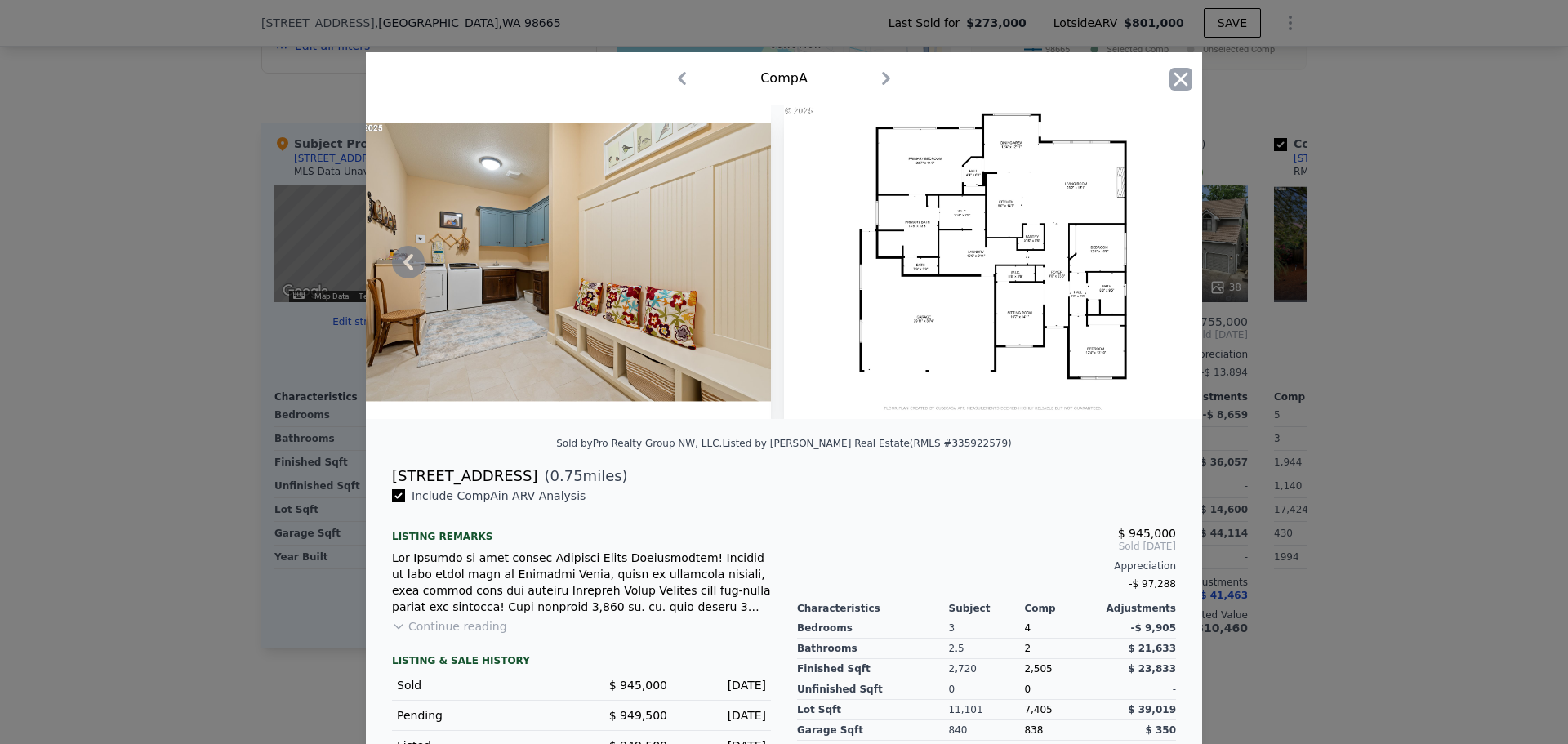
click at [1182, 72] on icon "button" at bounding box center [1182, 79] width 23 height 23
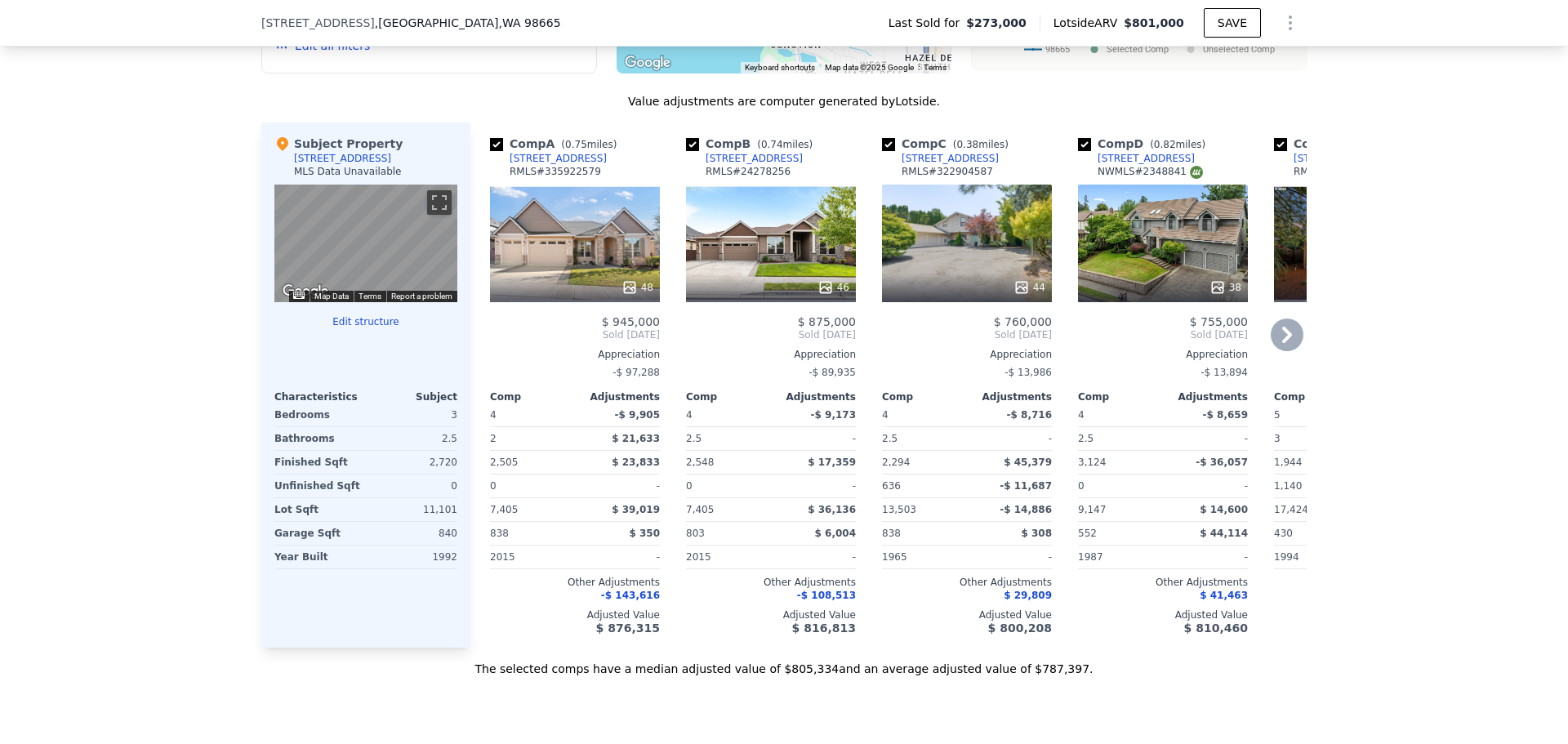
click at [775, 280] on div "46" at bounding box center [770, 243] width 169 height 118
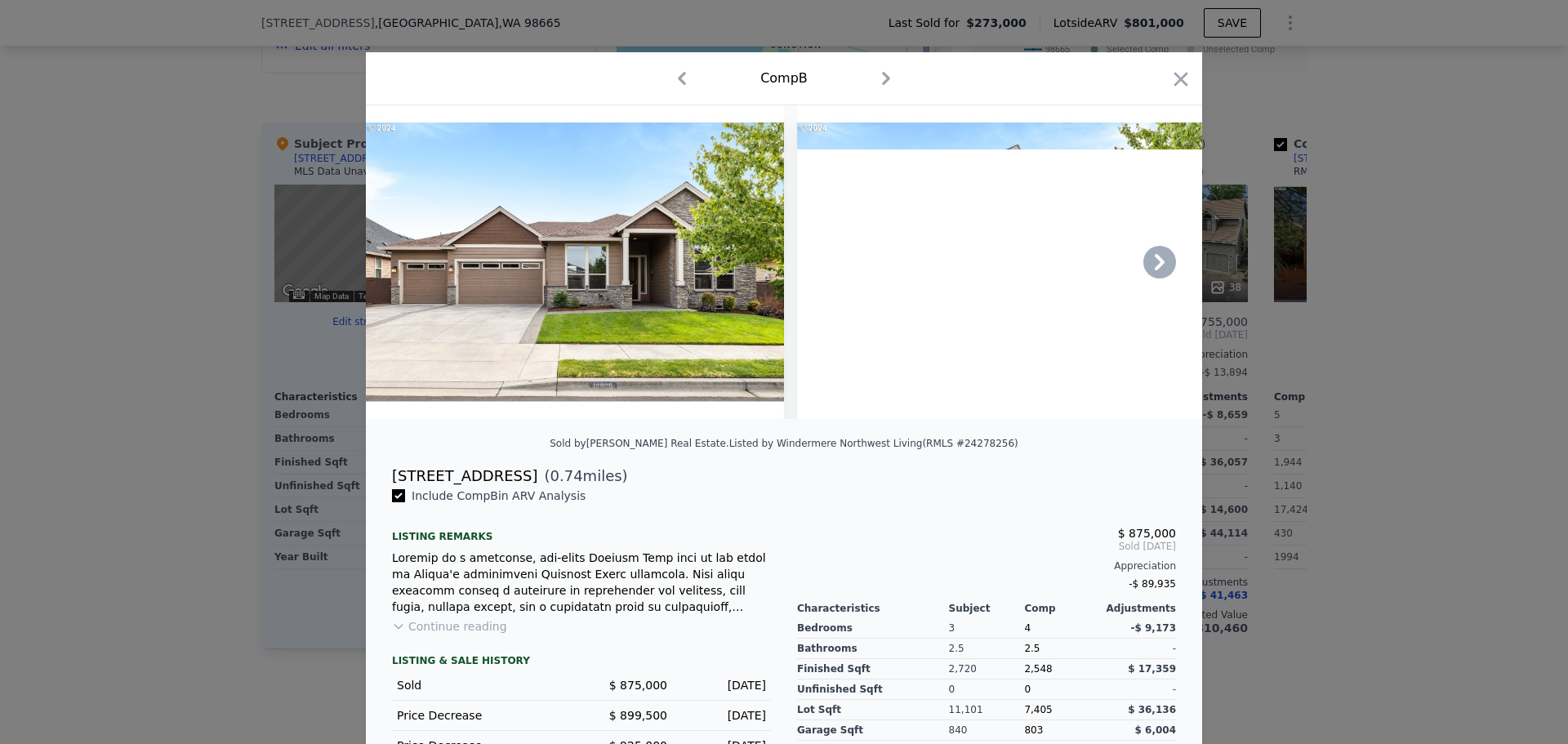
click at [1160, 261] on icon at bounding box center [1160, 262] width 33 height 33
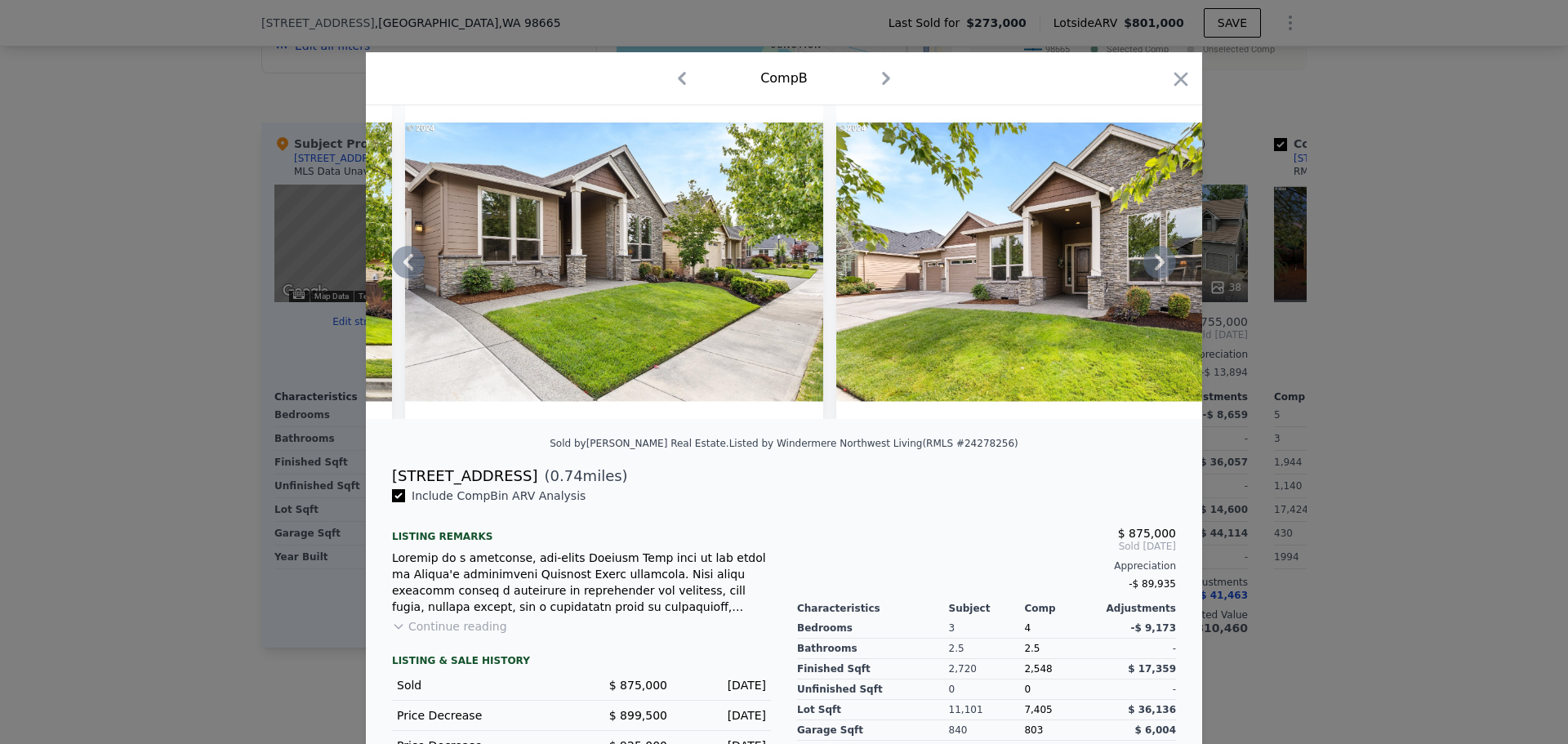
click at [1160, 261] on icon at bounding box center [1160, 262] width 33 height 33
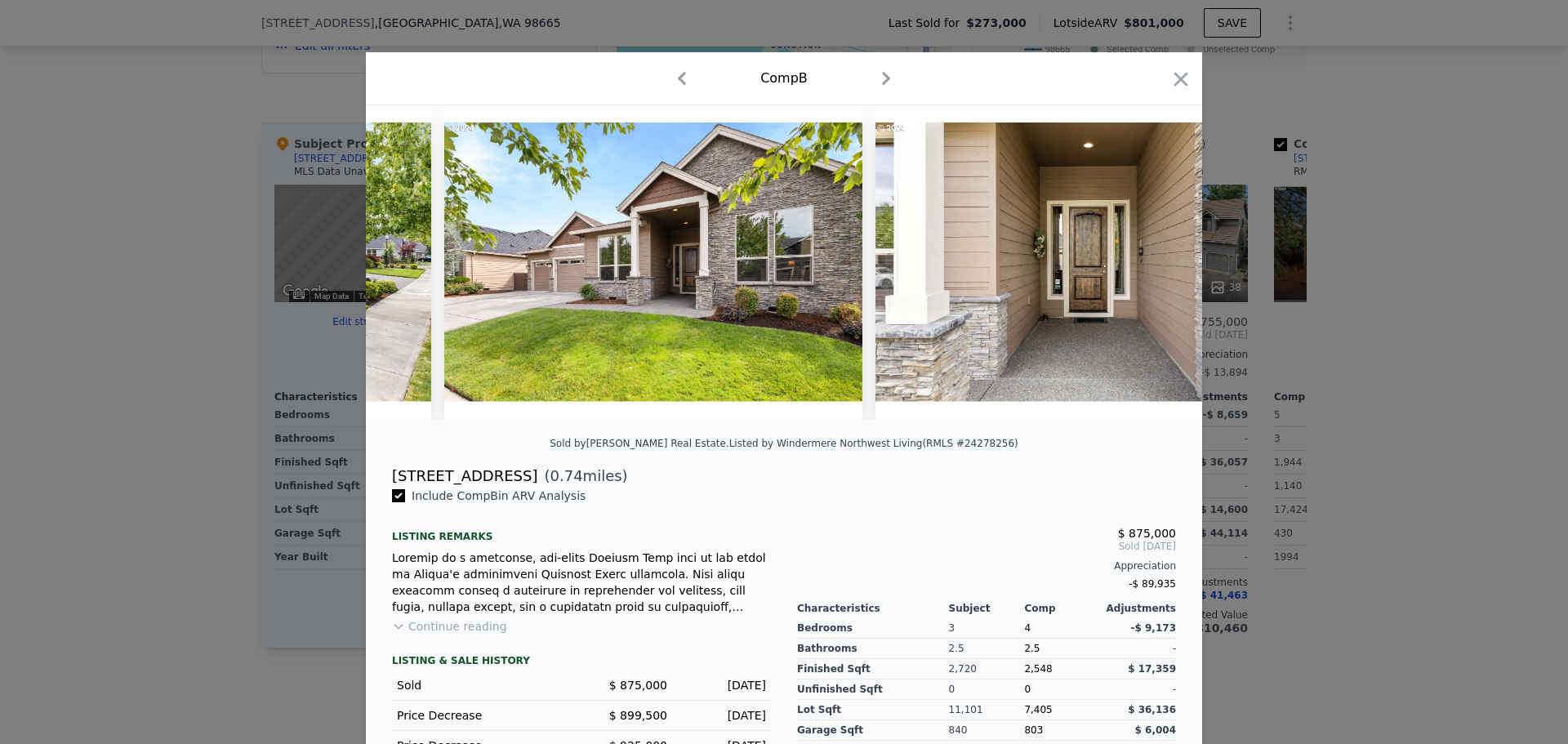
click at [1160, 261] on img at bounding box center [1084, 262] width 418 height 313
click at [1160, 261] on icon at bounding box center [1160, 262] width 33 height 33
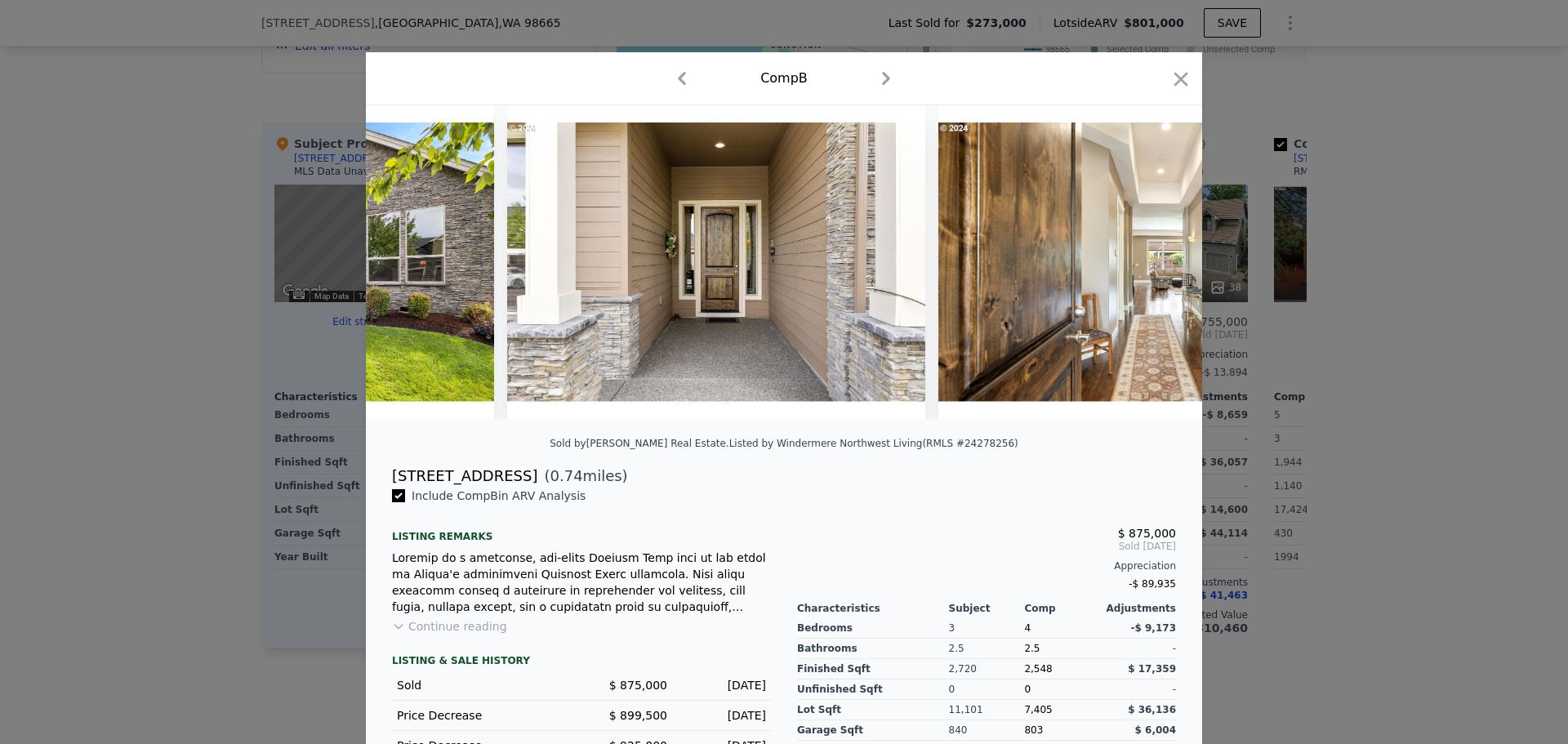
scroll to position [0, 1177]
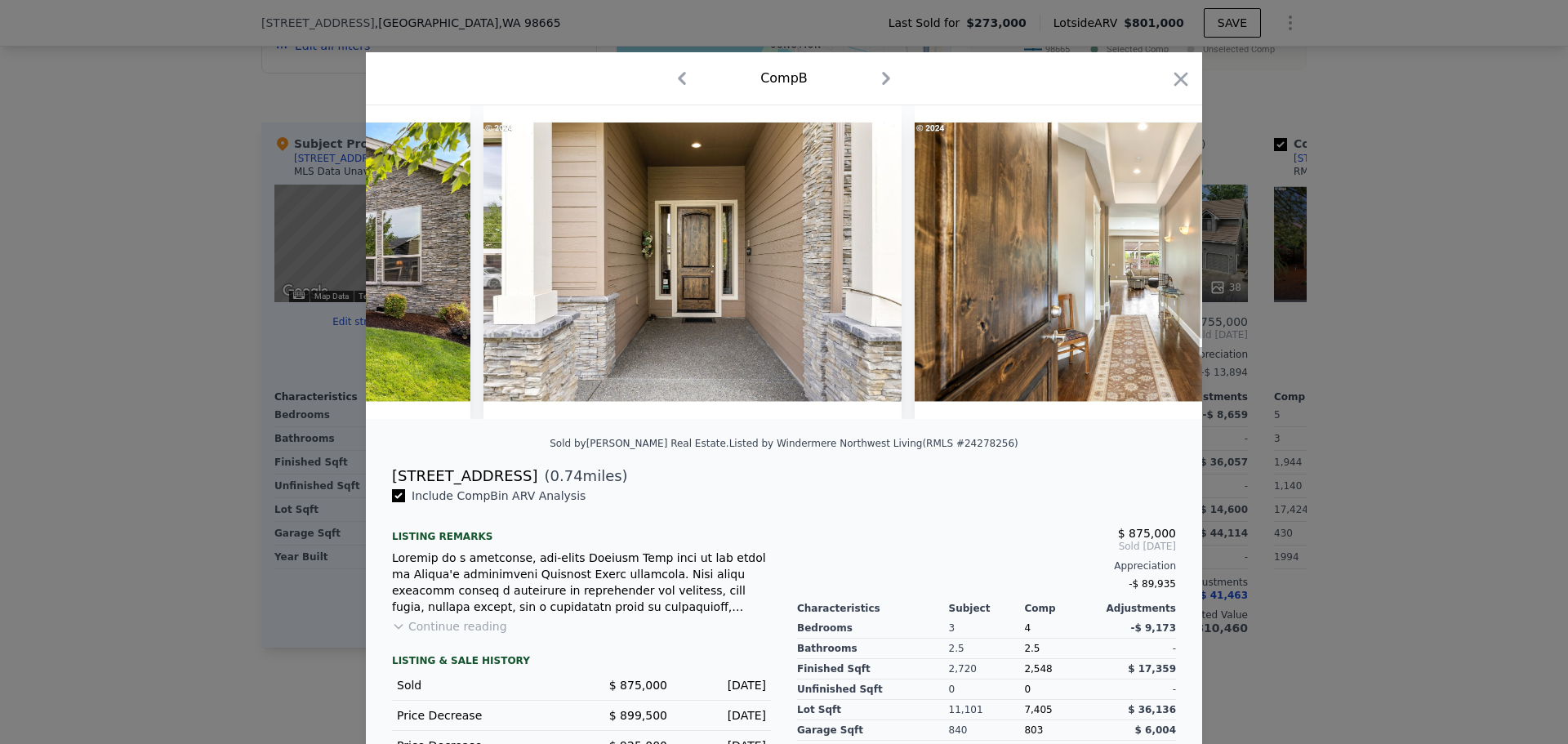
click at [1160, 261] on img at bounding box center [1123, 262] width 418 height 313
click at [1160, 261] on icon at bounding box center [1160, 262] width 33 height 33
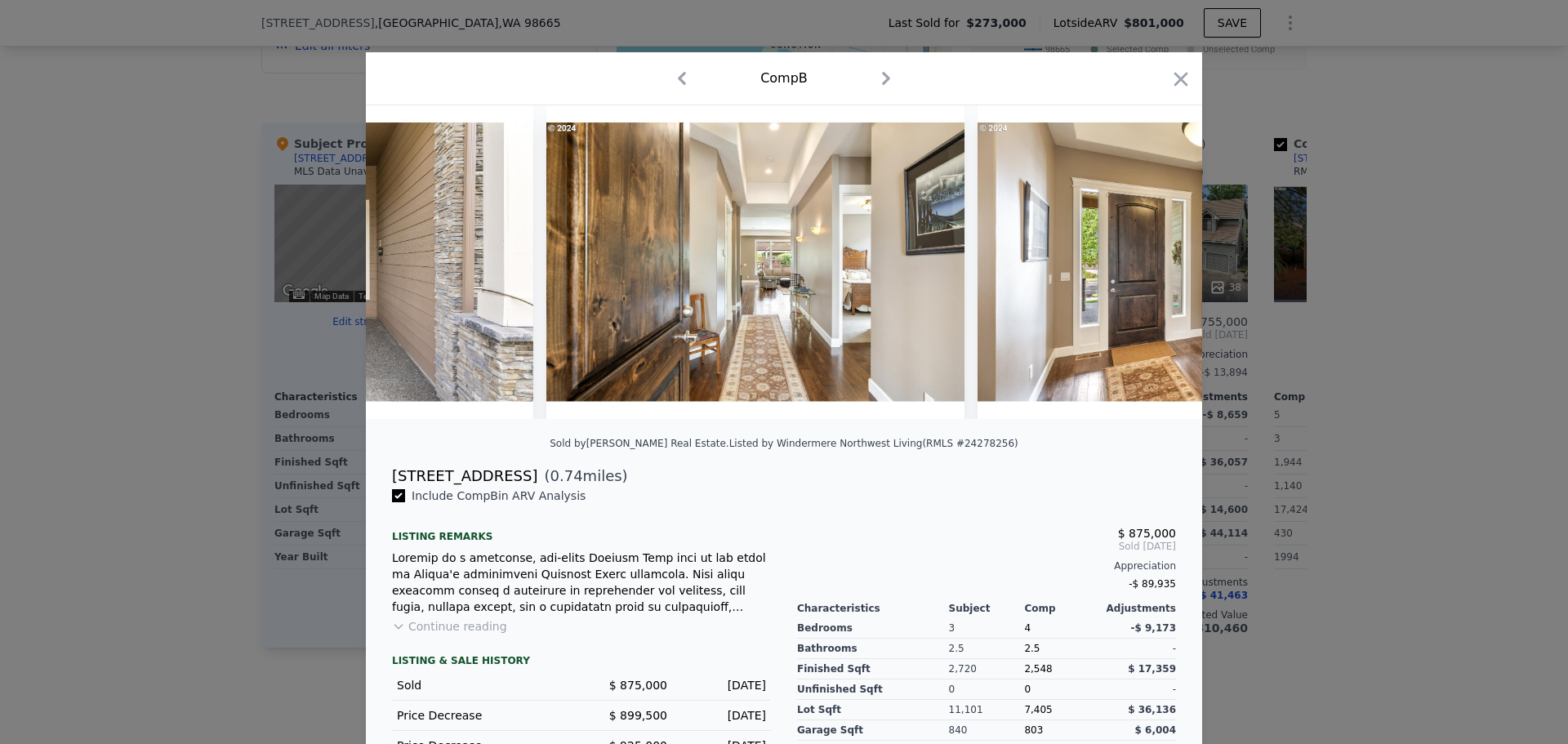
scroll to position [0, 1568]
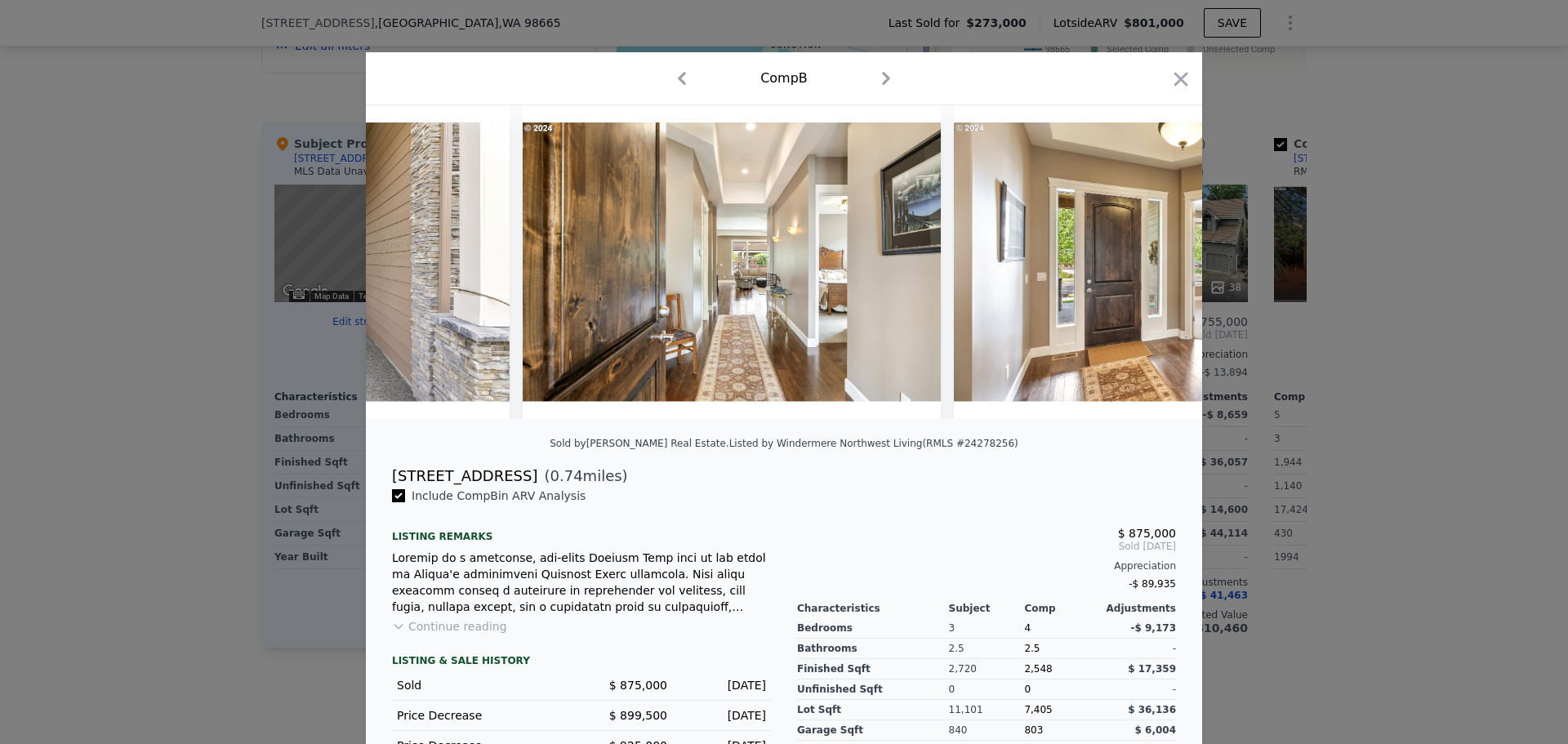
click at [1160, 261] on div at bounding box center [784, 262] width 837 height 313
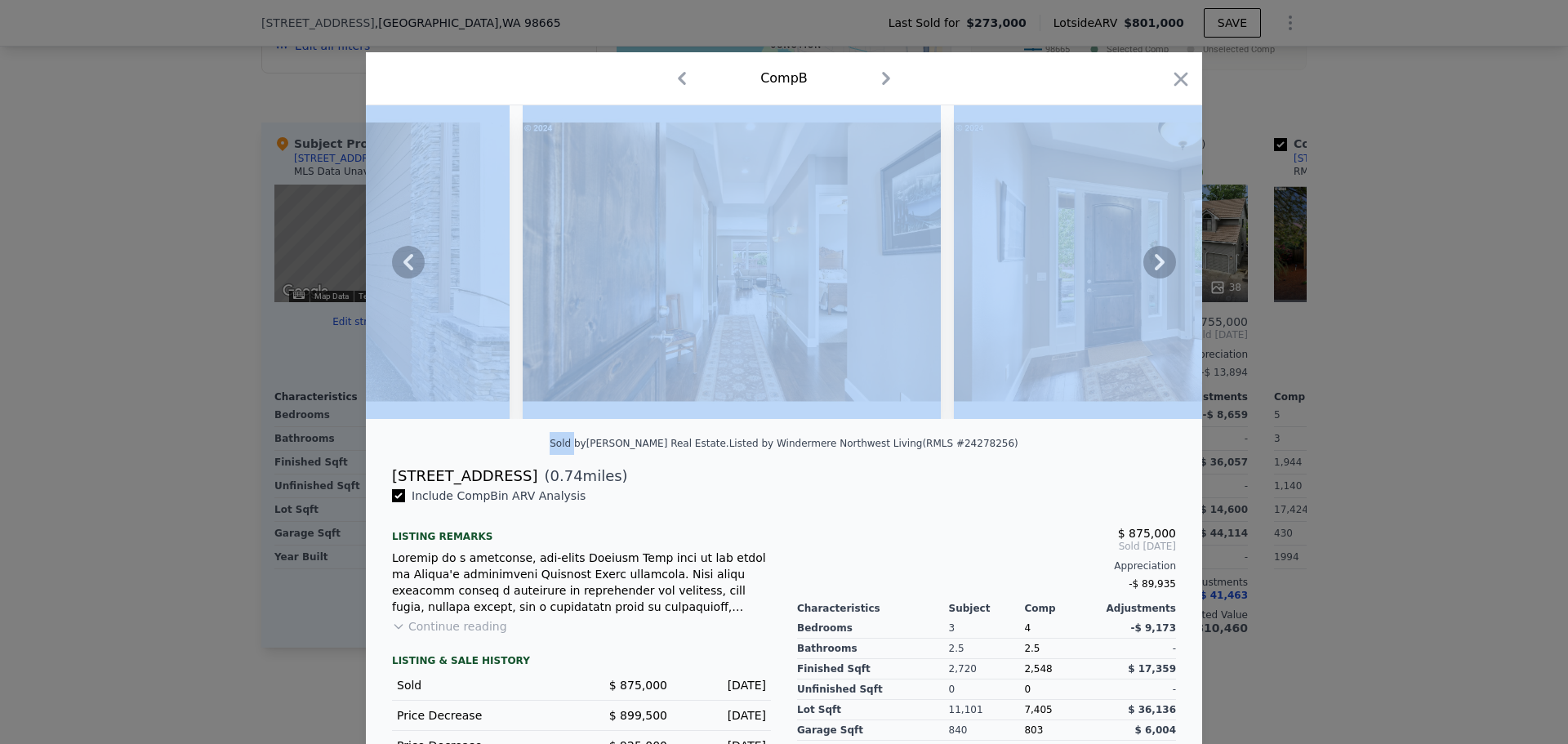
click at [1160, 261] on icon at bounding box center [1160, 262] width 33 height 33
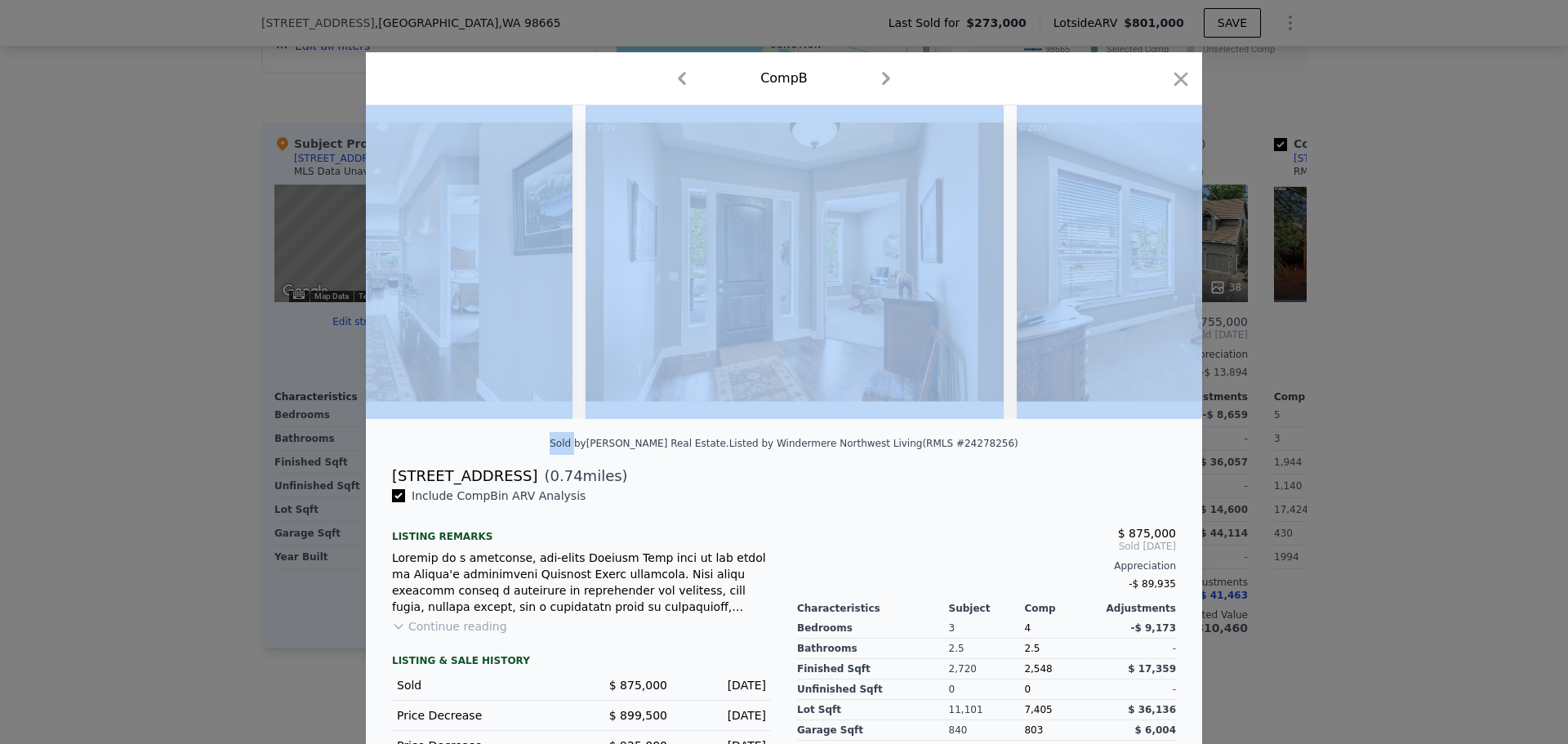
scroll to position [0, 1960]
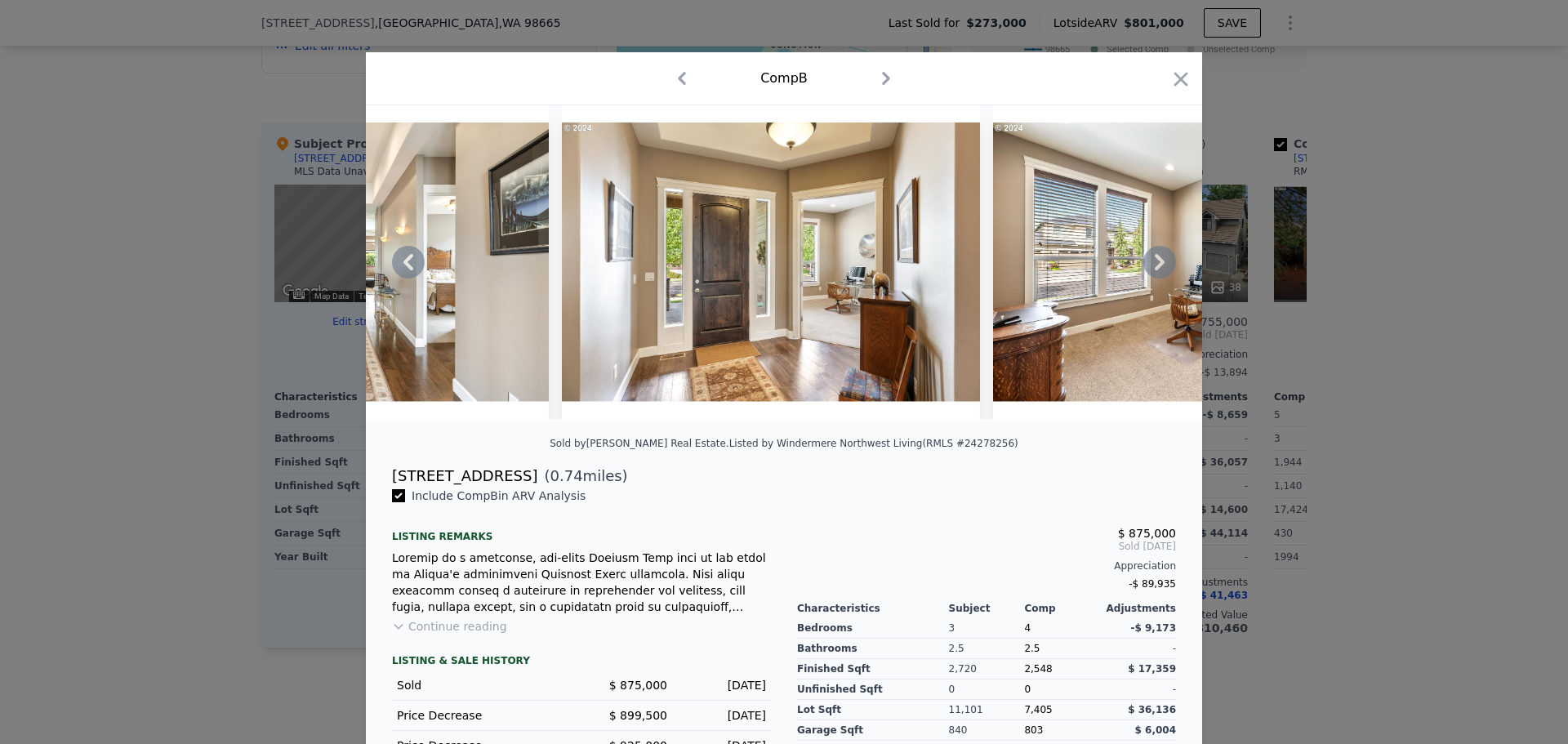
click at [1403, 141] on div at bounding box center [784, 372] width 1568 height 744
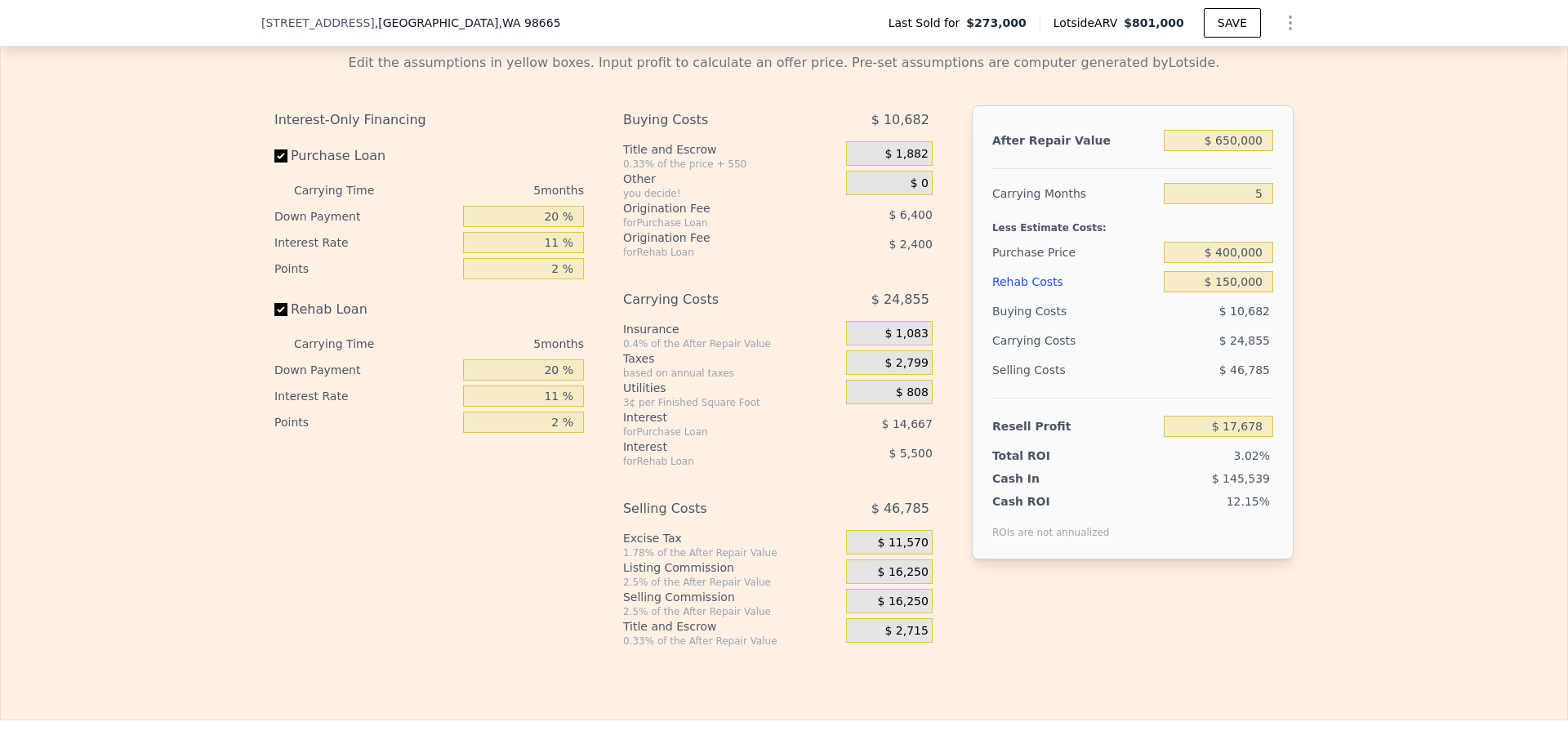
scroll to position [2525, 0]
drag, startPoint x: 1258, startPoint y: 305, endPoint x: 1202, endPoint y: 306, distance: 56.0
click at [1202, 291] on input "$ 150,000" at bounding box center [1219, 281] width 110 height 21
type input "$ 2"
type input "$ 175,576"
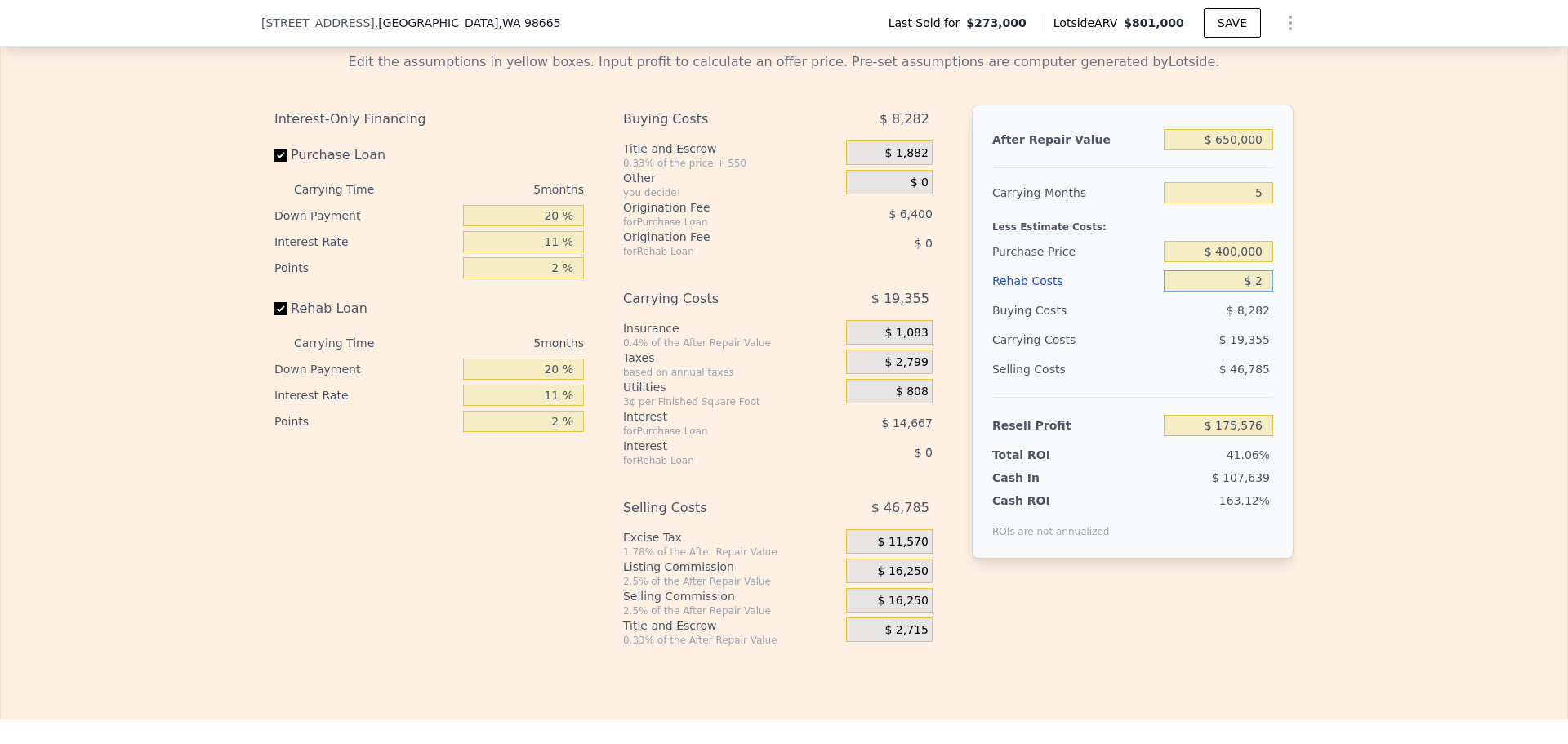
type input "$ 20"
type input "$ 175,558"
type input "$ 200"
type input "$ 175,370"
type input "$ 2,000"
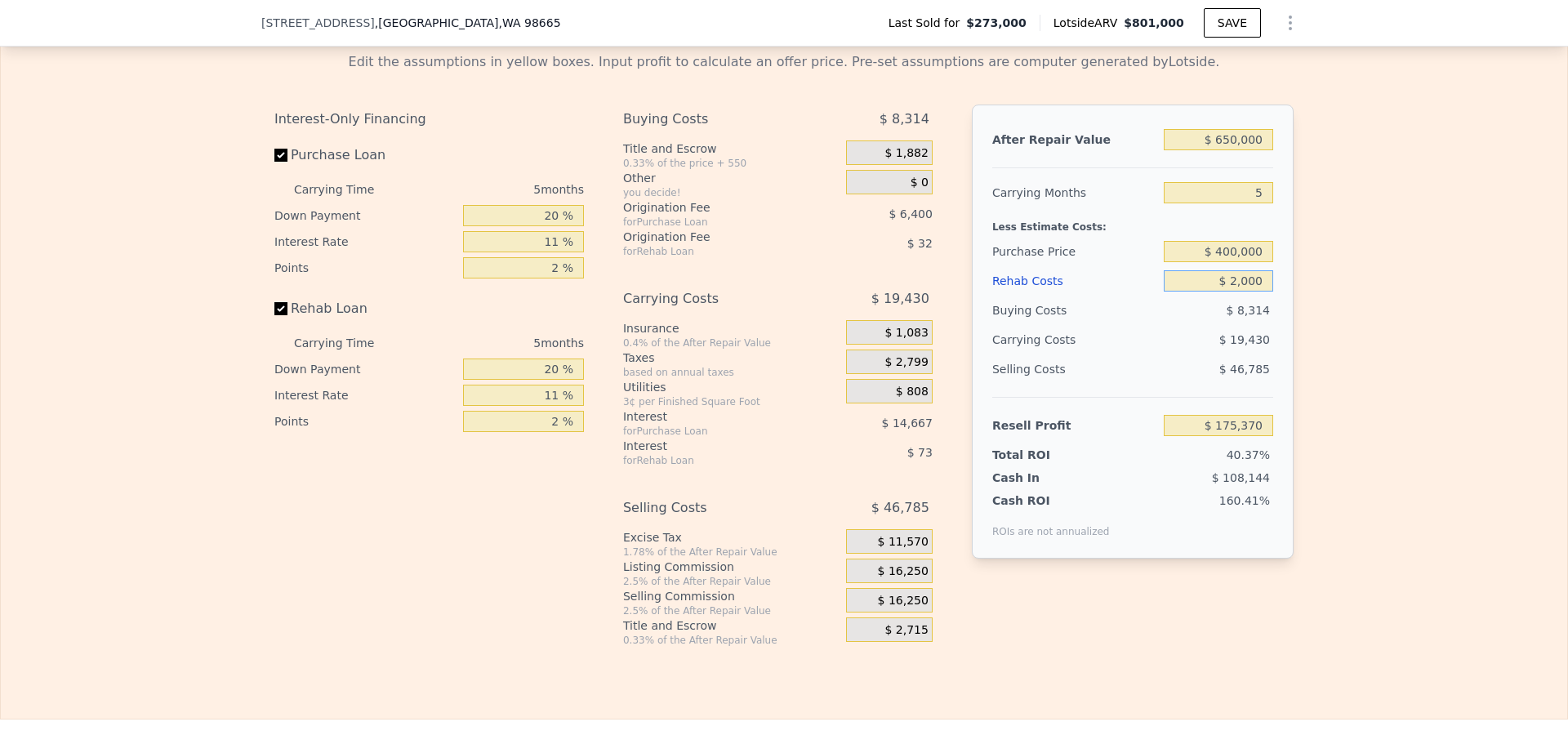
type input "$ 173,471"
type input "$ 20,000"
type input "$ 154,523"
type input "$ 200,000"
type input "-$ 34,957"
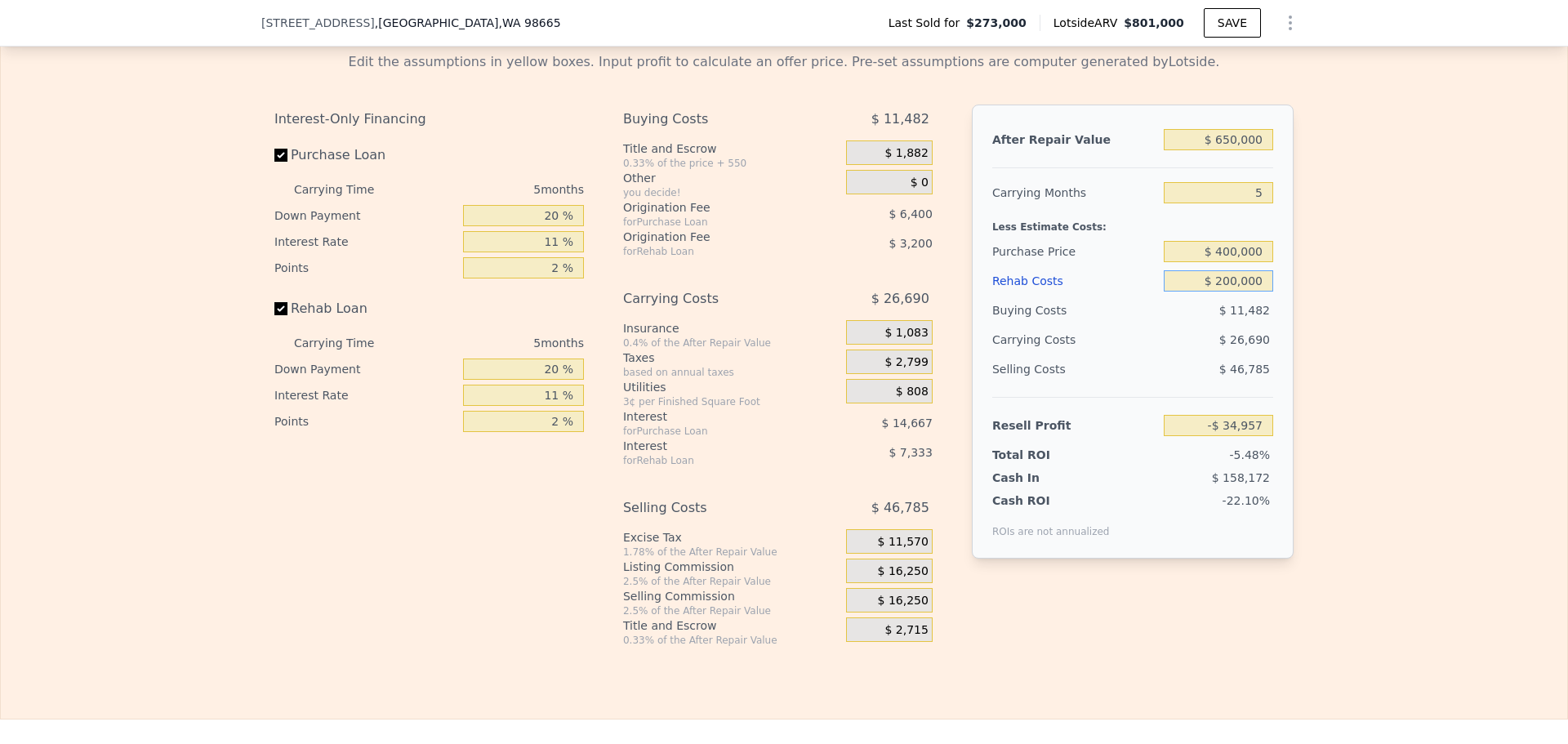
type input "$ 200,000"
drag, startPoint x: 1261, startPoint y: 160, endPoint x: 1158, endPoint y: 164, distance: 103.1
click at [1164, 151] on input "$ 650,000" at bounding box center [1219, 140] width 110 height 21
type input "$ 7"
type input "-$ 637,632"
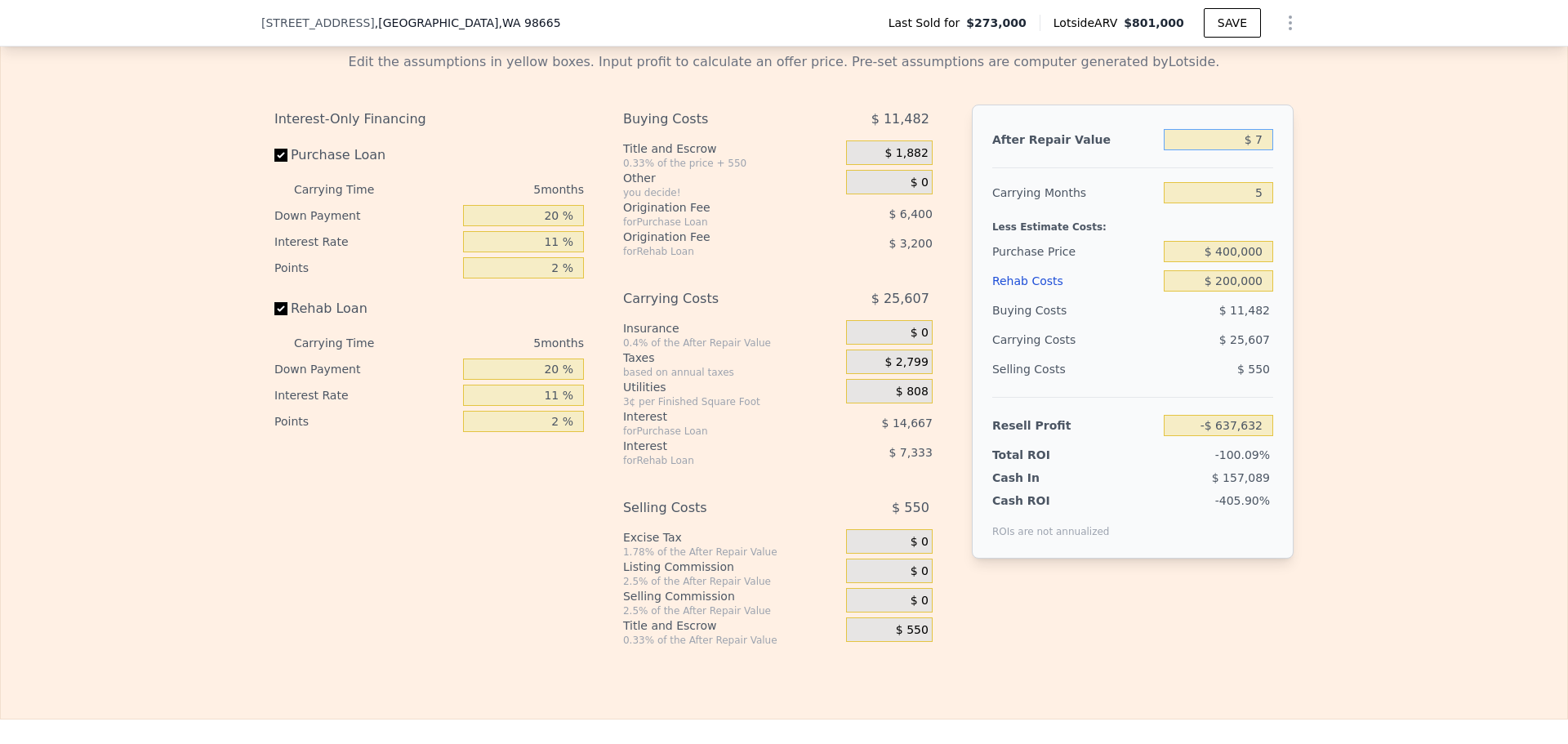
type input "$ 75"
type input "-$ 637,569"
type input "$ 750"
type input "-$ 636,943"
type input "$ 7,500"
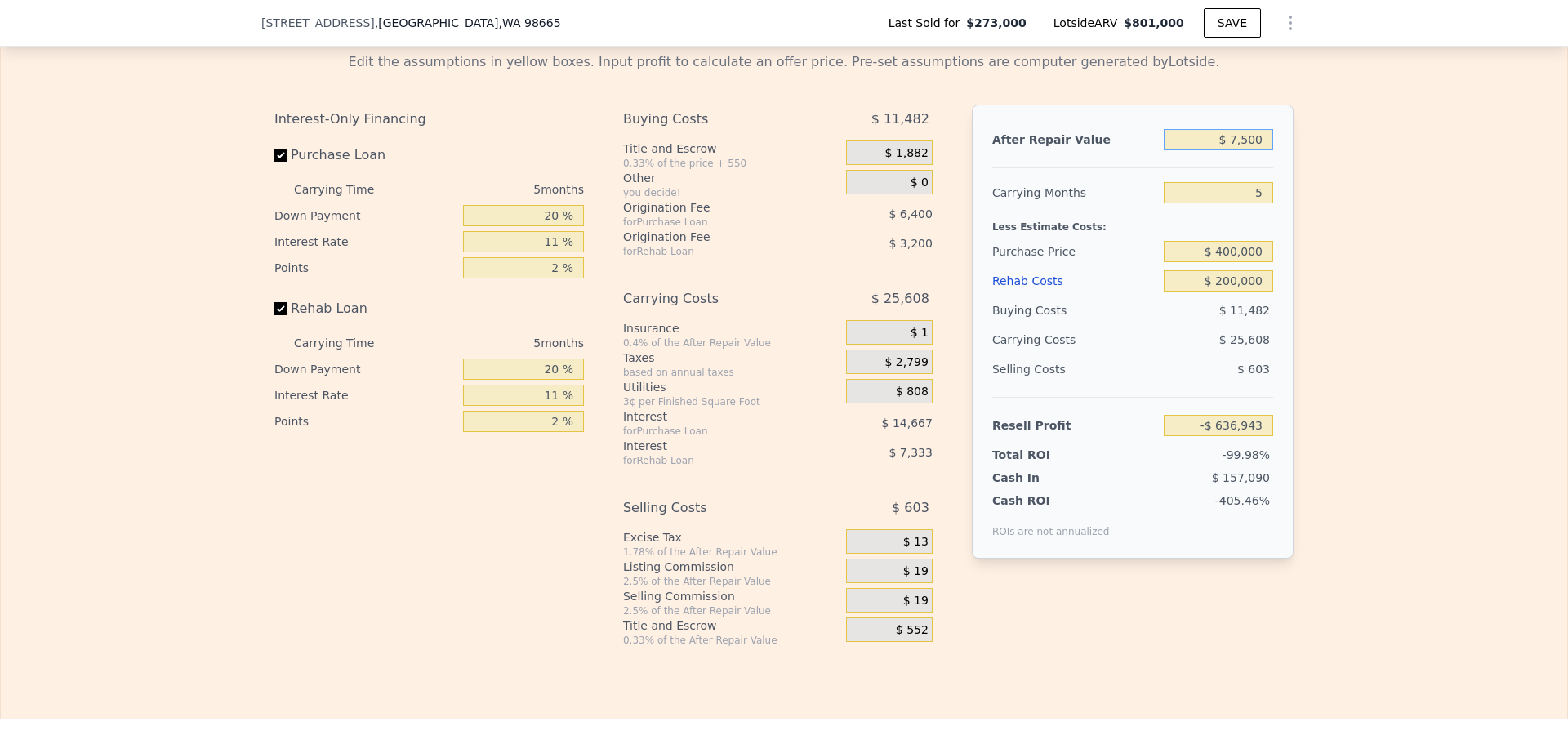
type input "-$ 630,687"
type input "$ 75,000"
type input "-$ 568,099"
type input "$ 750,000"
type input "$ 57,763"
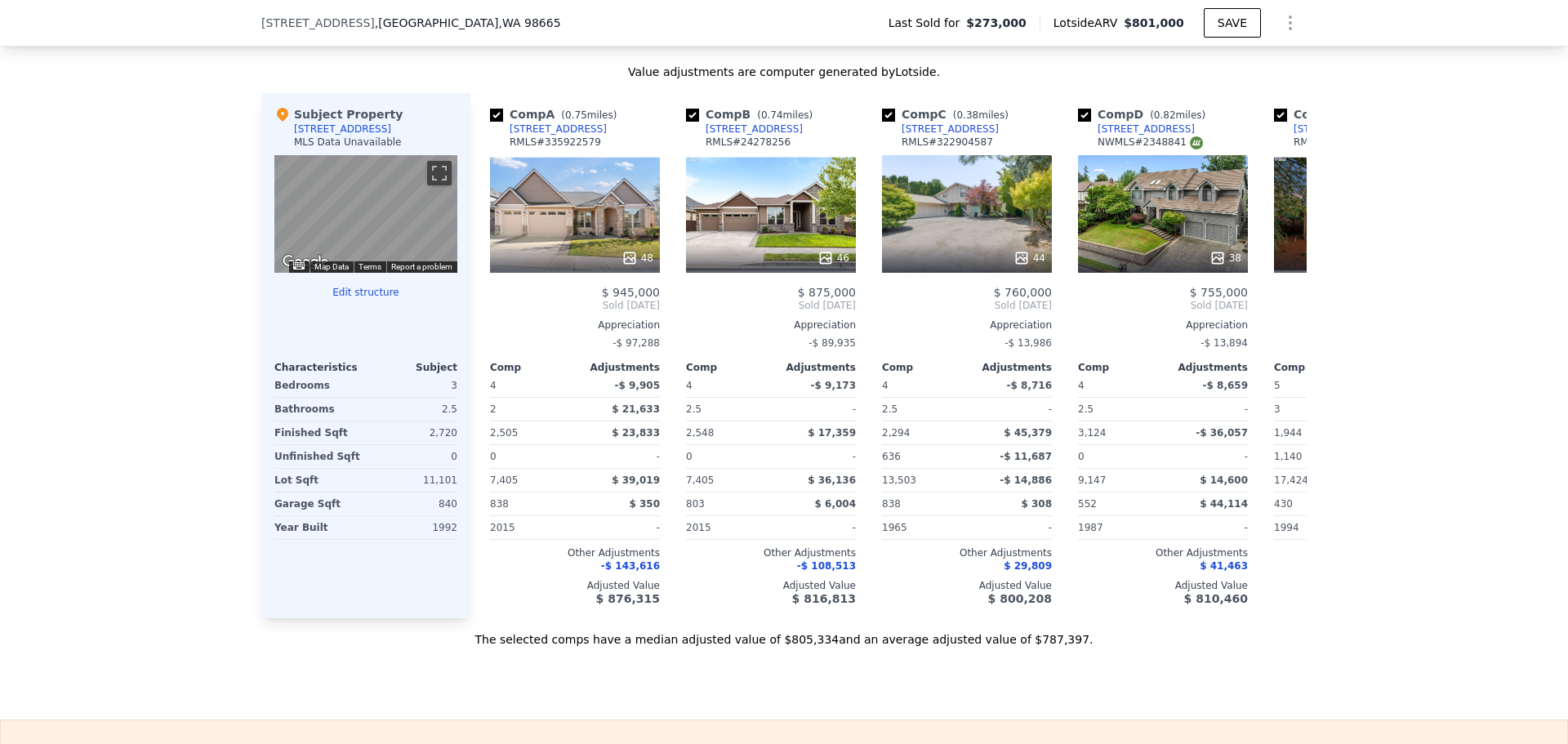
scroll to position [1709, 0]
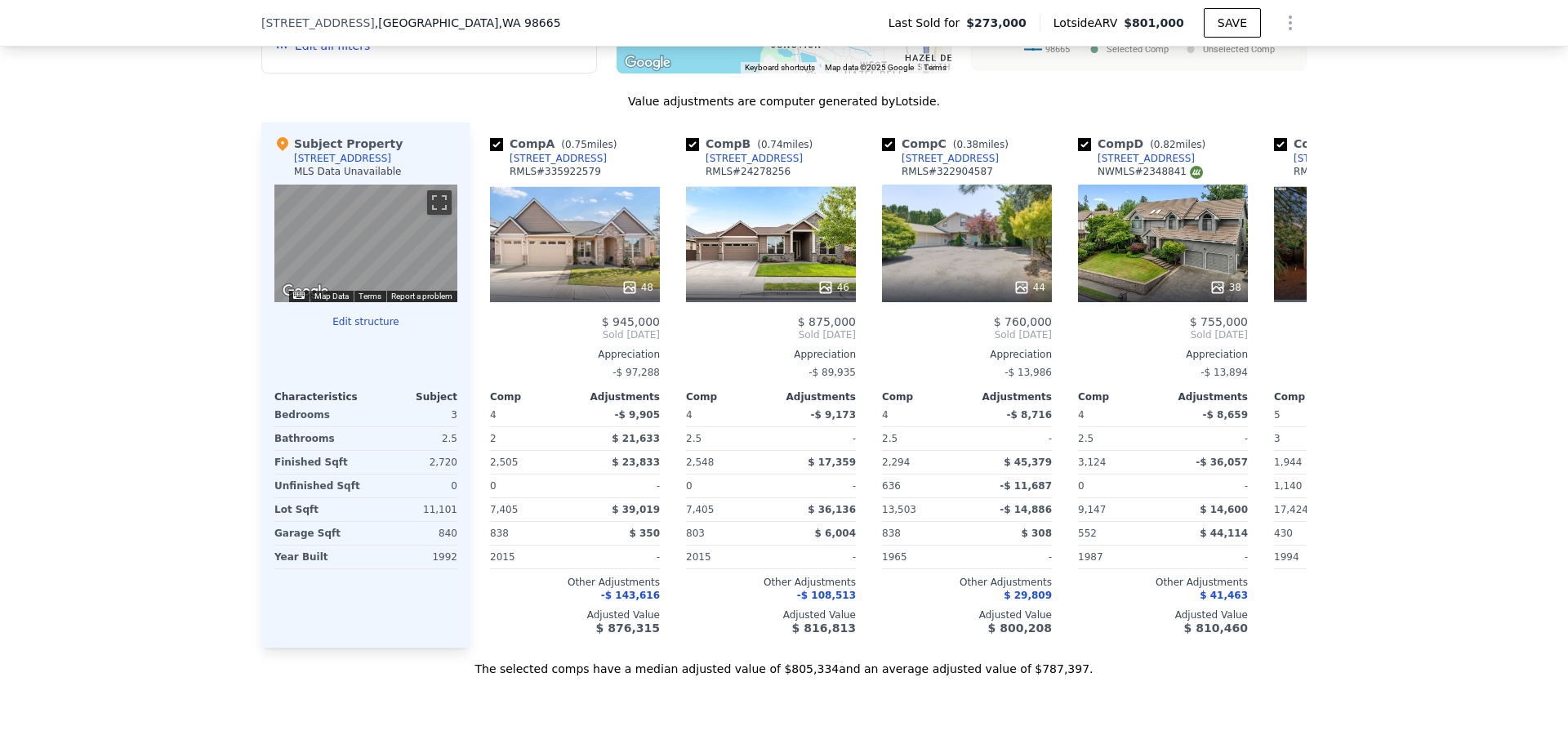
type input "$ 750,000"
